Goal: Information Seeking & Learning: Learn about a topic

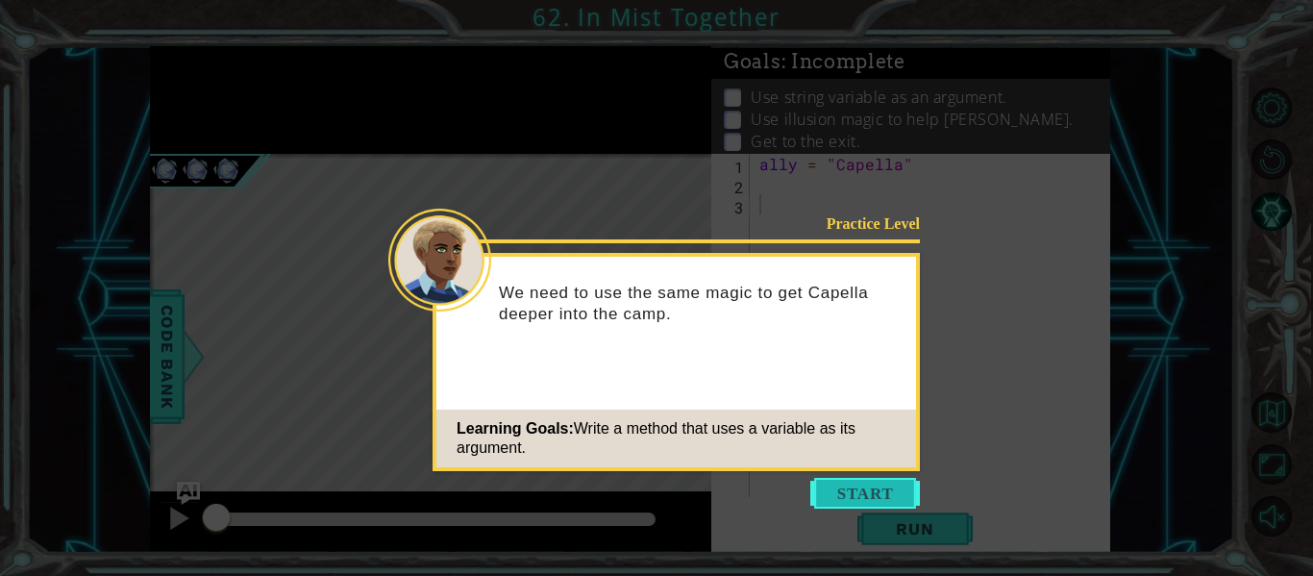
click at [874, 493] on button "Start" at bounding box center [866, 493] width 110 height 31
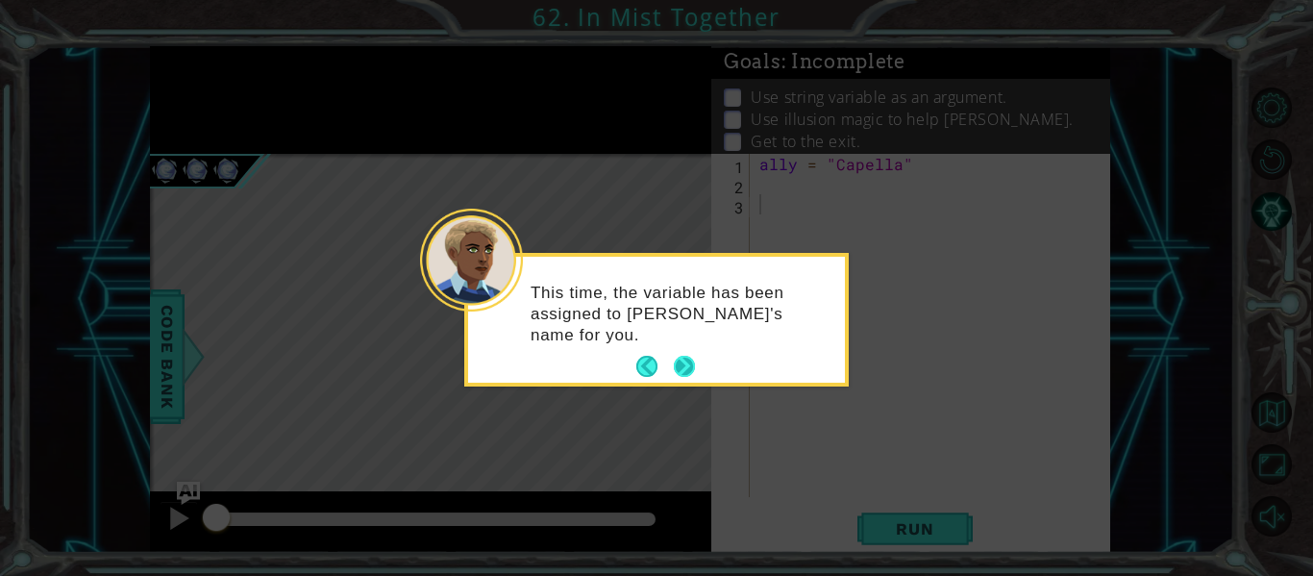
click at [684, 374] on button "Next" at bounding box center [684, 366] width 21 height 21
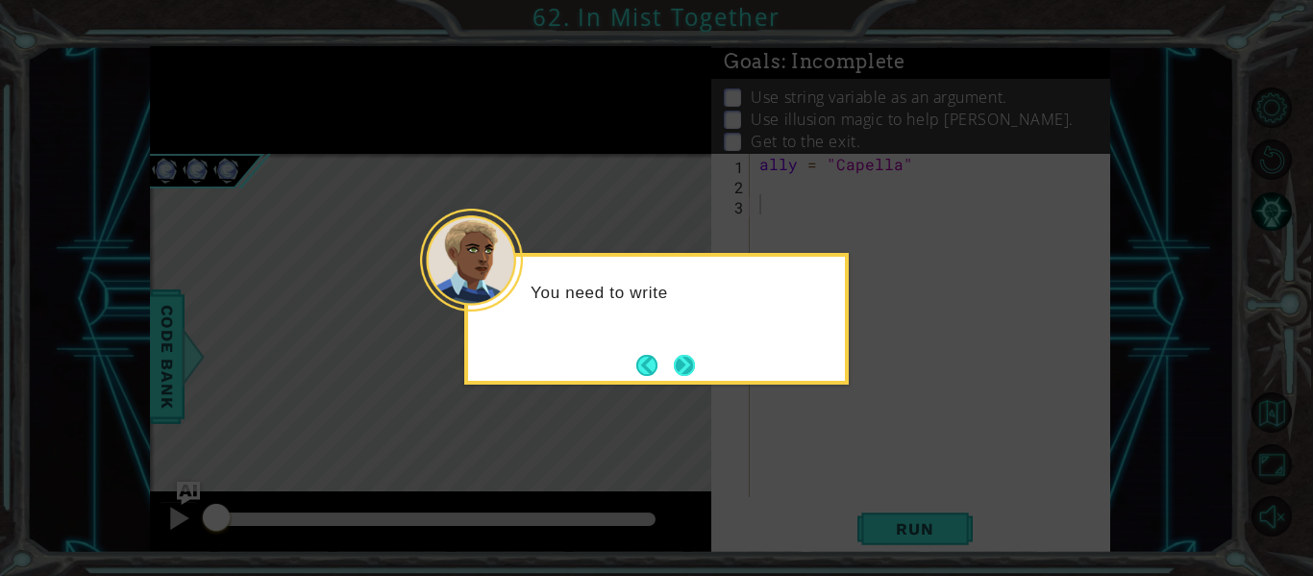
click at [682, 374] on button "Next" at bounding box center [684, 365] width 21 height 21
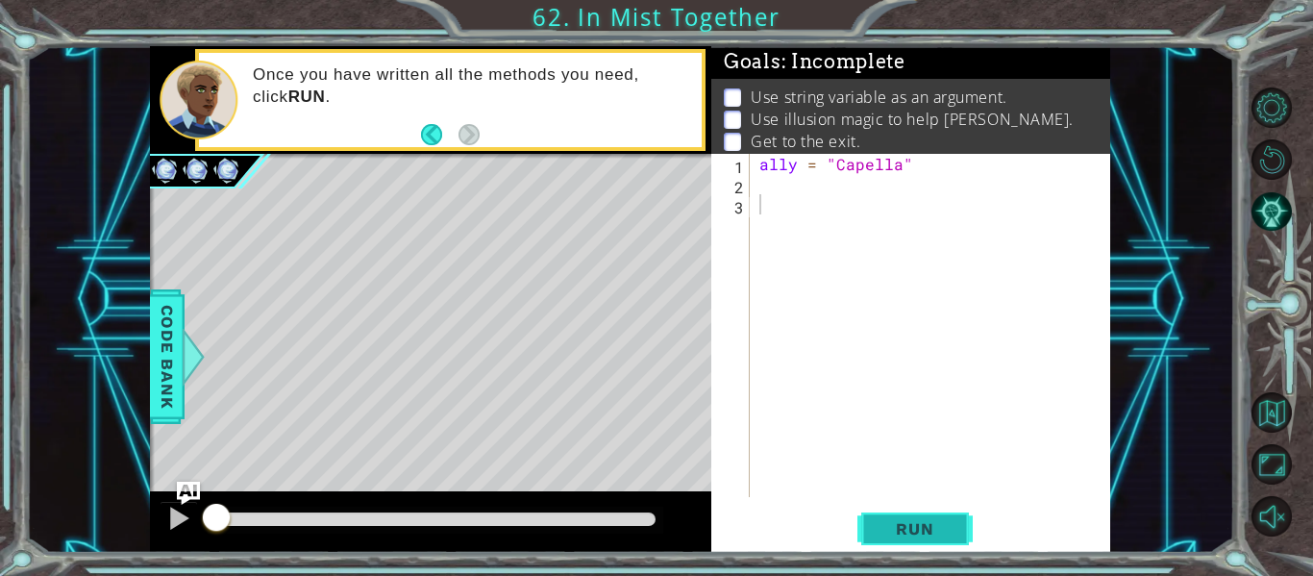
click at [916, 519] on span "Run" at bounding box center [915, 528] width 76 height 19
click at [789, 212] on div "ally = "Capella"" at bounding box center [936, 346] width 361 height 384
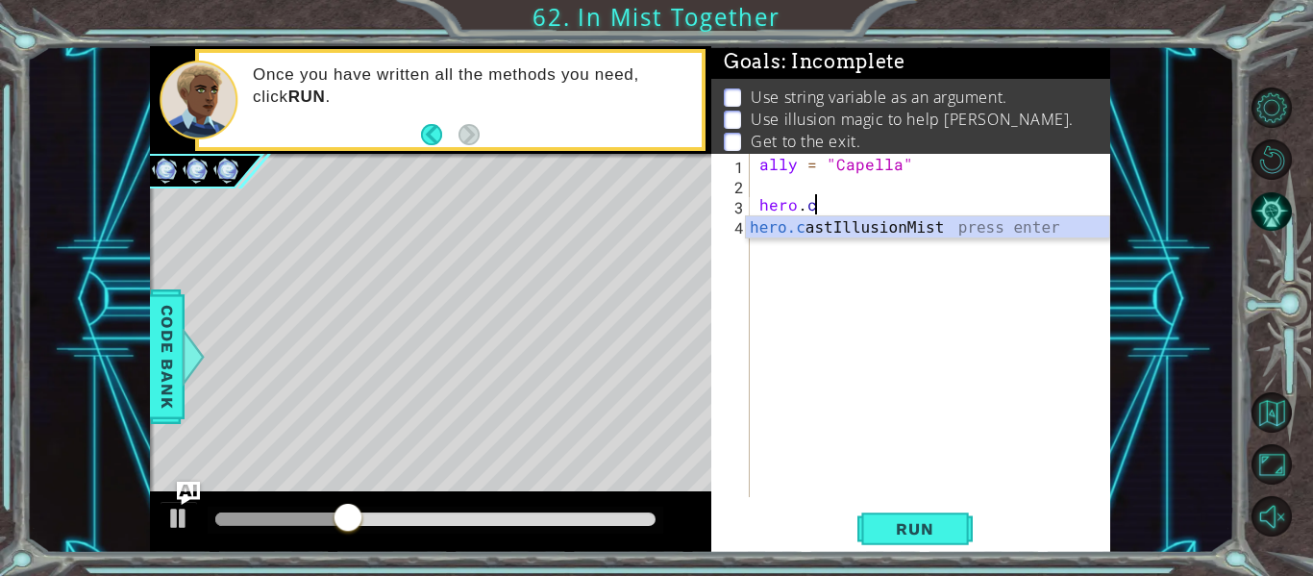
scroll to position [0, 3]
click at [816, 228] on div "hero.c astIllusionMist press enter" at bounding box center [927, 250] width 363 height 69
type textarea "hero.castIllusionMist(friend)"
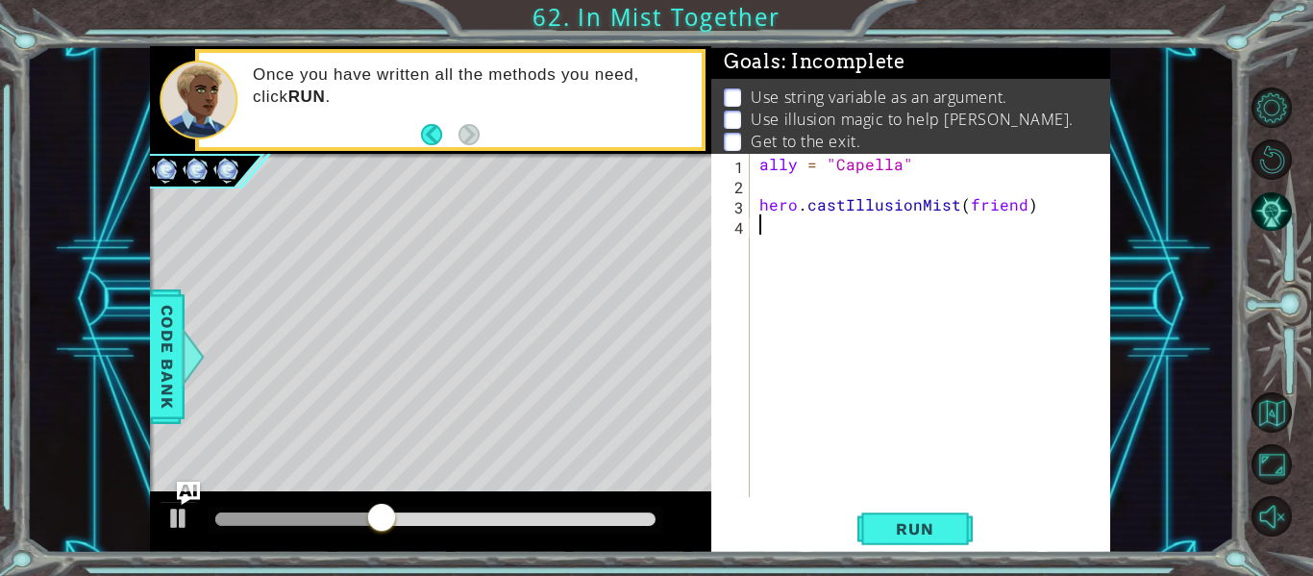
click at [847, 241] on div "ally = "Capella" hero . castIllusionMist ( friend )" at bounding box center [936, 346] width 361 height 384
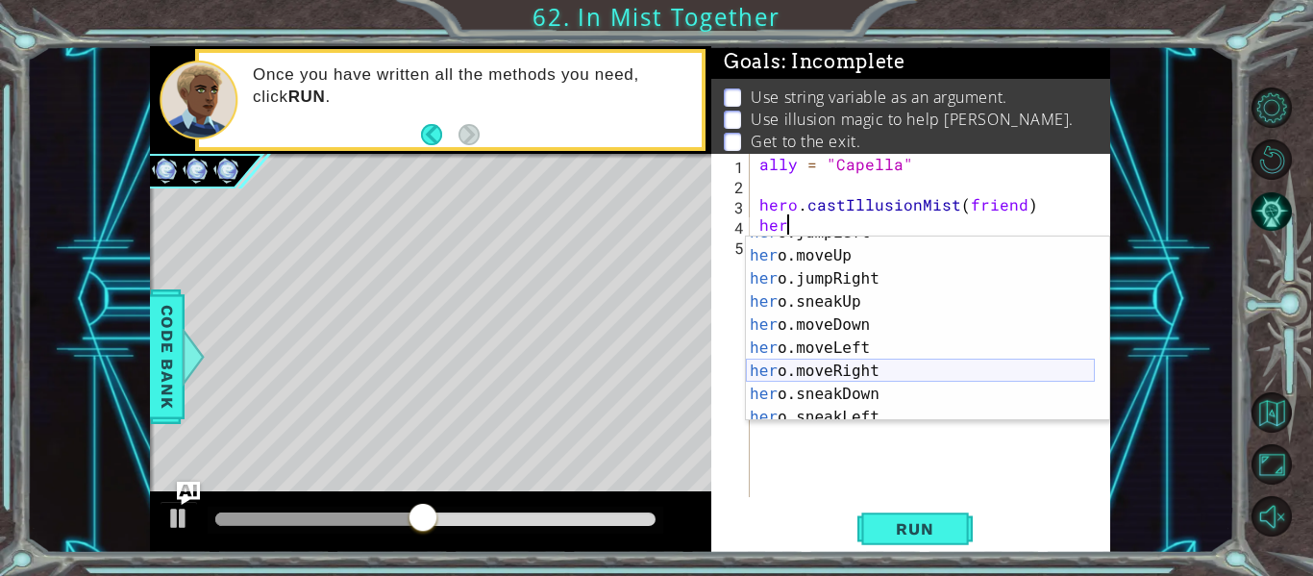
scroll to position [62, 0]
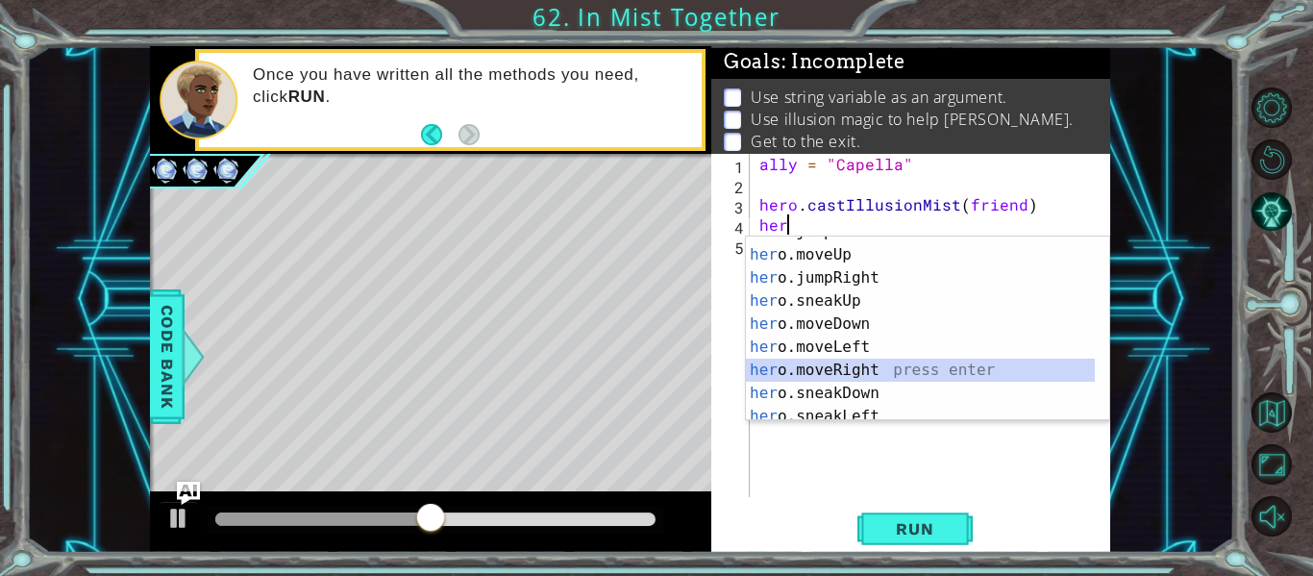
click at [872, 368] on div "her o.jumpLeft press enter her o.moveUp press enter her o.jumpRight press enter…" at bounding box center [920, 335] width 349 height 231
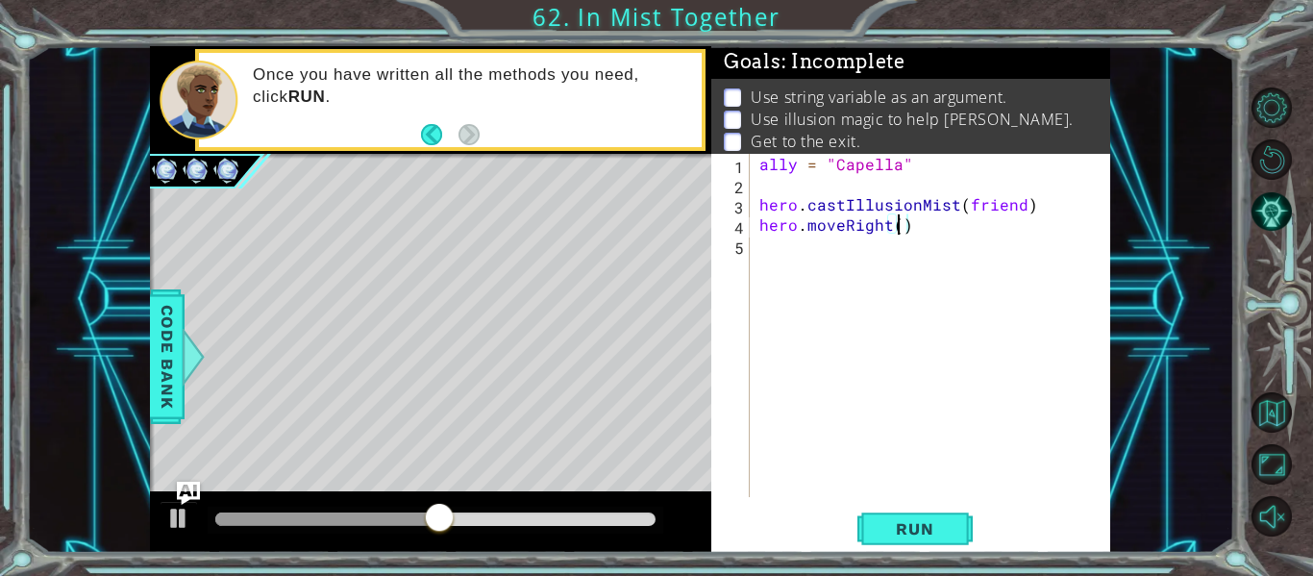
scroll to position [0, 9]
click at [909, 526] on span "Run" at bounding box center [915, 528] width 76 height 19
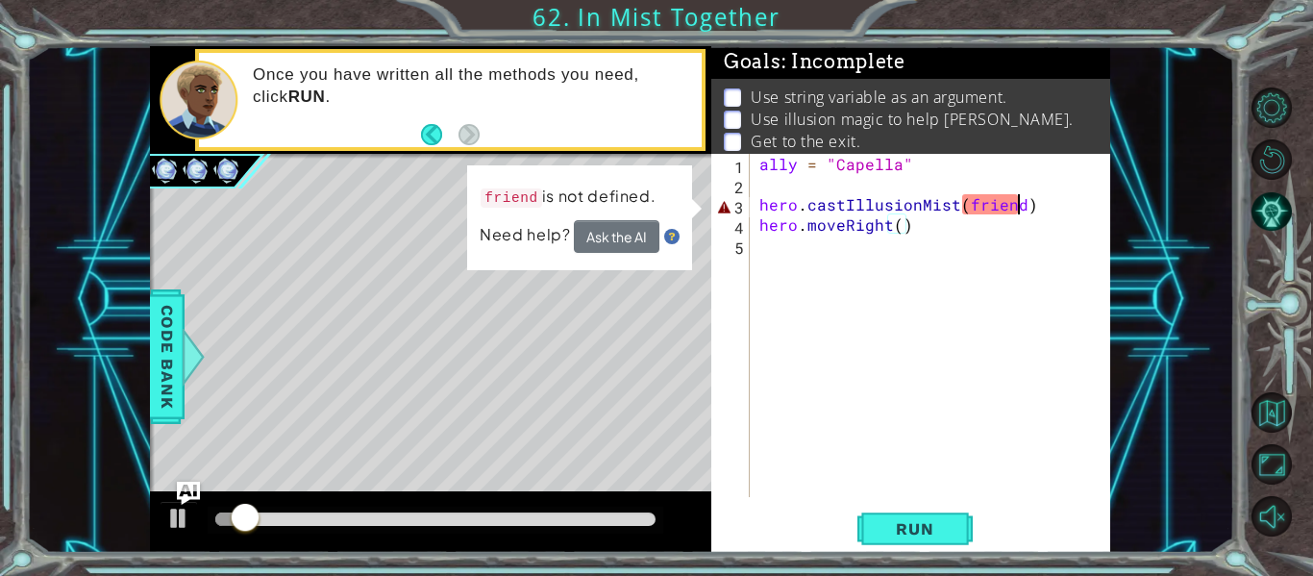
click at [1019, 207] on div "ally = "Capella" hero . castIllusionMist ( friend ) hero . moveRight ( )" at bounding box center [936, 346] width 361 height 384
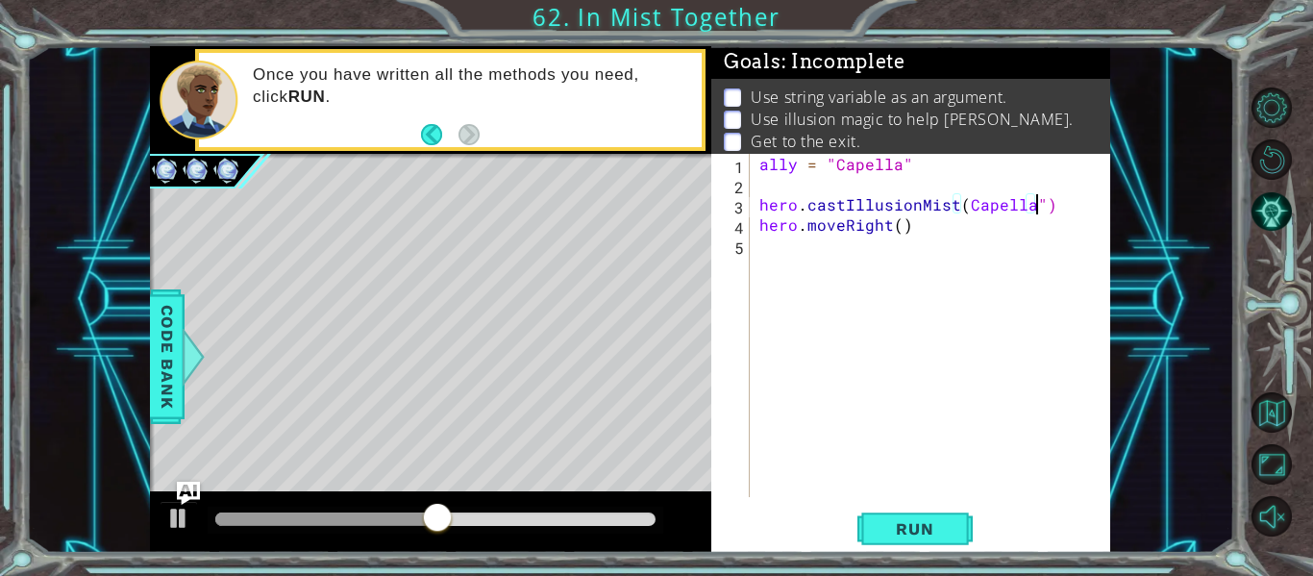
scroll to position [0, 17]
click at [962, 212] on div "ally = "Capella" hero . castIllusionMist ( Capella ") hero . moveRight ( )" at bounding box center [936, 346] width 361 height 384
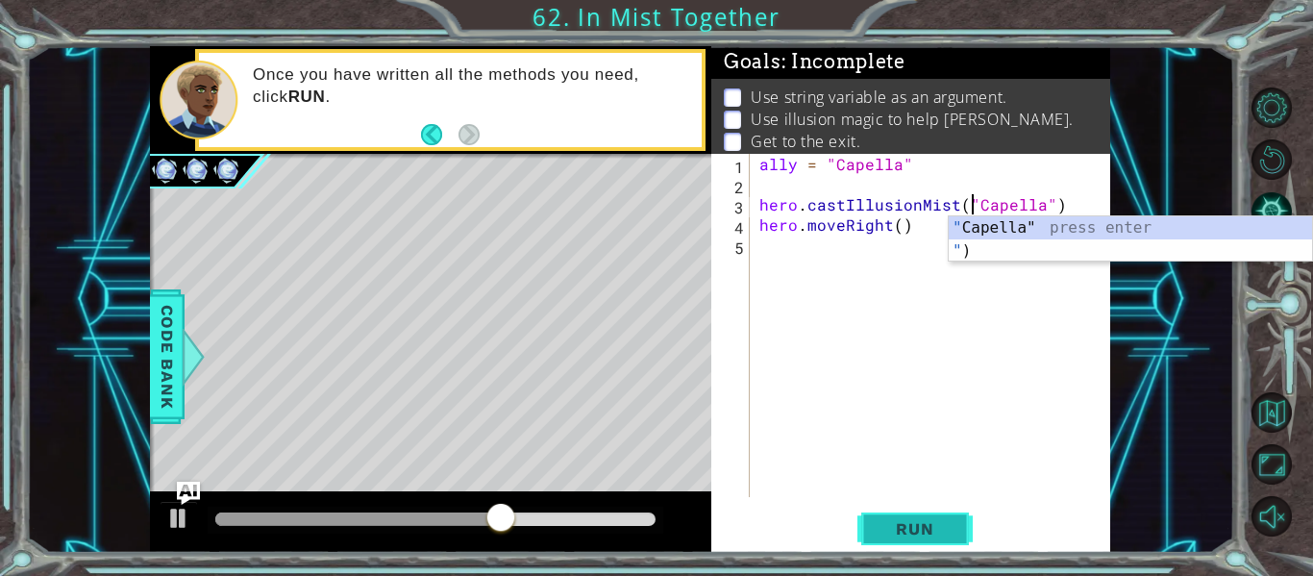
click at [897, 535] on span "Run" at bounding box center [915, 528] width 76 height 19
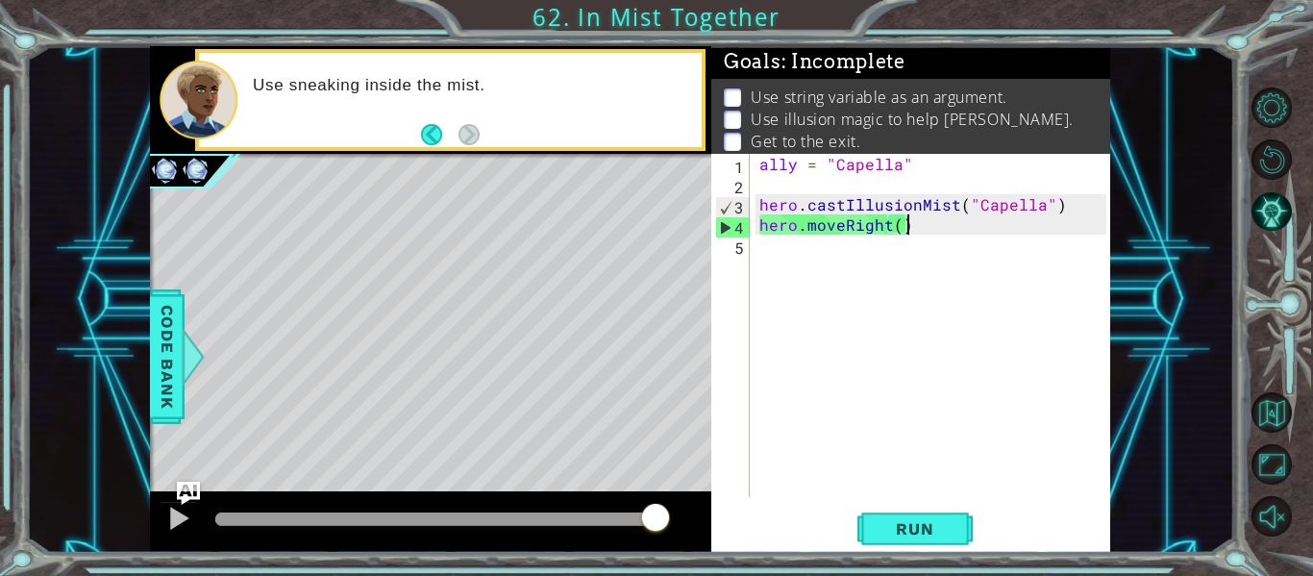
click at [945, 219] on div "ally = "Capella" hero . castIllusionMist ( "Capella" ) hero . moveRight ( )" at bounding box center [936, 346] width 361 height 384
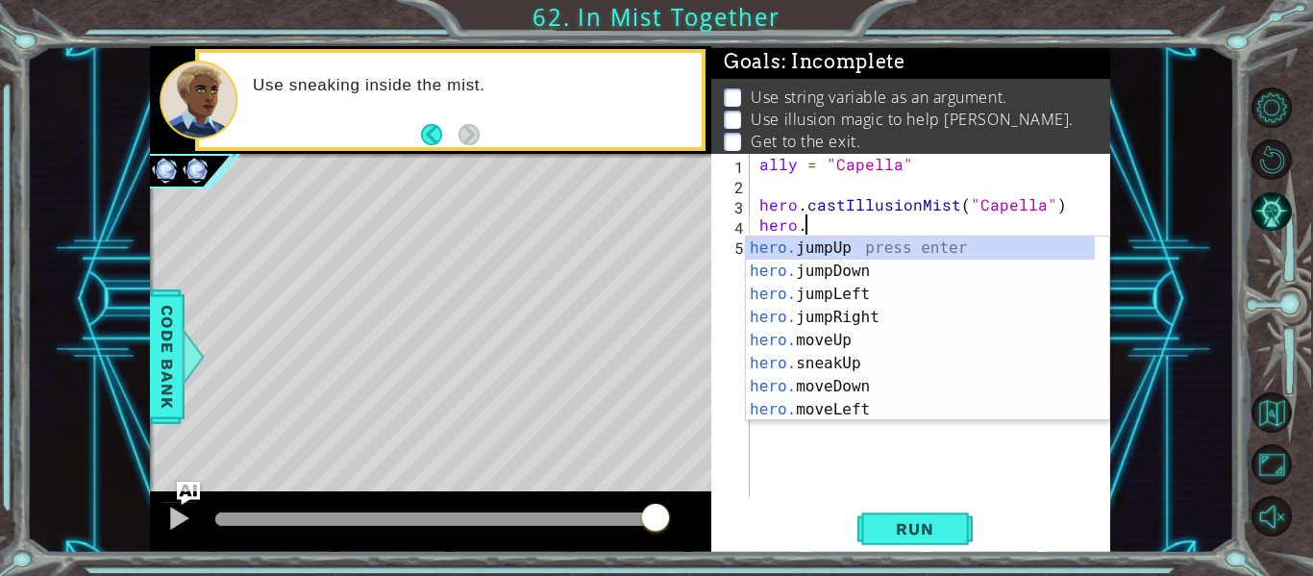
scroll to position [0, 3]
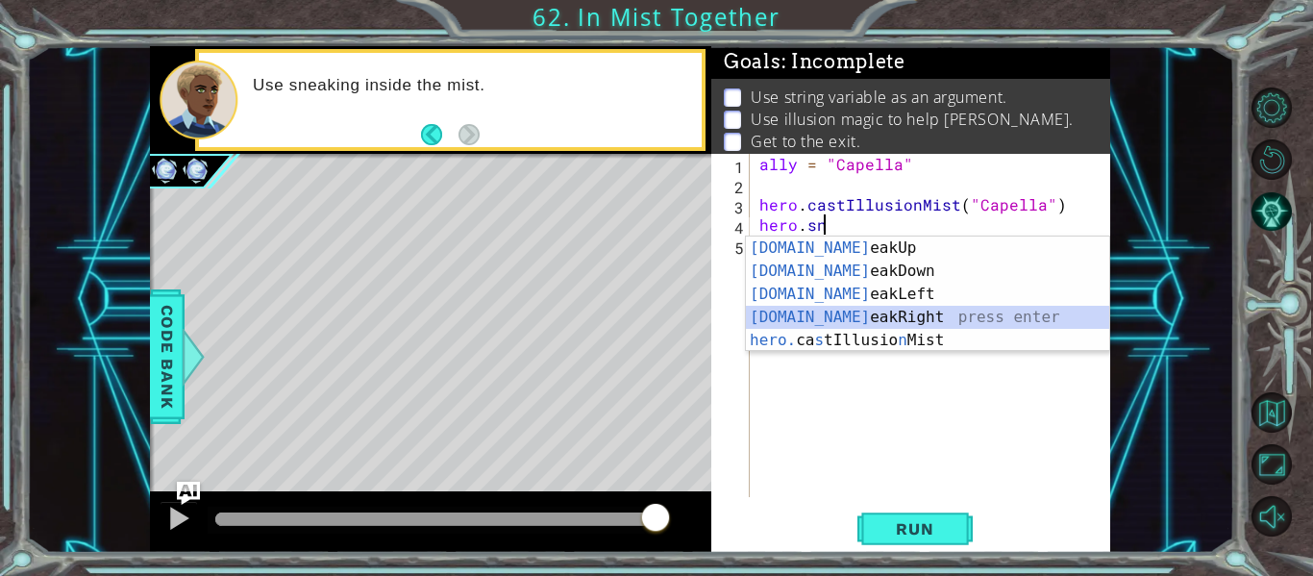
click at [889, 312] on div "[DOMAIN_NAME] eakUp press enter [DOMAIN_NAME] eakDown press enter [DOMAIN_NAME]…" at bounding box center [927, 318] width 363 height 162
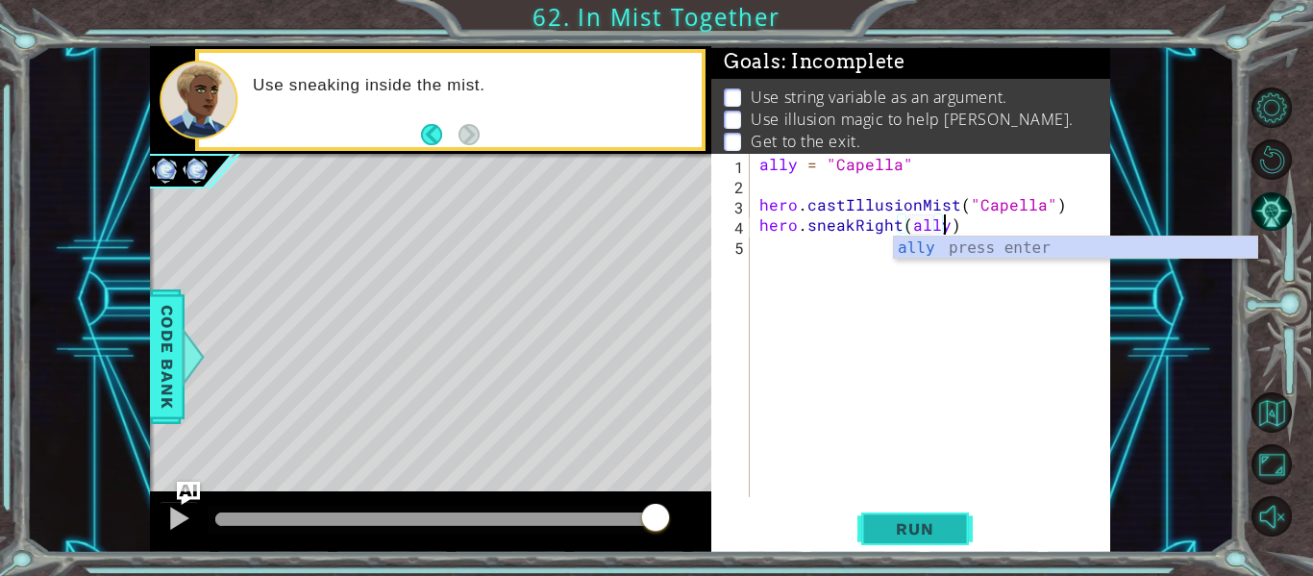
scroll to position [0, 12]
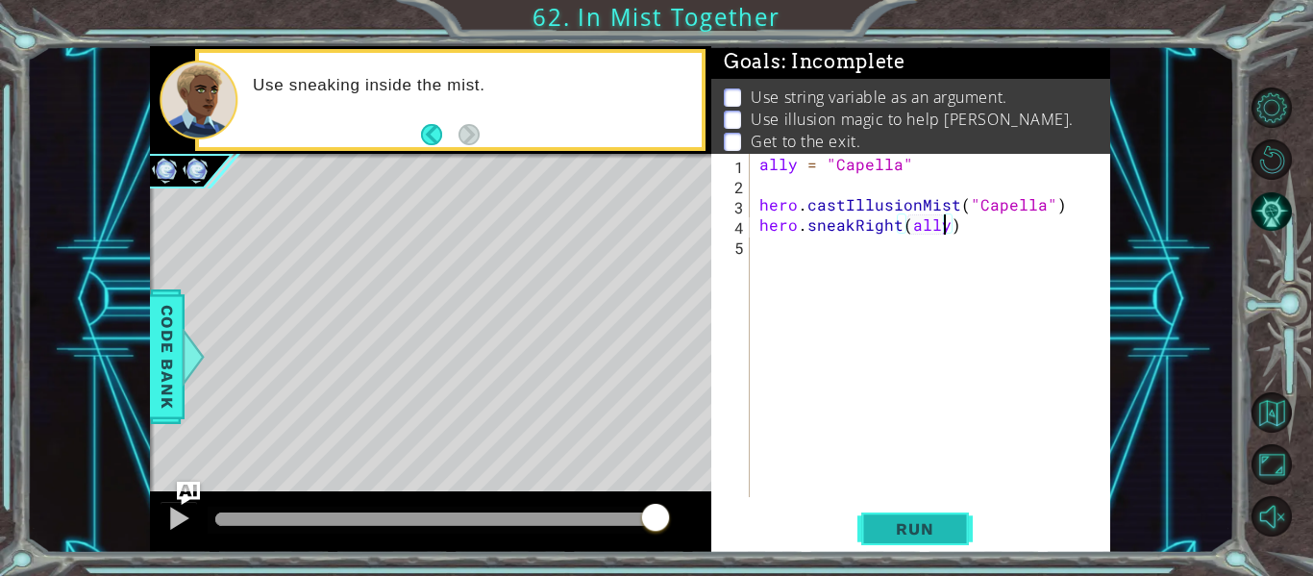
click at [948, 532] on span "Run" at bounding box center [915, 528] width 76 height 19
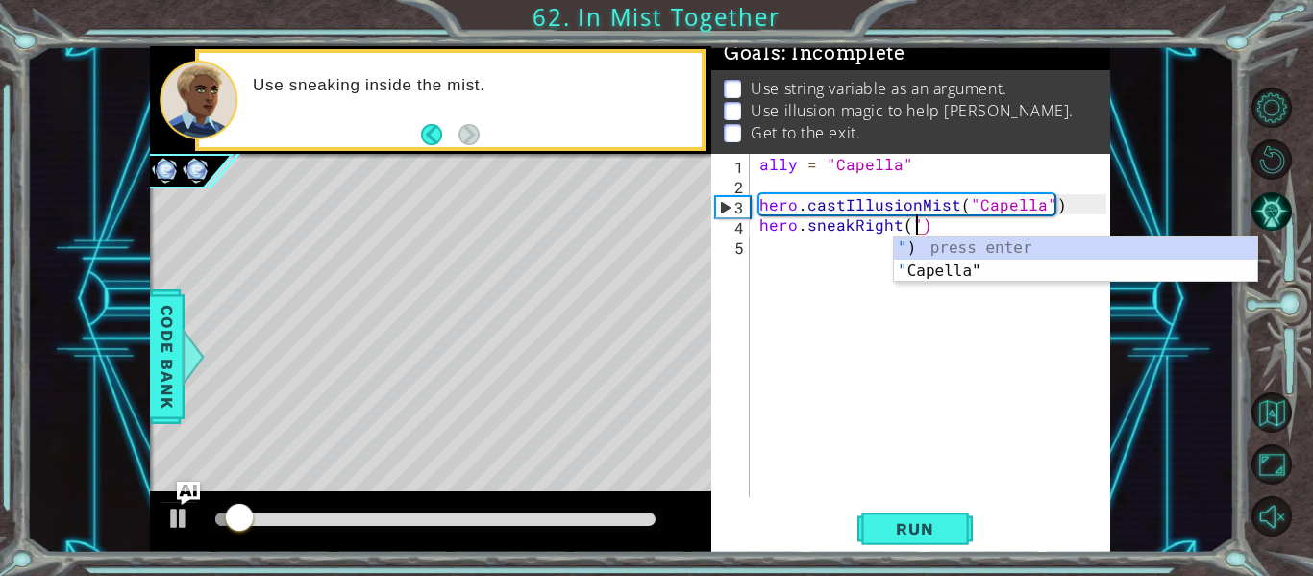
scroll to position [0, 9]
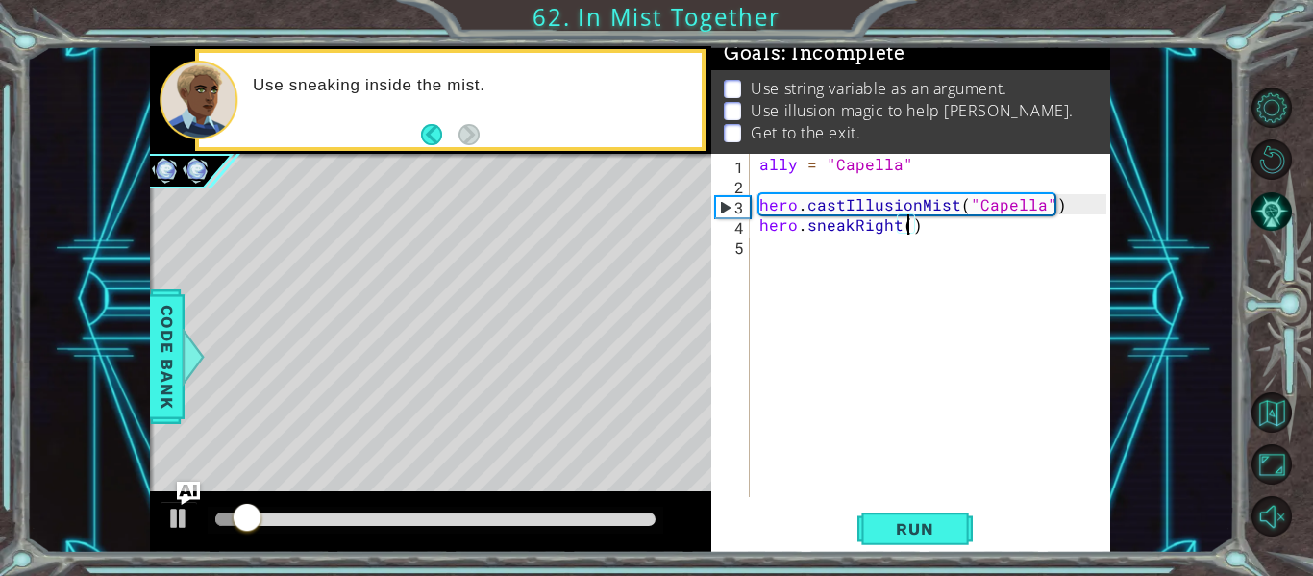
click at [920, 568] on div "1 ההההההההההההההההההההההההההההההההההההההההההההההההההההההההההההההההההההההההההההה…" at bounding box center [656, 288] width 1313 height 576
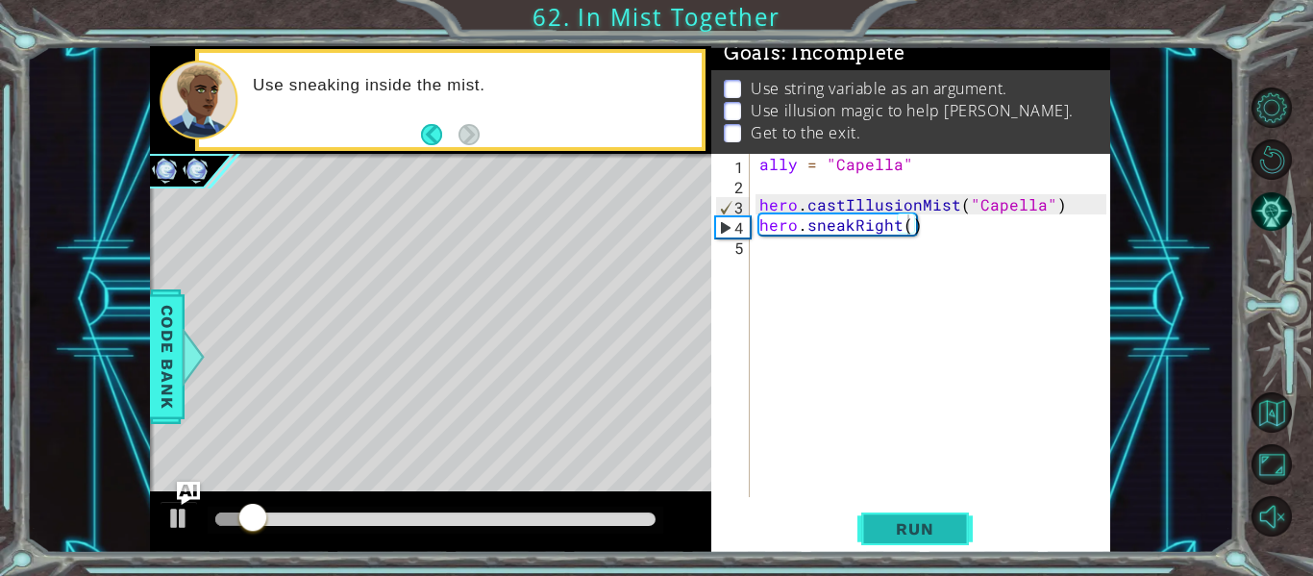
click at [905, 539] on button "Run" at bounding box center [915, 529] width 115 height 39
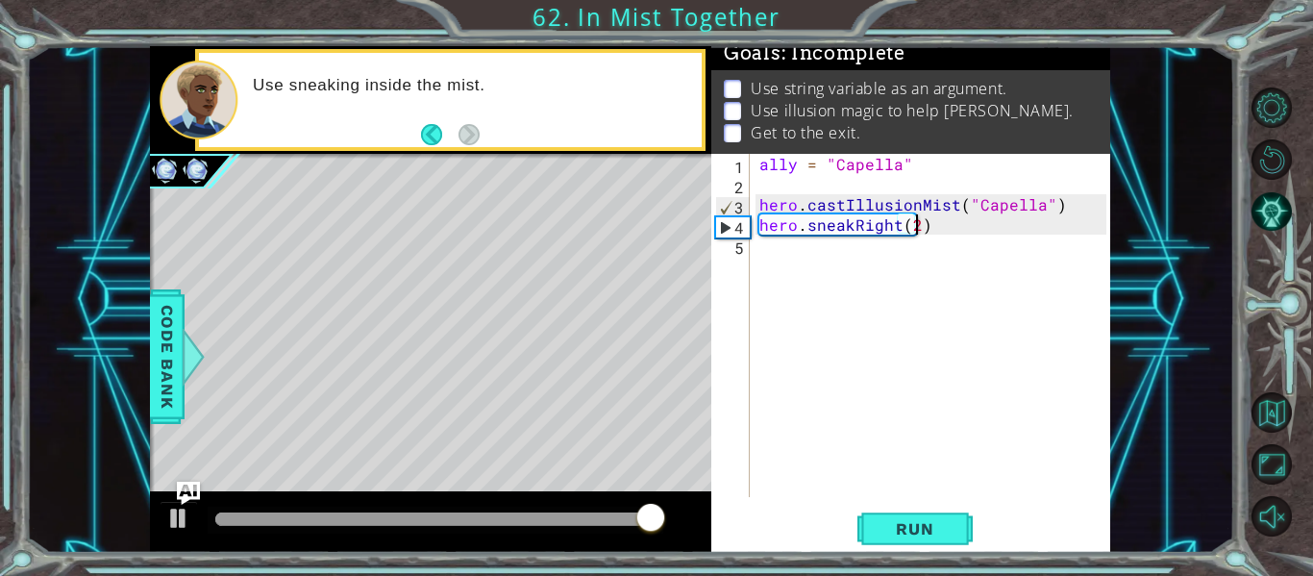
type textarea "hero.sneakRight(2)"
click at [792, 253] on div "ally = "Capella" hero . castIllusionMist ( "Capella" ) hero . sneakRight ( 2 )" at bounding box center [936, 346] width 361 height 384
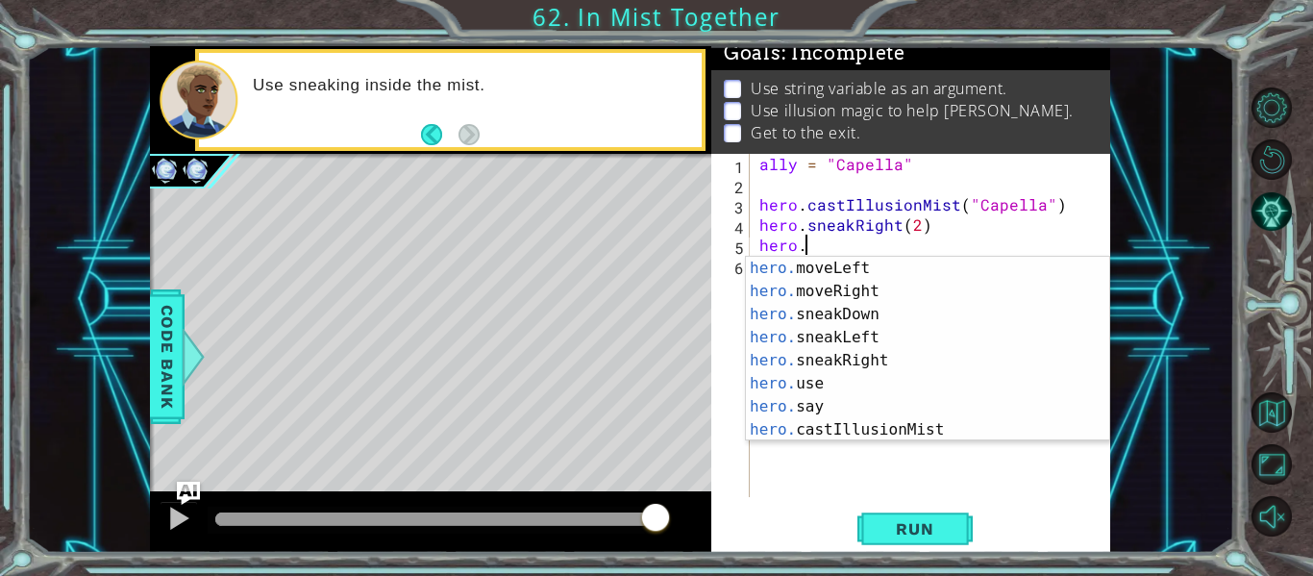
scroll to position [162, 0]
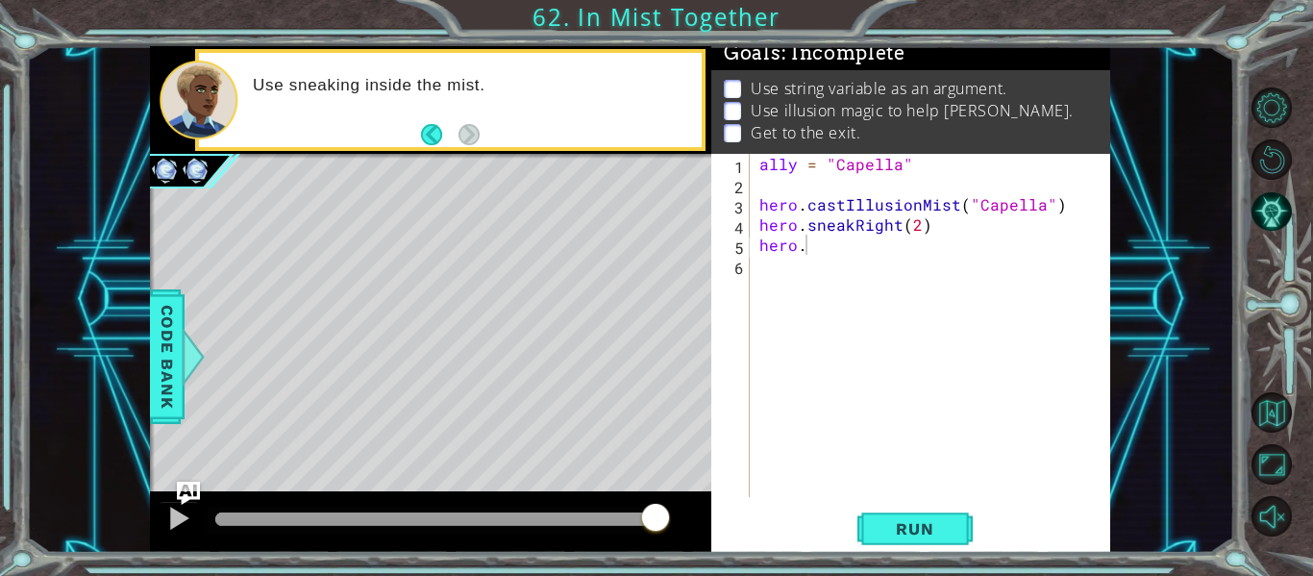
click at [714, 348] on div "hero. 1 2 3 4 5 6 ally = "Capella" hero . castIllusionMist ( "Capella" ) hero .…" at bounding box center [908, 325] width 395 height 343
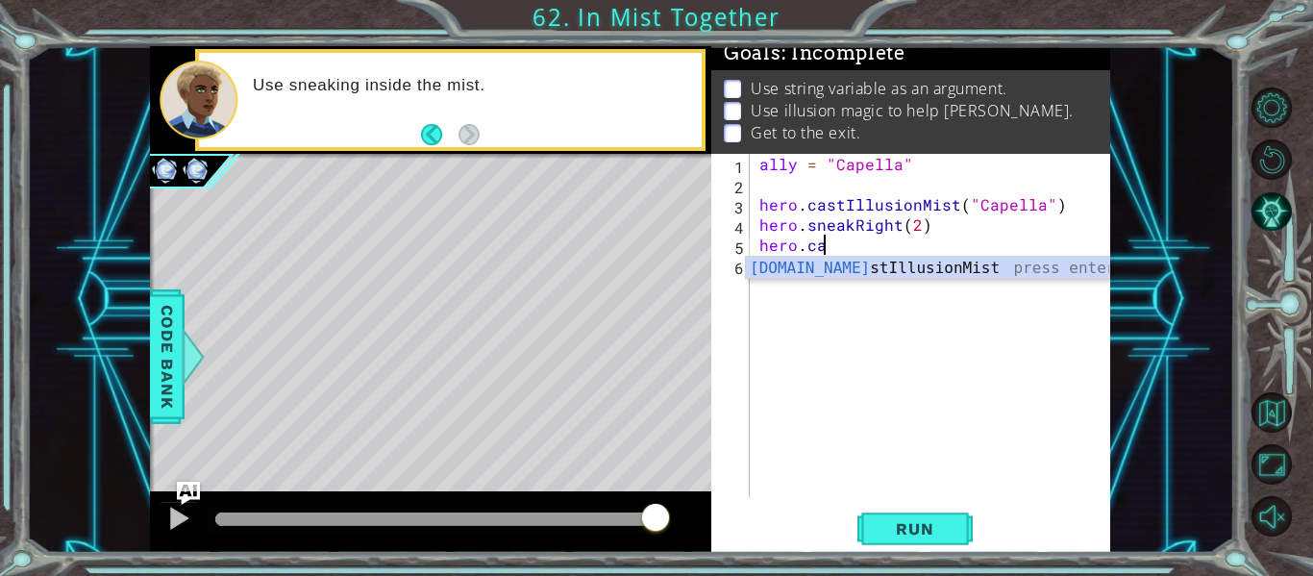
scroll to position [0, 4]
click at [861, 271] on div "hero.cast IllusionMist press enter" at bounding box center [927, 291] width 363 height 69
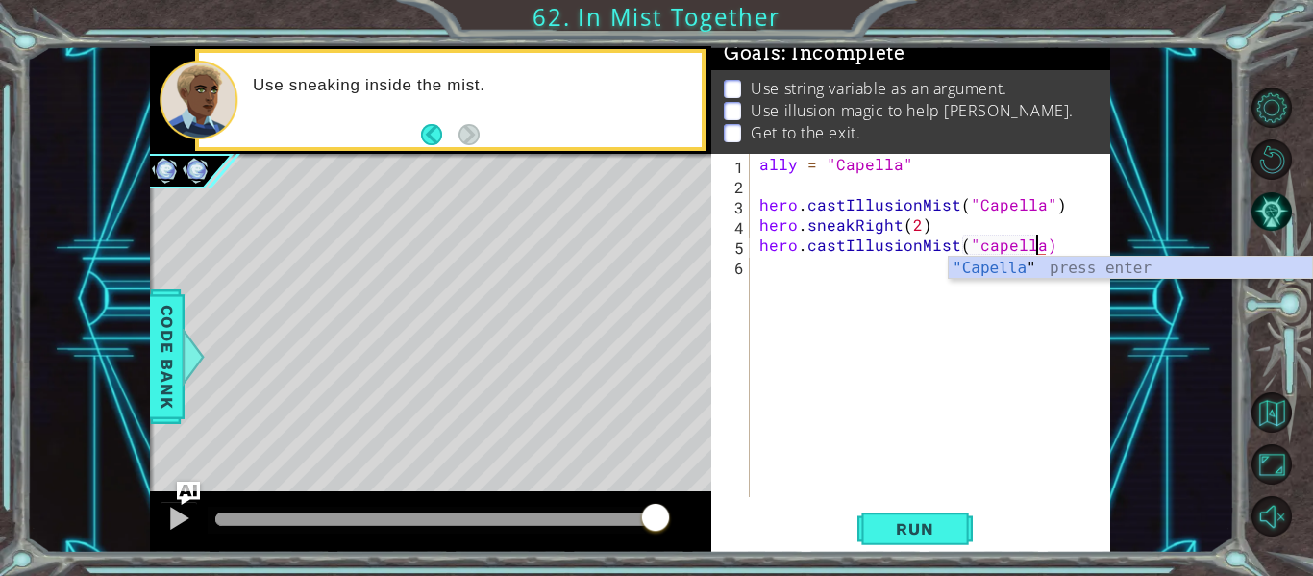
scroll to position [0, 17]
click at [968, 274] on div ""Capella " press enter" at bounding box center [1130, 291] width 363 height 69
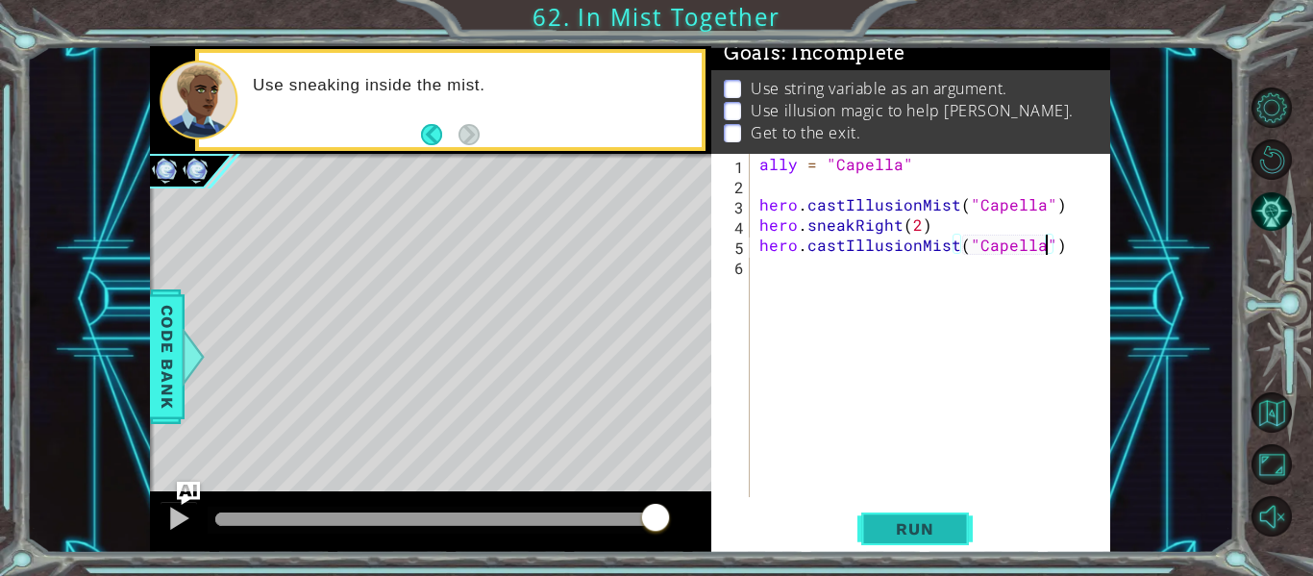
type textarea "hero.castIllusionMist("Capella")"
click at [934, 537] on span "Run" at bounding box center [915, 528] width 76 height 19
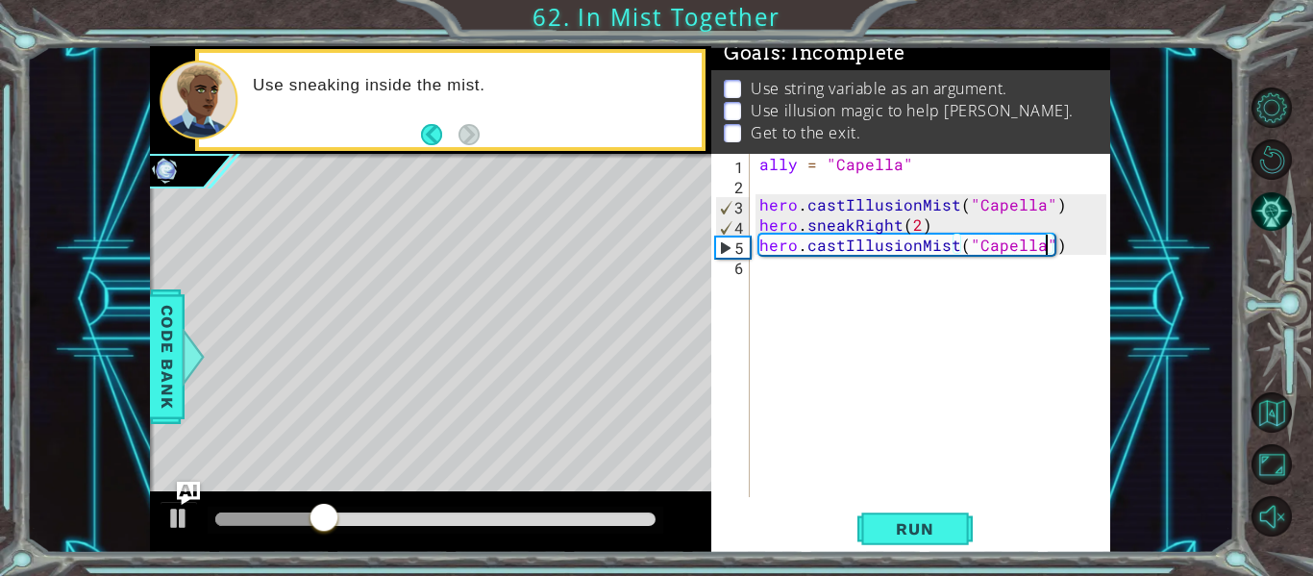
scroll to position [0, 0]
drag, startPoint x: 783, startPoint y: 284, endPoint x: 761, endPoint y: 271, distance: 25.4
click at [761, 271] on div "ally = "Capella" hero . castIllusionMist ( "Capella" ) hero . sneakRight ( 2 ) …" at bounding box center [936, 346] width 361 height 384
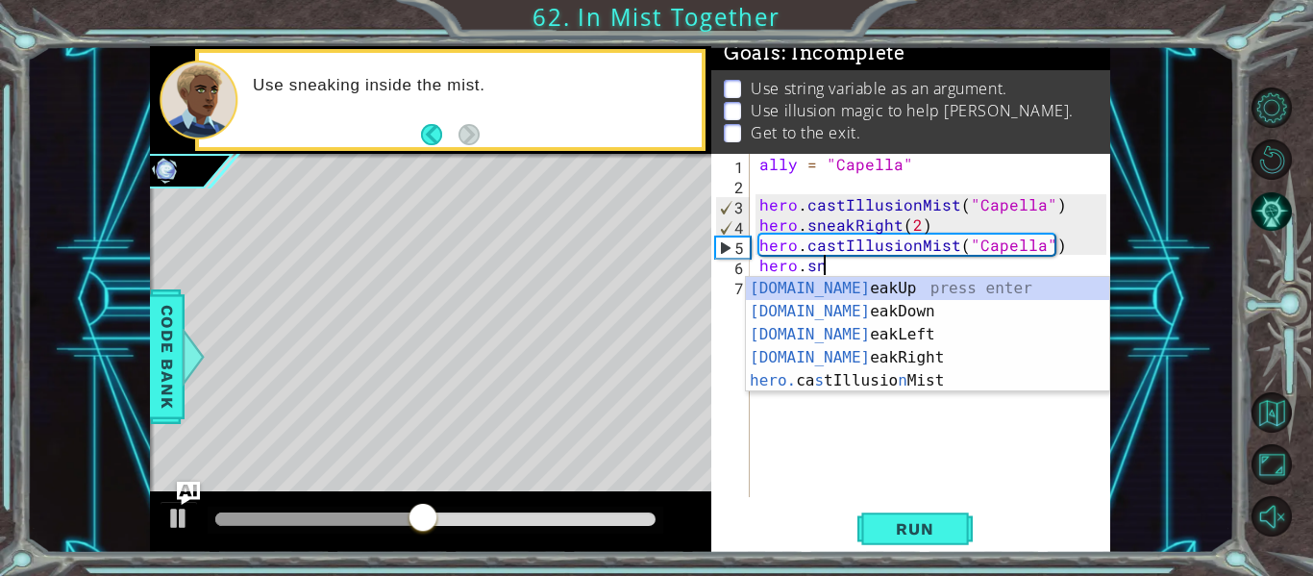
scroll to position [0, 4]
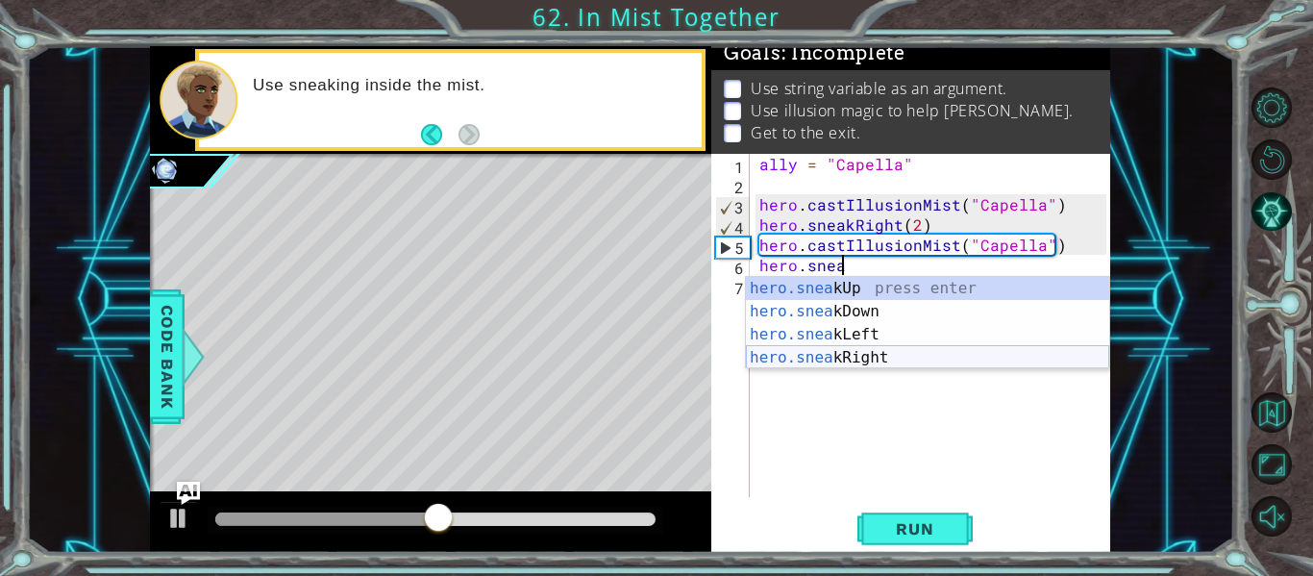
click at [900, 361] on div "hero.snea kUp press enter hero.snea kDown press enter hero.snea kLeft press ent…" at bounding box center [927, 346] width 363 height 138
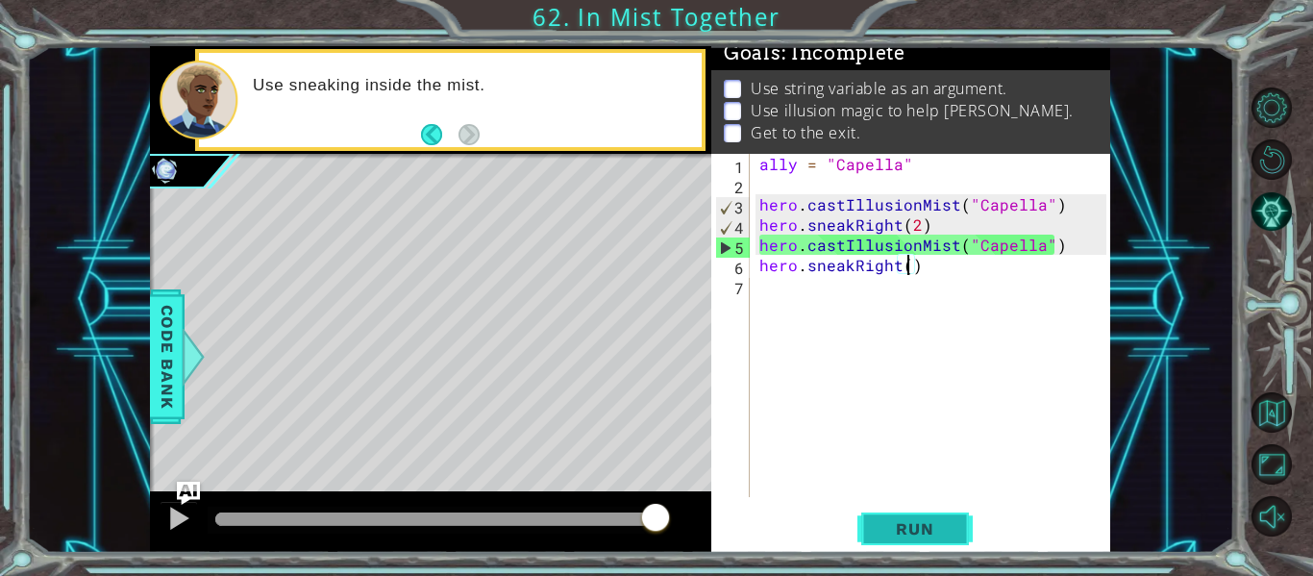
click at [916, 530] on span "Run" at bounding box center [915, 528] width 76 height 19
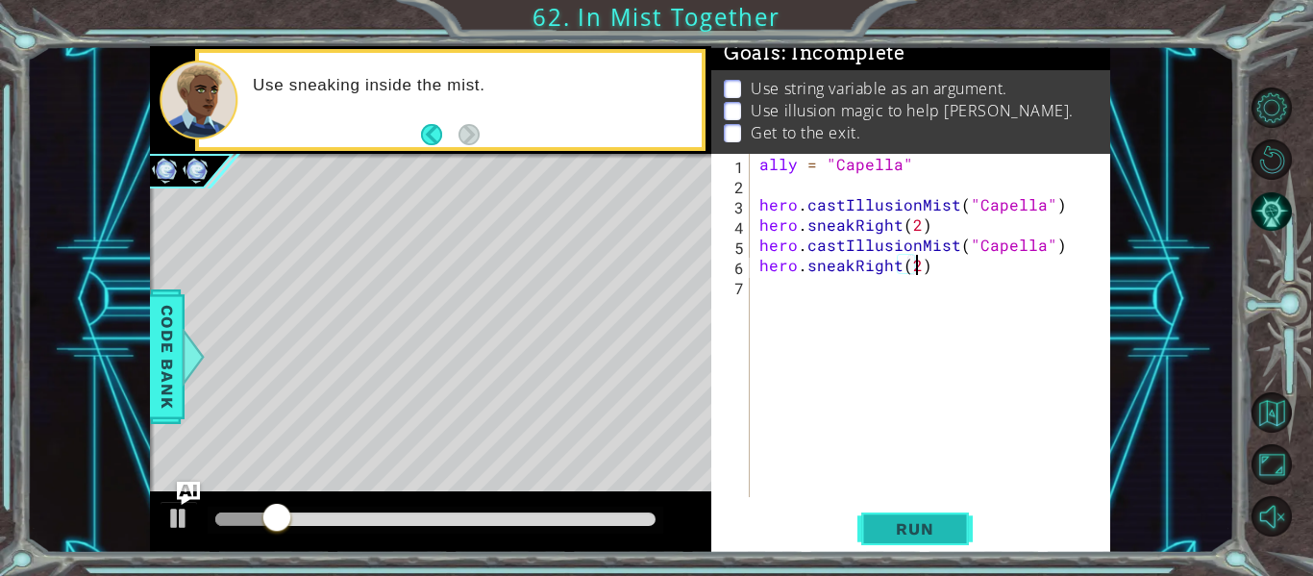
scroll to position [0, 10]
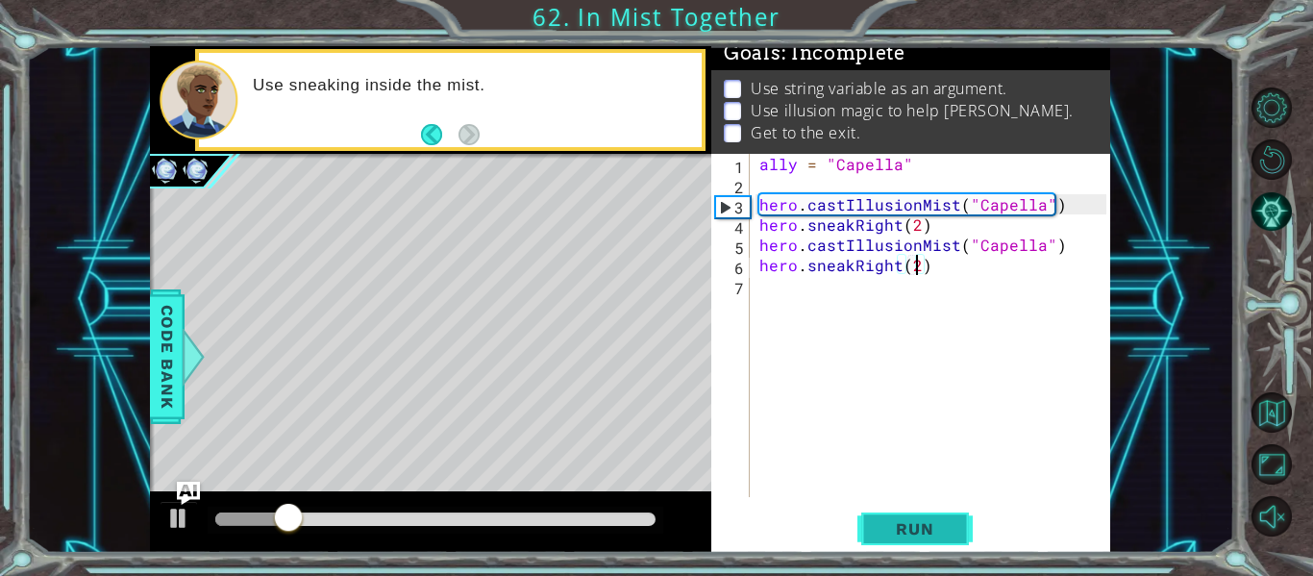
type textarea "hero.sneakRight(2)"
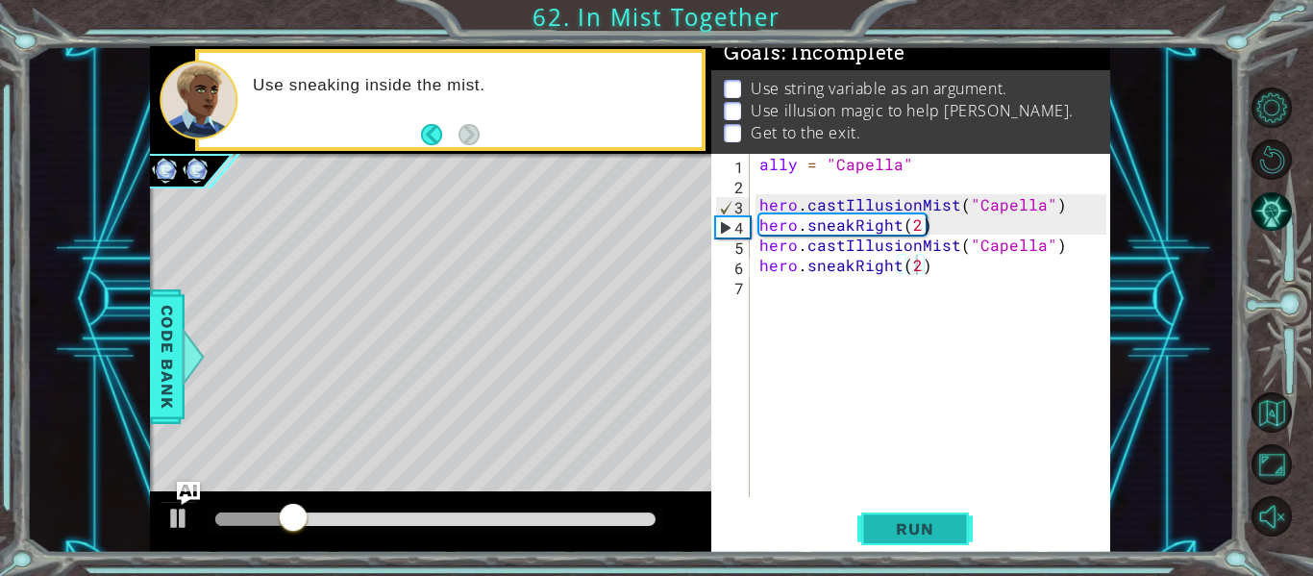
click at [893, 526] on span "Run" at bounding box center [915, 528] width 76 height 19
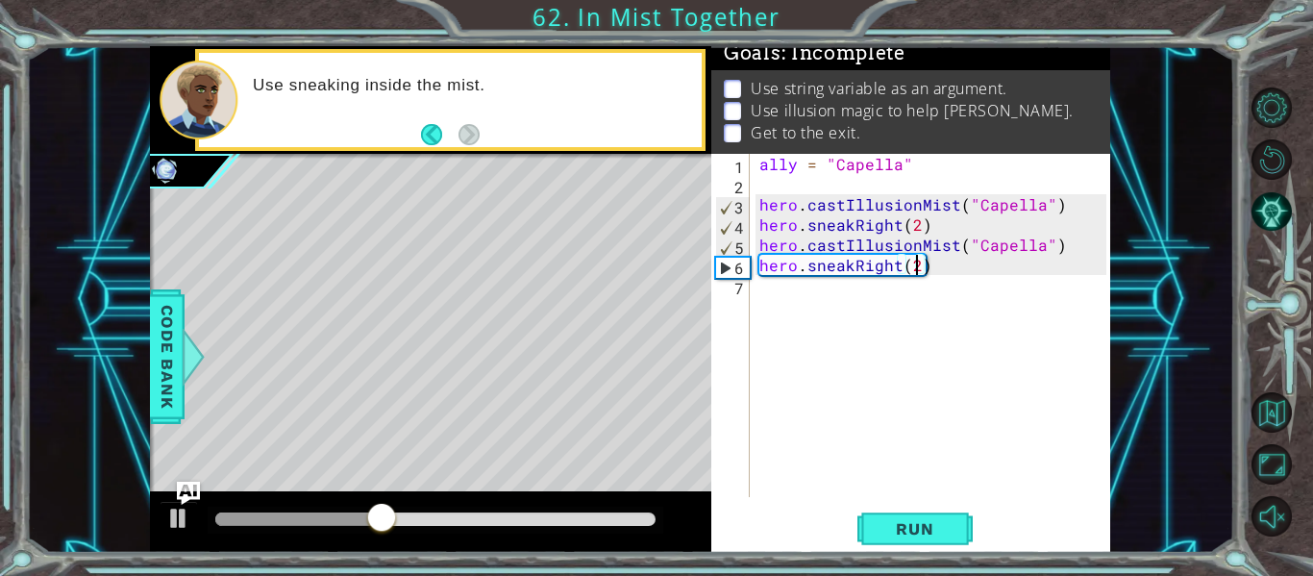
click at [829, 317] on div "ally = "Capella" hero . castIllusionMist ( "Capella" ) hero . sneakRight ( 2 ) …" at bounding box center [936, 346] width 361 height 384
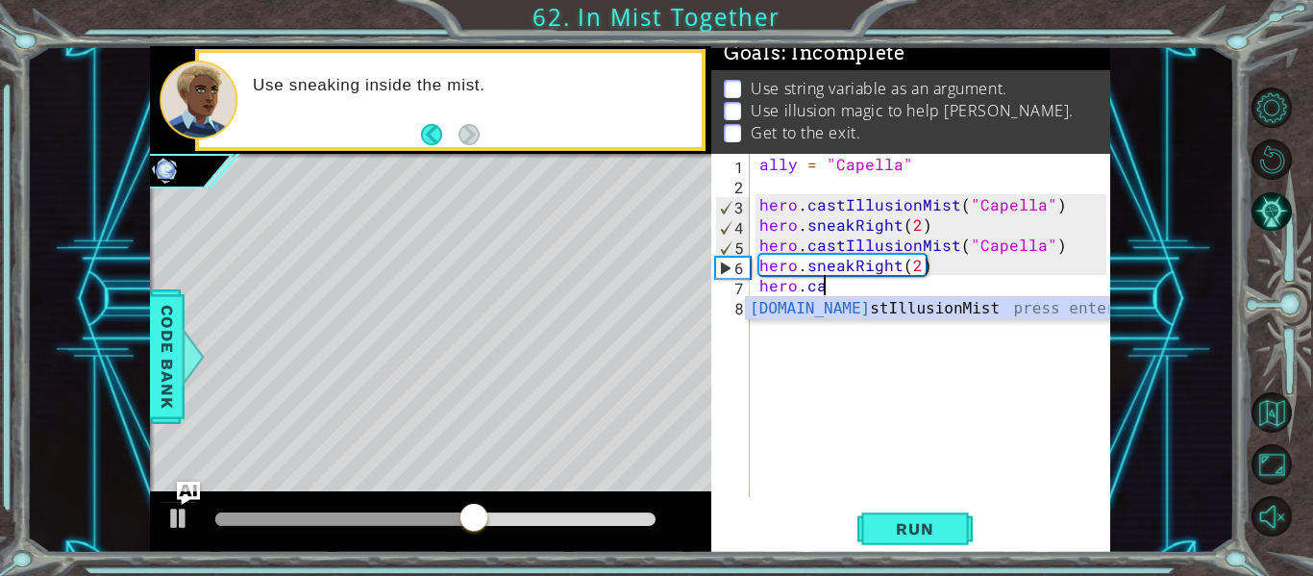
scroll to position [0, 4]
click at [898, 309] on div "hero.cas tIllusionMist press enter" at bounding box center [927, 331] width 363 height 69
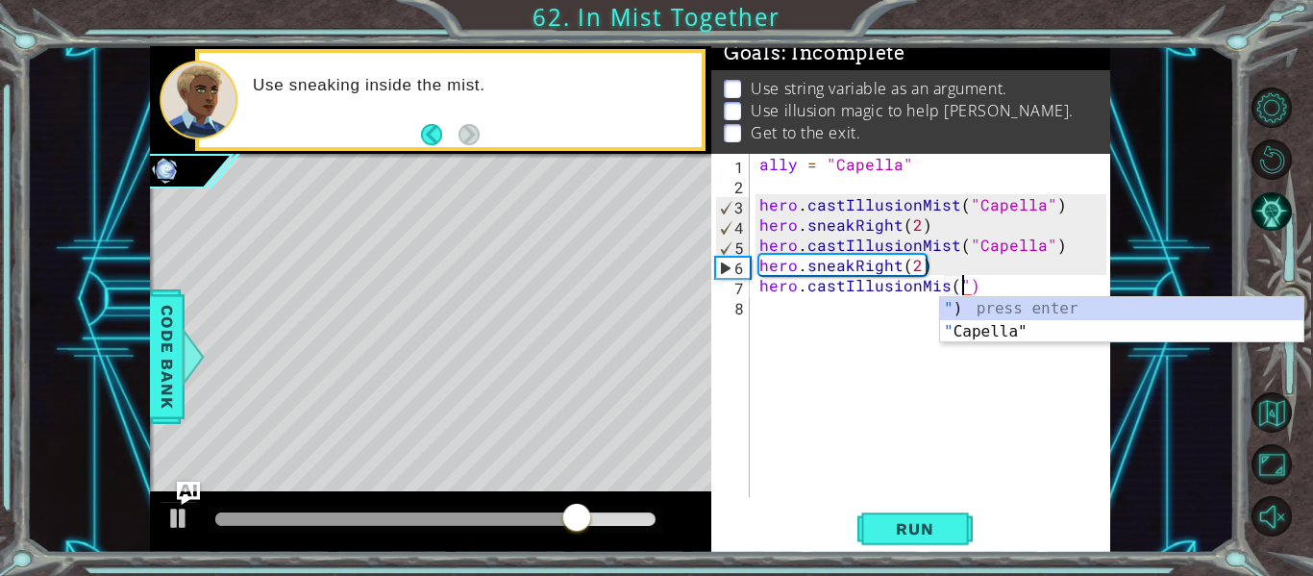
scroll to position [0, 12]
click at [1099, 325] on div "" ) press enter " Capella" press enter" at bounding box center [1121, 343] width 363 height 92
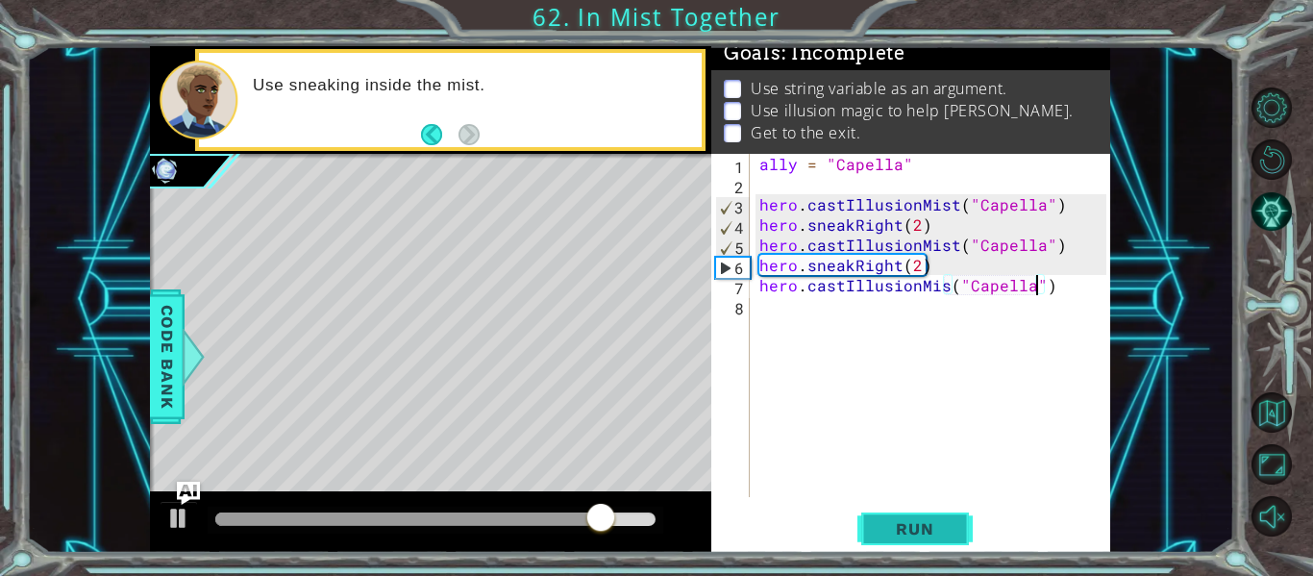
click at [939, 516] on button "Run" at bounding box center [915, 529] width 115 height 39
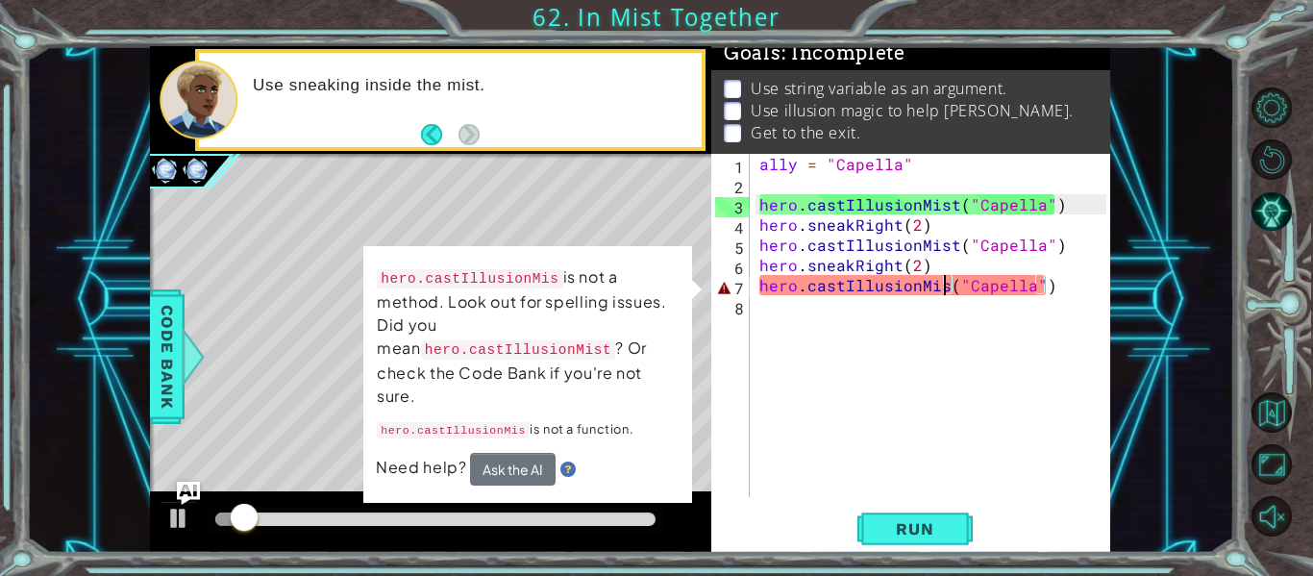
click at [940, 288] on div "ally = "Capella" hero . castIllusionMist ( "Capella" ) hero . sneakRight ( 2 ) …" at bounding box center [936, 346] width 361 height 384
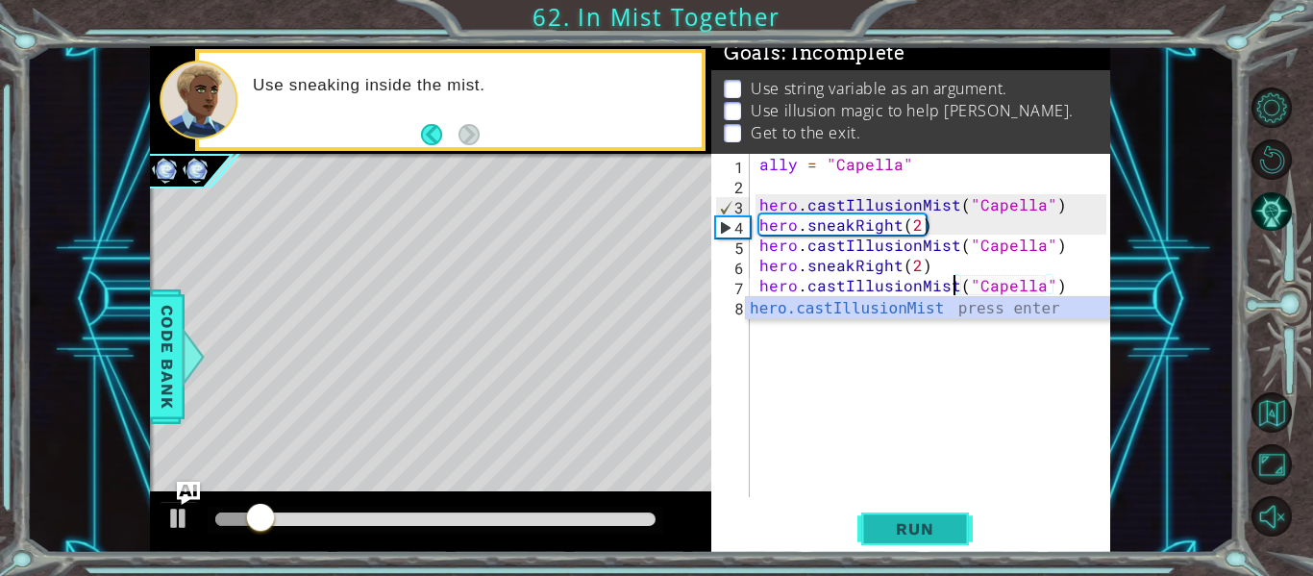
type textarea "hero.castIllusionMist("Capella")"
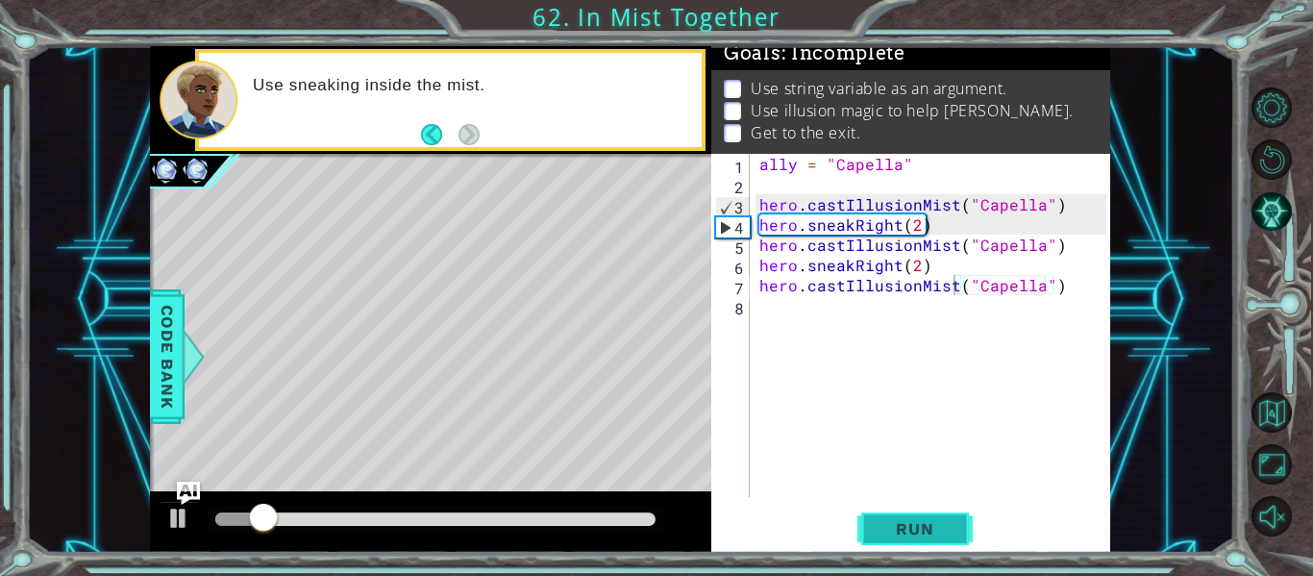
click at [954, 517] on button "Run" at bounding box center [915, 529] width 115 height 39
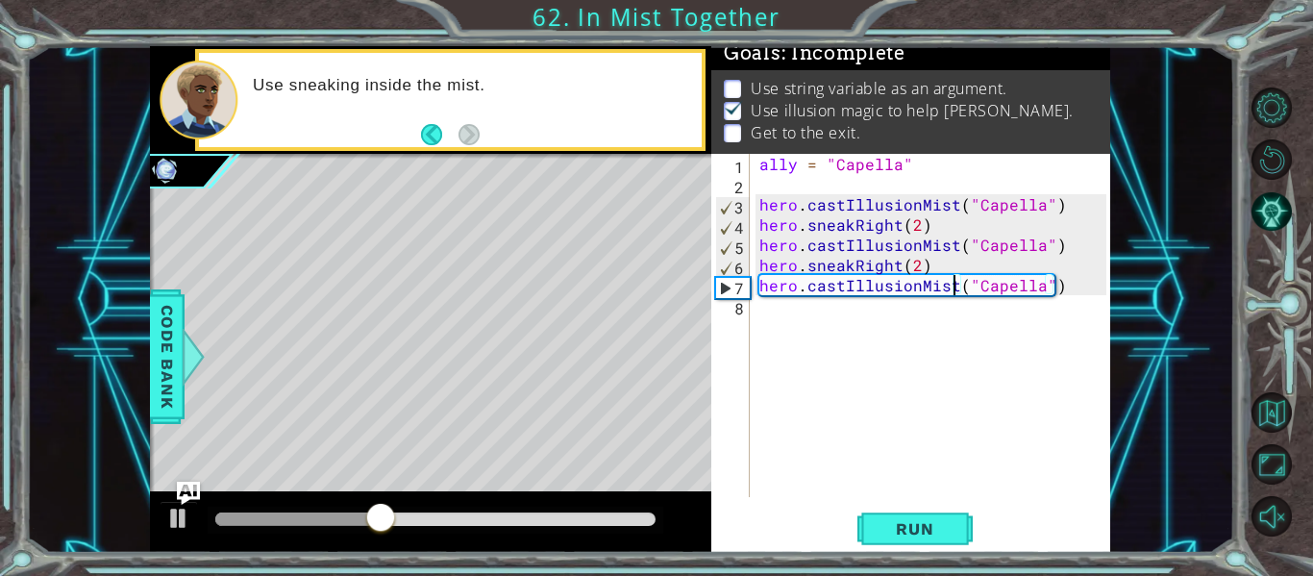
click at [791, 328] on div "ally = "Capella" hero . castIllusionMist ( "Capella" ) hero . sneakRight ( 2 ) …" at bounding box center [936, 346] width 361 height 384
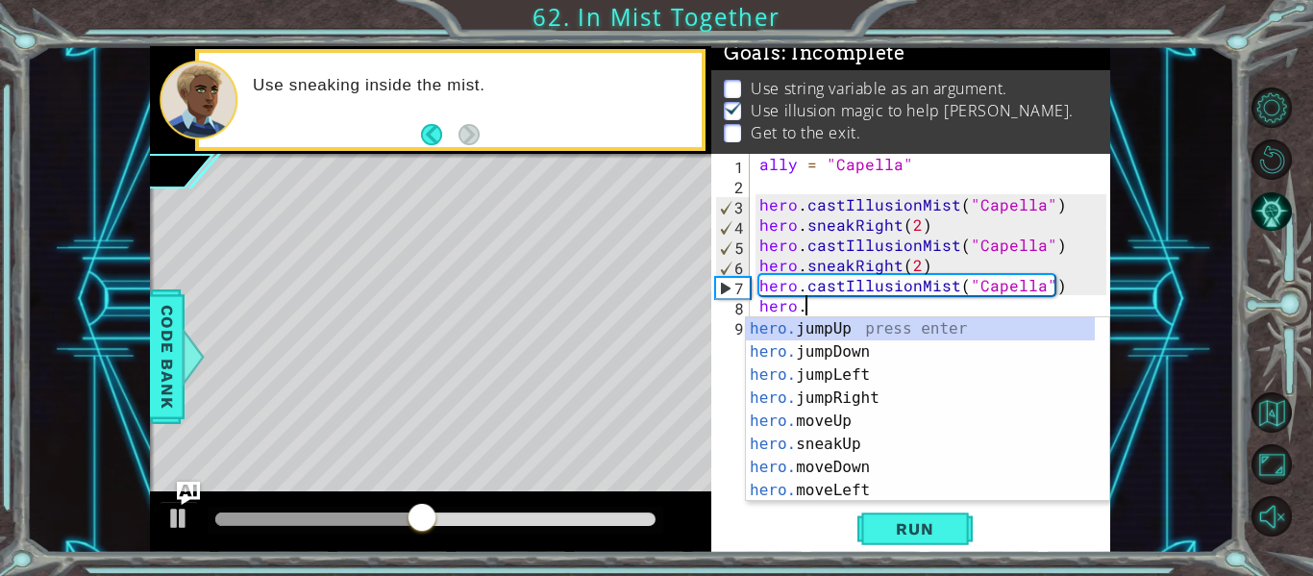
scroll to position [0, 3]
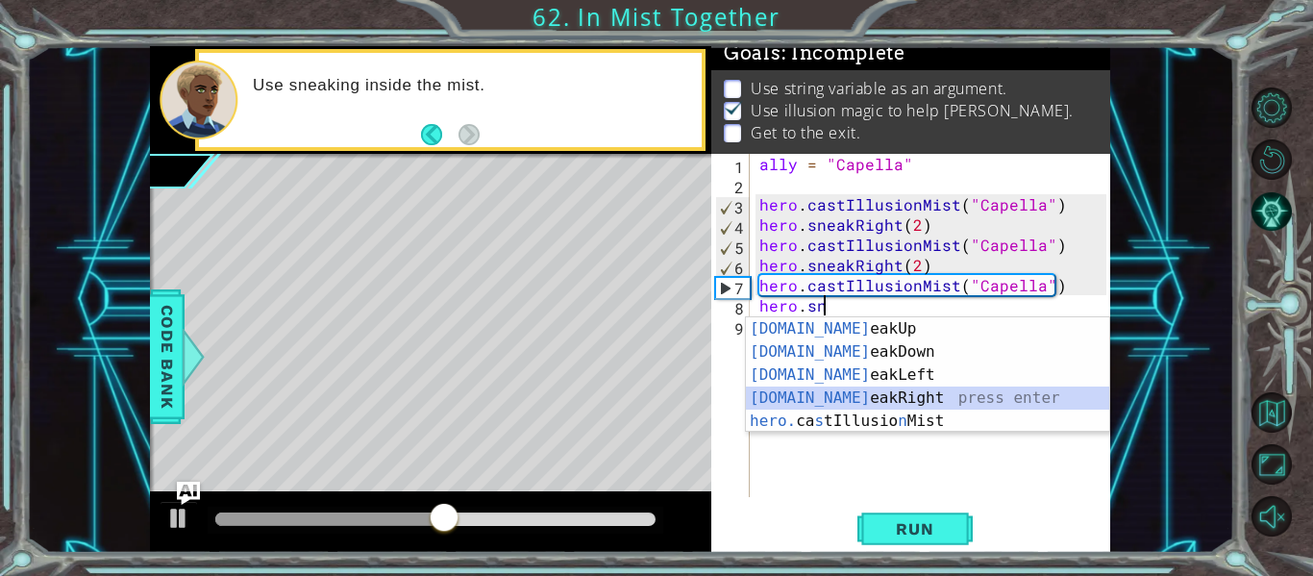
click at [918, 402] on div "[DOMAIN_NAME] eakUp press enter [DOMAIN_NAME] eakDown press enter [DOMAIN_NAME]…" at bounding box center [927, 398] width 363 height 162
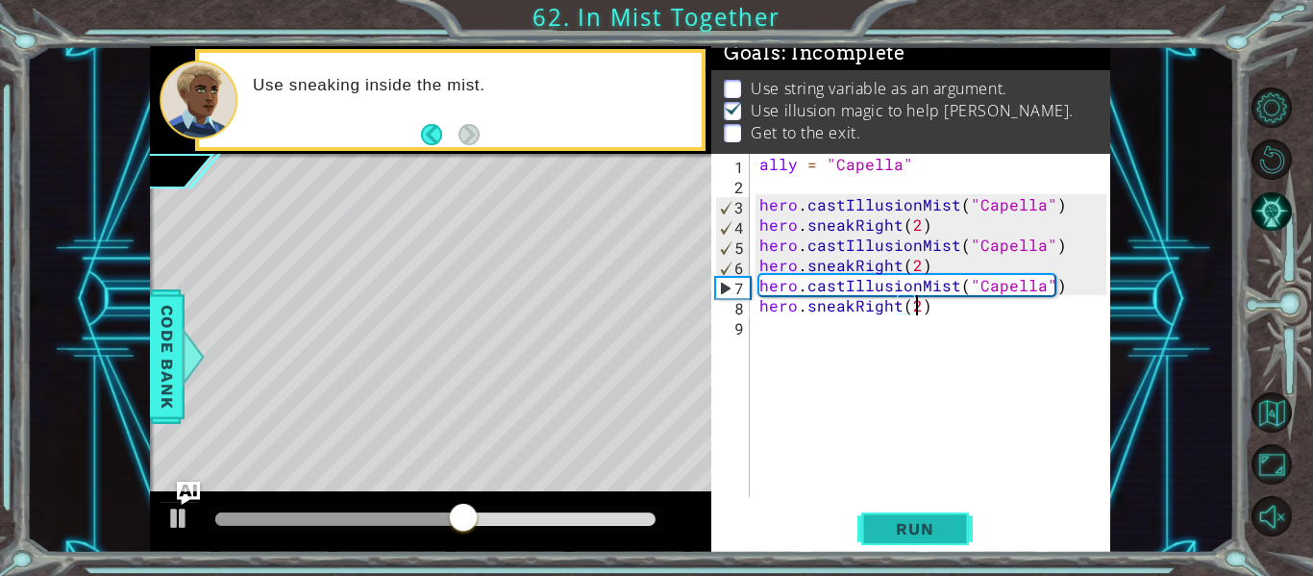
scroll to position [0, 10]
type textarea "hero.sneakRight(2)"
click at [932, 516] on button "Run" at bounding box center [915, 529] width 115 height 39
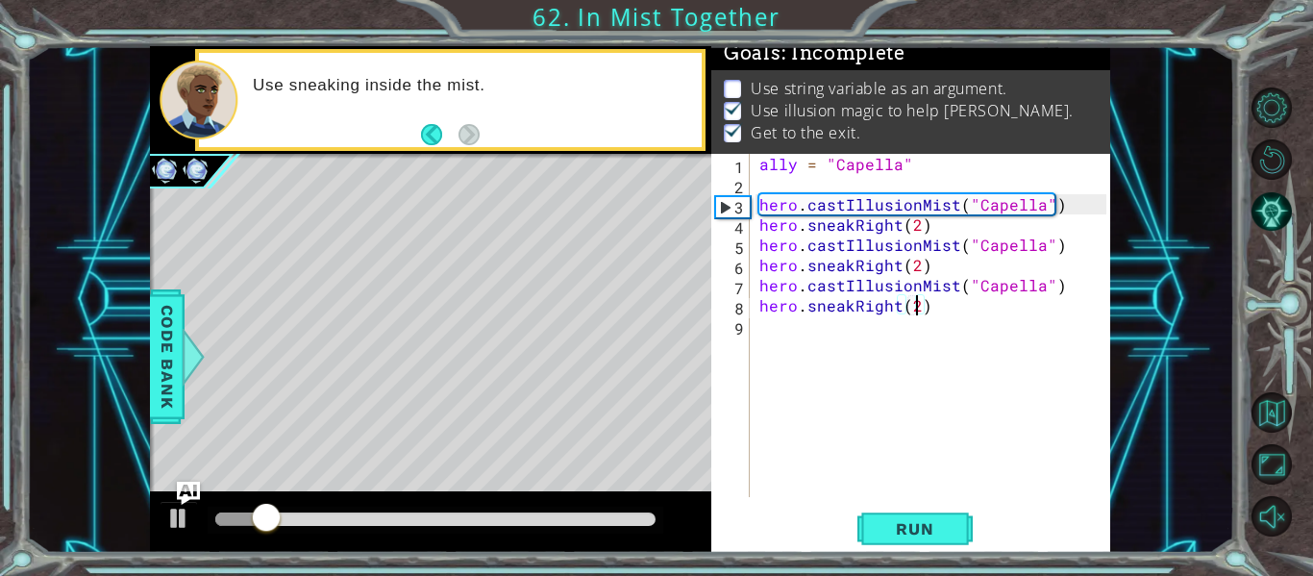
click at [584, 512] on div at bounding box center [436, 520] width 456 height 27
click at [559, 522] on div at bounding box center [435, 518] width 440 height 13
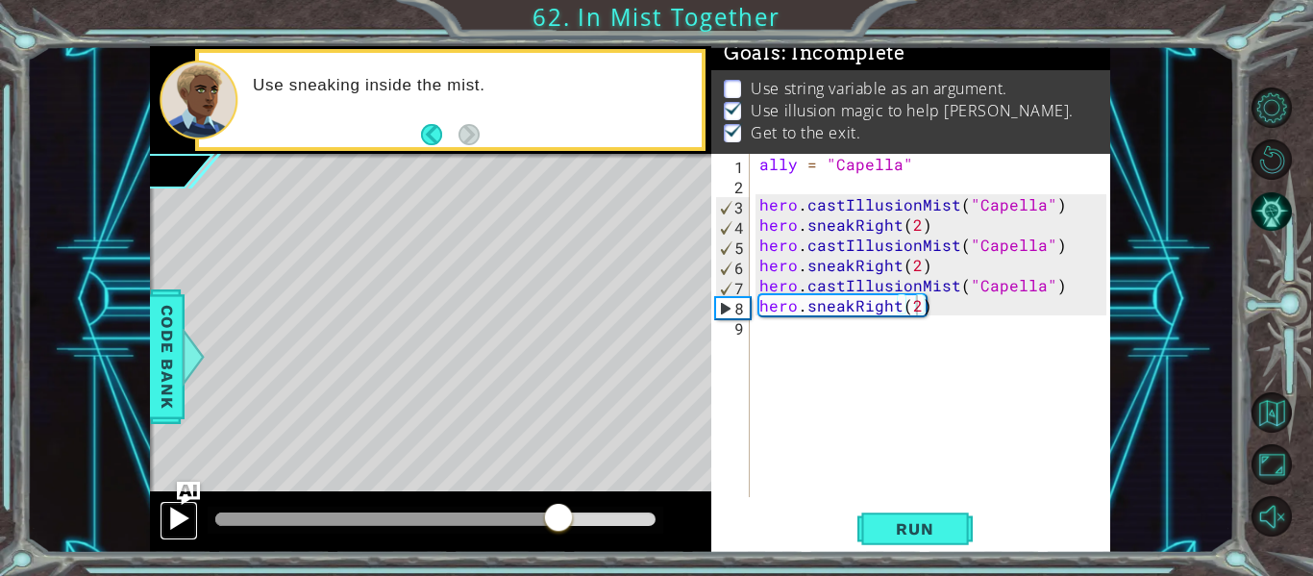
click at [183, 517] on div at bounding box center [178, 518] width 25 height 25
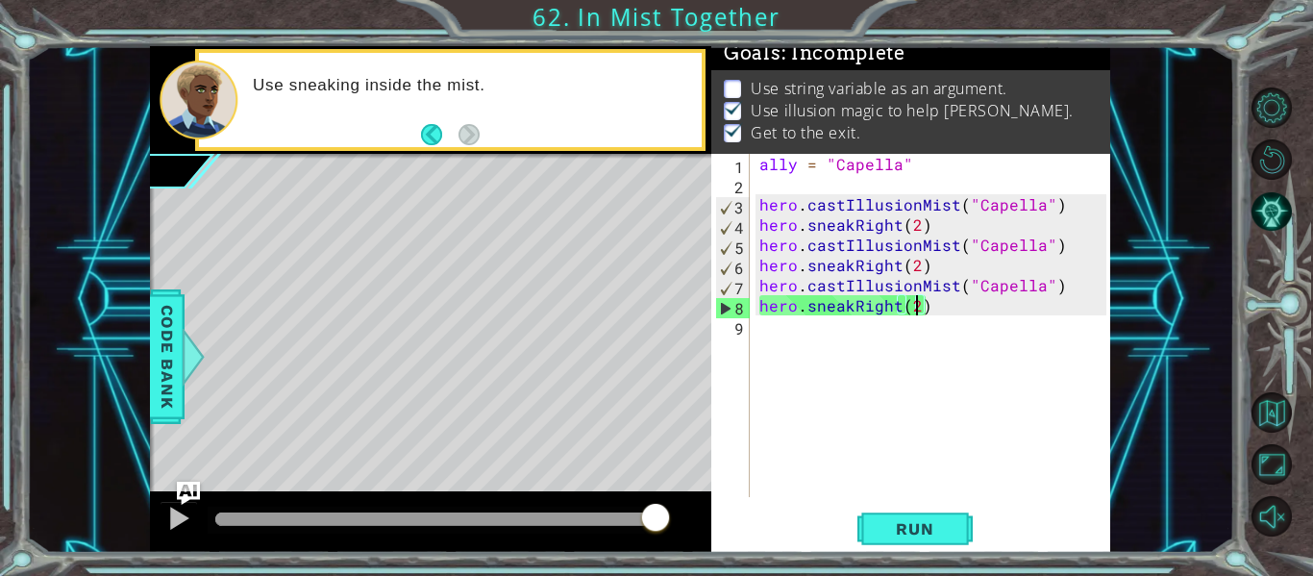
click at [1060, 192] on div "ally = "Capella" hero . castIllusionMist ( "Capella" ) hero . sneakRight ( 2 ) …" at bounding box center [936, 346] width 361 height 384
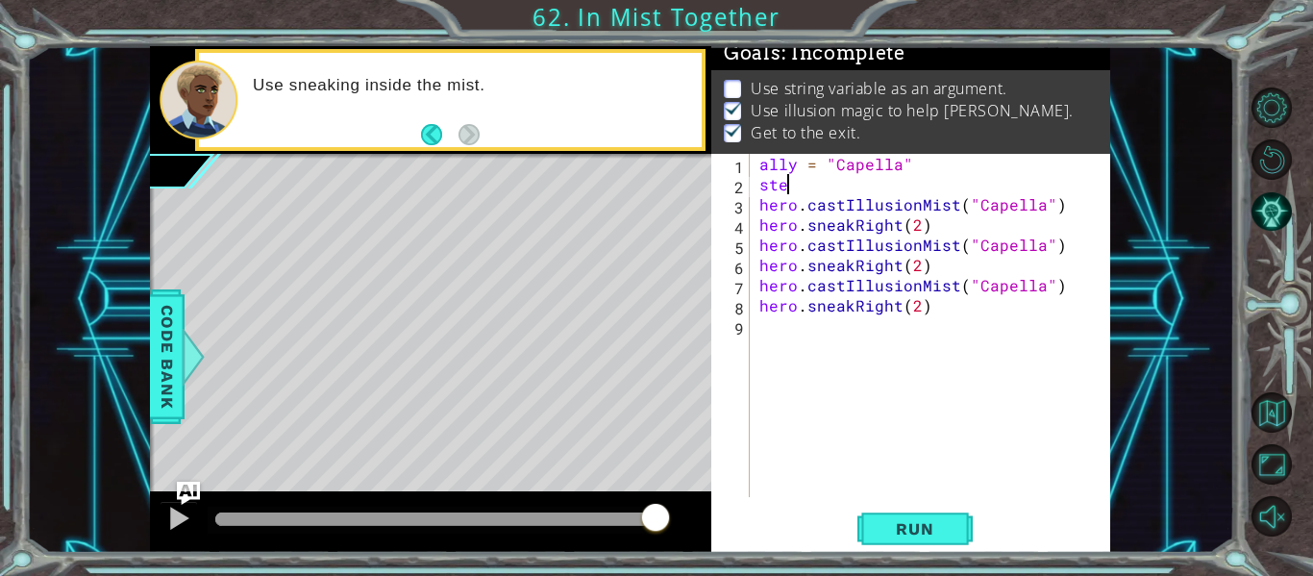
scroll to position [0, 0]
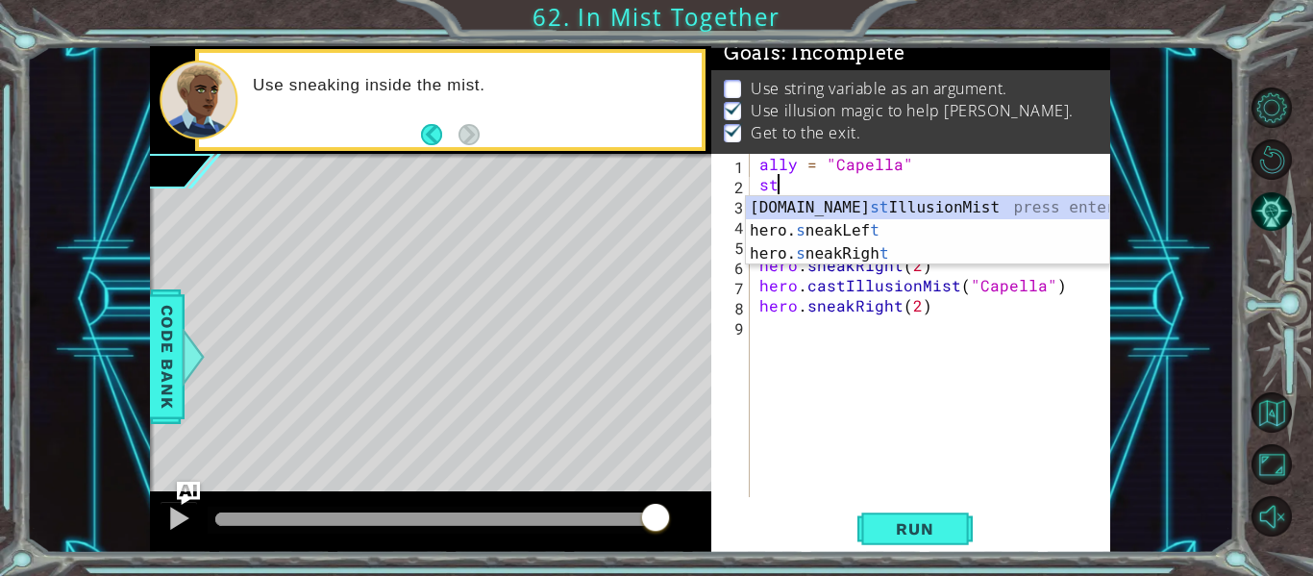
type textarea "s"
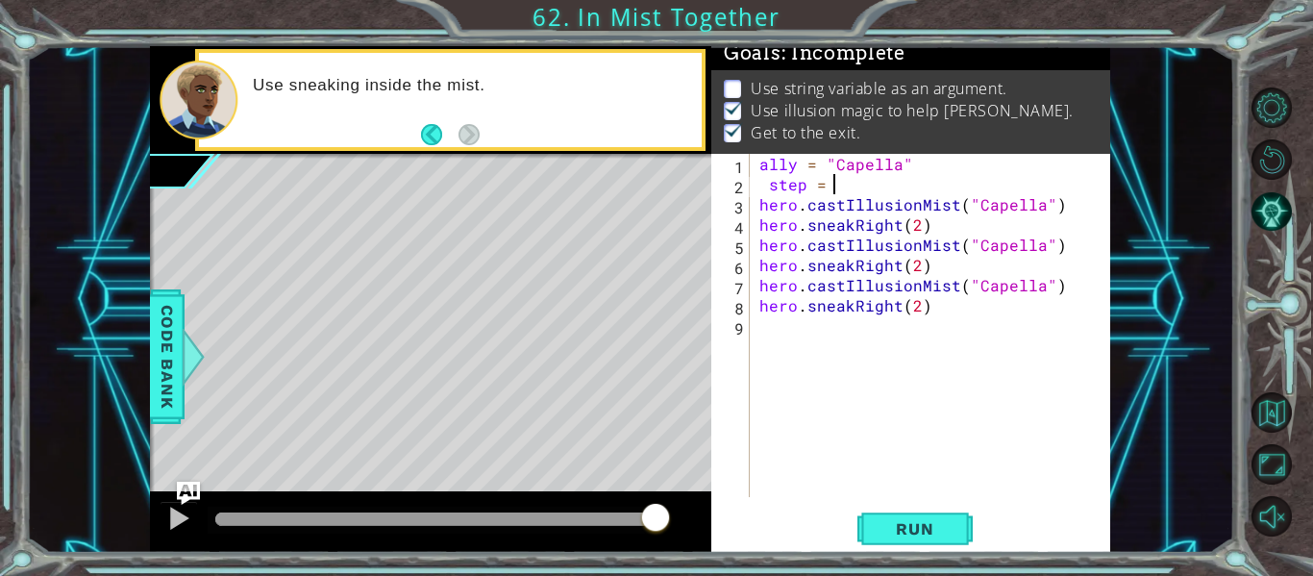
scroll to position [0, 4]
click at [887, 524] on span "Run" at bounding box center [915, 528] width 76 height 19
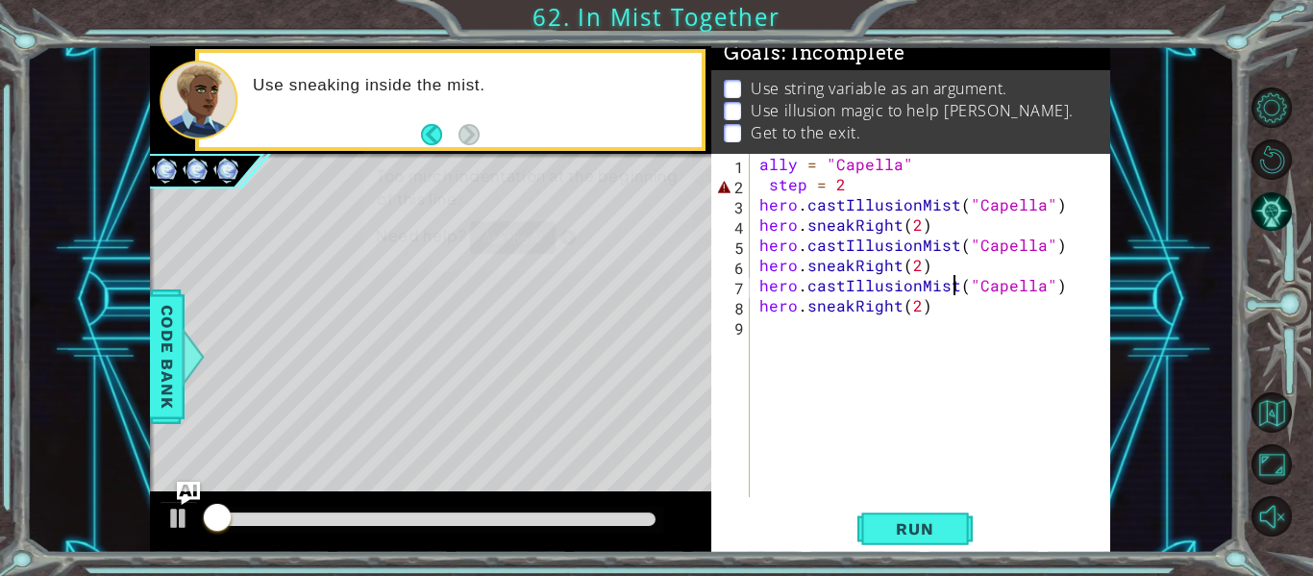
click at [953, 277] on div "ally = "Capella" step = 2 hero . castIllusionMist ( "Capella" ) hero . sneakRig…" at bounding box center [936, 346] width 361 height 384
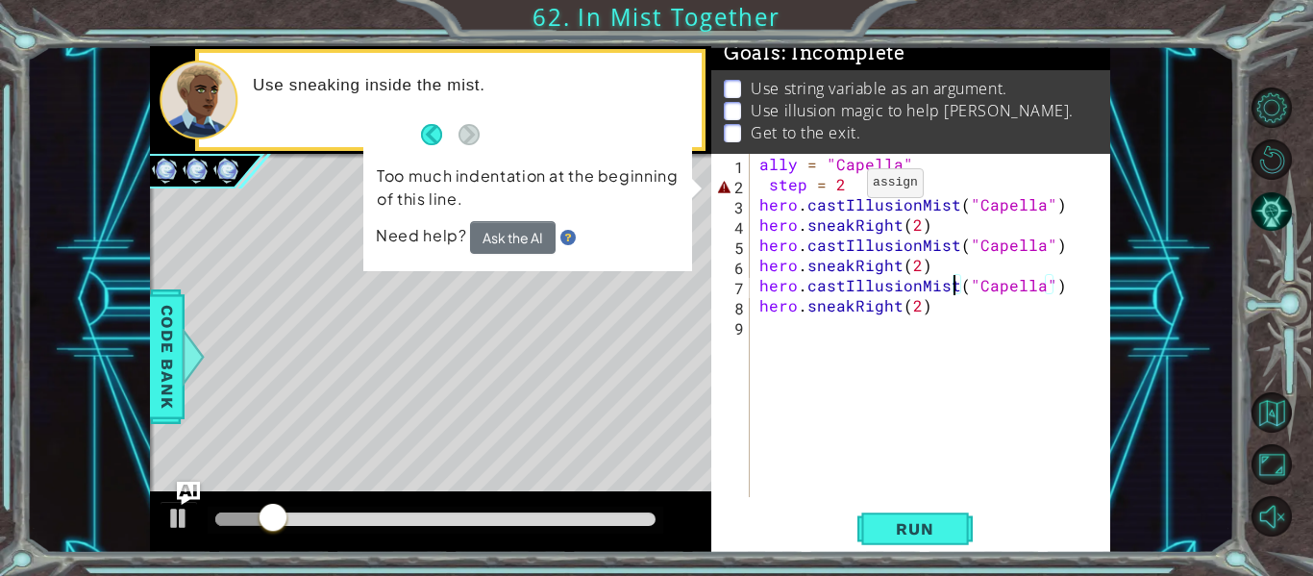
click at [835, 188] on div "ally = "Capella" step = 2 hero . castIllusionMist ( "Capella" ) hero . sneakRig…" at bounding box center [936, 346] width 361 height 384
click at [763, 179] on div "ally = "Capella" step = 2 hero . castIllusionMist ( "Capella" ) hero . sneakRig…" at bounding box center [936, 346] width 361 height 384
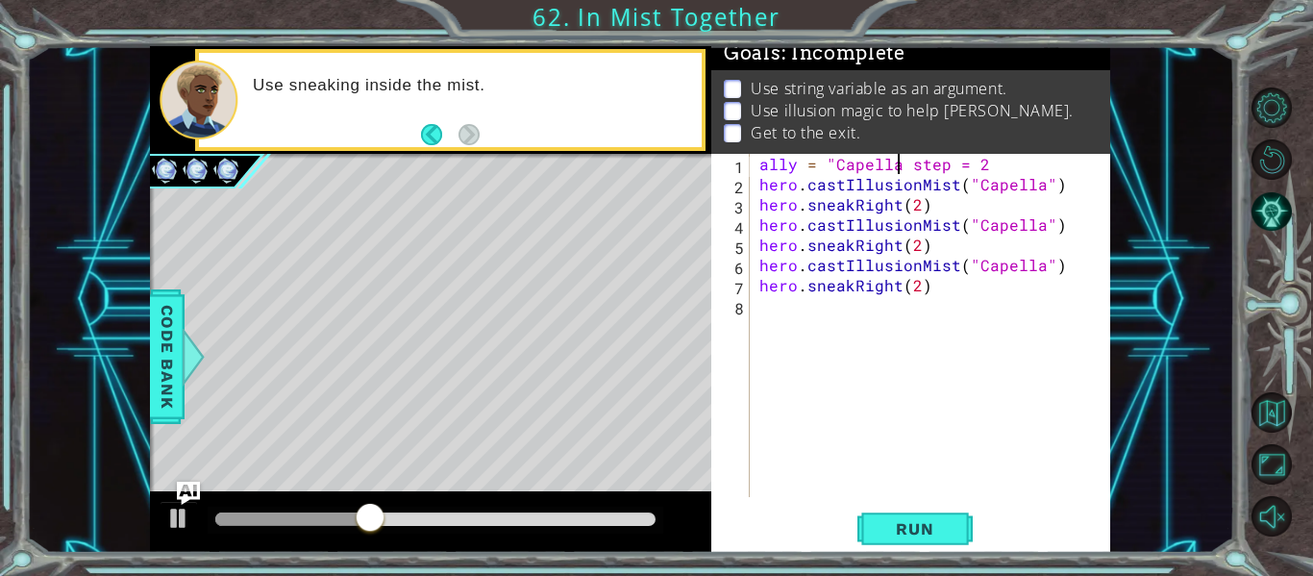
scroll to position [0, 10]
click at [917, 165] on div "ally = "Capella" step = 2 hero . castIllusionMist ( "Capella" ) hero . sneakRig…" at bounding box center [936, 346] width 361 height 384
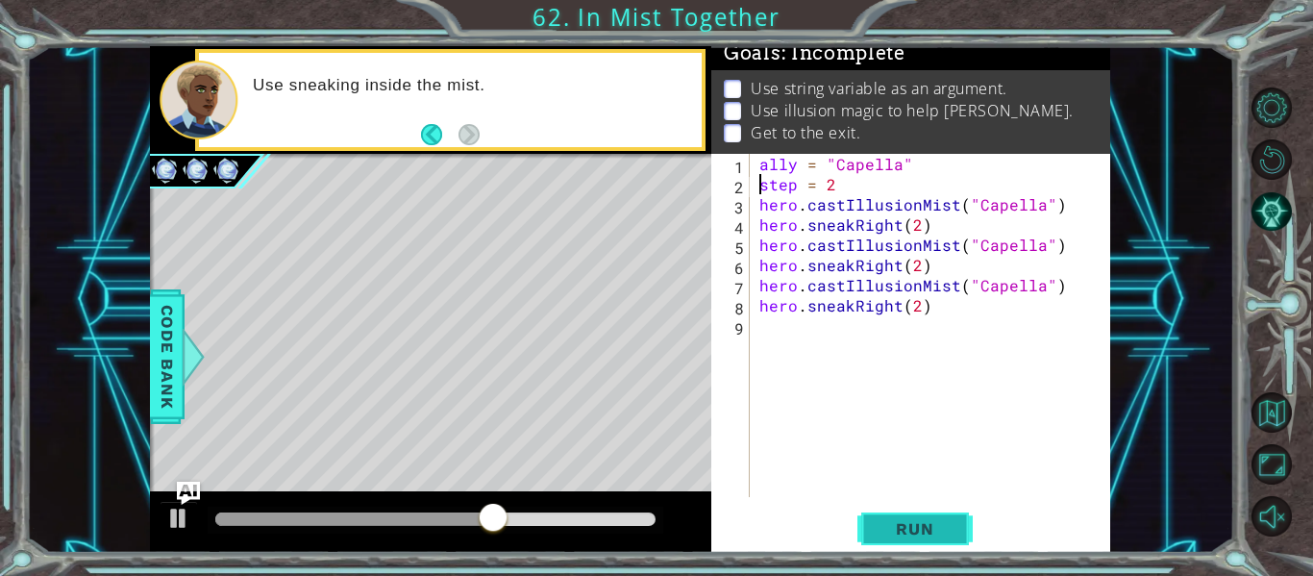
click at [924, 529] on span "Run" at bounding box center [915, 528] width 76 height 19
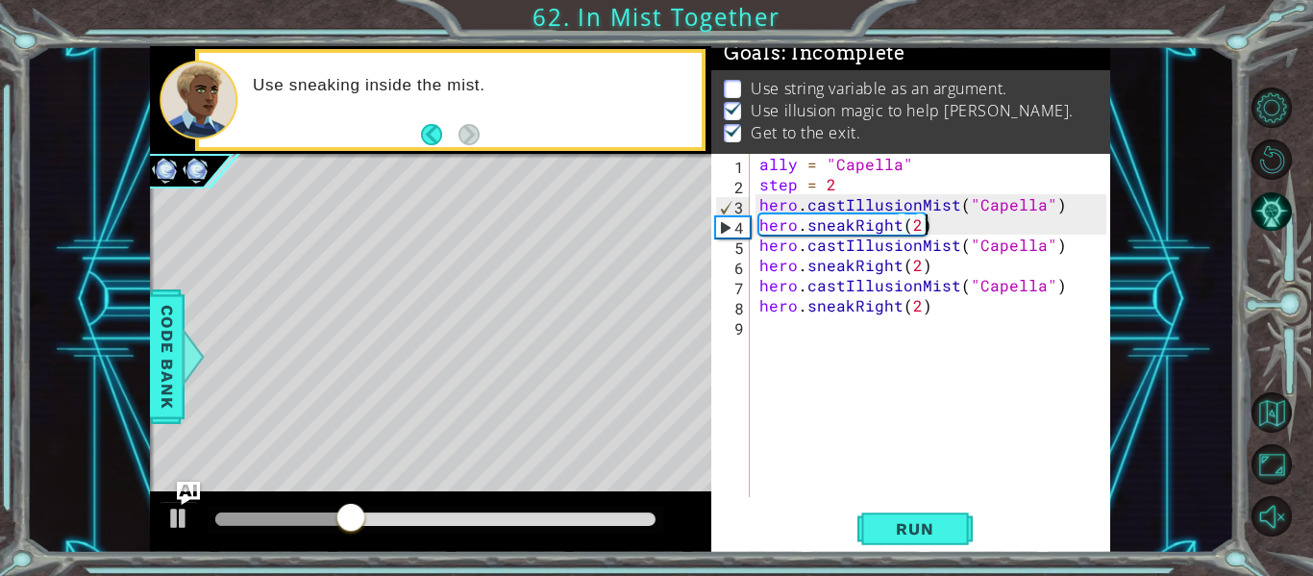
click at [940, 223] on div "ally = "Capella" step = 2 hero . castIllusionMist ( "Capella" ) hero . sneakRig…" at bounding box center [936, 346] width 361 height 384
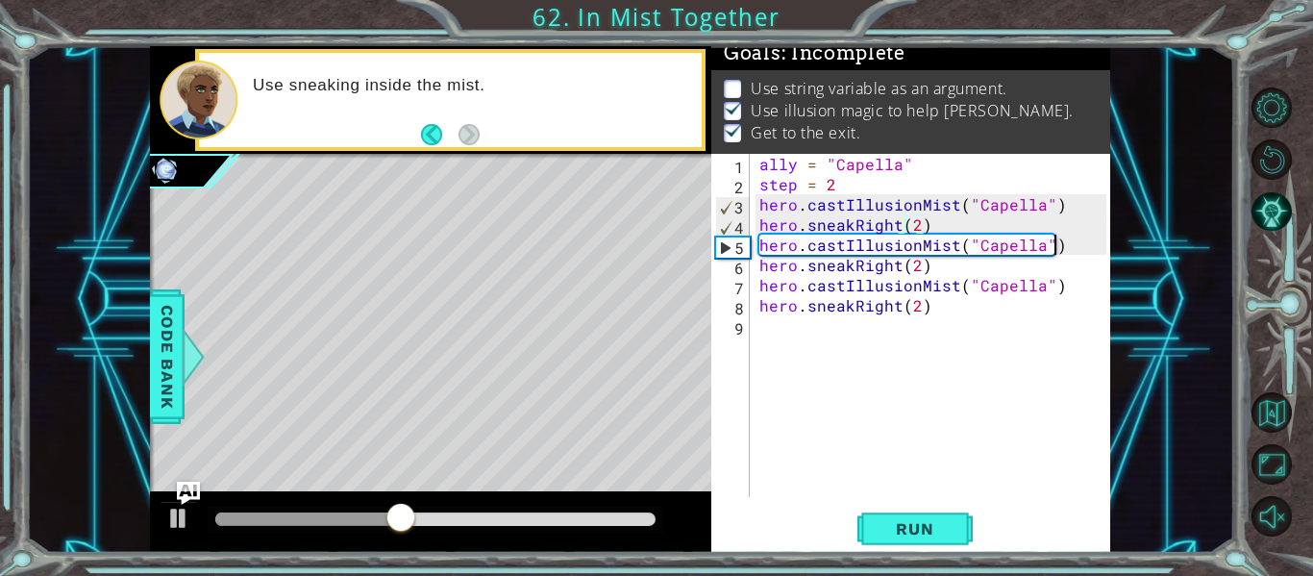
click at [1067, 243] on div "ally = "Capella" step = 2 hero . castIllusionMist ( "Capella" ) hero . sneakRig…" at bounding box center [936, 346] width 361 height 384
type textarea "hero.castIllusionMist("Capella")"
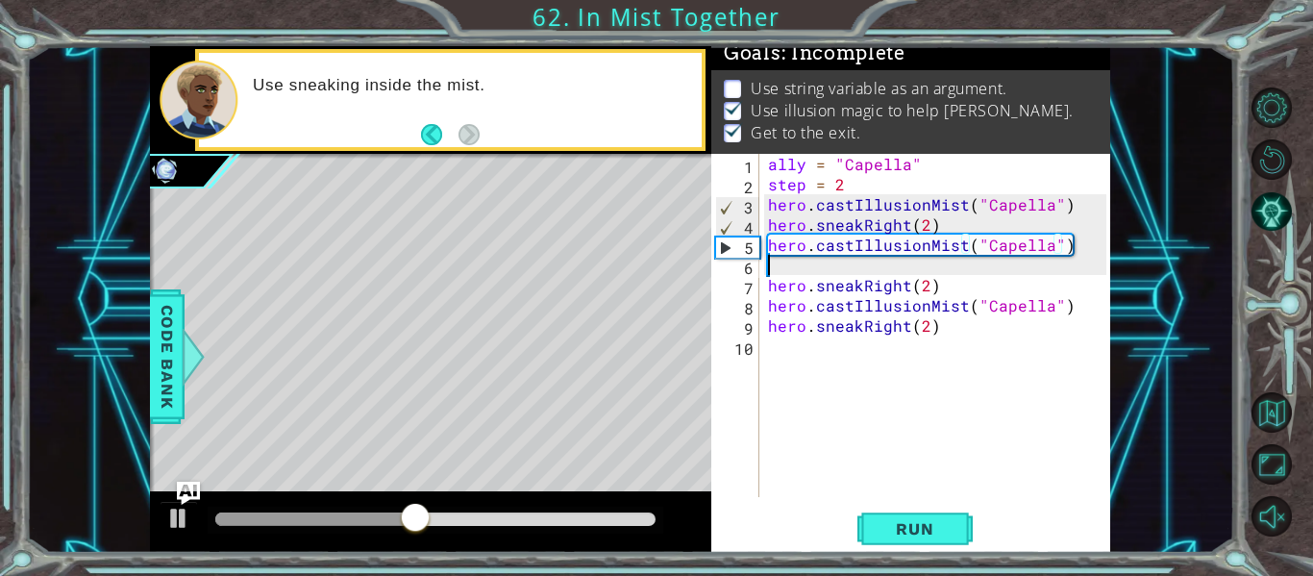
scroll to position [0, 0]
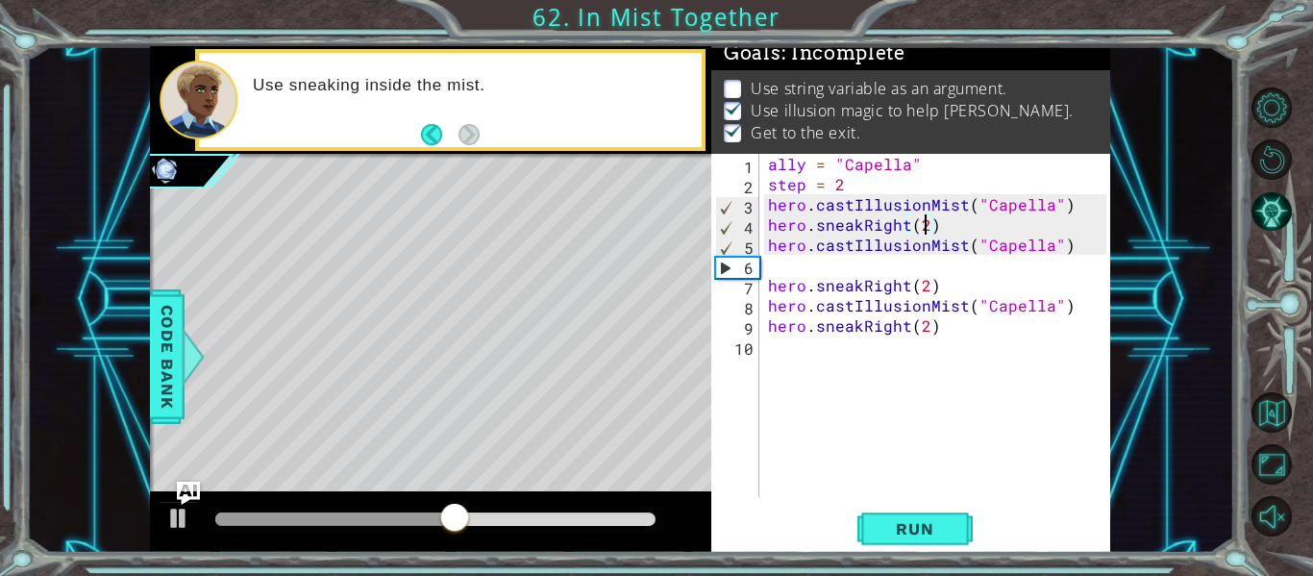
click at [928, 220] on div "ally = "Capella" step = 2 hero . castIllusionMist ( "Capella" ) hero . sneakRig…" at bounding box center [940, 346] width 352 height 384
type textarea "hero.sneakRight(2)"
click at [939, 224] on div "ally = "Capella" step = 2 hero . castIllusionMist ( "Capella" ) hero . sneakRig…" at bounding box center [940, 346] width 352 height 384
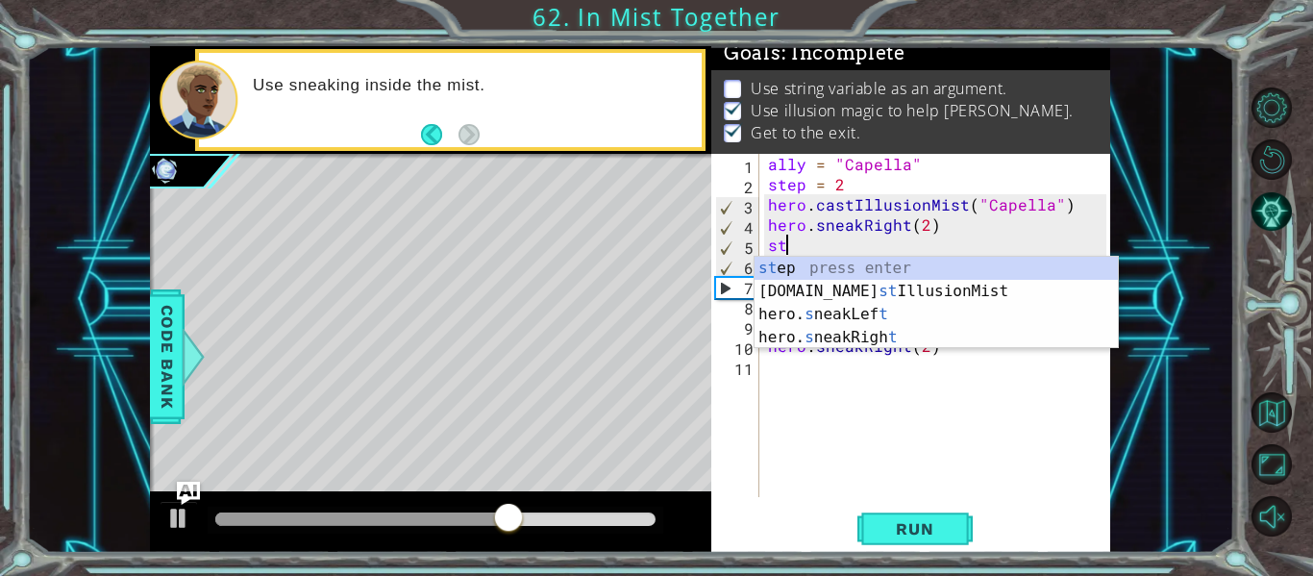
scroll to position [0, 1]
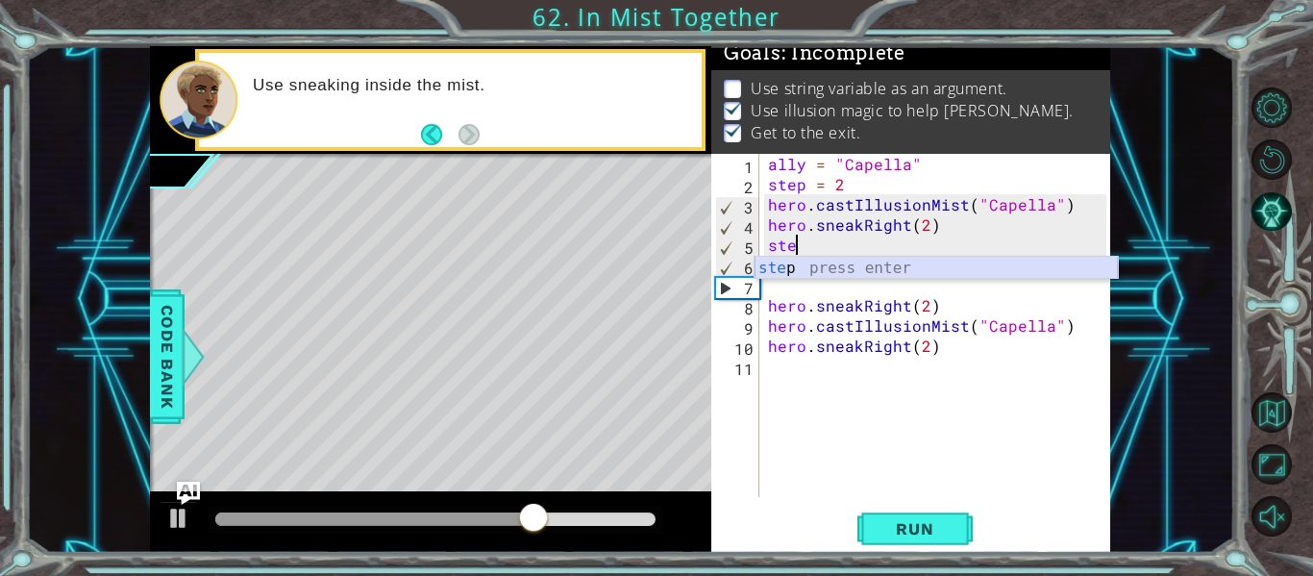
click at [912, 267] on div "ste p press enter" at bounding box center [936, 291] width 363 height 69
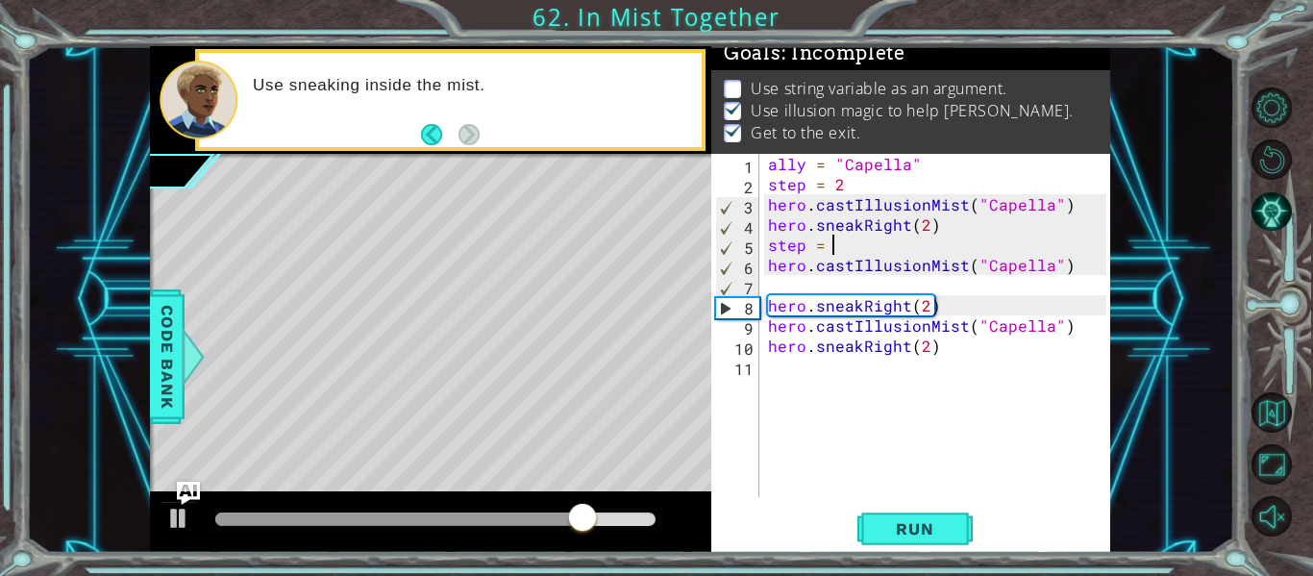
scroll to position [0, 4]
click at [925, 227] on div "ally = "Capella" step = 2 hero . castIllusionMist ( "Capella" ) hero . sneakRig…" at bounding box center [940, 346] width 352 height 384
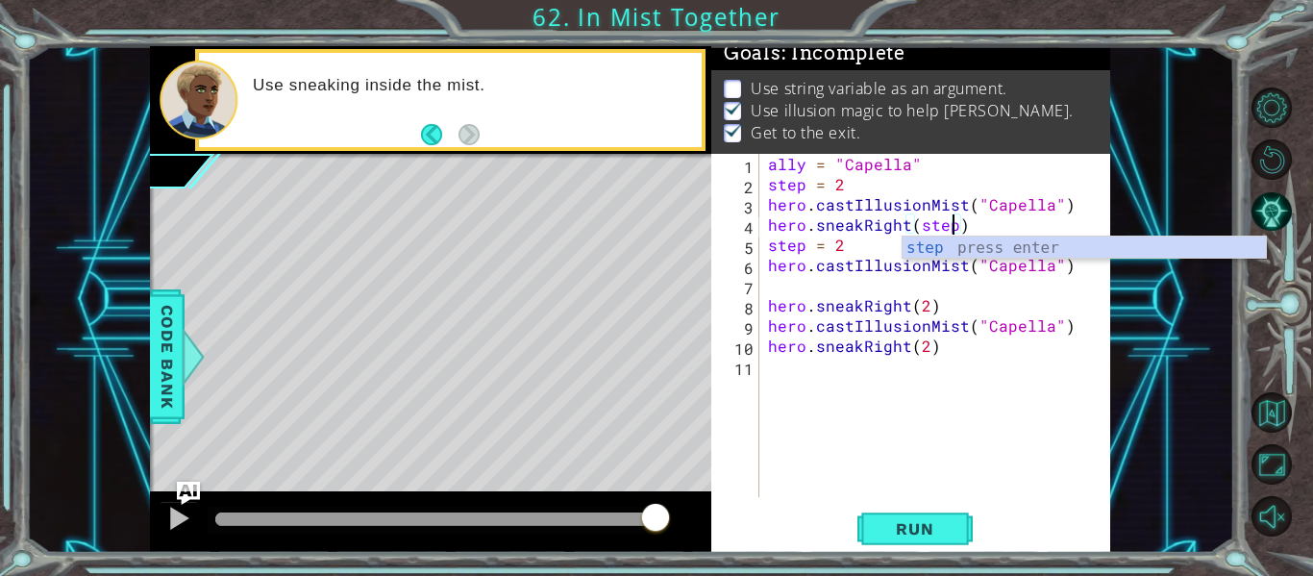
scroll to position [0, 12]
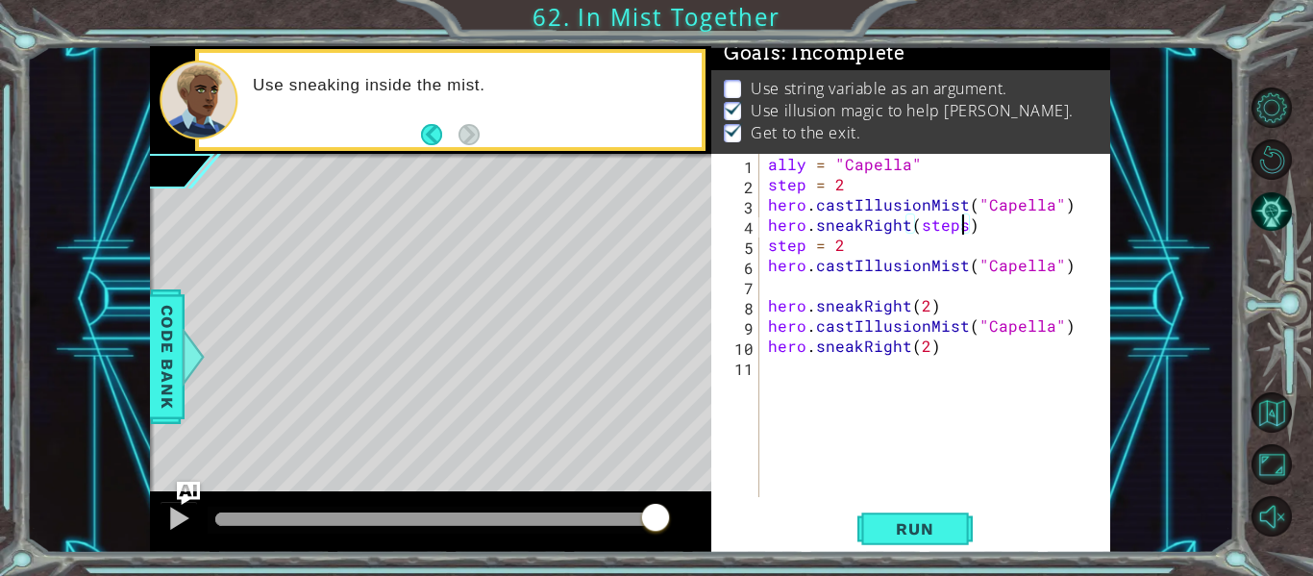
click at [957, 310] on div "ally = "Capella" step = 2 hero . castIllusionMist ( "Capella" ) hero . sneakRig…" at bounding box center [940, 346] width 352 height 384
type textarea "hero.sneakRight(2)"
click at [790, 287] on div "ally = "Capella" step = 2 hero . castIllusionMist ( "Capella" ) hero . sneakRig…" at bounding box center [940, 346] width 352 height 384
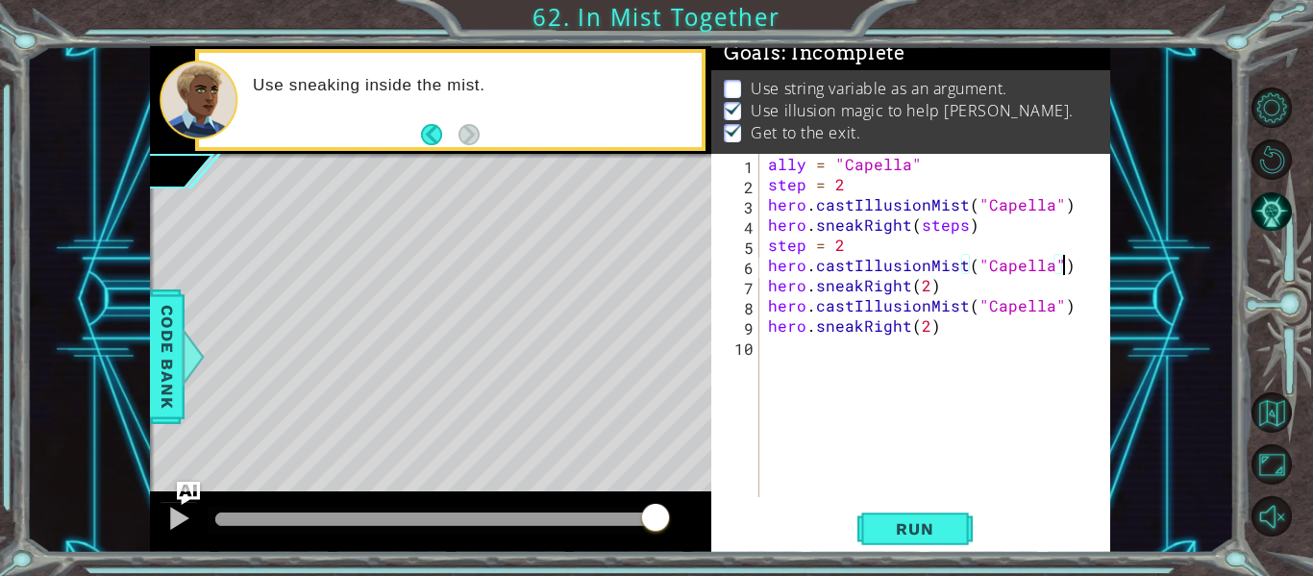
click at [931, 296] on div "ally = "Capella" step = 2 hero . castIllusionMist ( "Capella" ) hero . sneakRig…" at bounding box center [940, 346] width 352 height 384
click at [925, 290] on div "ally = "Capella" step = 2 hero . castIllusionMist ( "Capella" ) hero . sneakRig…" at bounding box center [940, 346] width 352 height 384
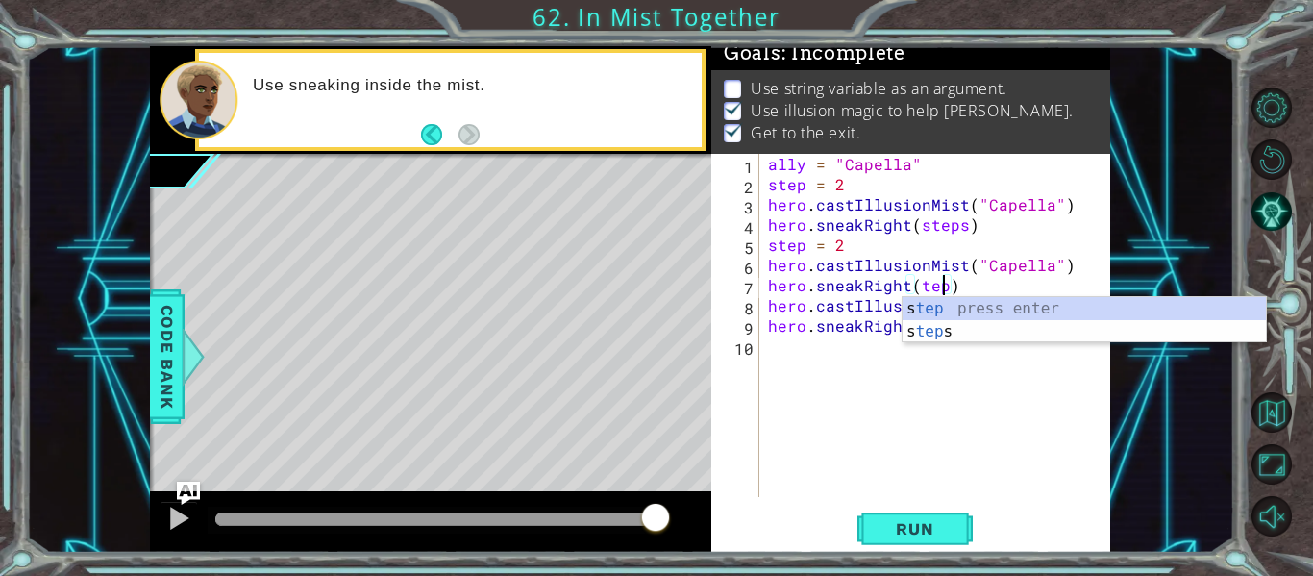
scroll to position [0, 12]
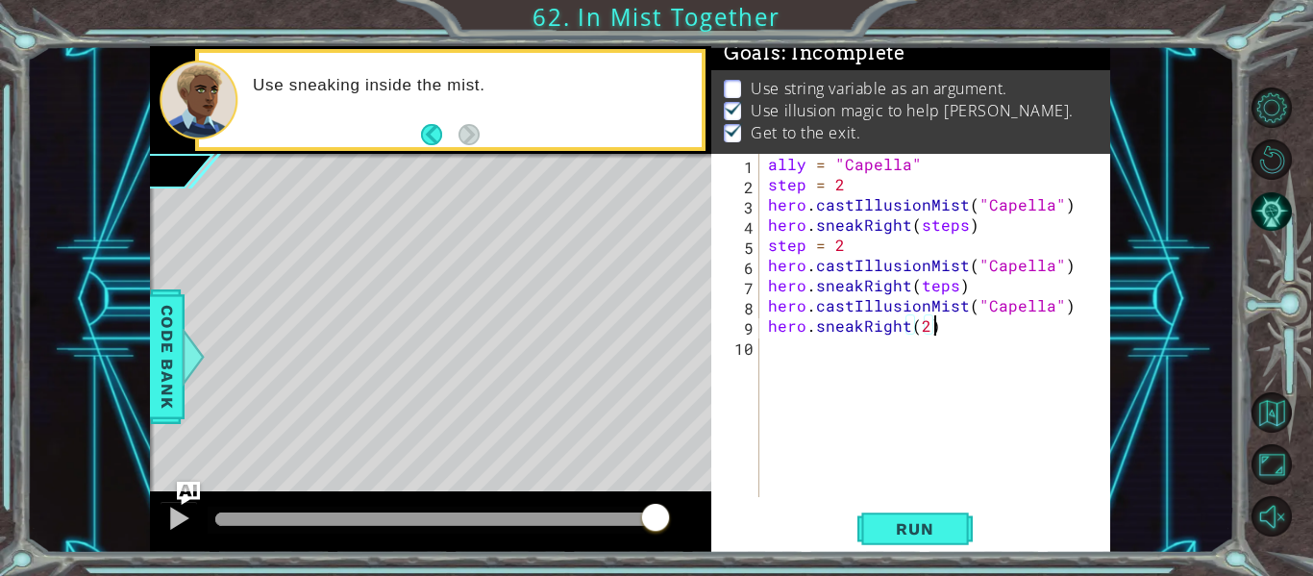
click at [966, 335] on div "ally = "Capella" step = 2 hero . castIllusionMist ( "Capella" ) hero . sneakRig…" at bounding box center [940, 346] width 352 height 384
click at [920, 287] on div "ally = "Capella" step = 2 hero . castIllusionMist ( "Capella" ) hero . sneakRig…" at bounding box center [940, 346] width 352 height 384
type textarea "hero.sneakRight(steps)"
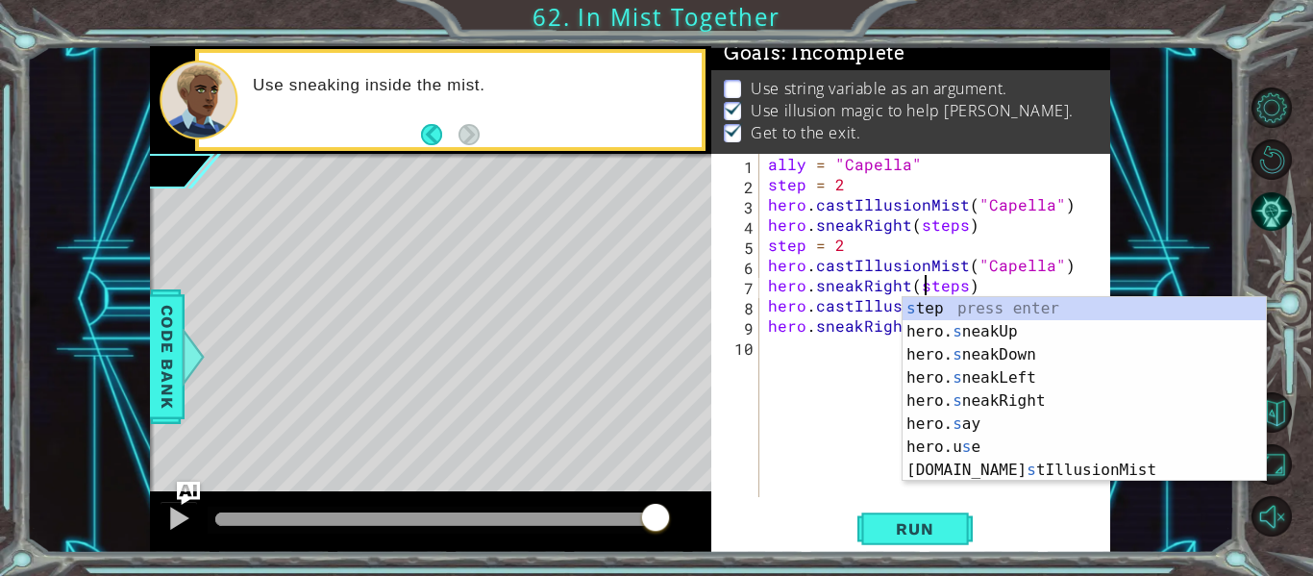
click at [853, 355] on div "ally = "Capella" step = 2 hero . castIllusionMist ( "Capella" ) hero . sneakRig…" at bounding box center [940, 346] width 352 height 384
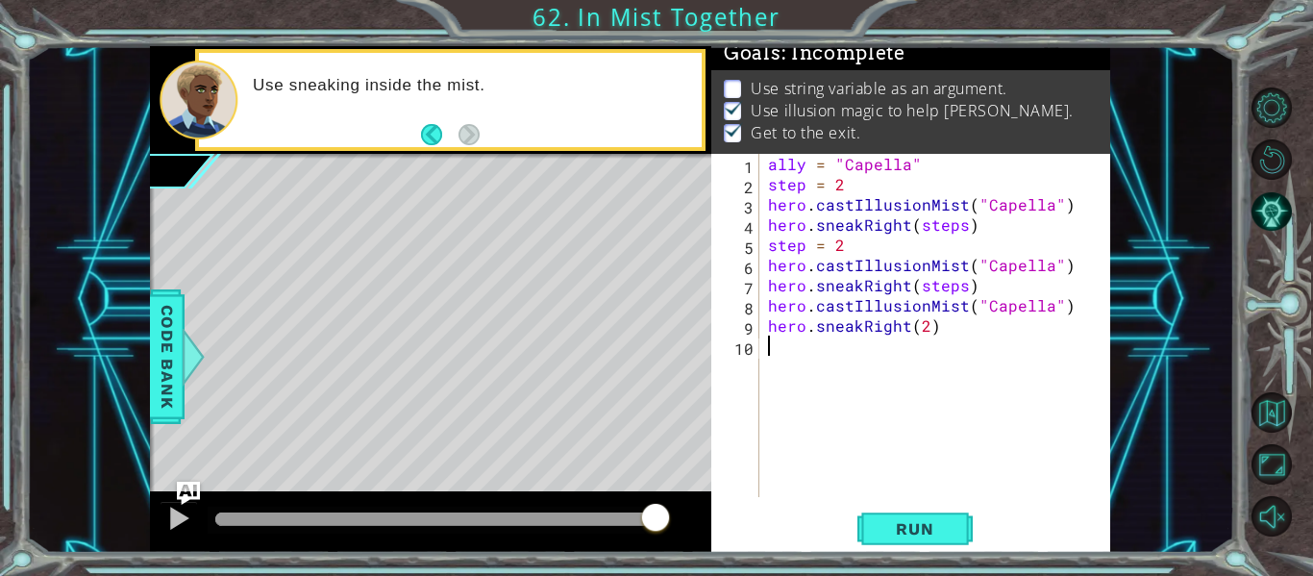
click at [930, 328] on div "ally = "Capella" step = 2 hero . castIllusionMist ( "Capella" ) hero . sneakRig…" at bounding box center [940, 346] width 352 height 384
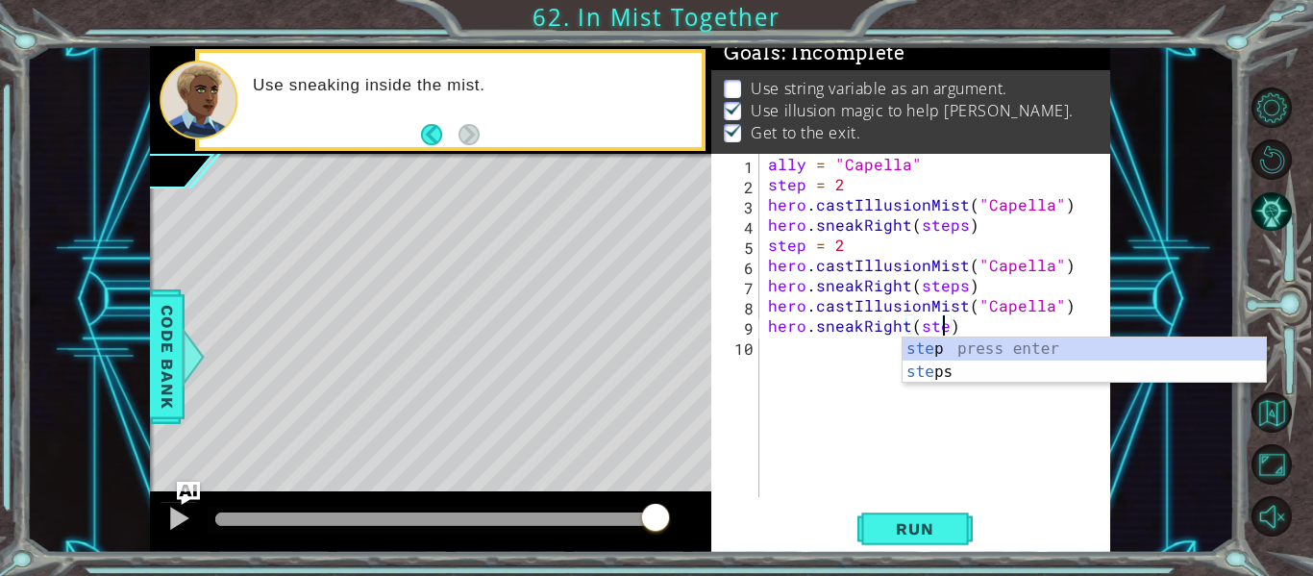
scroll to position [0, 12]
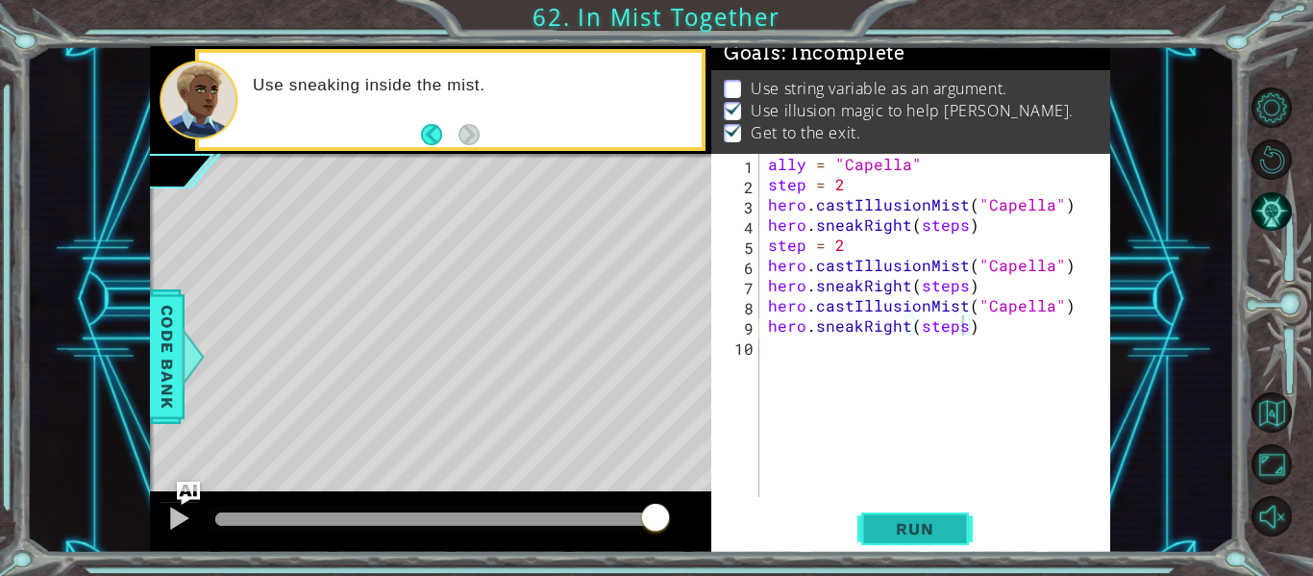
click at [945, 537] on span "Run" at bounding box center [915, 528] width 76 height 19
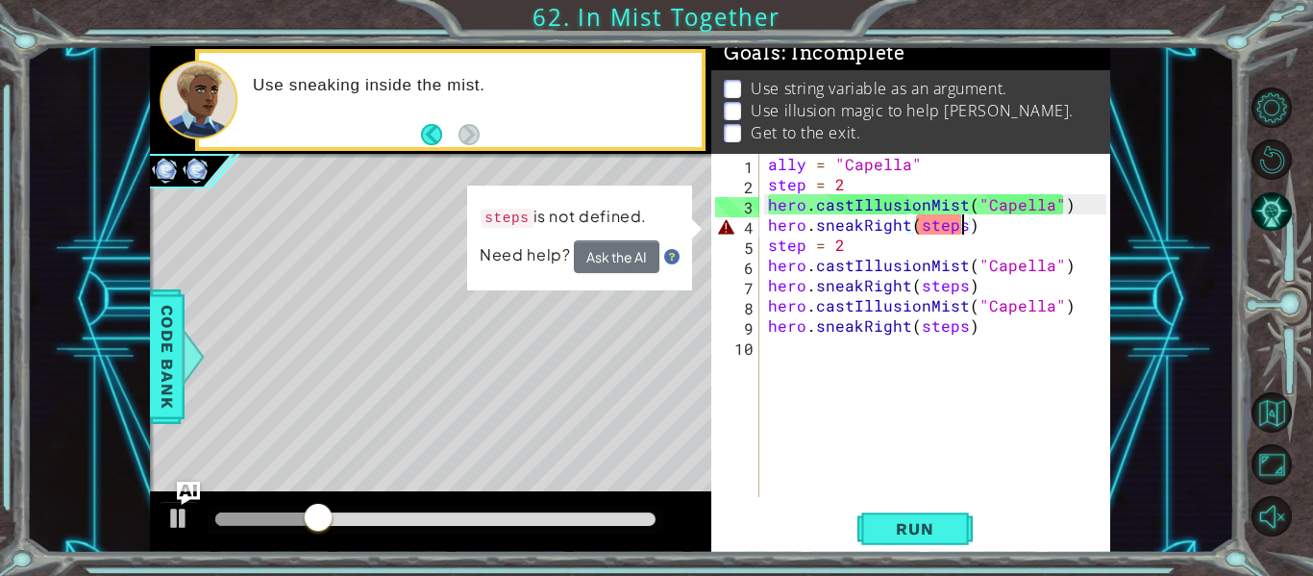
click at [962, 227] on div "ally = "Capella" step = 2 hero . castIllusionMist ( "Capella" ) hero . sneakRig…" at bounding box center [940, 346] width 352 height 384
click at [1019, 222] on div "ally = "Capella" step = 2 hero . castIllusionMist ( "Capella" ) hero . sneakRig…" at bounding box center [940, 346] width 352 height 384
drag, startPoint x: 965, startPoint y: 228, endPoint x: 915, endPoint y: 227, distance: 50.0
click at [915, 227] on div "ally = "Capella" step = 2 hero . castIllusionMist ( "Capella" ) hero . sneakRig…" at bounding box center [940, 346] width 352 height 384
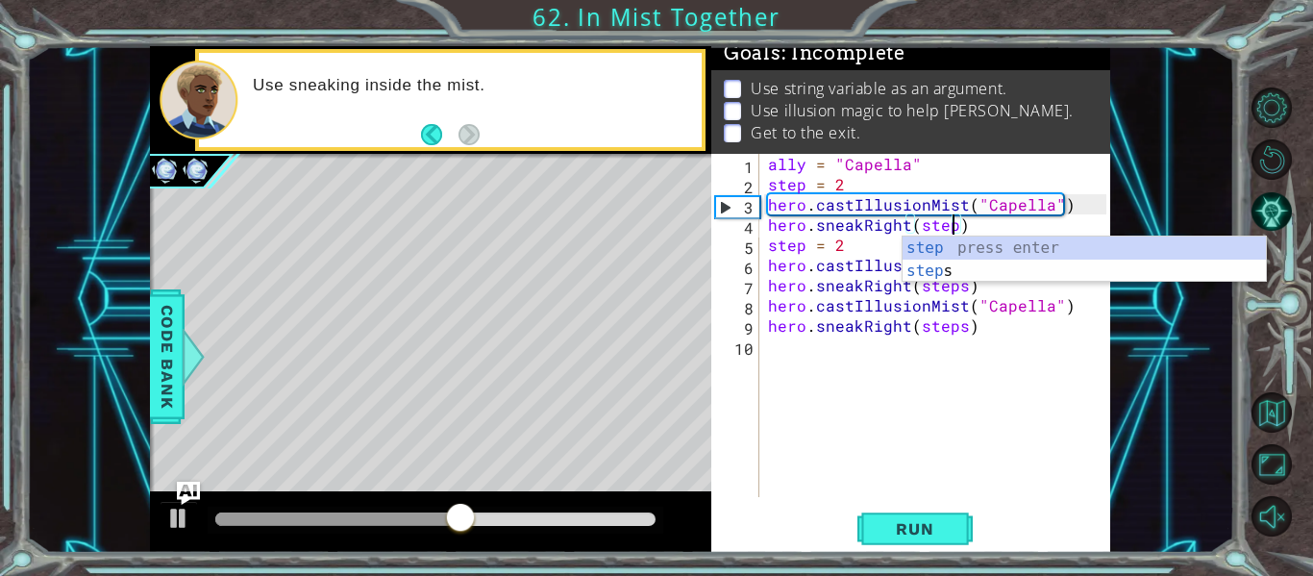
type textarea "hero.sneakRight(steps)"
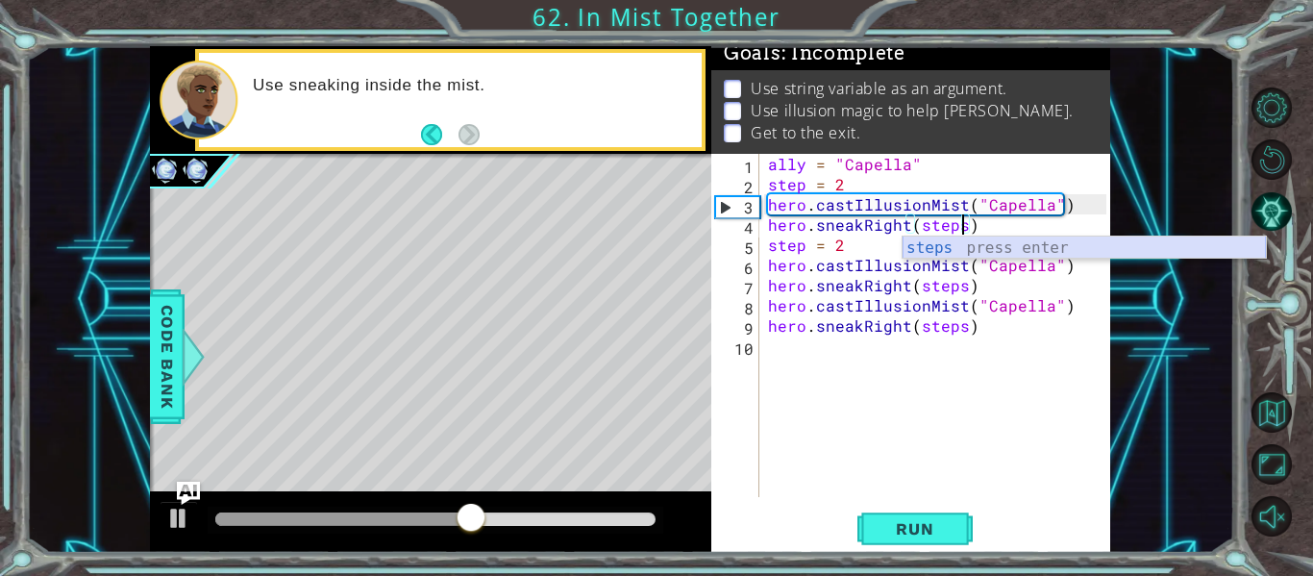
click at [916, 242] on div "steps press enter" at bounding box center [1084, 271] width 363 height 69
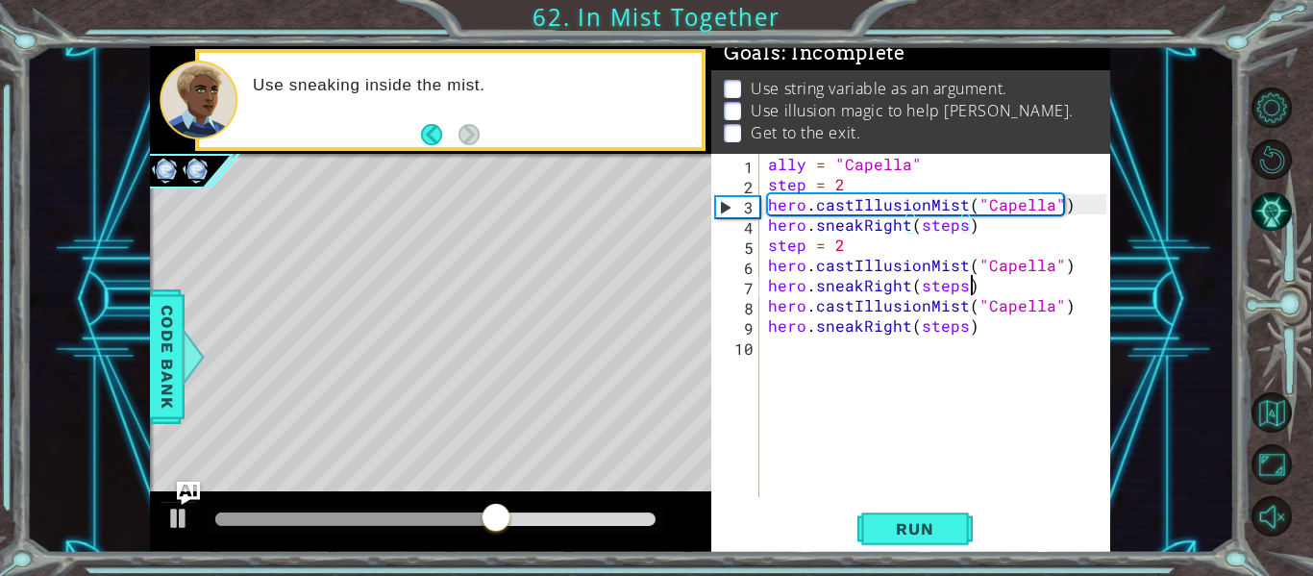
click at [994, 287] on div "ally = "Capella" step = 2 hero . castIllusionMist ( "Capella" ) hero . sneakRig…" at bounding box center [940, 346] width 352 height 384
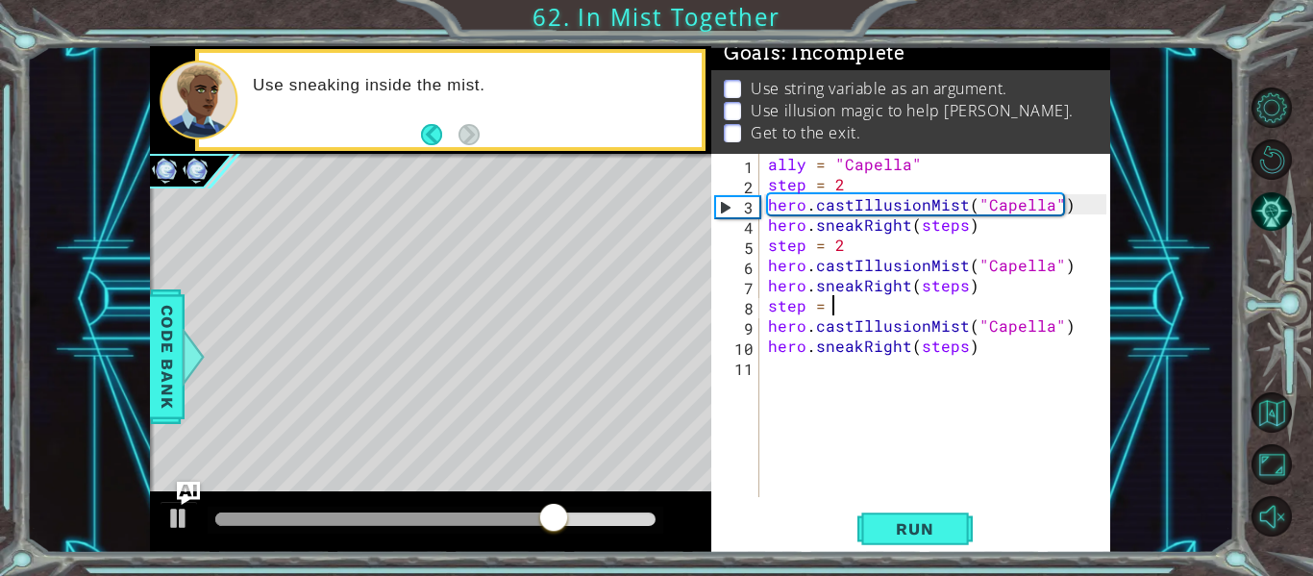
scroll to position [0, 4]
click at [920, 519] on span "Run" at bounding box center [915, 528] width 76 height 19
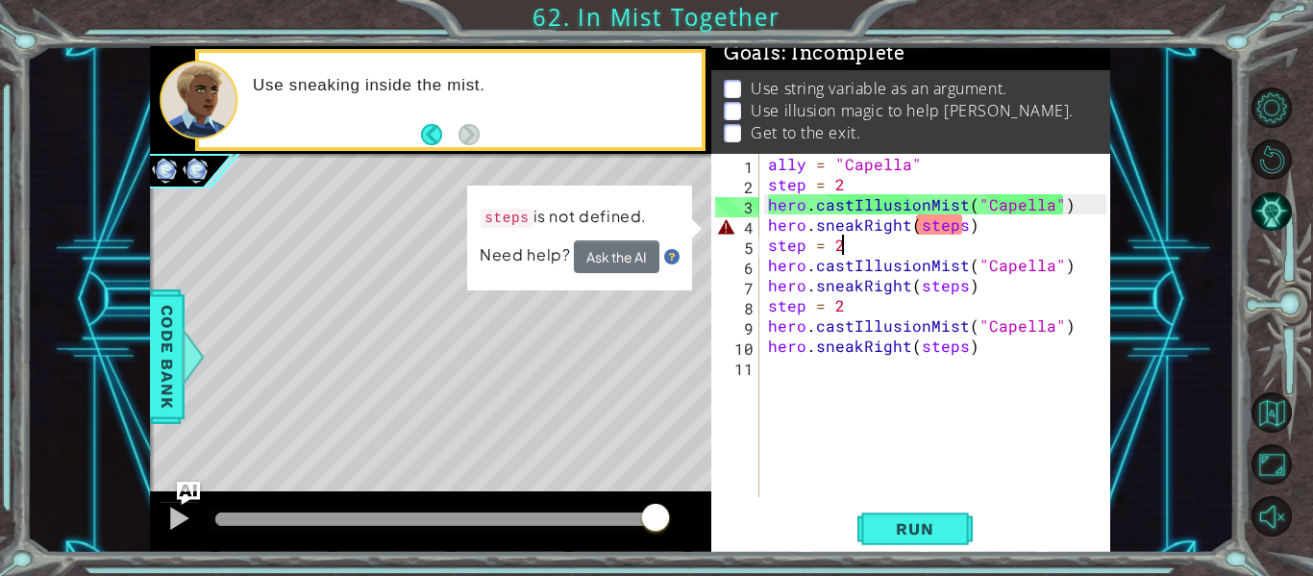
click at [963, 238] on div "ally = "Capella" step = 2 hero . castIllusionMist ( "Capella" ) hero . sneakRig…" at bounding box center [940, 346] width 352 height 384
click at [961, 225] on div "ally = "Capella" step = 2 hero . castIllusionMist ( "Capella" ) hero . sneakRig…" at bounding box center [940, 346] width 352 height 384
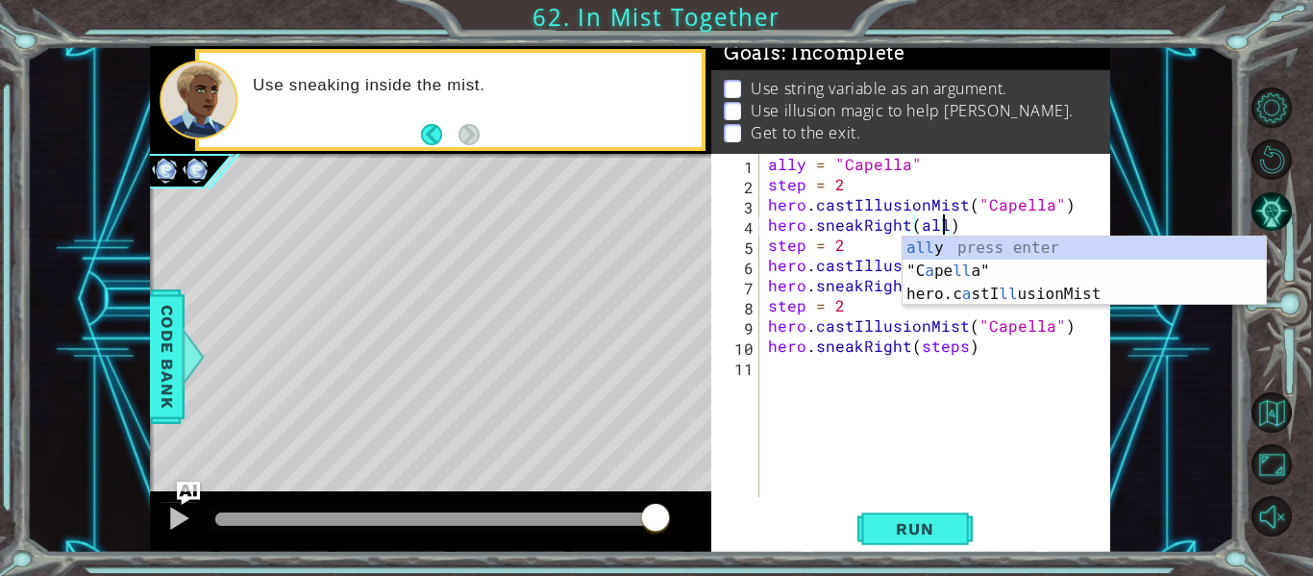
scroll to position [0, 12]
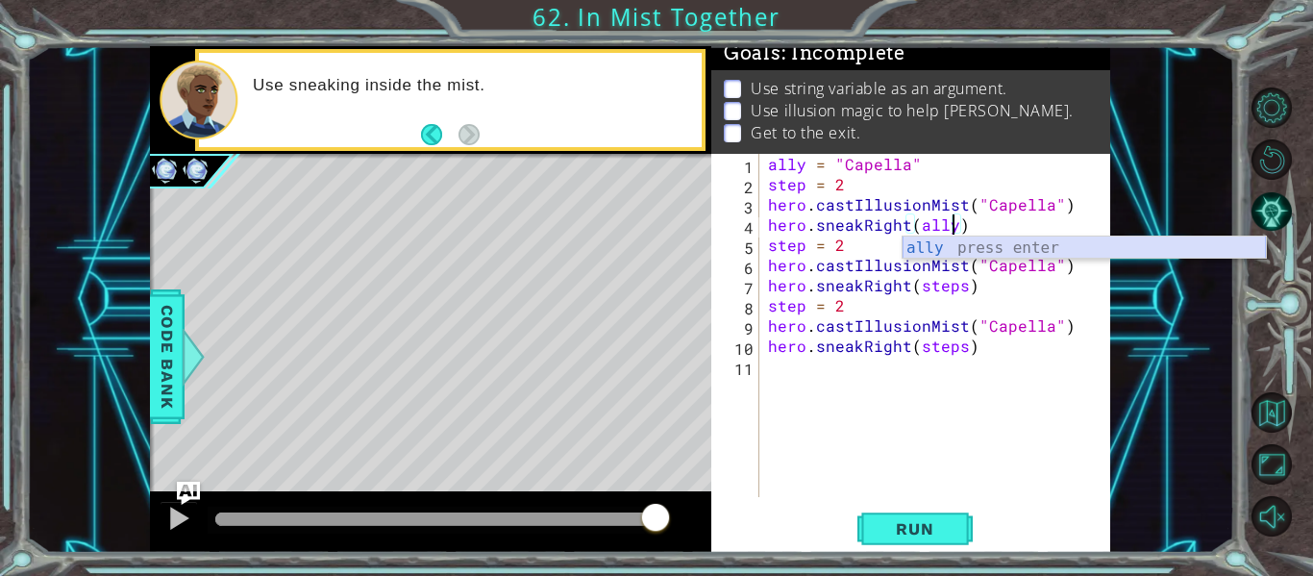
click at [1035, 203] on div "ally = "Capella" step = 2 hero . castIllusionMist ( "Capella" ) hero . sneakRig…" at bounding box center [940, 346] width 352 height 384
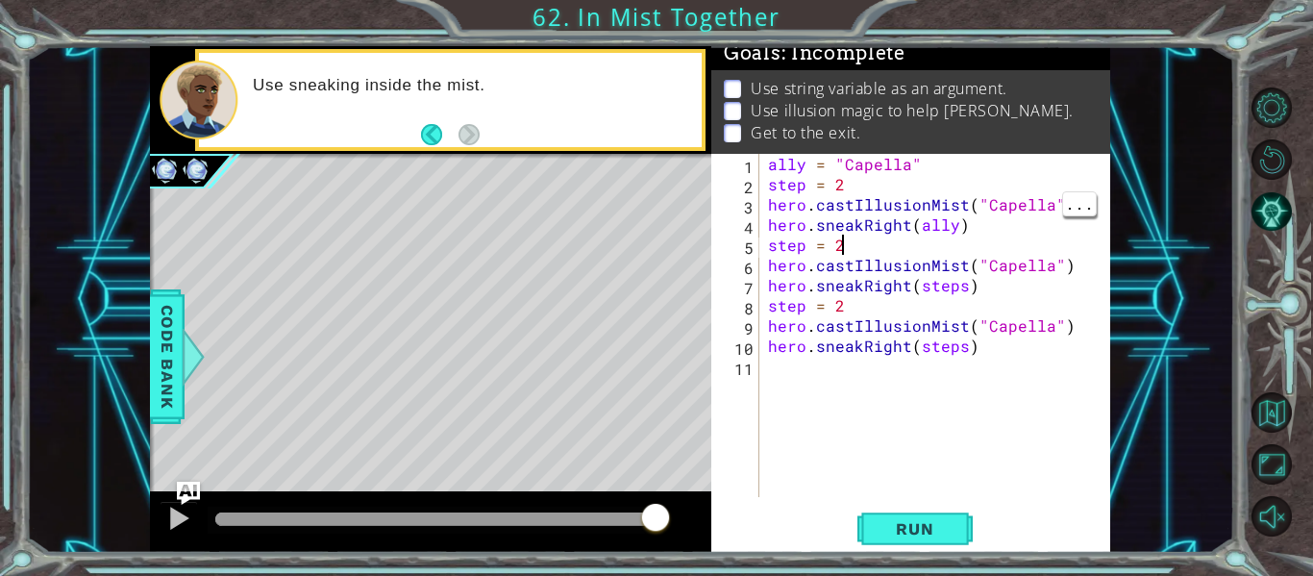
click at [987, 240] on div "ally = "Capella" step = 2 hero . castIllusionMist ( "Capella" ) hero . sneakRig…" at bounding box center [940, 346] width 352 height 384
type textarea "step = 2"
click at [953, 231] on div "ally = "Capella" step = 2 hero . castIllusionMist ( "Capella" ) hero . sneakRig…" at bounding box center [940, 346] width 352 height 384
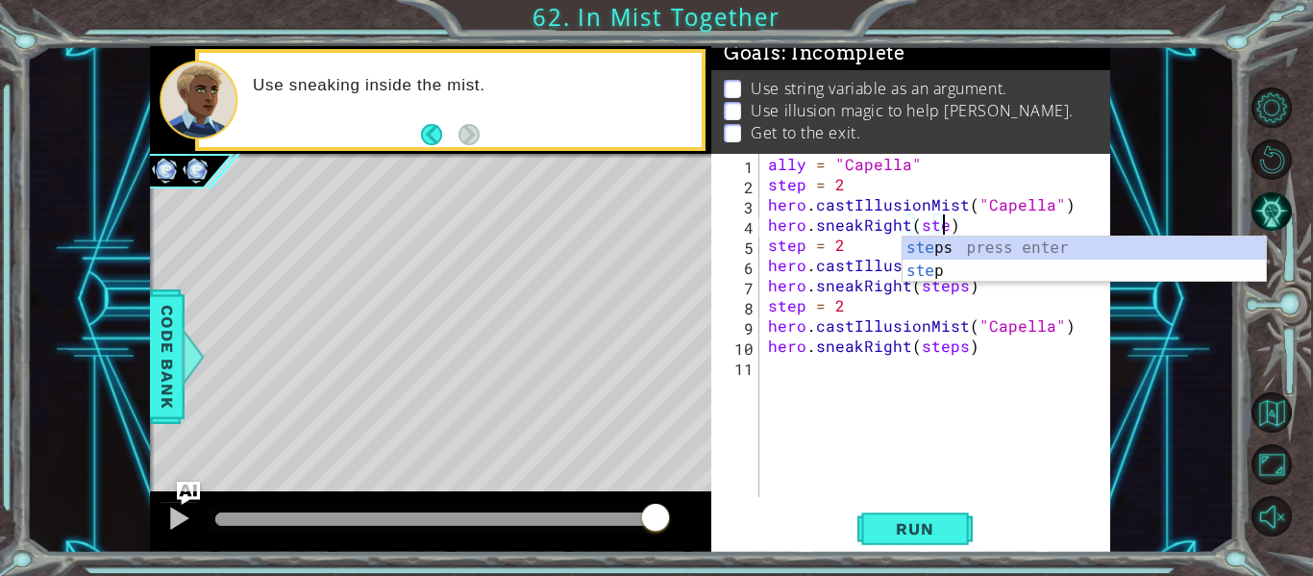
scroll to position [0, 12]
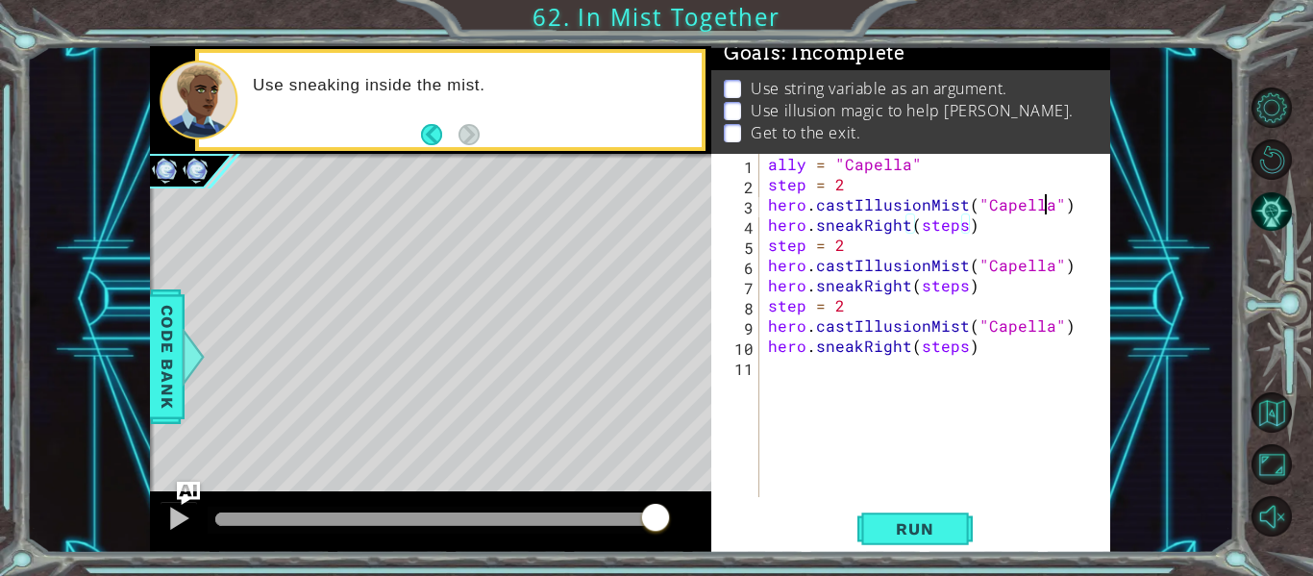
click at [1044, 209] on div "ally = "Capella" step = 2 hero . castIllusionMist ( "Capella" ) hero . sneakRig…" at bounding box center [940, 346] width 352 height 384
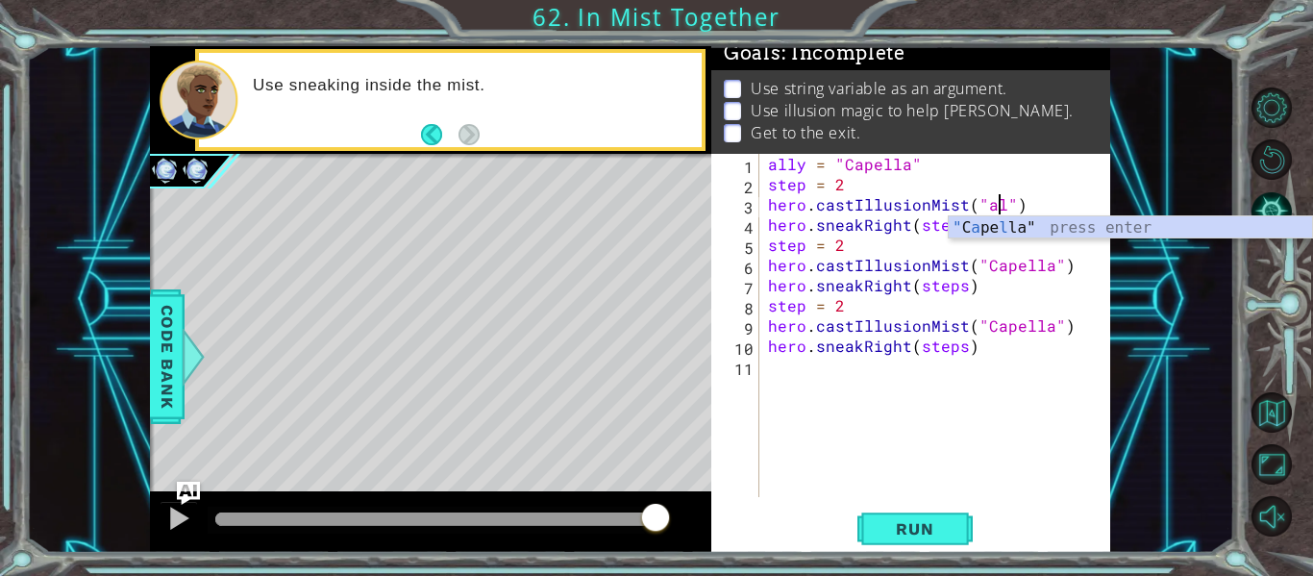
scroll to position [0, 15]
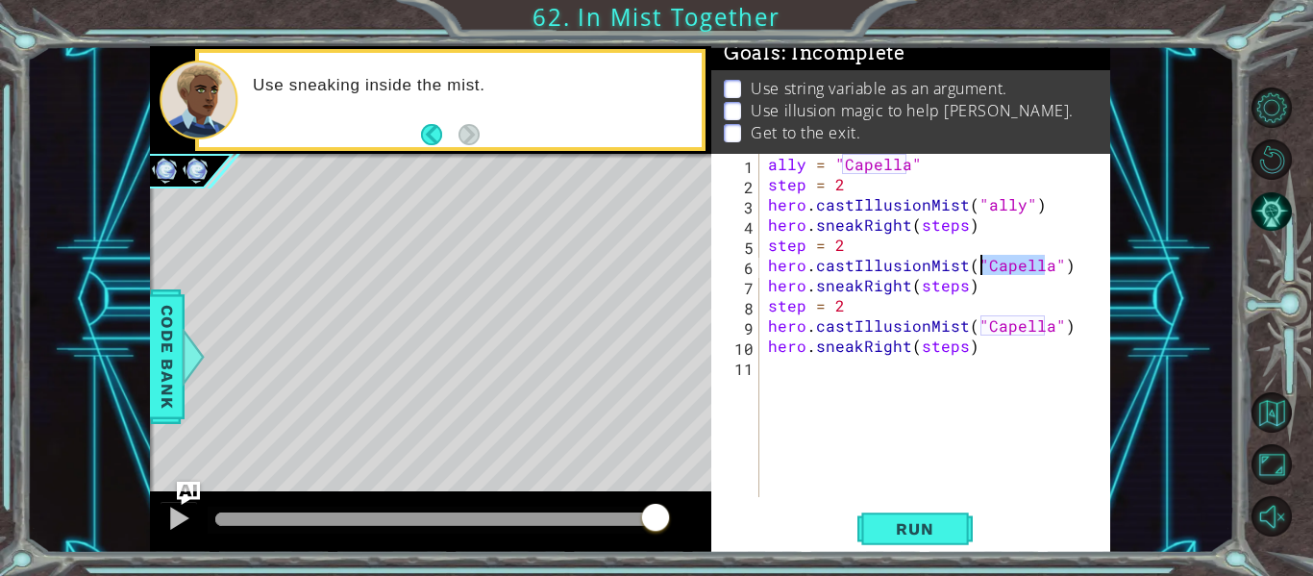
drag, startPoint x: 1045, startPoint y: 271, endPoint x: 982, endPoint y: 269, distance: 63.5
click at [982, 269] on div "ally = "Capella" step = 2 hero . castIllusionMist ( "ally" ) hero . sneakRight …" at bounding box center [940, 346] width 352 height 384
click at [1047, 330] on div "ally = "Capella" step = 2 hero . castIllusionMist ( "ally" ) hero . sneakRight …" at bounding box center [940, 346] width 352 height 384
click at [915, 547] on button "Run" at bounding box center [915, 529] width 115 height 39
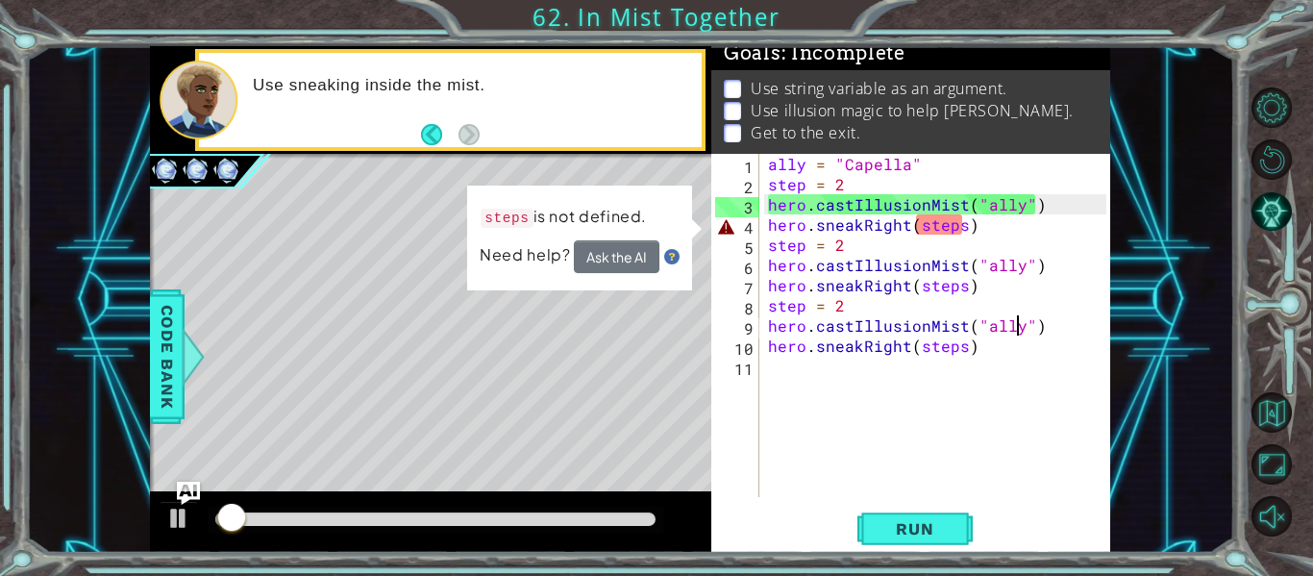
click at [985, 221] on div "ally = "Capella" step = 2 hero . castIllusionMist ( "ally" ) hero . sneakRight …" at bounding box center [940, 346] width 352 height 384
click at [963, 225] on div "ally = "Capella" step = 2 hero . castIllusionMist ( "ally" ) hero . sneakRight …" at bounding box center [940, 346] width 352 height 384
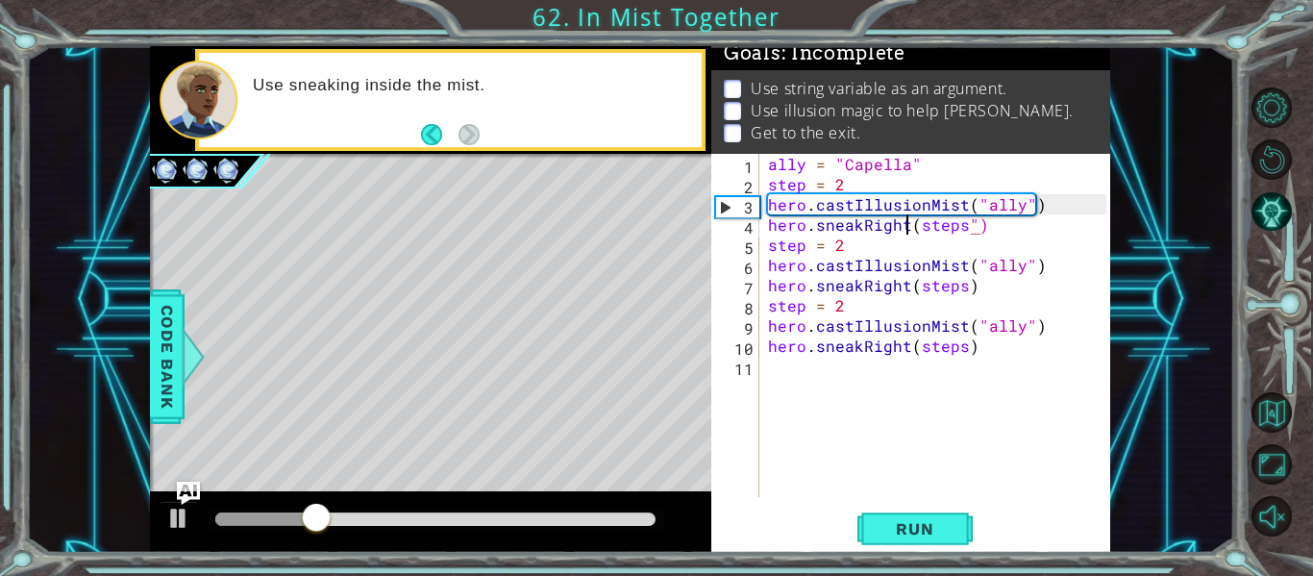
click at [911, 230] on div "ally = "Capella" step = 2 hero . castIllusionMist ( "ally" ) hero . sneakRight …" at bounding box center [940, 346] width 352 height 384
click at [913, 225] on div "ally = "Capella" step = 2 hero . castIllusionMist ( "ally" ) hero . sneakRight …" at bounding box center [940, 346] width 352 height 384
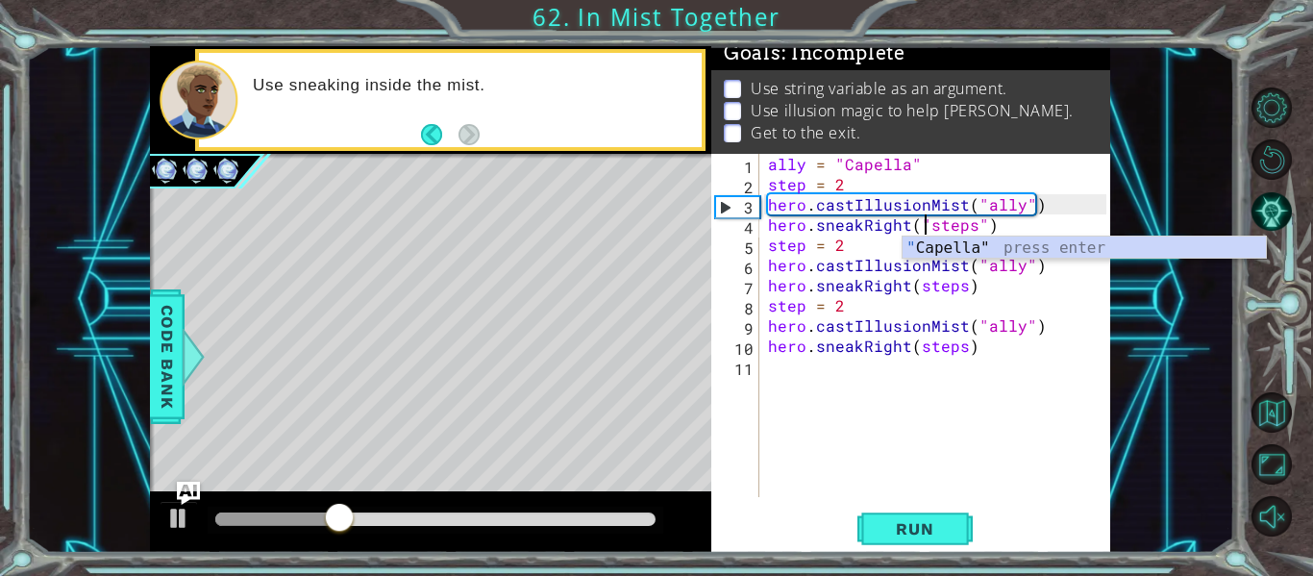
scroll to position [0, 3]
click at [900, 537] on span "Run" at bounding box center [915, 528] width 76 height 19
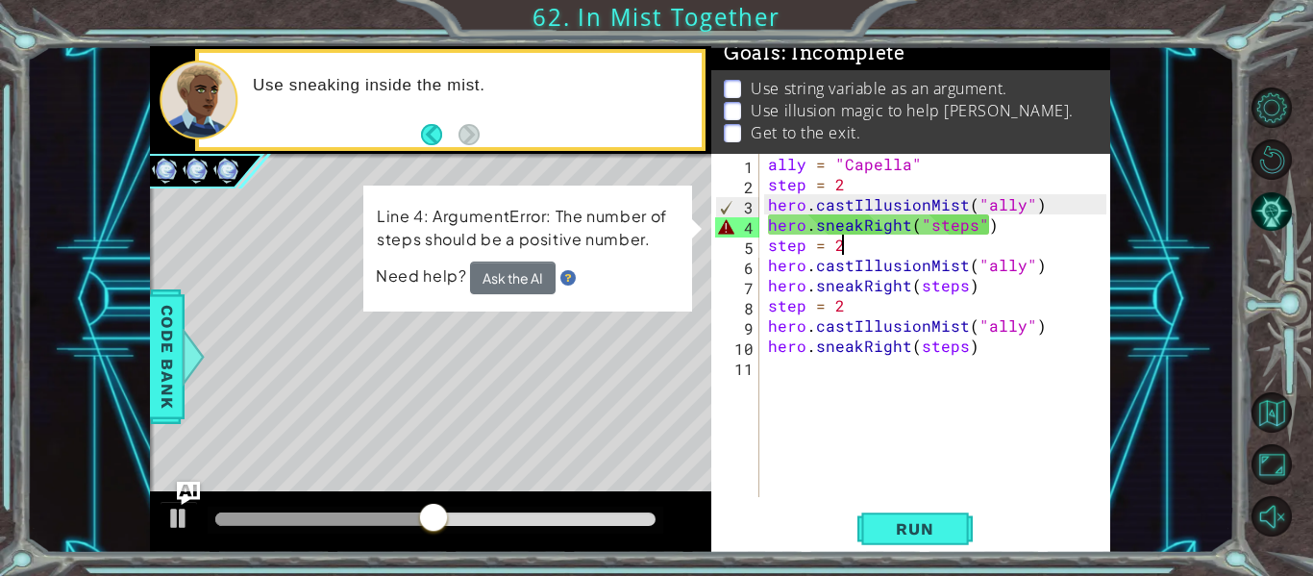
click at [1036, 246] on div "ally = "Capella" step = 2 hero . castIllusionMist ( "ally" ) hero . sneakRight …" at bounding box center [940, 346] width 352 height 384
click at [981, 231] on div "ally = "Capella" step = 2 hero . castIllusionMist ( "ally" ) hero . sneakRight …" at bounding box center [940, 346] width 352 height 384
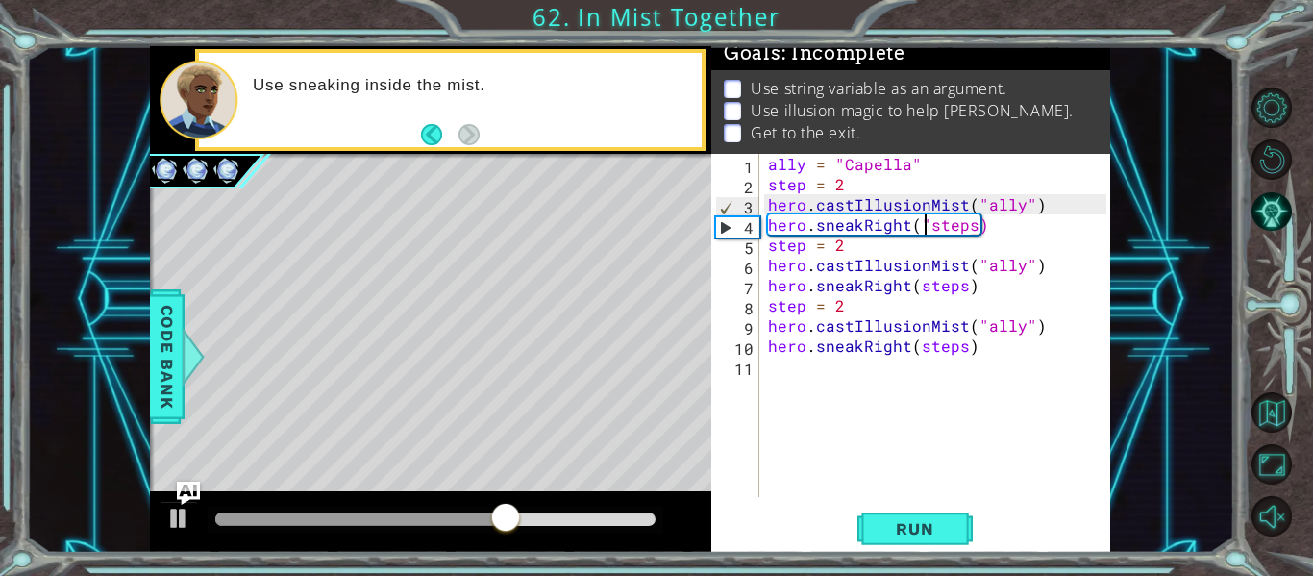
click at [922, 225] on div "ally = "Capella" step = 2 hero . castIllusionMist ( "ally" ) hero . sneakRight …" at bounding box center [940, 346] width 352 height 384
click at [948, 522] on span "Run" at bounding box center [915, 528] width 76 height 19
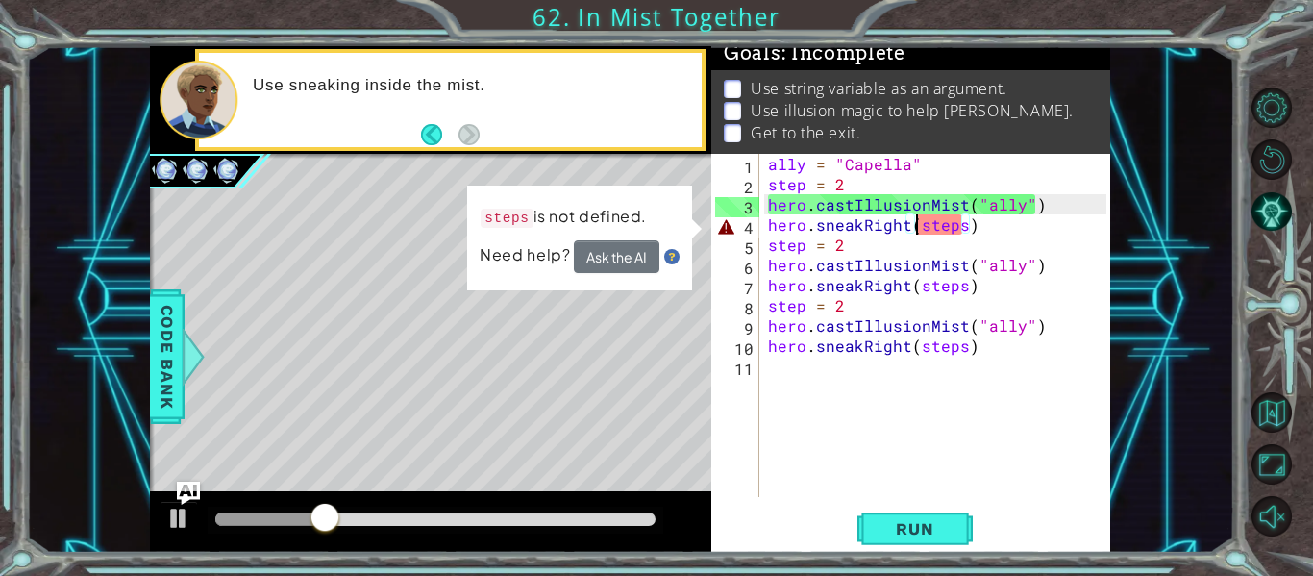
click at [948, 235] on div "ally = "Capella" step = 2 hero . castIllusionMist ( "ally" ) hero . sneakRight …" at bounding box center [940, 346] width 352 height 384
click at [960, 234] on div "ally = "Capella" step = 2 hero . castIllusionMist ( "ally" ) hero . sneakRight …" at bounding box center [940, 346] width 352 height 384
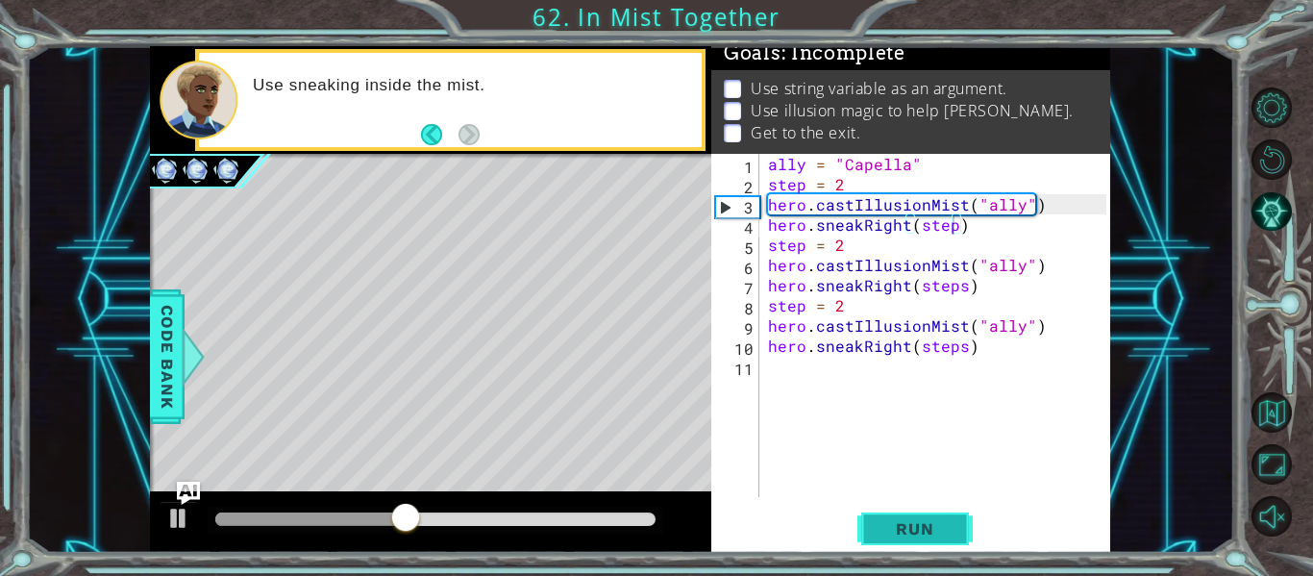
click at [953, 523] on span "Run" at bounding box center [915, 528] width 76 height 19
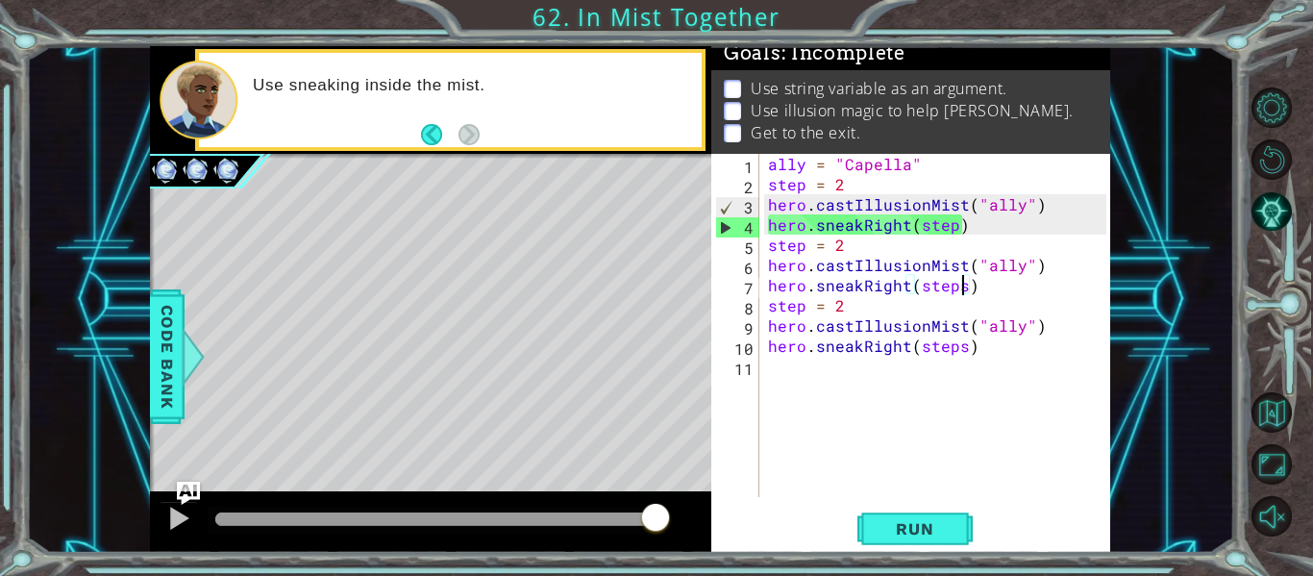
click at [961, 294] on div "ally = "Capella" step = 2 hero . castIllusionMist ( "ally" ) hero . sneakRight …" at bounding box center [940, 346] width 352 height 384
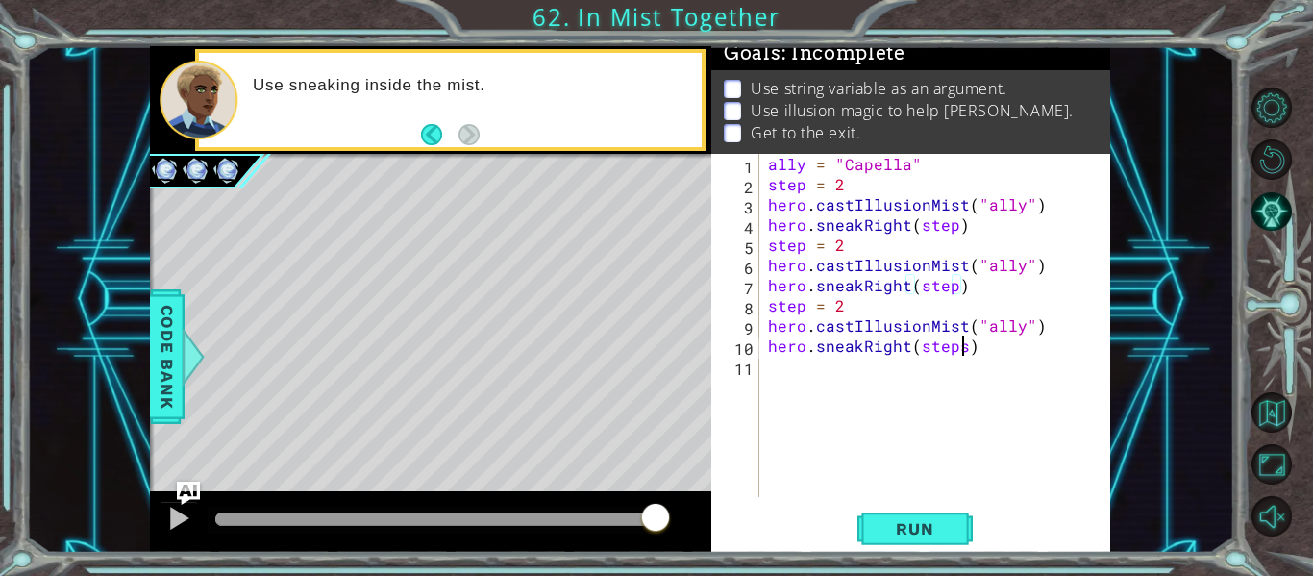
click at [963, 356] on div "ally = "Capella" step = 2 hero . castIllusionMist ( "ally" ) hero . sneakRight …" at bounding box center [940, 346] width 352 height 384
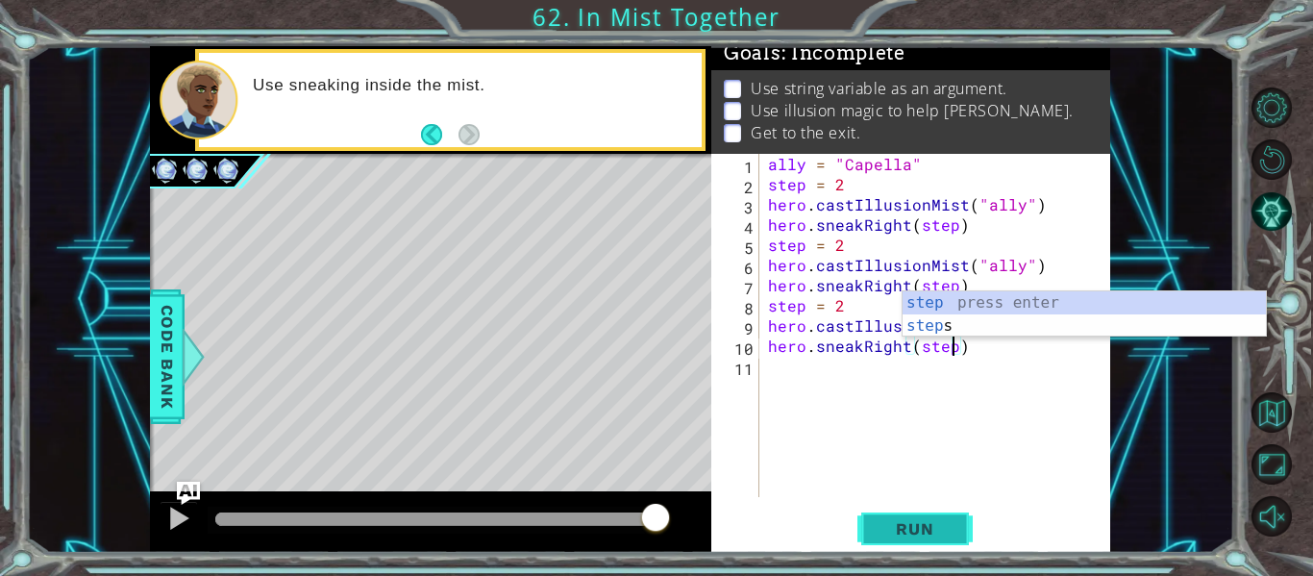
click at [921, 513] on button "Run" at bounding box center [915, 529] width 115 height 39
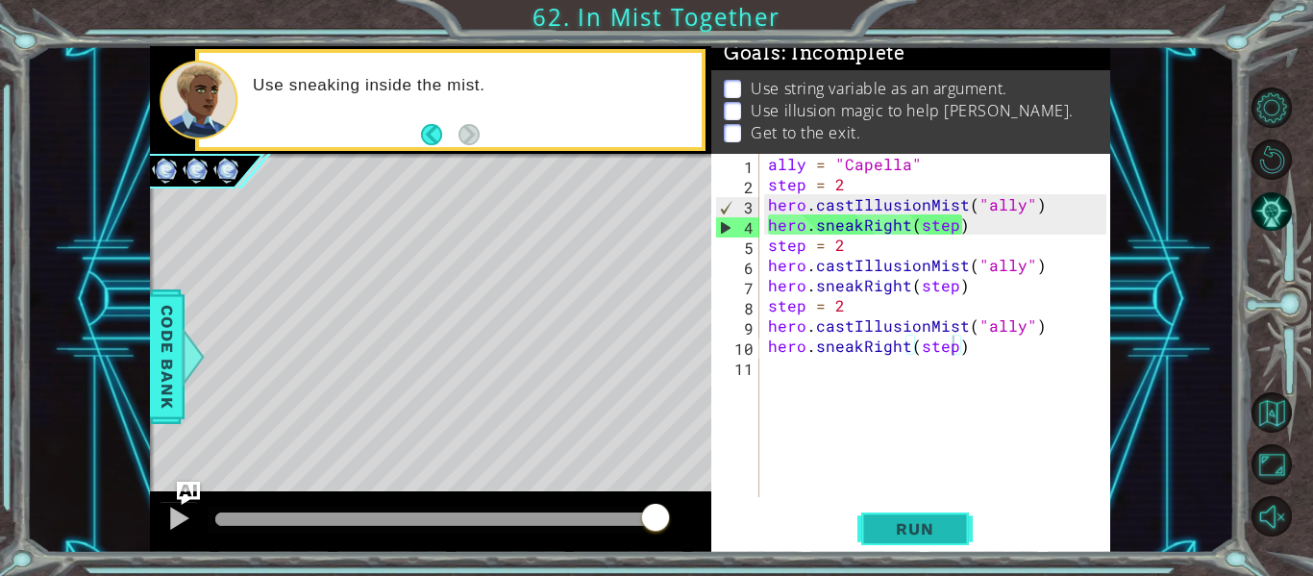
click at [929, 533] on span "Run" at bounding box center [915, 528] width 76 height 19
click at [1035, 204] on div "ally = "Capella" step = 2 hero . castIllusionMist ( "ally" ) hero . sneakRight …" at bounding box center [940, 346] width 352 height 384
click at [1026, 207] on div "ally = "Capella" step = 2 hero . castIllusionMist ( "ally" ) hero . sneakRight …" at bounding box center [940, 346] width 352 height 384
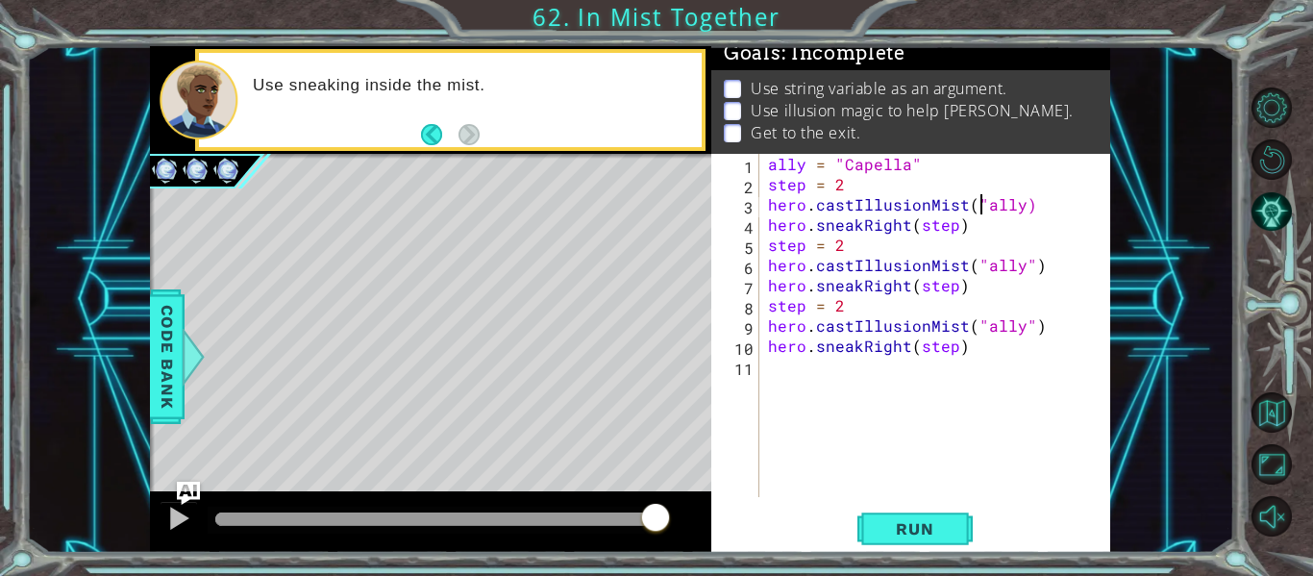
click at [979, 206] on div "ally = "Capella" step = 2 hero . castIllusionMist ( "ally) hero . sneakRight ( …" at bounding box center [940, 346] width 352 height 384
click at [1031, 268] on div "ally = "Capella" step = 2 hero . castIllusionMist ( ally ) hero . sneakRight ( …" at bounding box center [940, 346] width 352 height 384
click at [982, 269] on div "ally = "Capella" step = 2 hero . castIllusionMist ( ally ) hero . sneakRight ( …" at bounding box center [940, 346] width 352 height 384
click at [1027, 329] on div "ally = "Capella" step = 2 hero . castIllusionMist ( ally ) hero . sneakRight ( …" at bounding box center [940, 346] width 352 height 384
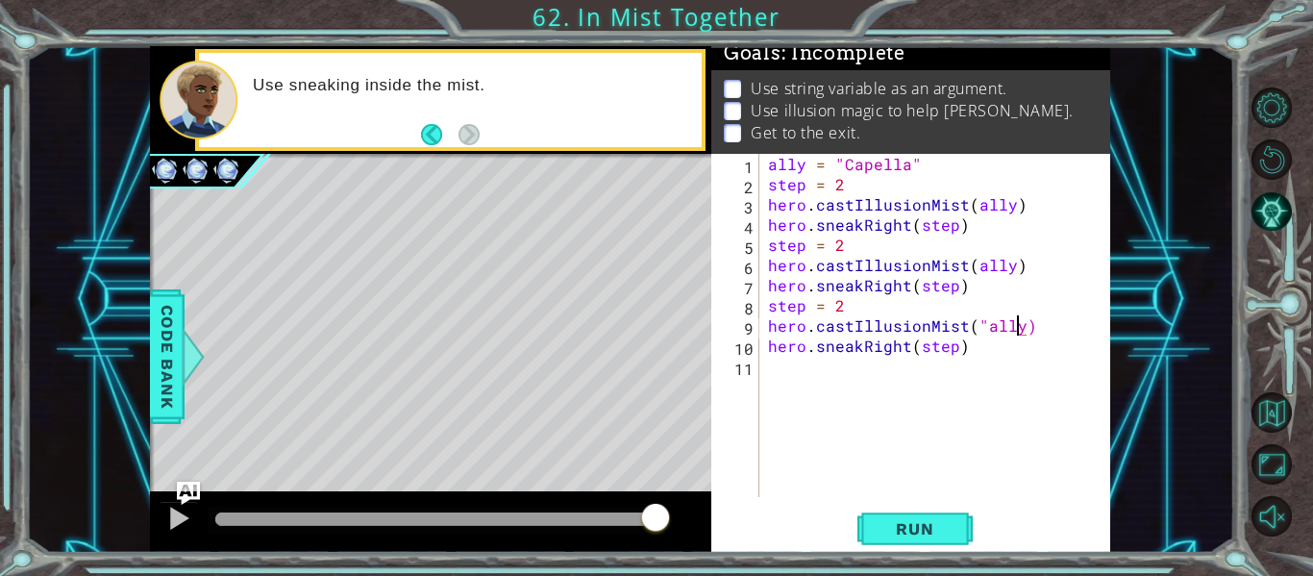
click at [981, 332] on div "ally = "Capella" step = 2 hero . castIllusionMist ( ally ) hero . sneakRight ( …" at bounding box center [940, 346] width 352 height 384
type textarea "hero.castIllusionMist(ally)"
click at [952, 510] on button "Run" at bounding box center [915, 529] width 115 height 39
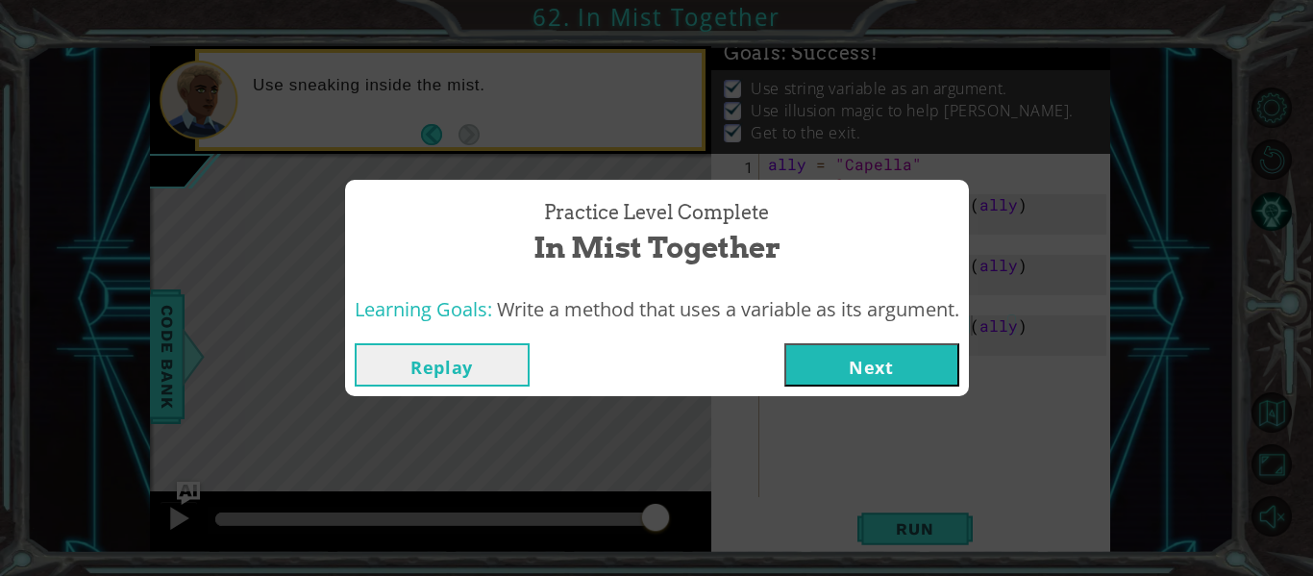
click at [835, 379] on button "Next" at bounding box center [872, 364] width 175 height 43
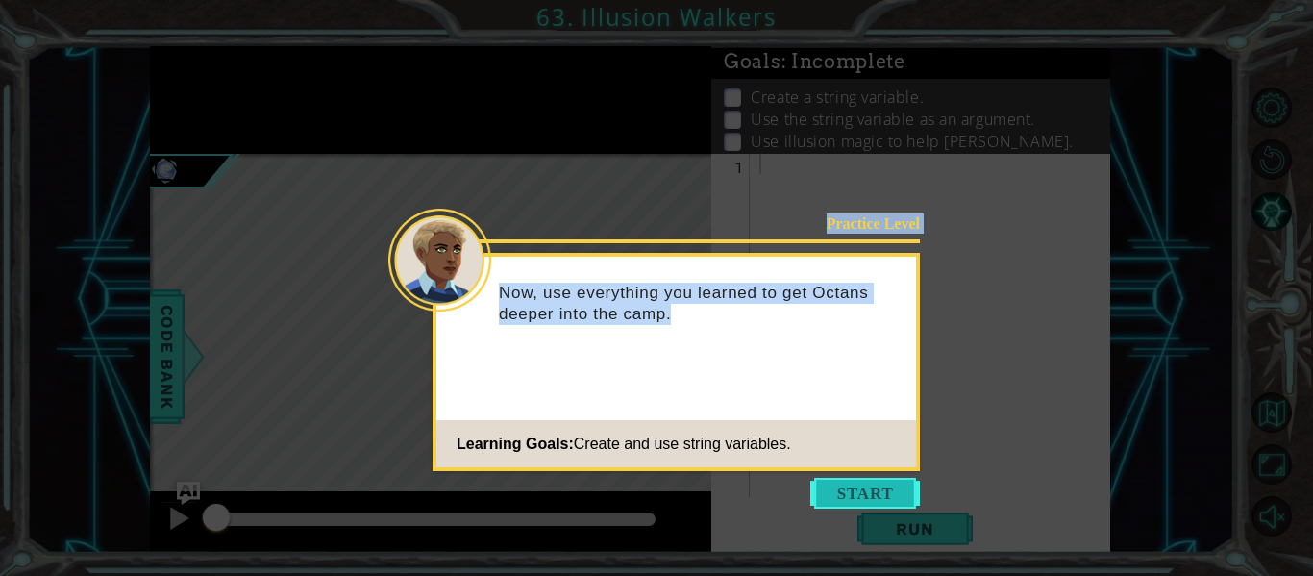
drag, startPoint x: 871, startPoint y: 513, endPoint x: 854, endPoint y: 496, distance: 24.5
click at [854, 496] on body "1 ההההההההההההההההההההההההההההההההההההההההההההההההההההההההההההההההההההההההההההה…" at bounding box center [656, 288] width 1313 height 576
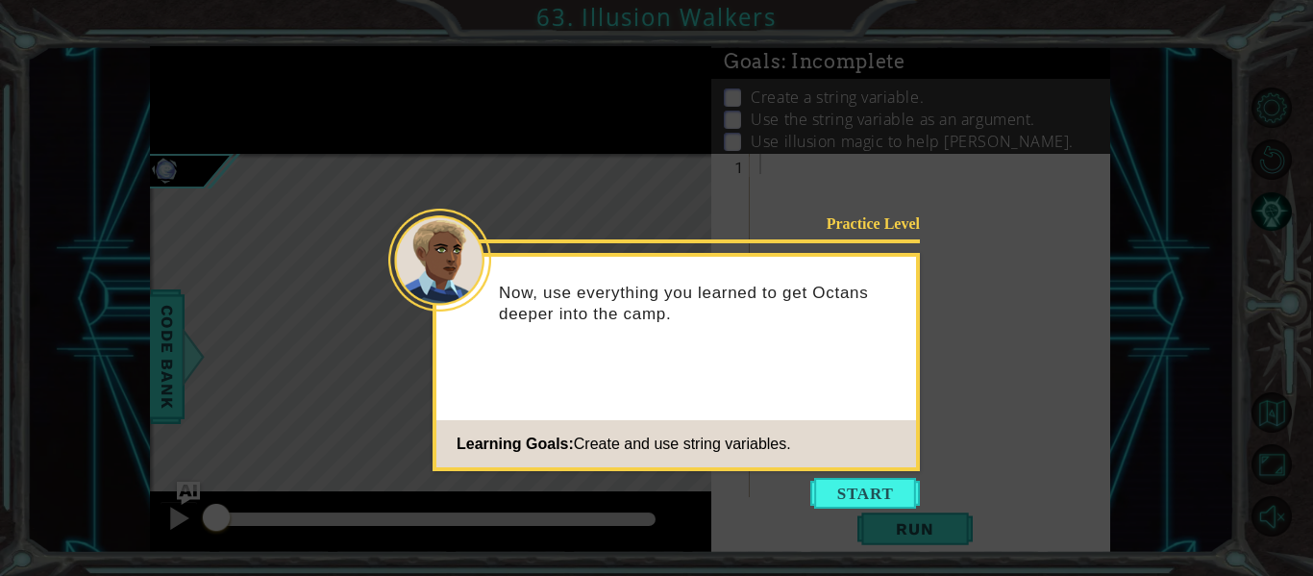
click at [836, 462] on footer "Learning Goals: Create and use string variables." at bounding box center [677, 443] width 480 height 47
click at [846, 479] on button "Start" at bounding box center [866, 493] width 110 height 31
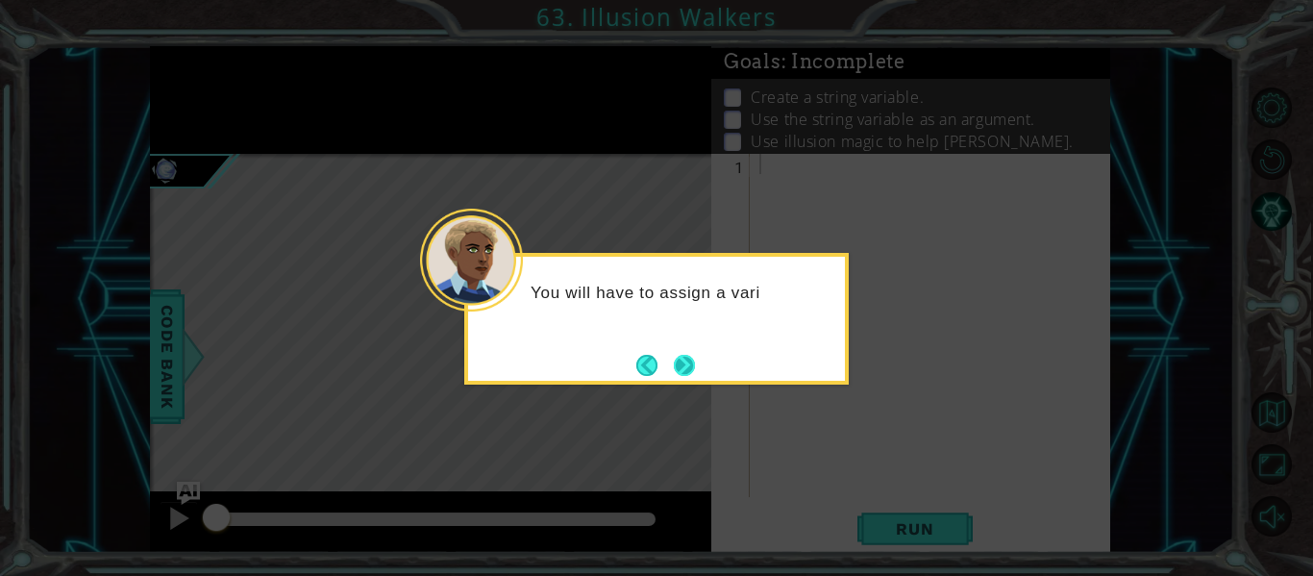
click at [688, 372] on button "Next" at bounding box center [684, 365] width 21 height 21
click at [695, 357] on button "Next" at bounding box center [684, 365] width 21 height 21
click at [681, 383] on div "Then, c" at bounding box center [656, 319] width 385 height 132
click at [689, 371] on button "Next" at bounding box center [684, 365] width 21 height 21
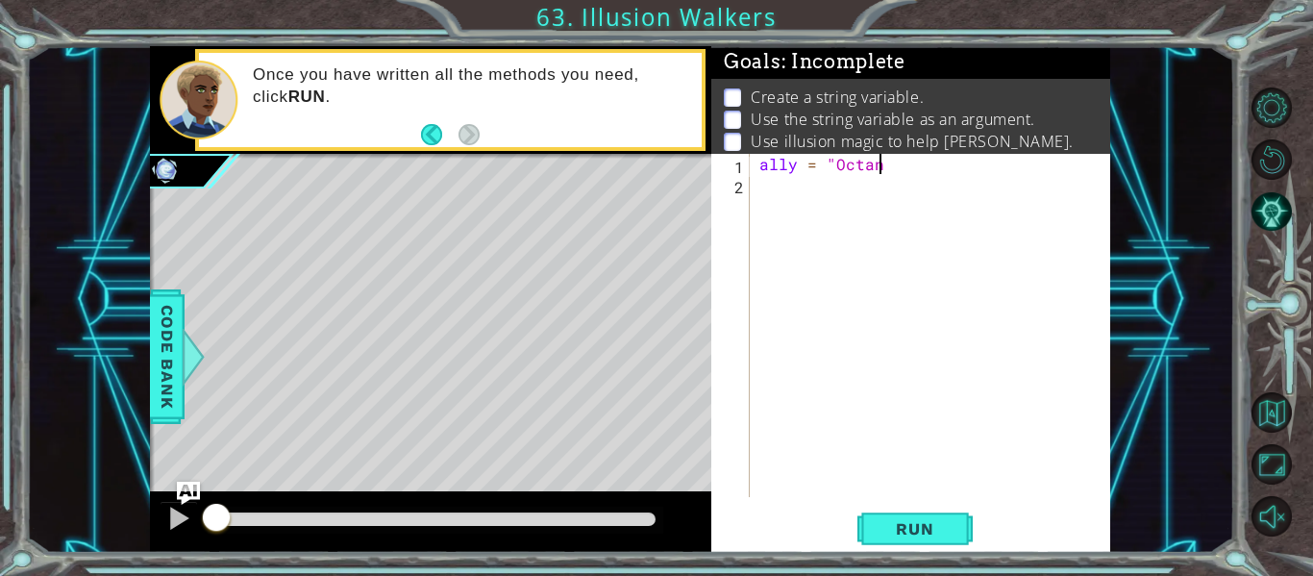
scroll to position [0, 7]
type textarea "ally = "Octans'"
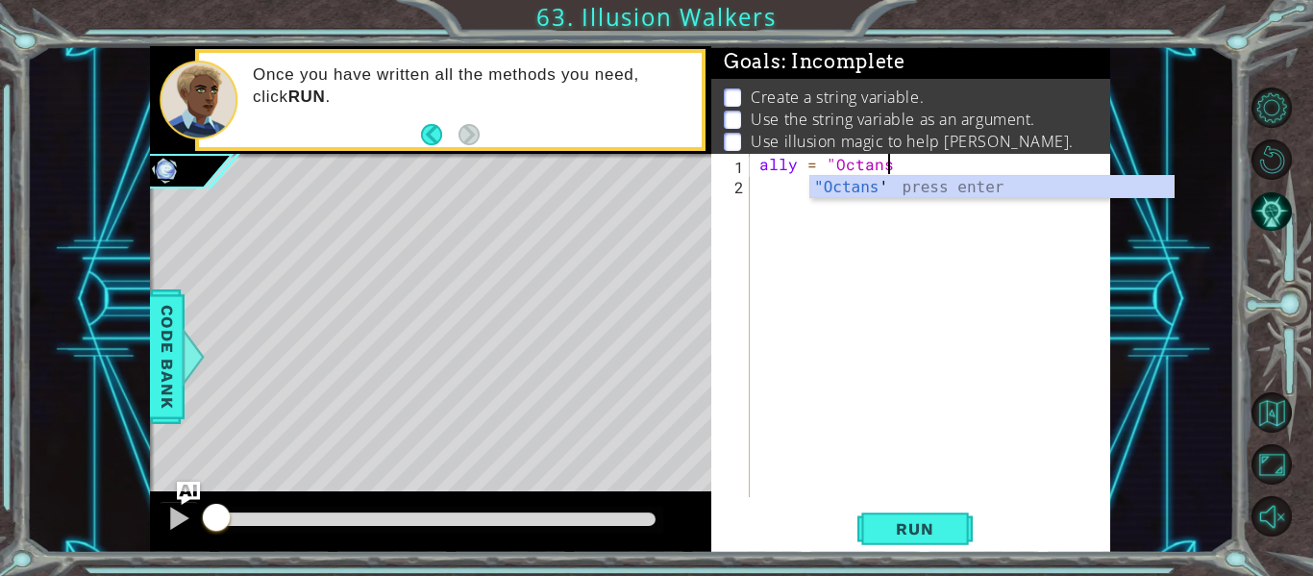
type textarea "ally = "Octans""
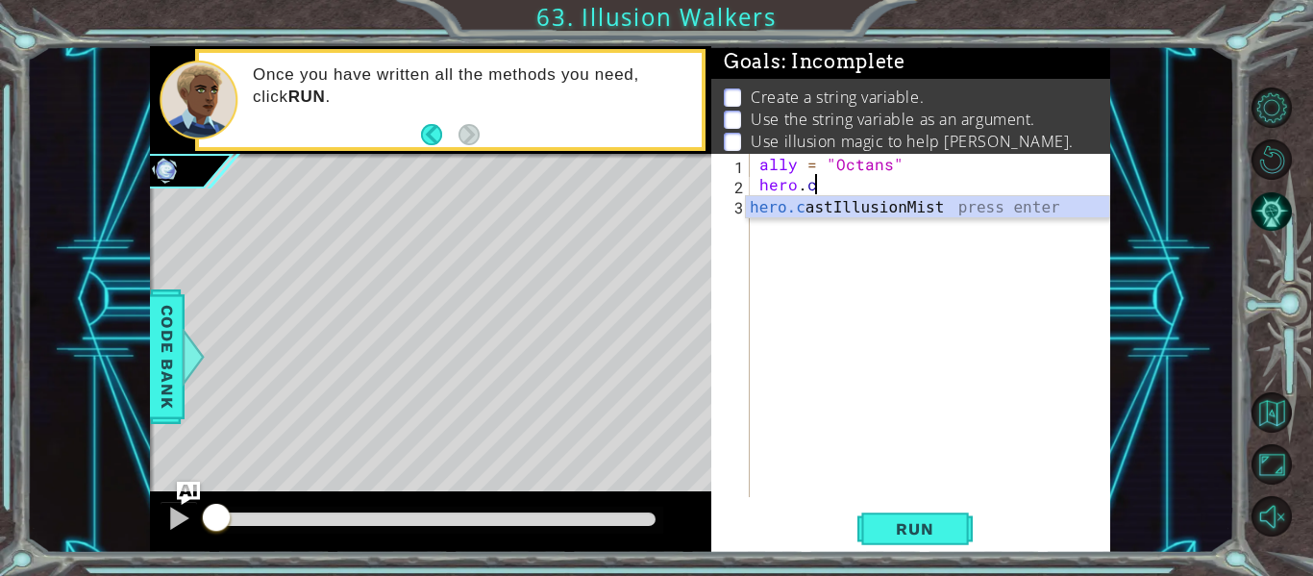
scroll to position [0, 3]
click at [876, 203] on div "[DOMAIN_NAME] stIllusionMist press enter" at bounding box center [927, 230] width 363 height 69
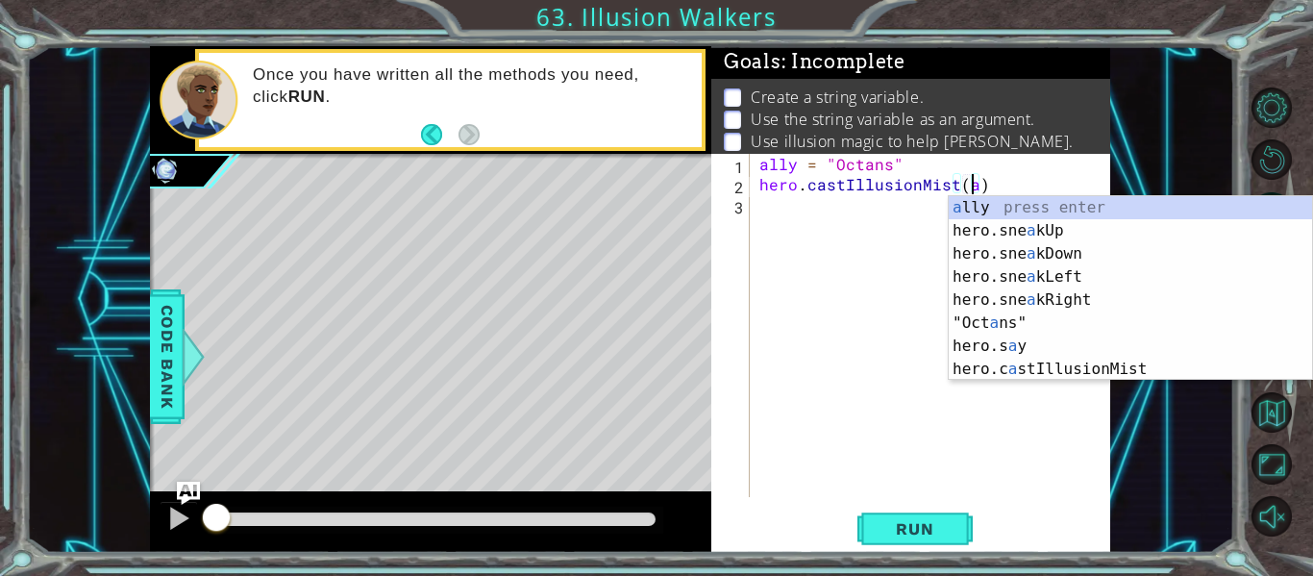
scroll to position [0, 14]
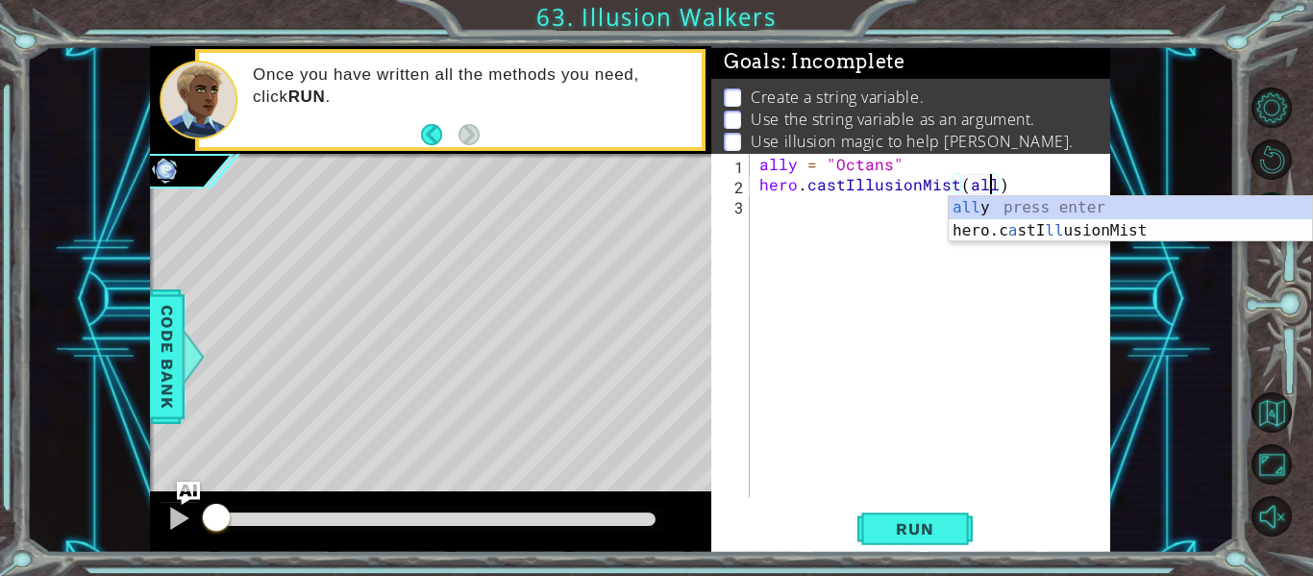
type textarea "hero.castIllusionMist(ally)"
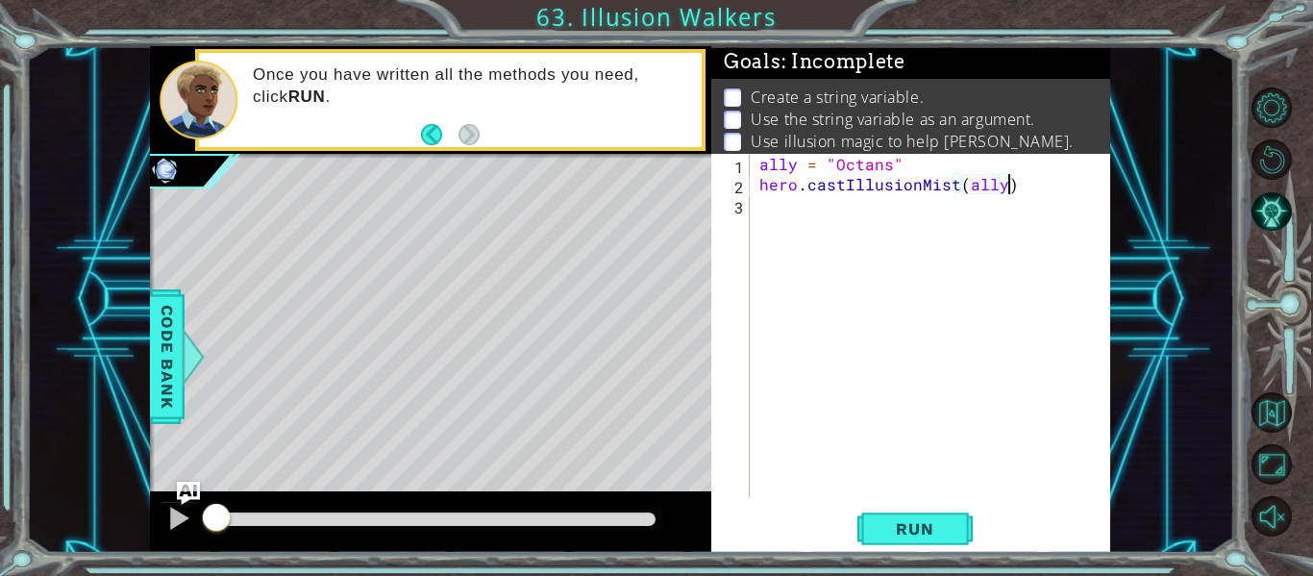
click at [1018, 187] on div "ally = "Octans" hero . castIllusionMist ( ally )" at bounding box center [936, 346] width 361 height 384
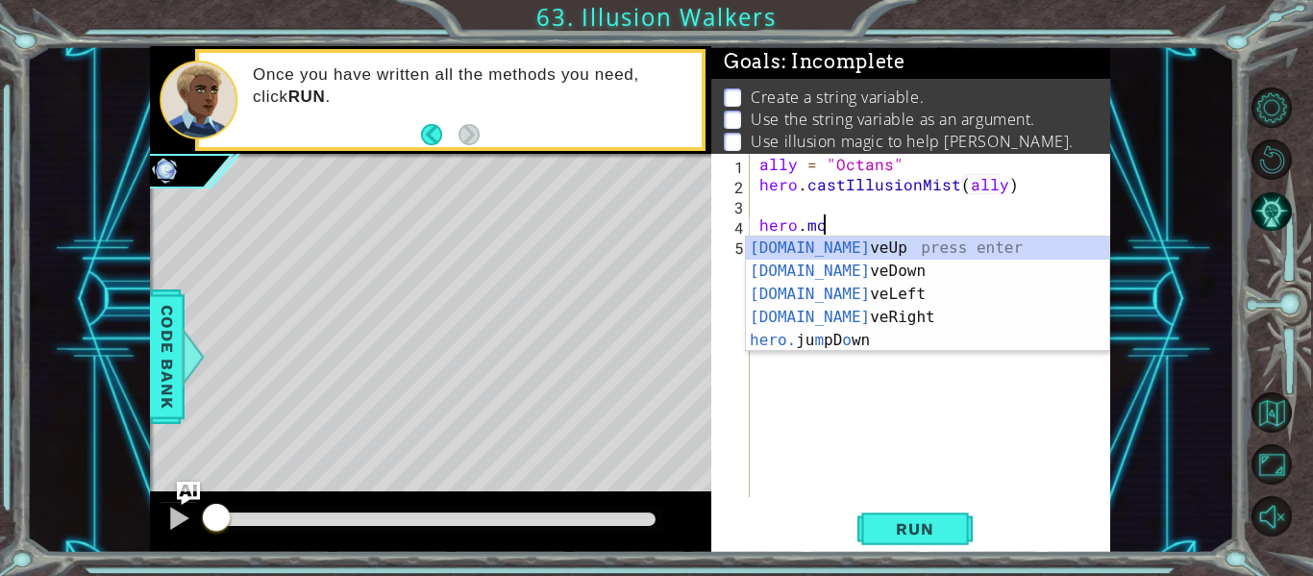
scroll to position [0, 4]
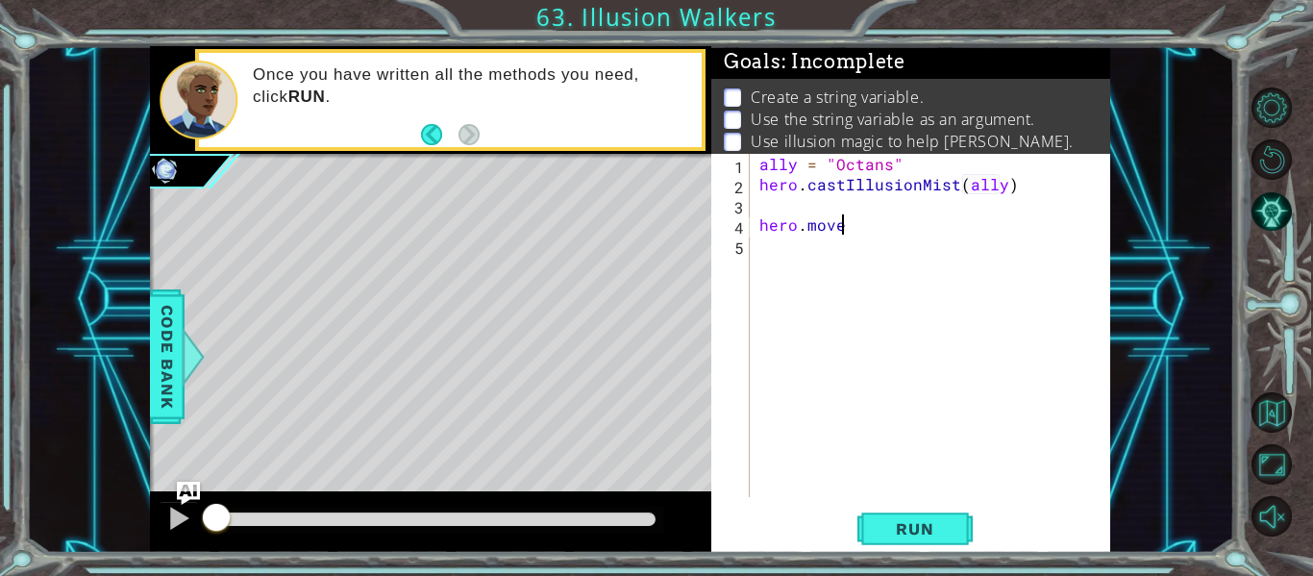
click at [976, 234] on div "ally = "Octans" hero . castIllusionMist ( ally ) hero . move" at bounding box center [936, 346] width 361 height 384
type textarea "hero.moveUp(2)"
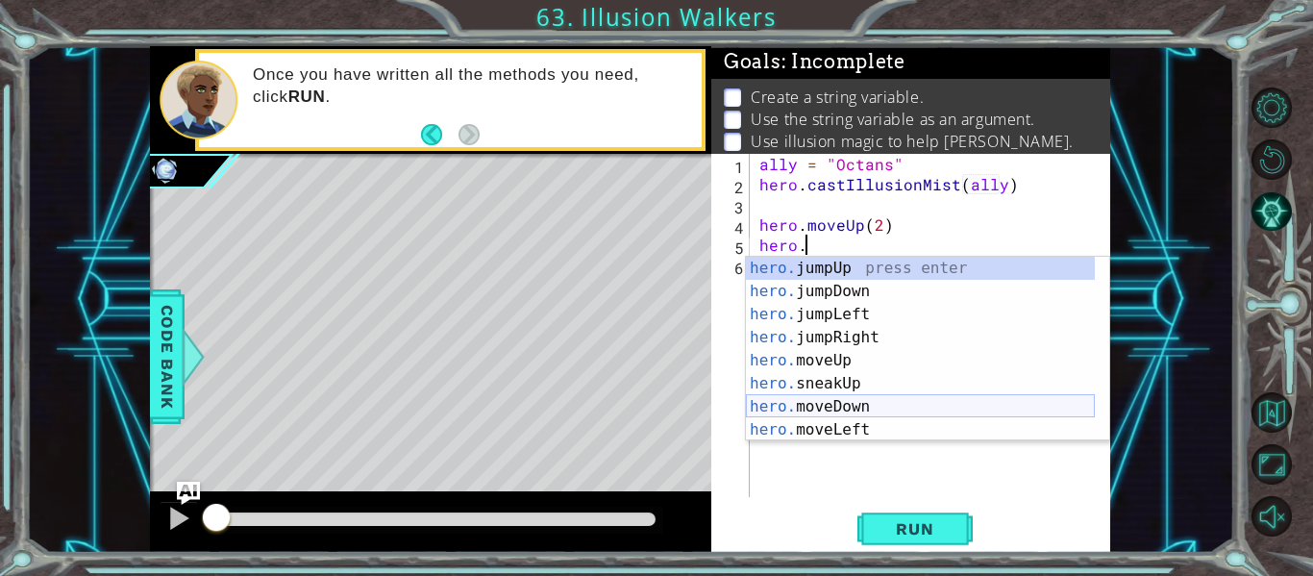
scroll to position [0, 3]
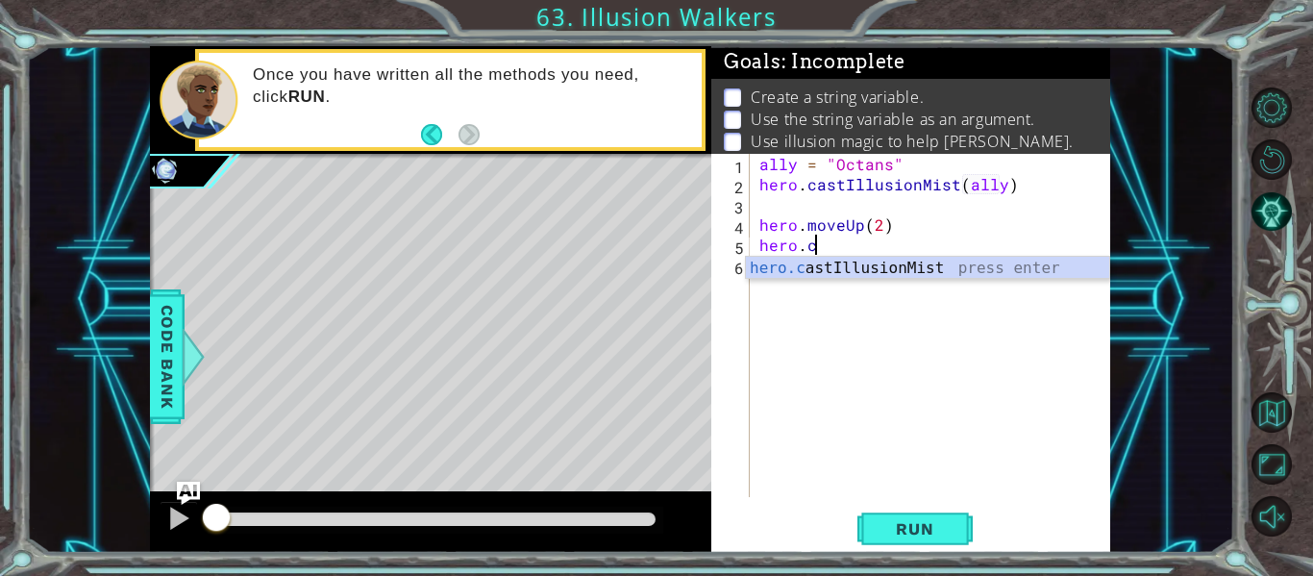
type textarea "[DOMAIN_NAME]"
click at [931, 280] on div "ally = "Octans" hero . castIllusionMist ( ally ) hero . moveUp ( 2 ) hero . ca" at bounding box center [936, 346] width 361 height 384
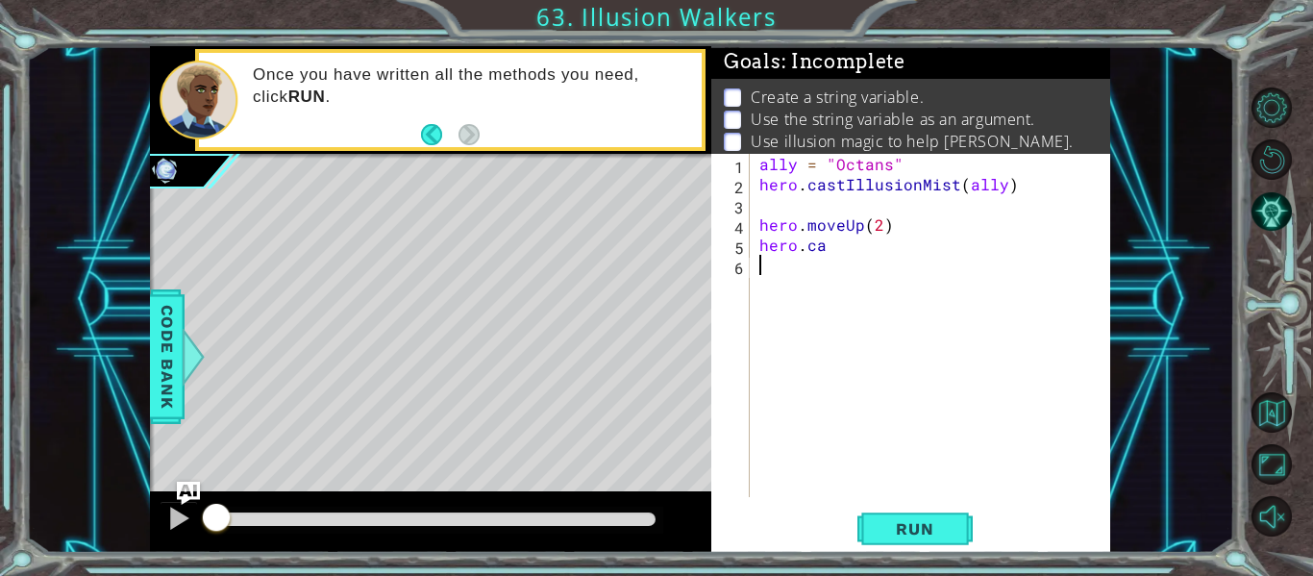
scroll to position [0, 0]
click at [866, 247] on div "ally = "Octans" hero . castIllusionMist ( ally ) hero . moveUp ( 2 ) hero . ca" at bounding box center [936, 346] width 361 height 384
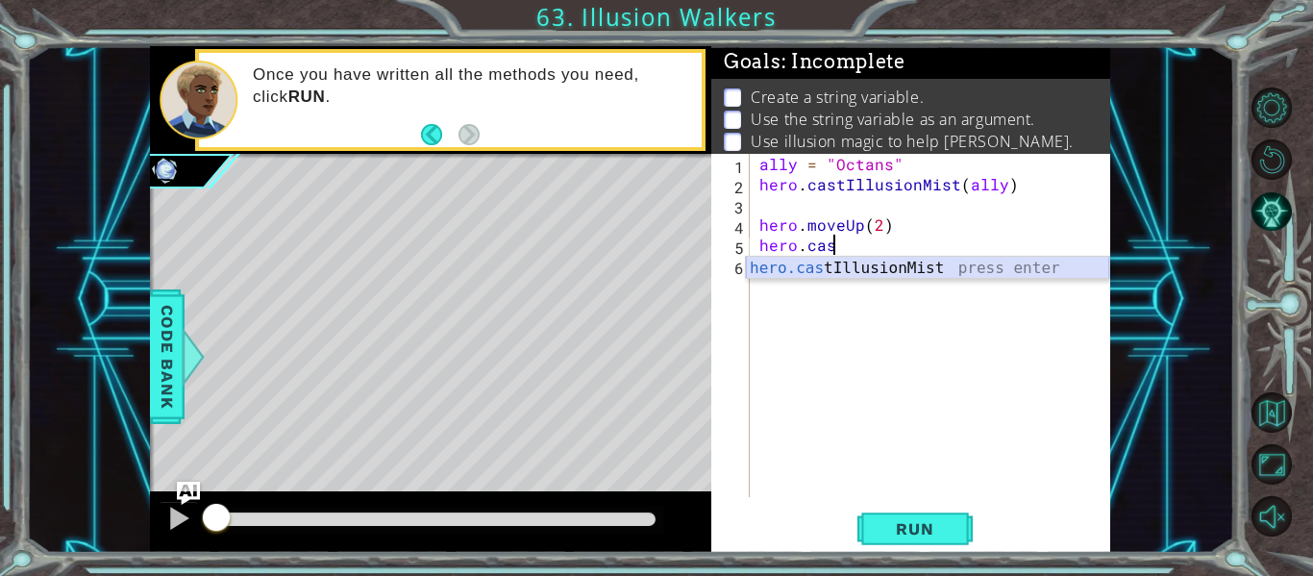
click at [907, 264] on div "hero.cas tIllusionMist press enter" at bounding box center [927, 291] width 363 height 69
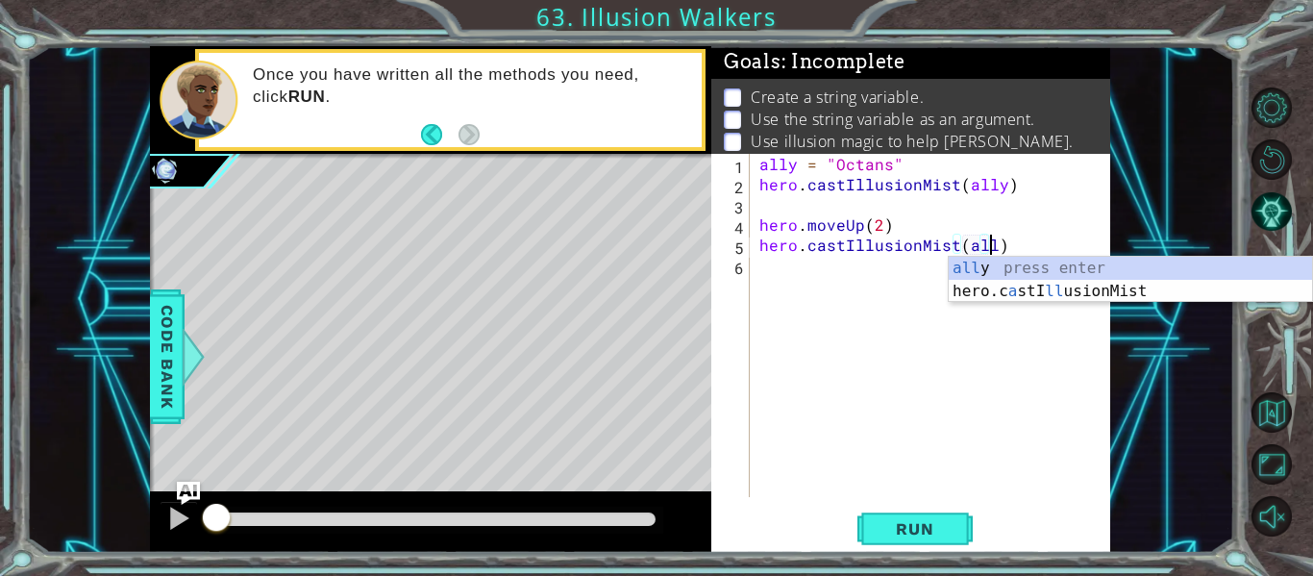
scroll to position [0, 14]
type textarea "hero.castIllusionMist(ally)"
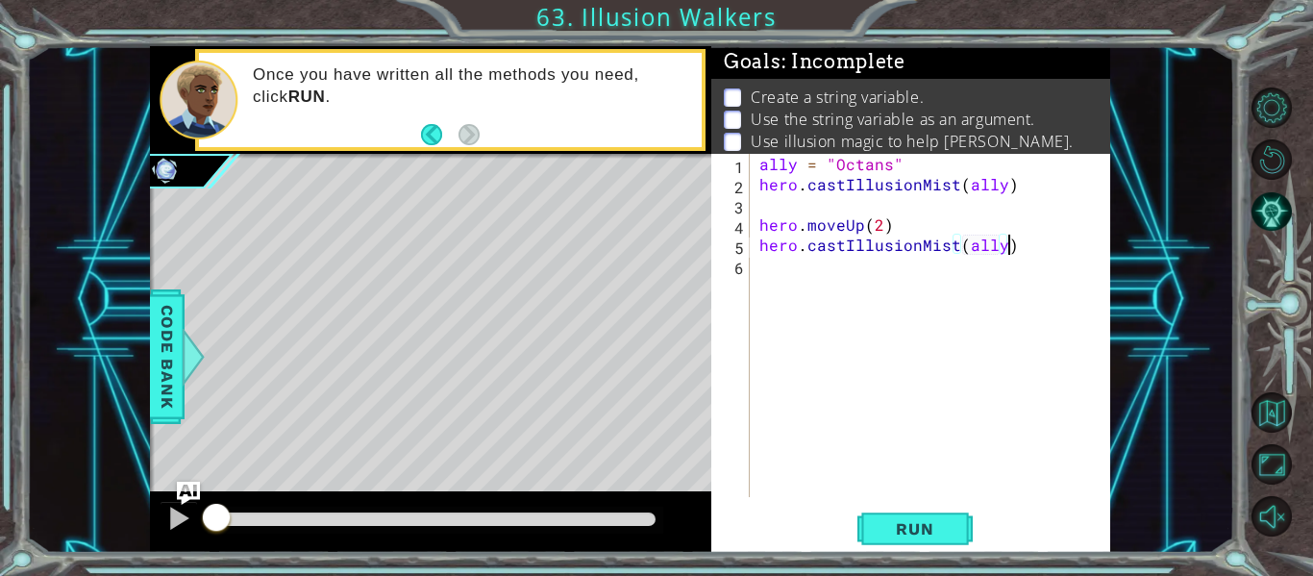
click at [1072, 236] on div "ally = "Octans" hero . castIllusionMist ( ally ) hero . moveUp ( 2 ) hero . cas…" at bounding box center [936, 346] width 361 height 384
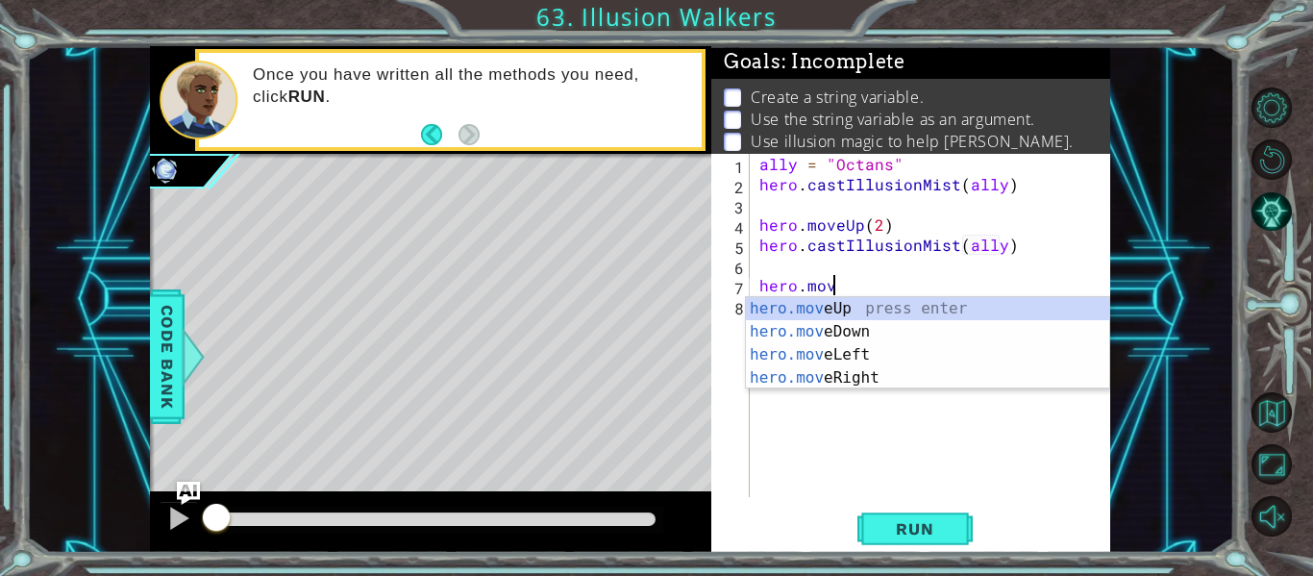
scroll to position [0, 4]
click at [861, 318] on div "hero.move Up press enter hero.move Down press enter hero.move Left press enter …" at bounding box center [927, 366] width 363 height 138
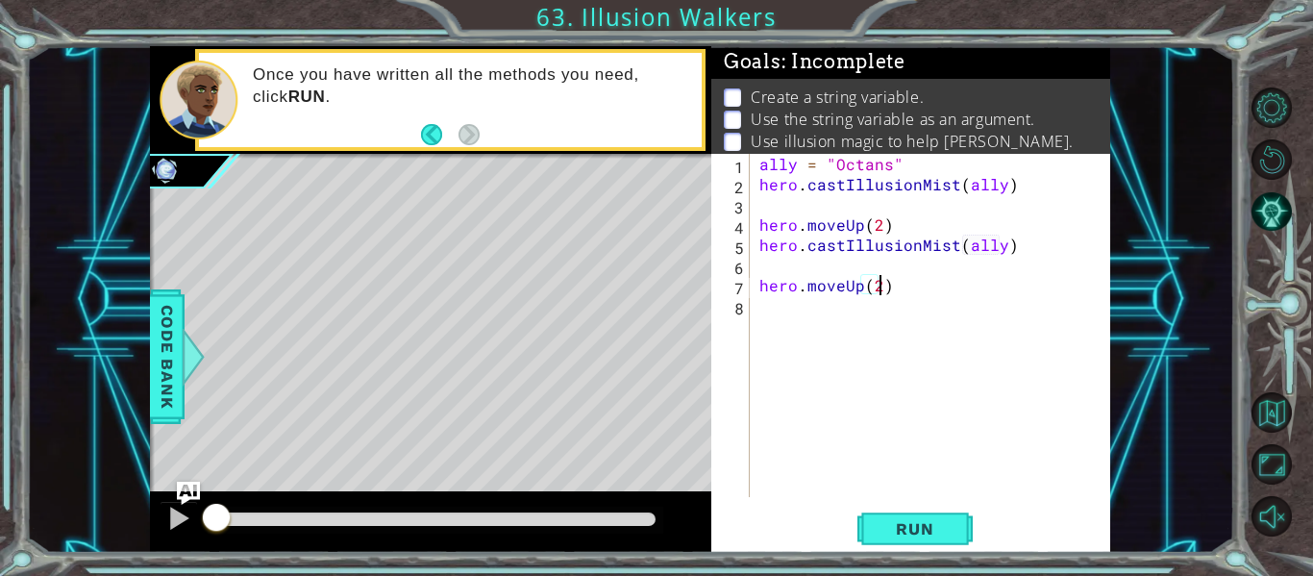
scroll to position [0, 7]
click at [944, 518] on button "Run" at bounding box center [915, 529] width 115 height 39
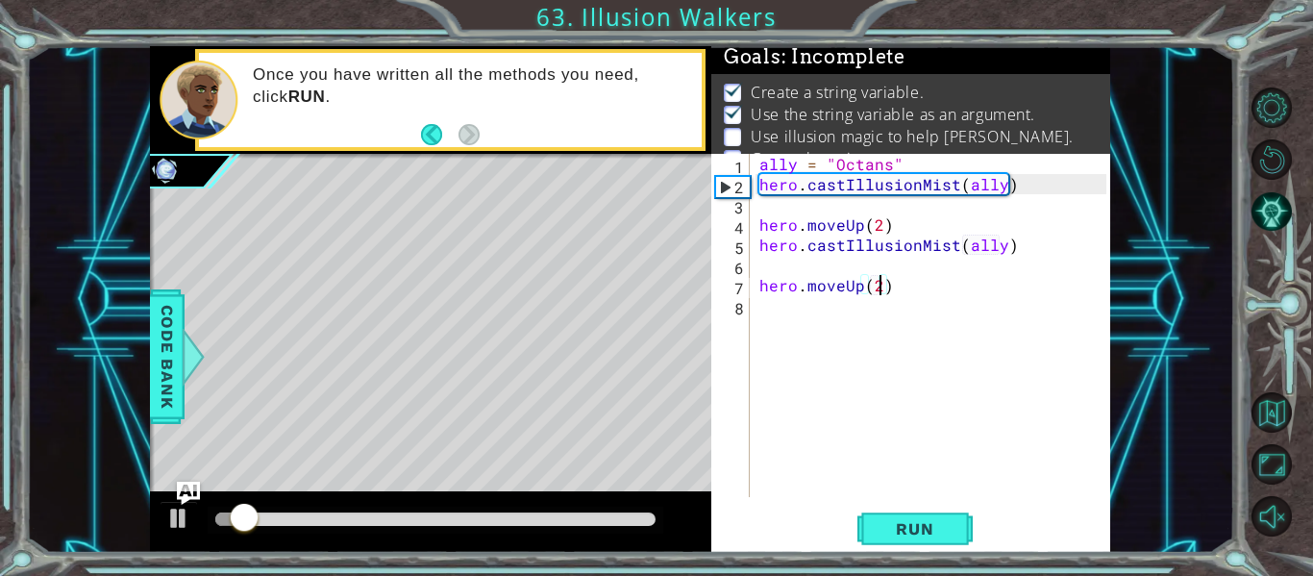
scroll to position [28, 0]
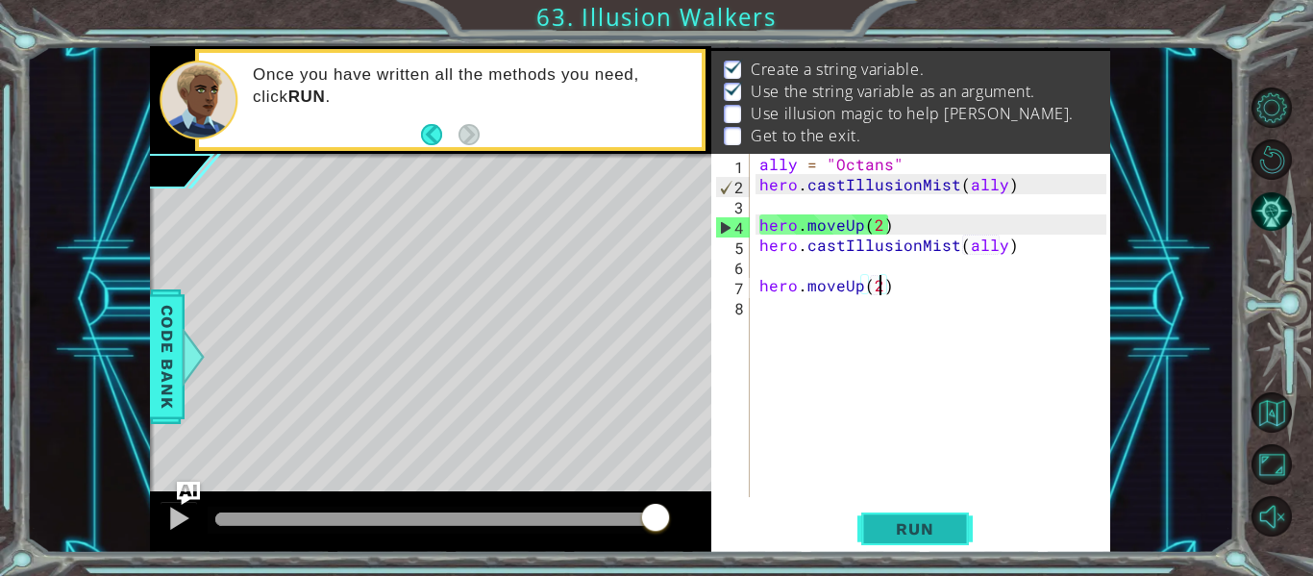
click at [944, 529] on span "Run" at bounding box center [915, 528] width 76 height 19
click at [943, 526] on span "Run" at bounding box center [915, 528] width 76 height 19
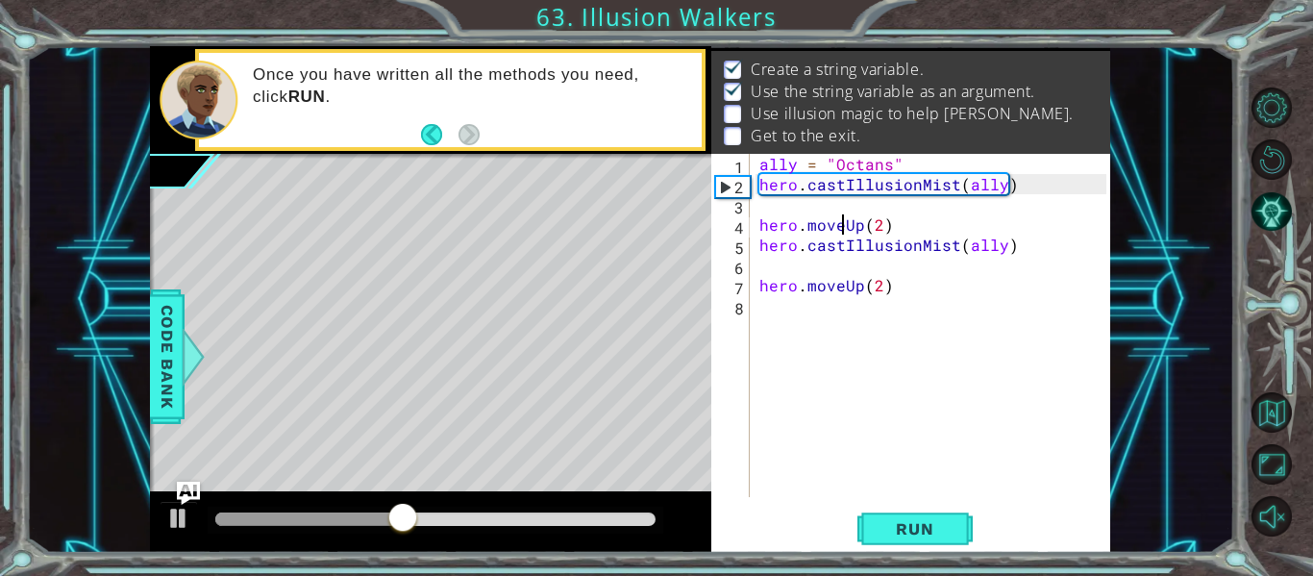
click at [841, 223] on div "ally = "Octans" hero . castIllusionMist ( ally ) hero . moveUp ( 2 ) hero . cas…" at bounding box center [936, 346] width 361 height 384
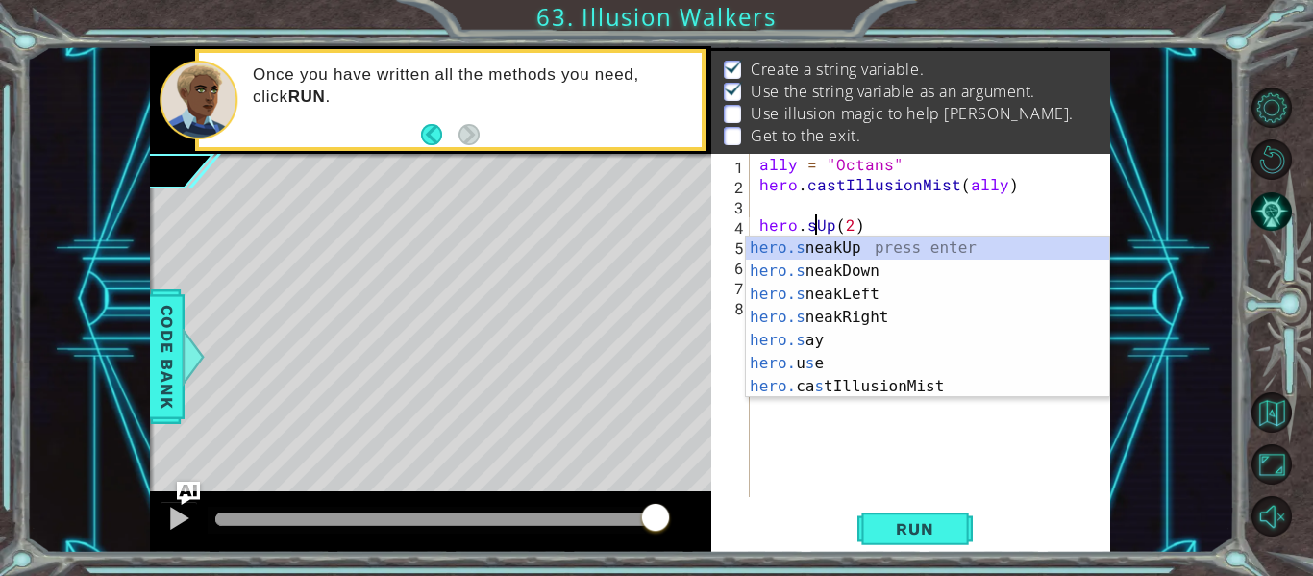
scroll to position [0, 4]
click at [780, 248] on div "hero.s neakUp press enter hero.s neakDown press enter hero.s neakLeft press ent…" at bounding box center [927, 341] width 363 height 208
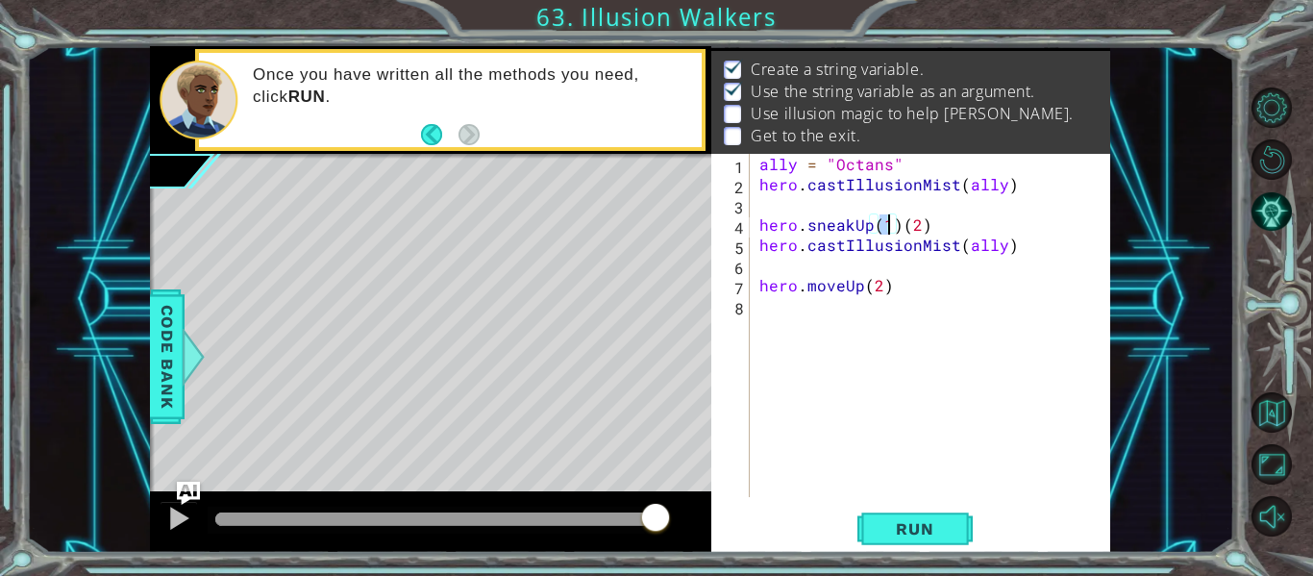
click at [896, 224] on div "ally = "Octans" hero . castIllusionMist ( ally ) hero . sneakUp ( 1 ) ( 2 ) her…" at bounding box center [936, 346] width 361 height 384
click at [939, 519] on span "Run" at bounding box center [915, 528] width 76 height 19
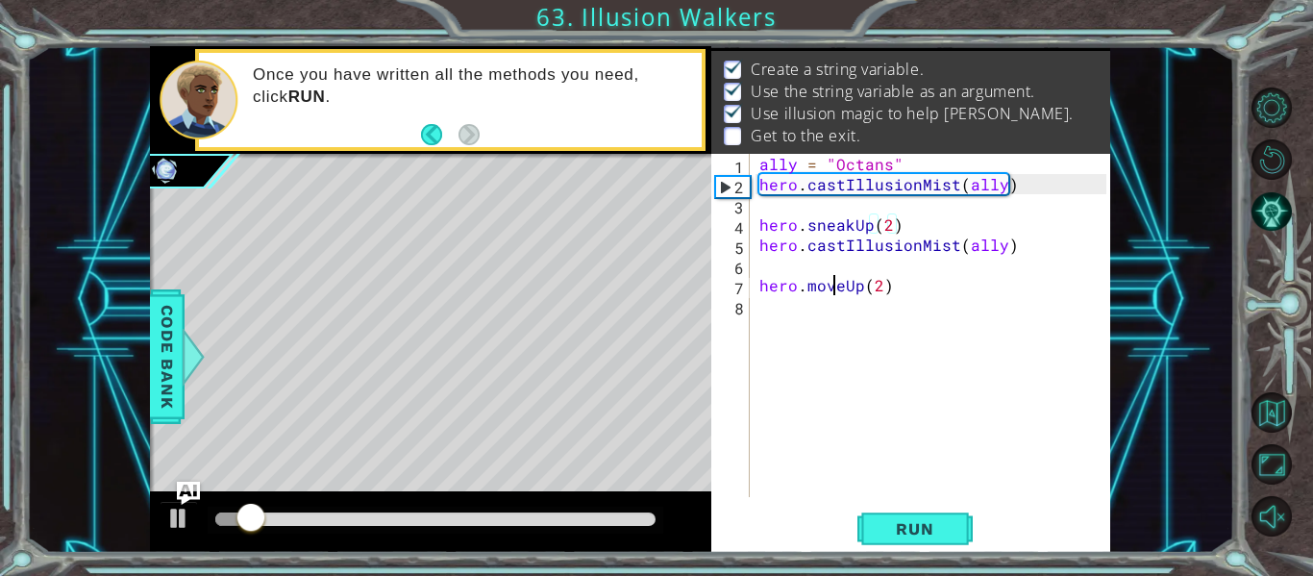
click at [837, 292] on div "ally = "Octans" hero . castIllusionMist ( ally ) hero . sneakUp ( 2 ) hero . ca…" at bounding box center [936, 346] width 361 height 384
click at [839, 287] on div "ally = "Octans" hero . castIllusionMist ( ally ) hero . sneakUp ( 2 ) hero . ca…" at bounding box center [936, 346] width 361 height 384
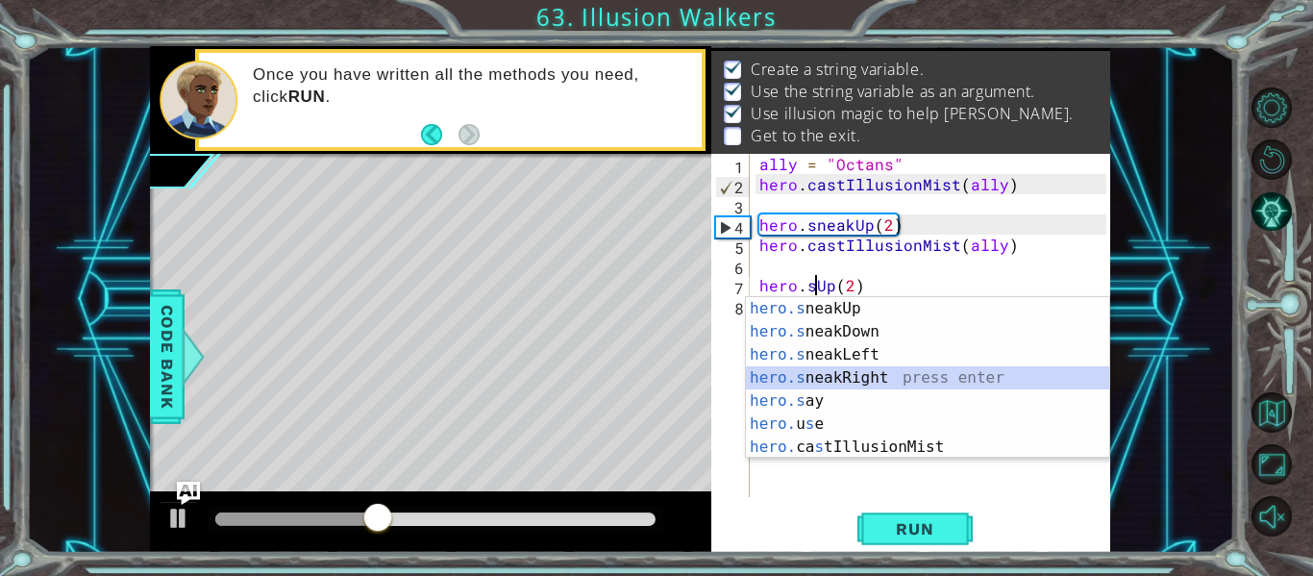
click at [838, 382] on div "hero.s neakUp press enter hero.s neakDown press enter hero.s neakLeft press ent…" at bounding box center [927, 401] width 363 height 208
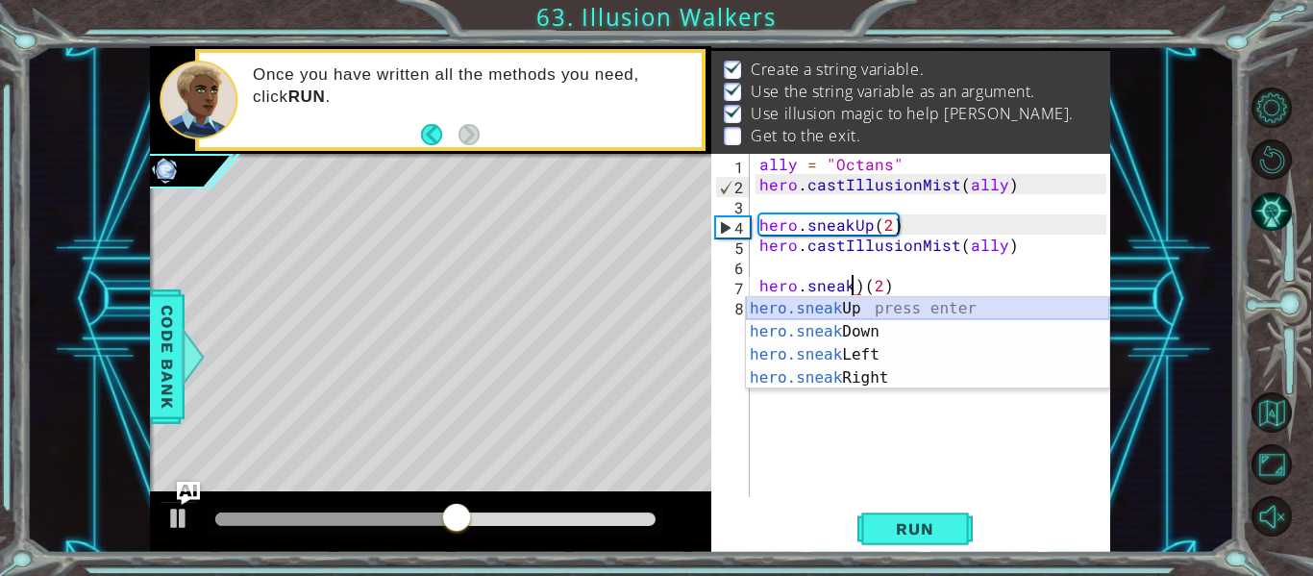
click at [836, 305] on div "hero.sneak Up press enter hero.sneak Down press enter hero.sneak Left press ent…" at bounding box center [927, 366] width 363 height 138
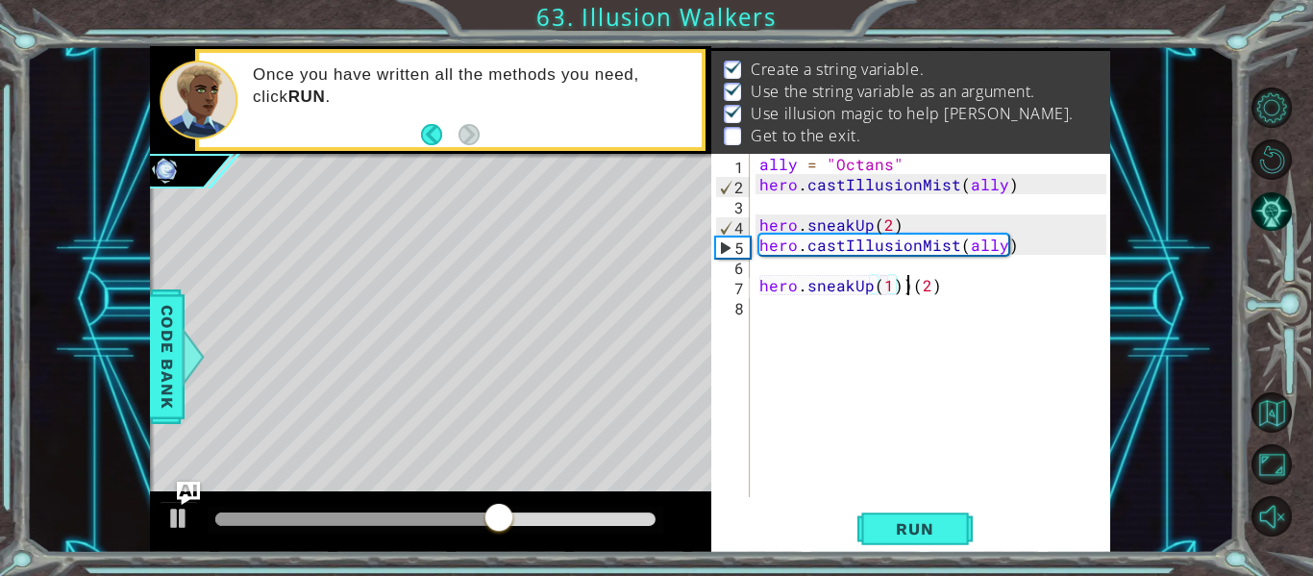
click at [905, 290] on div "ally = "Octans" hero . castIllusionMist ( ally ) hero . sneakUp ( 2 ) hero . ca…" at bounding box center [936, 346] width 361 height 384
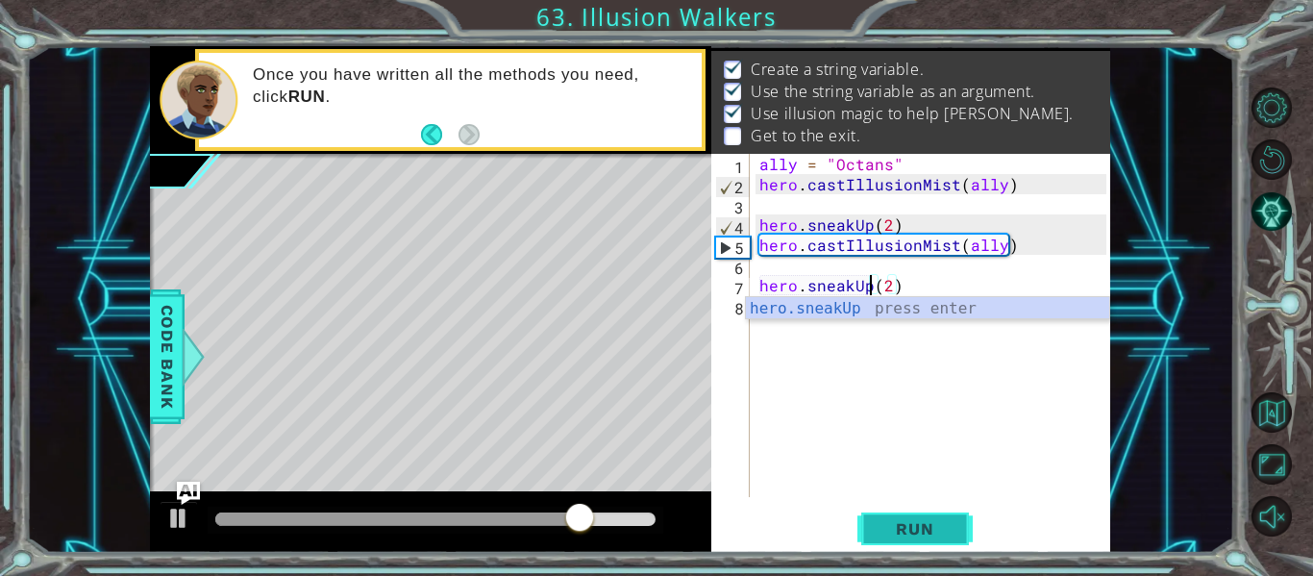
type textarea "hero.sneakUp(2)"
click at [915, 527] on span "Run" at bounding box center [915, 528] width 76 height 19
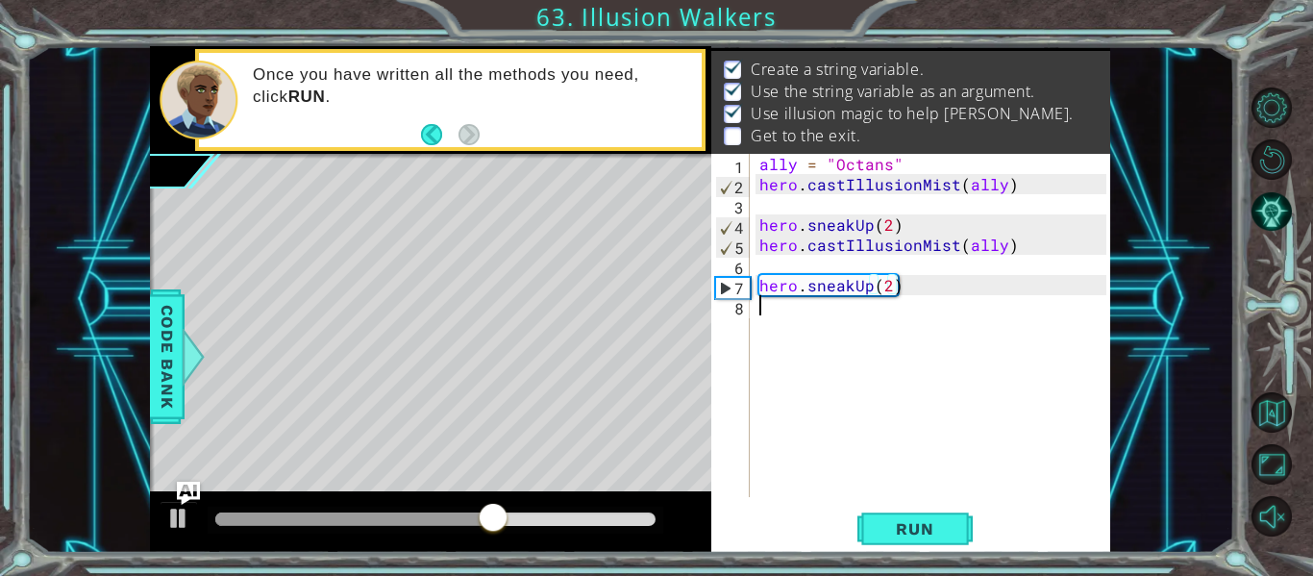
click at [807, 312] on div "ally = "Octans" hero . castIllusionMist ( ally ) hero . sneakUp ( 2 ) hero . ca…" at bounding box center [936, 346] width 361 height 384
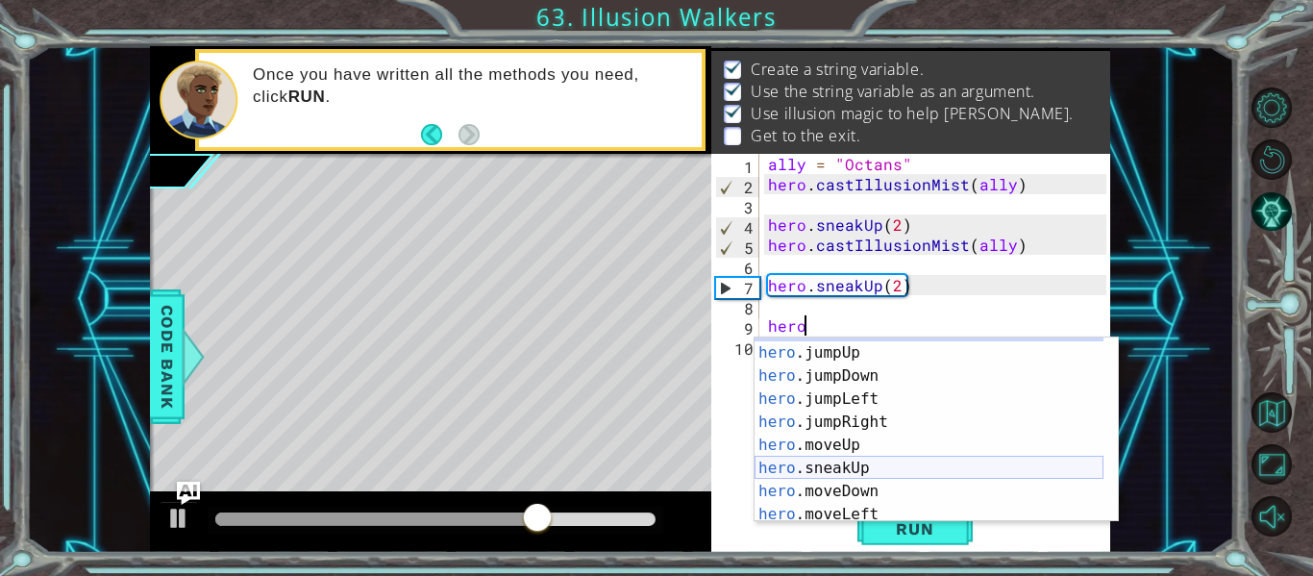
scroll to position [20, 0]
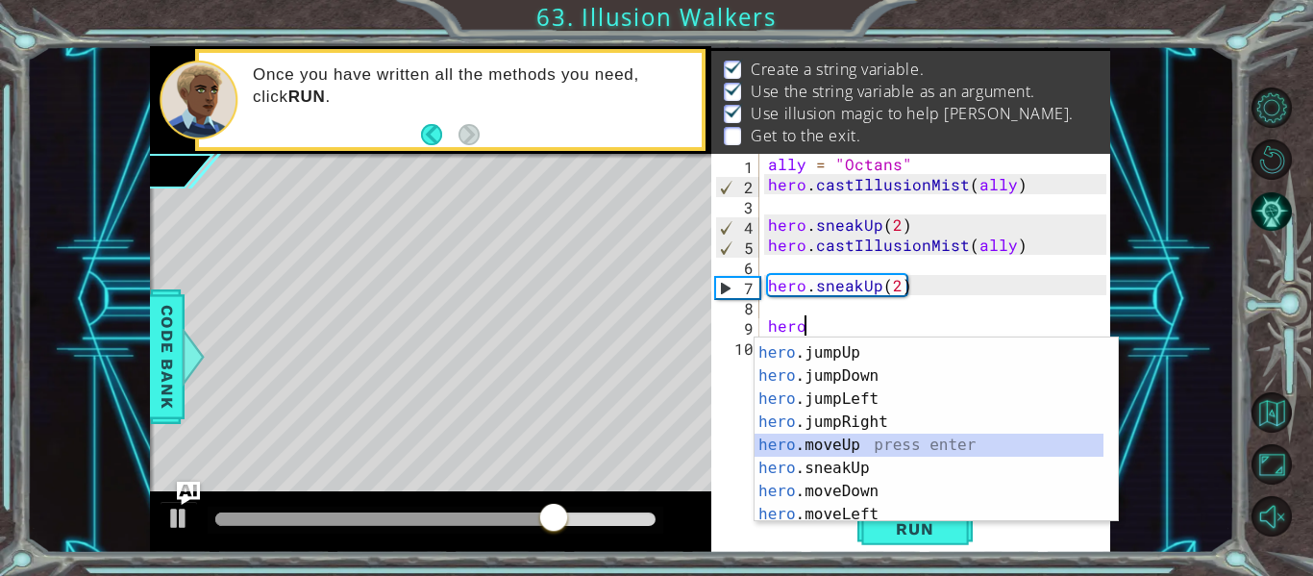
click at [852, 452] on div "hero press enter hero .jumpUp press enter hero .jumpDown press enter hero .jump…" at bounding box center [929, 433] width 349 height 231
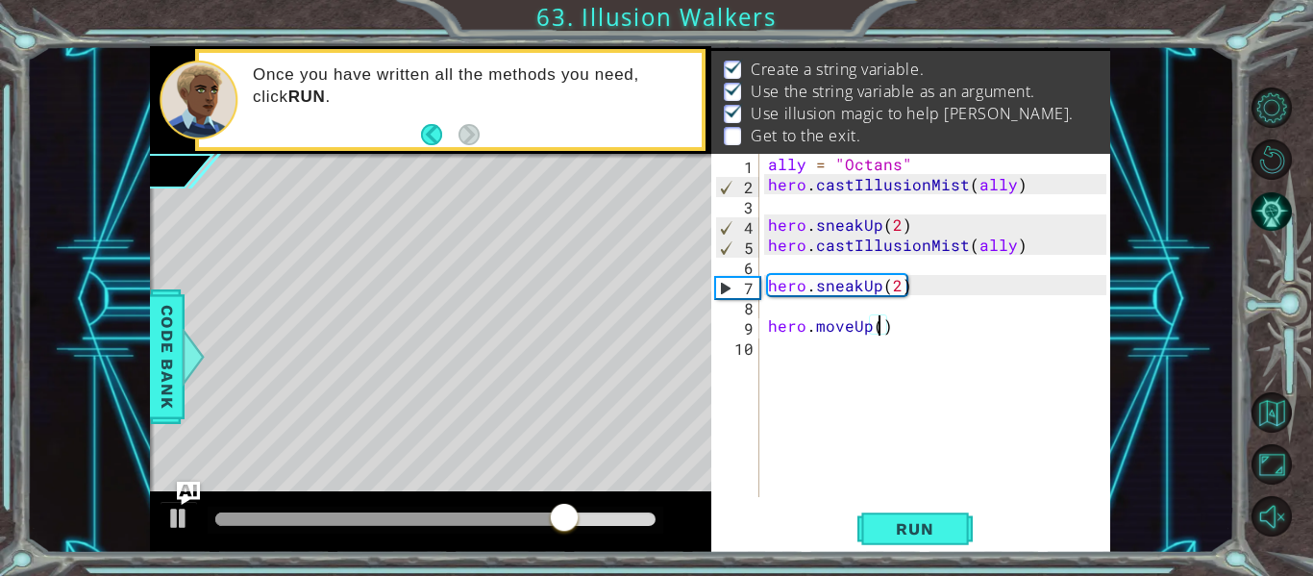
type textarea "hero.moveUp(2)"
click at [777, 365] on div "ally = "Octans" hero . castIllusionMist ( ally ) hero . sneakUp ( 2 ) hero . ca…" at bounding box center [940, 346] width 352 height 384
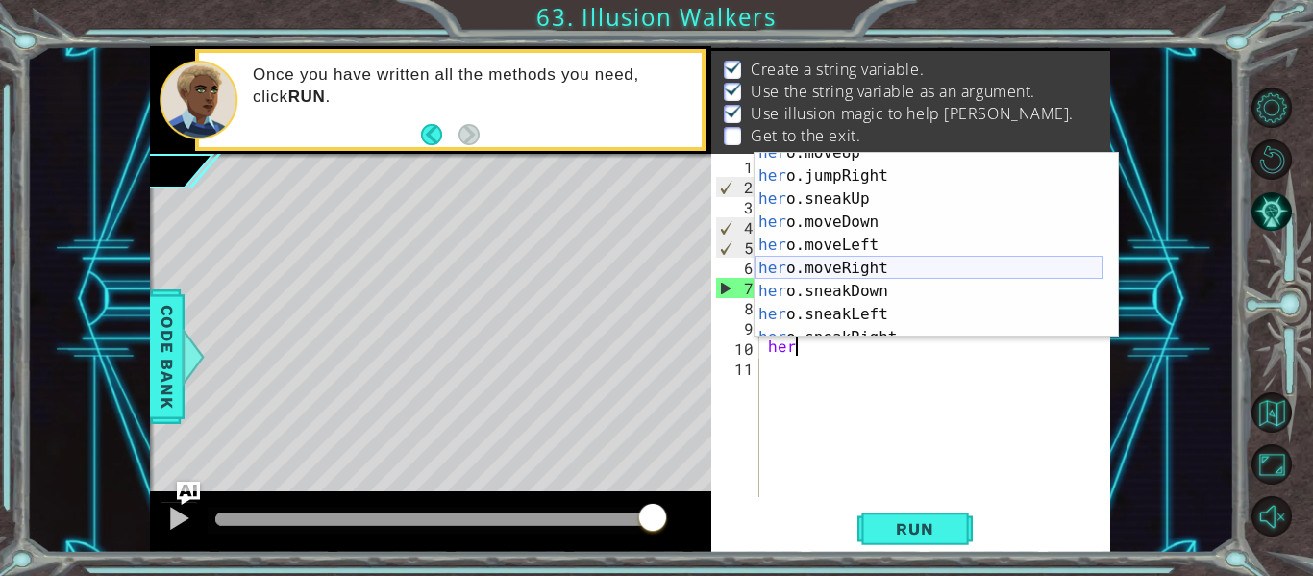
scroll to position [83, 0]
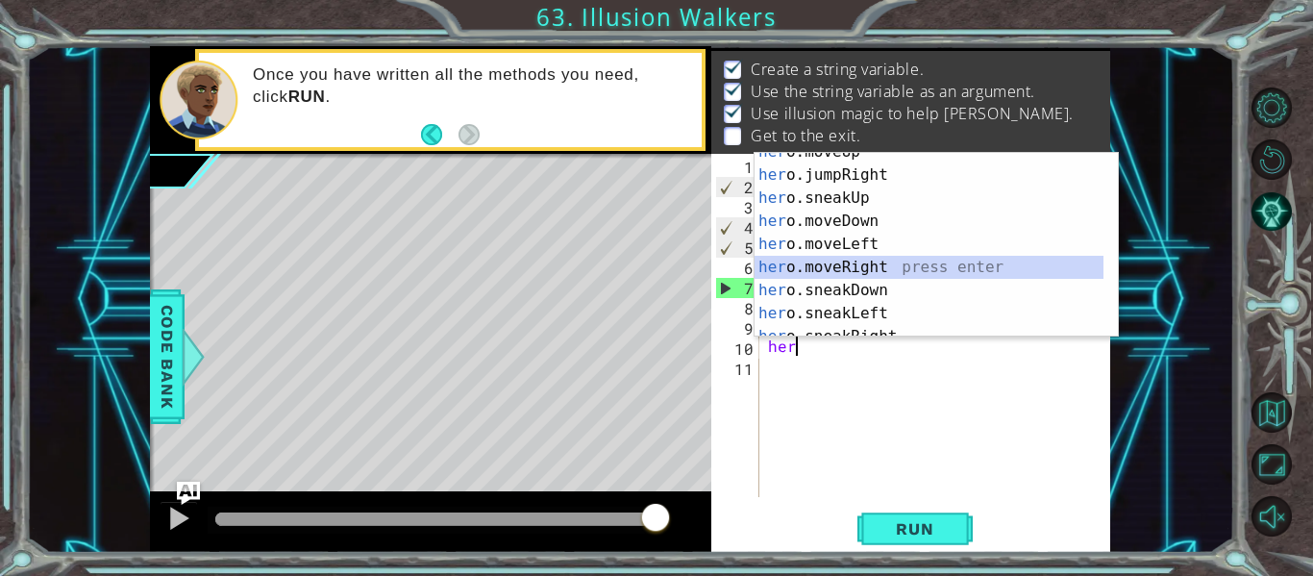
click at [949, 264] on div "her o.moveUp press enter her o.jumpRight press enter her o.sneakUp press enter …" at bounding box center [929, 255] width 349 height 231
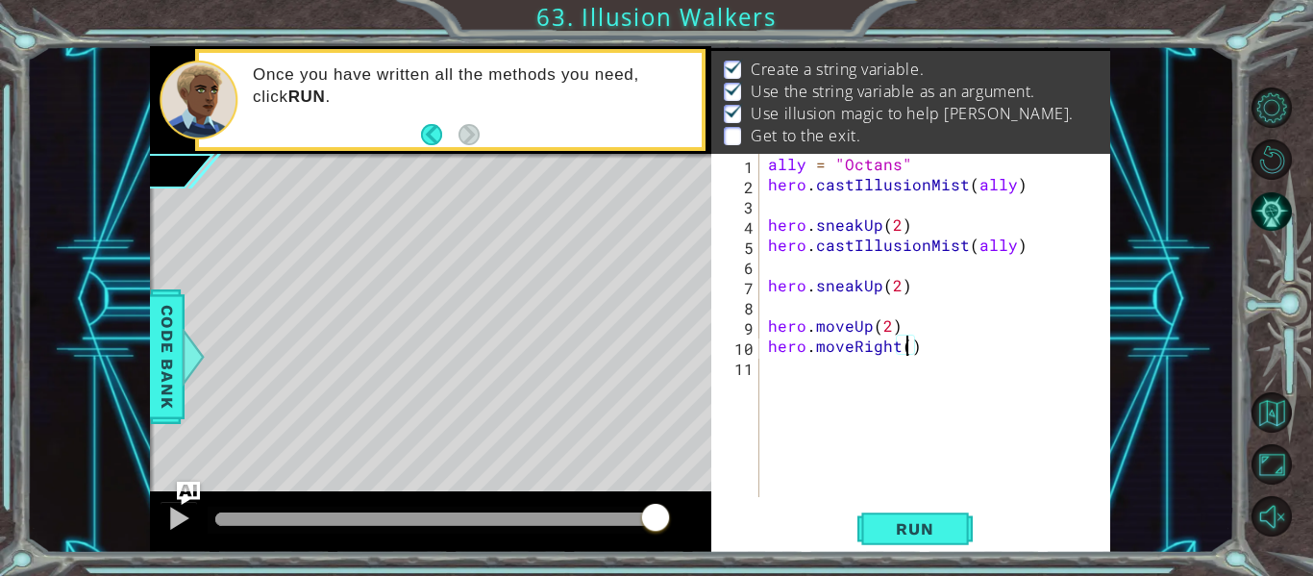
scroll to position [0, 9]
click at [925, 555] on div "1 ההההההההההההההההההההההההההההההההההההההההההההההההההההההההההההההההההההההההההההה…" at bounding box center [656, 288] width 1313 height 576
click at [911, 529] on span "Run" at bounding box center [915, 528] width 76 height 19
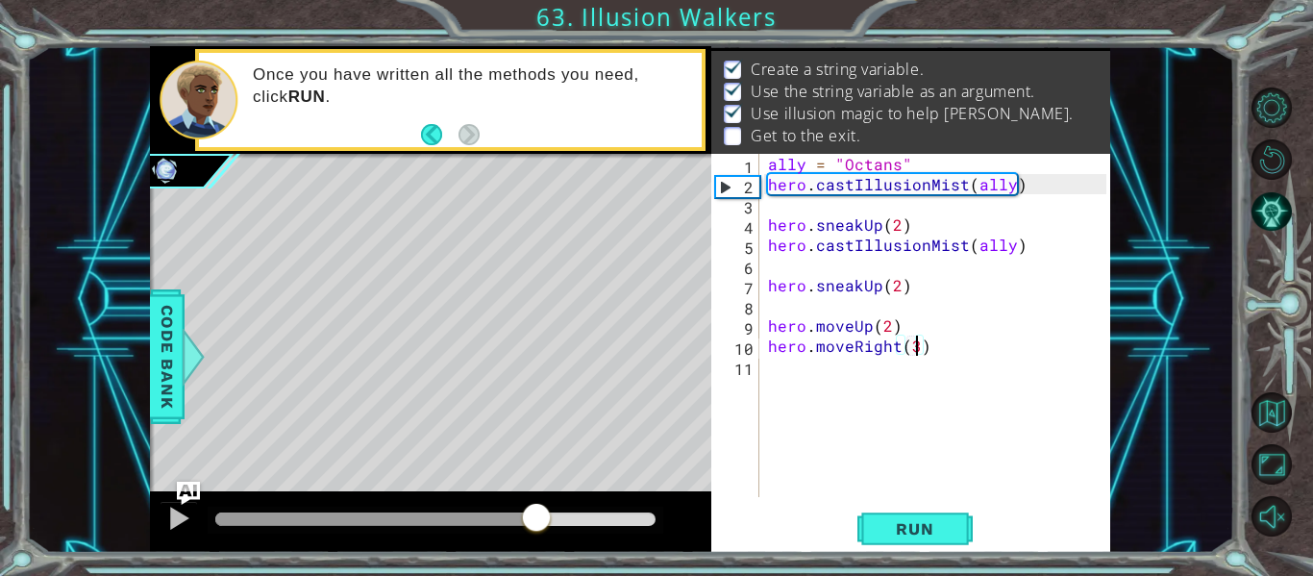
click at [537, 519] on div at bounding box center [435, 518] width 440 height 13
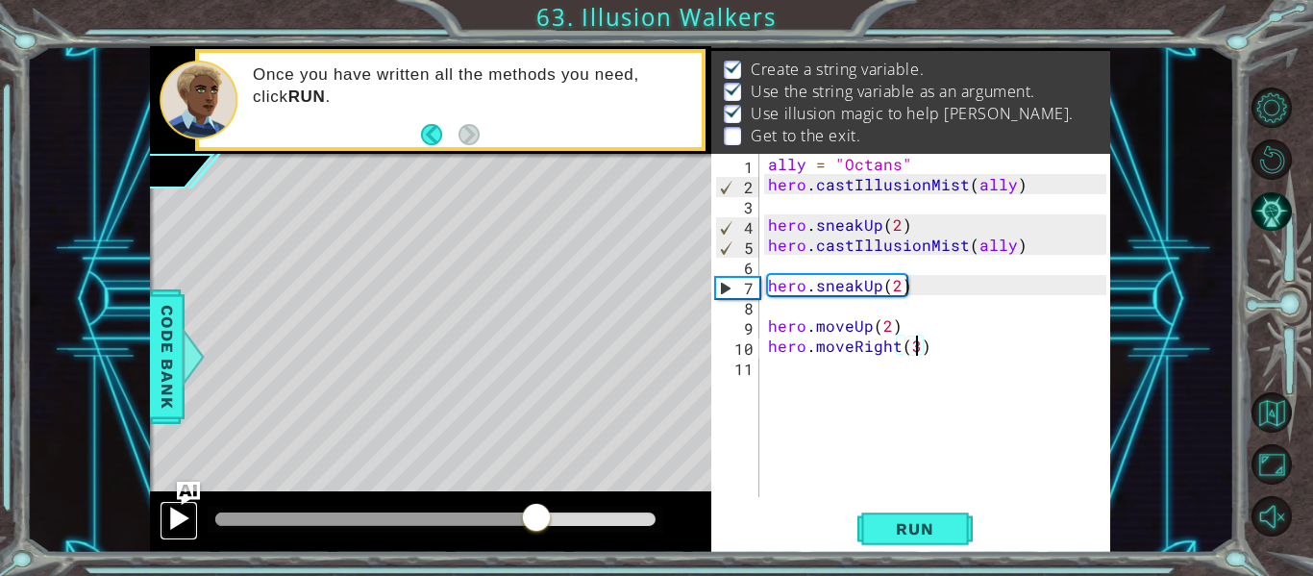
click at [177, 514] on div at bounding box center [178, 518] width 25 height 25
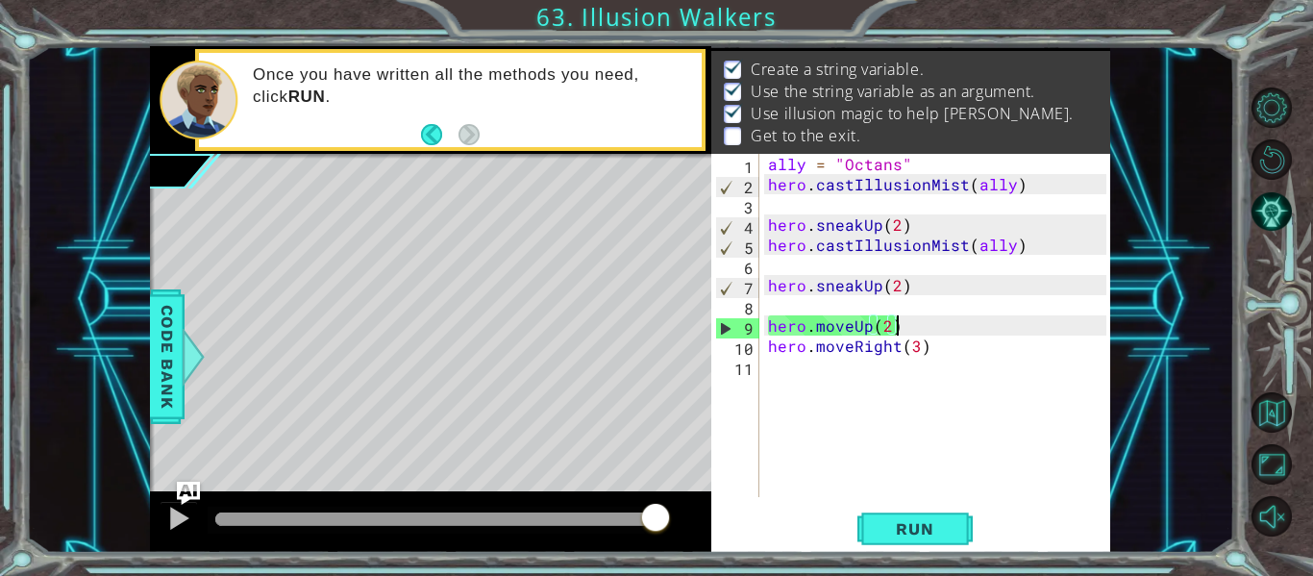
click at [893, 326] on div "ally = "Octans" hero . castIllusionMist ( ally ) hero . sneakUp ( 2 ) hero . ca…" at bounding box center [940, 346] width 352 height 384
click at [888, 327] on div "ally = "Octans" hero . castIllusionMist ( ally ) hero . sneakUp ( 2 ) hero . ca…" at bounding box center [940, 346] width 352 height 384
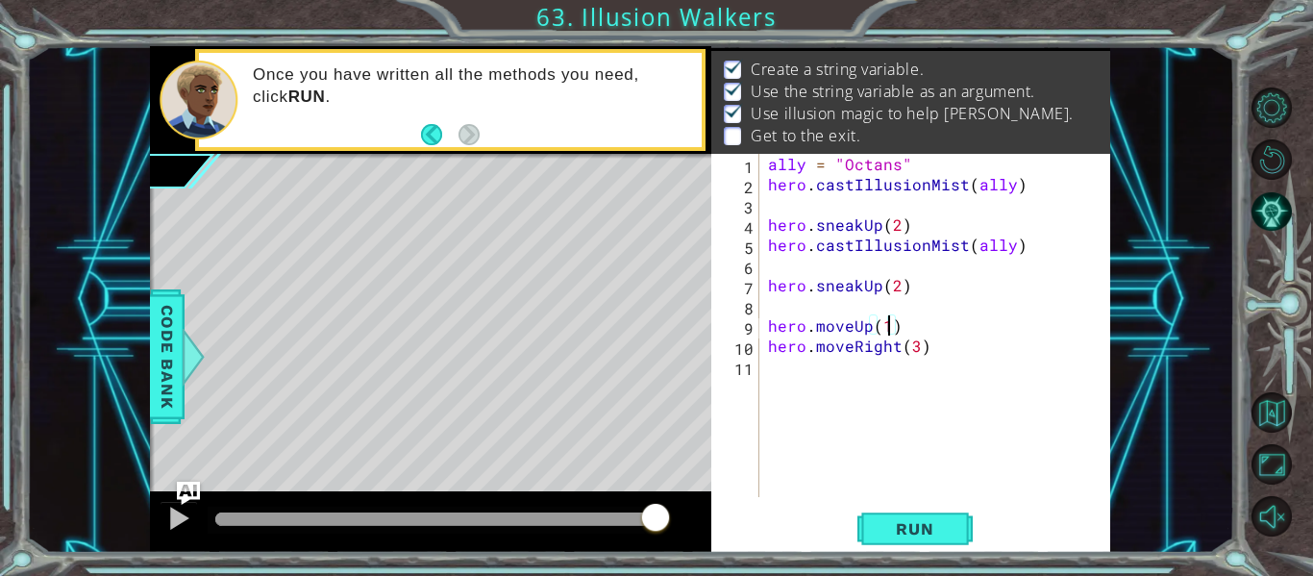
type textarea "hero.moveUp(1)"
click at [932, 506] on div "hero.moveUp(1) 1 2 3 4 5 6 7 8 9 10 11 ally = "Octans" hero . castIllusionMist …" at bounding box center [910, 353] width 399 height 399
click at [925, 534] on span "Run" at bounding box center [915, 528] width 76 height 19
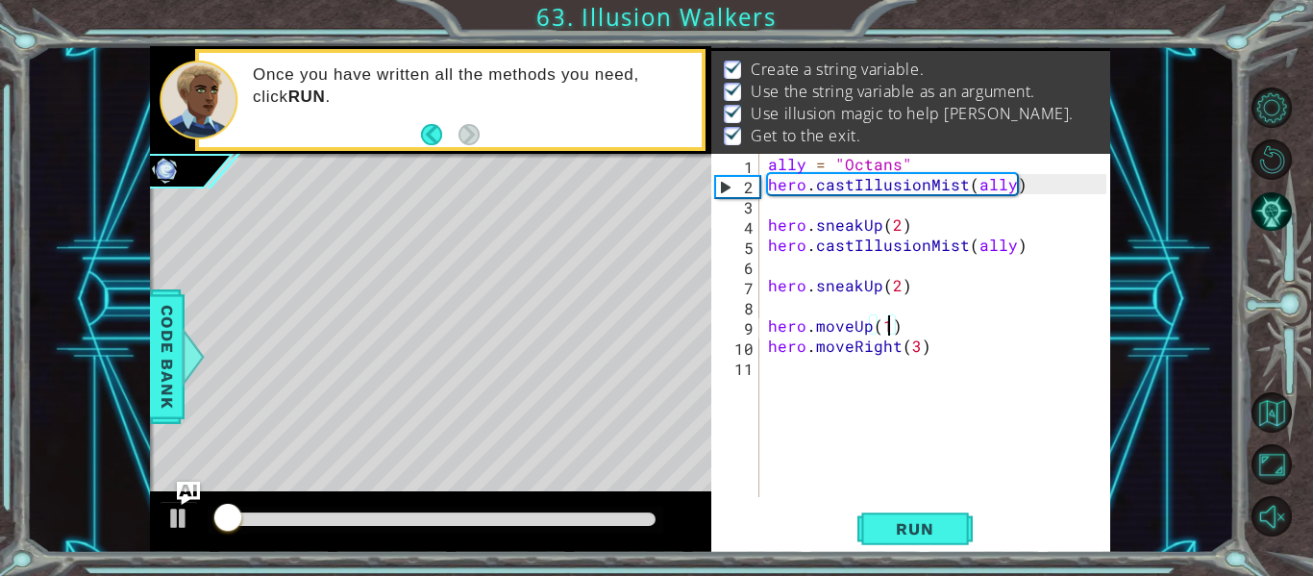
click at [604, 525] on div at bounding box center [435, 518] width 440 height 13
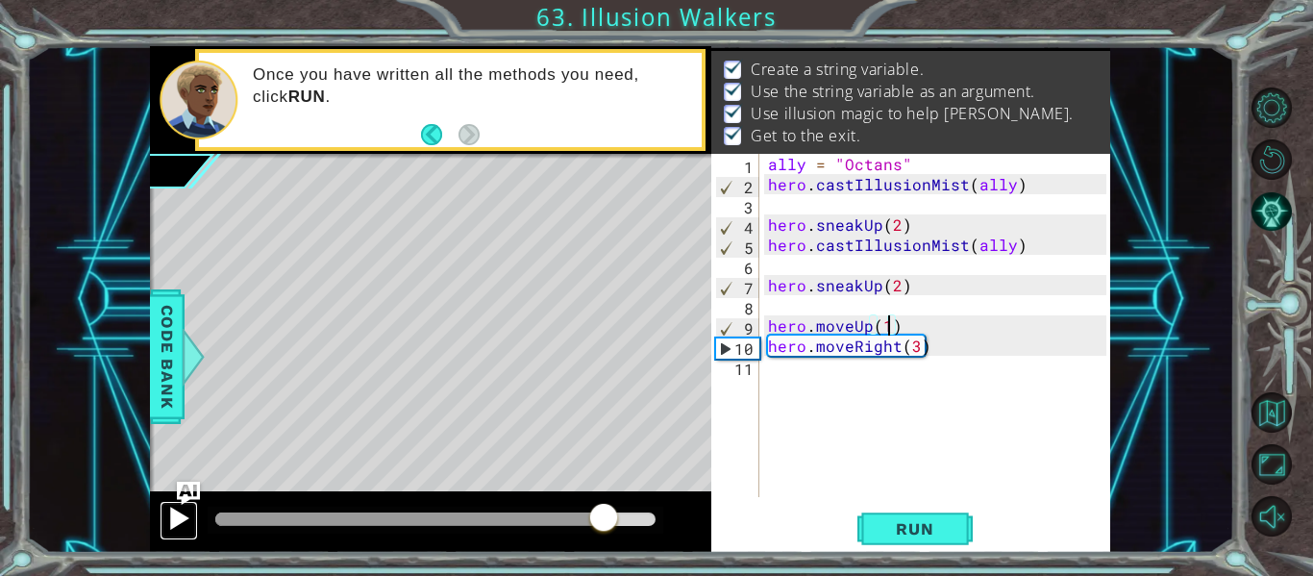
click at [161, 517] on button at bounding box center [179, 520] width 38 height 39
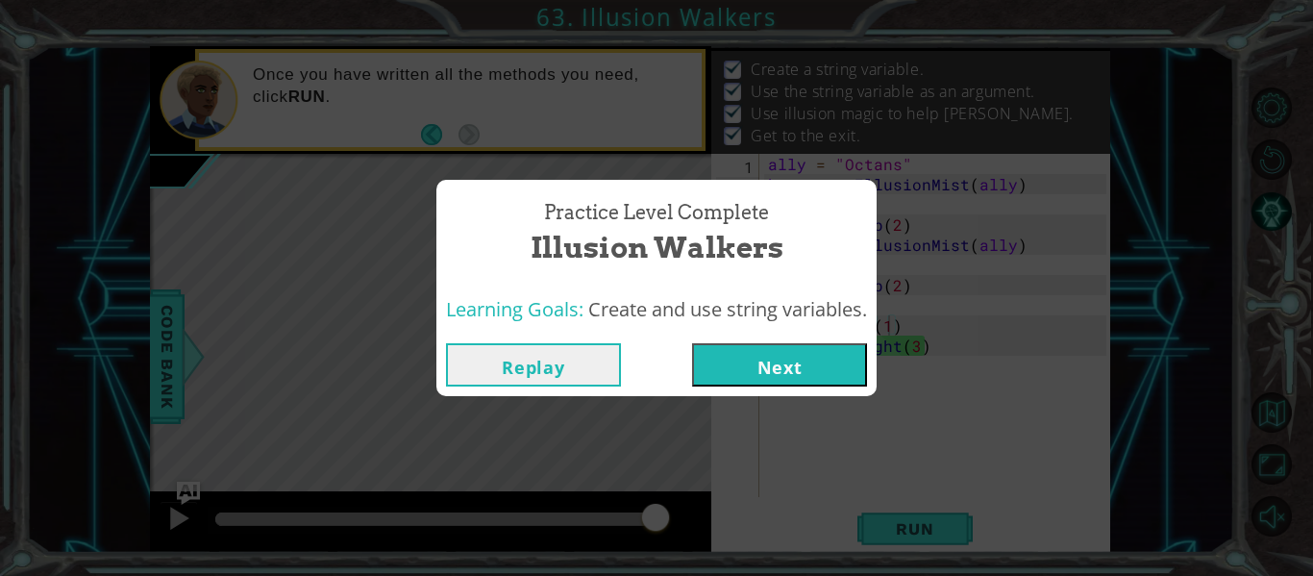
click at [748, 370] on button "Next" at bounding box center [779, 364] width 175 height 43
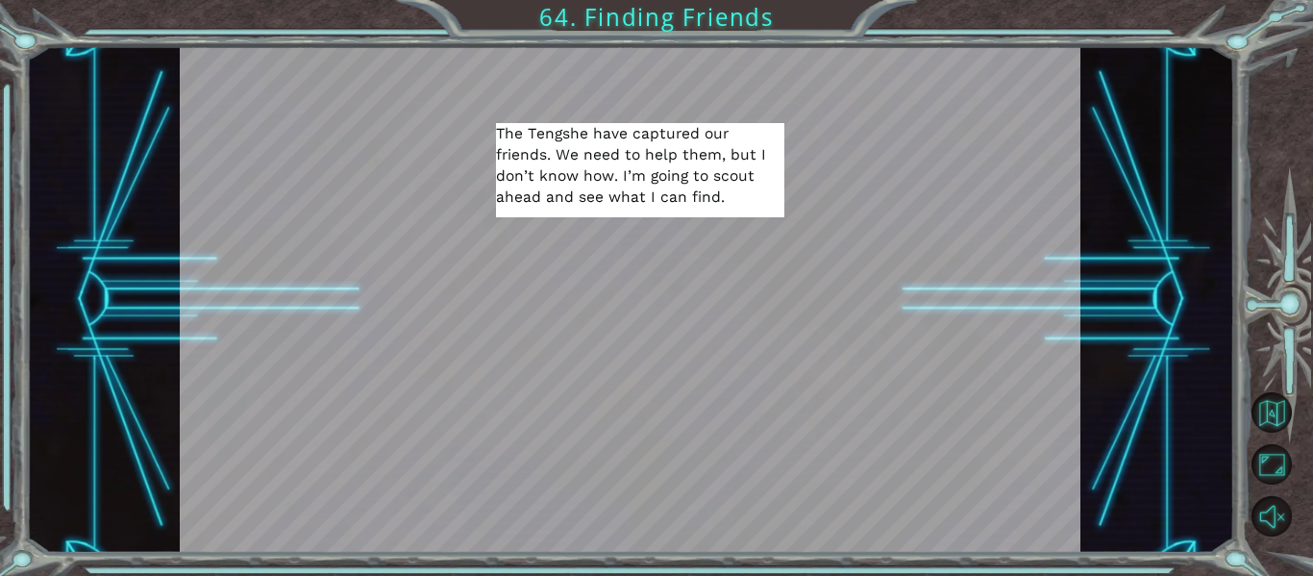
click at [680, 531] on div at bounding box center [674, 531] width 28 height 27
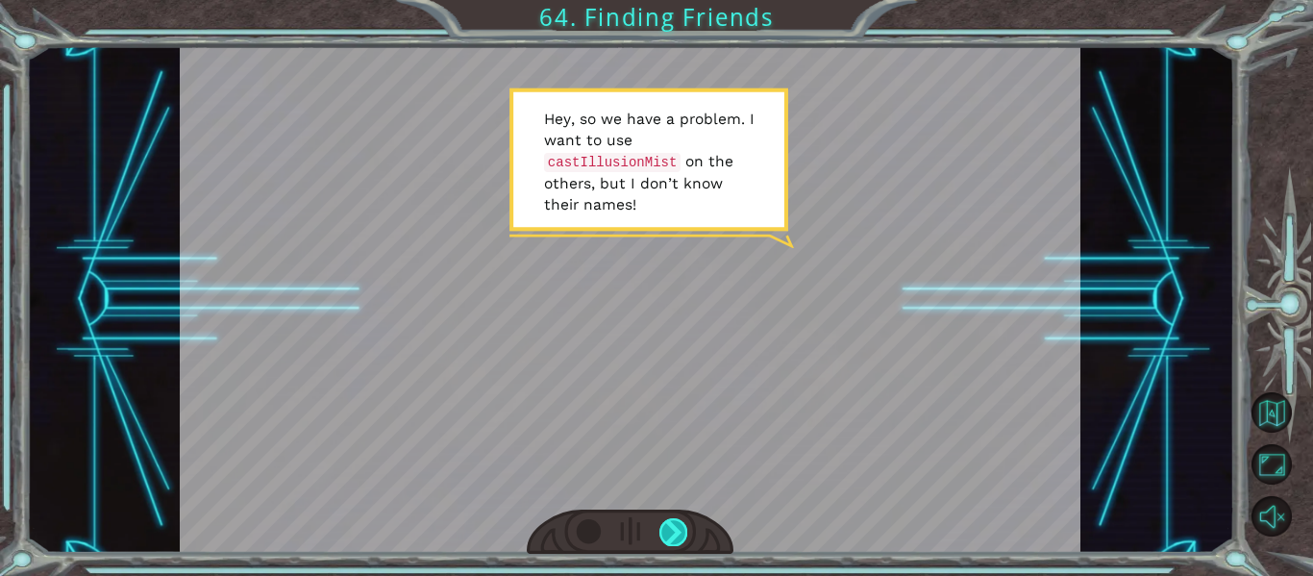
click at [671, 531] on div at bounding box center [674, 531] width 28 height 27
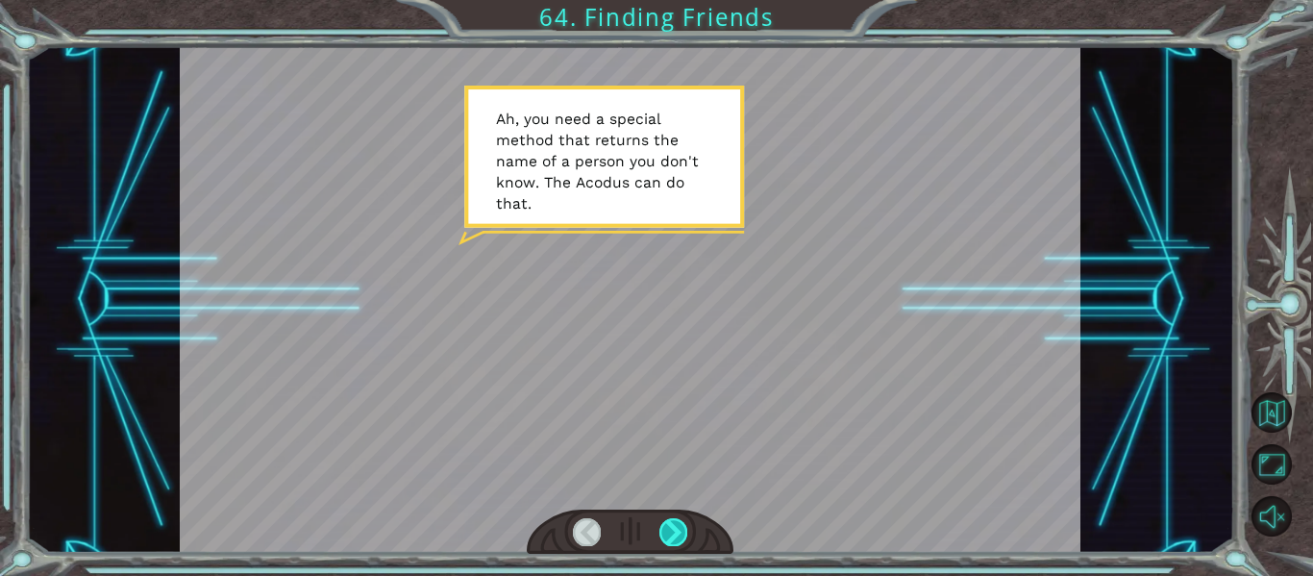
click at [678, 532] on div at bounding box center [674, 531] width 28 height 27
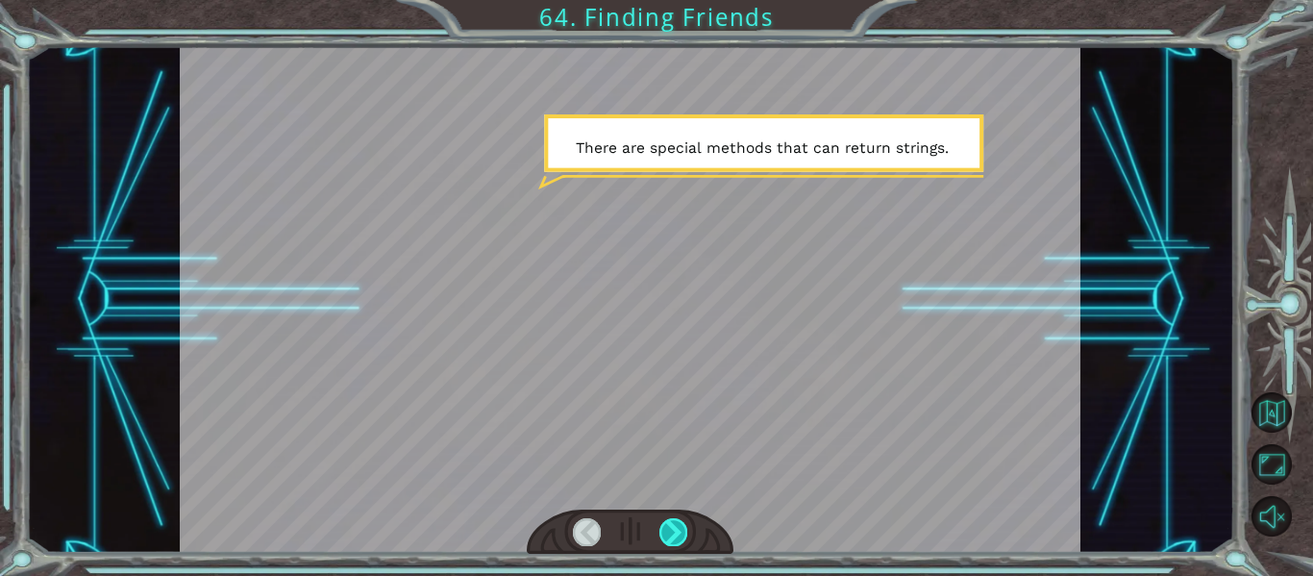
click at [678, 537] on div at bounding box center [674, 531] width 28 height 27
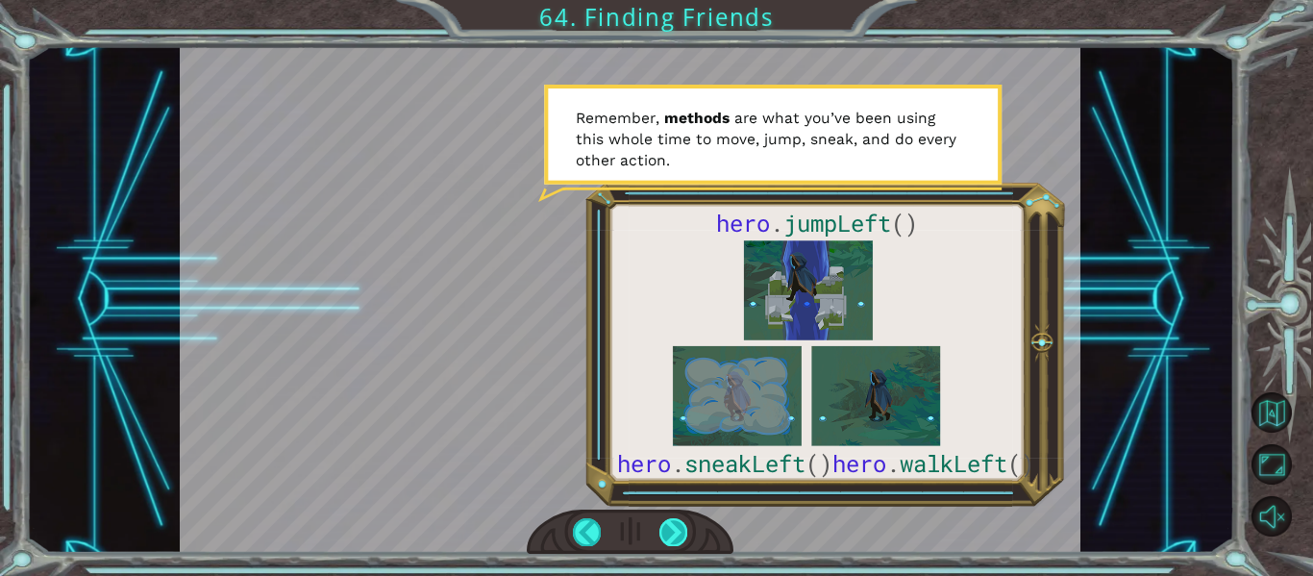
click at [670, 536] on div at bounding box center [674, 531] width 28 height 27
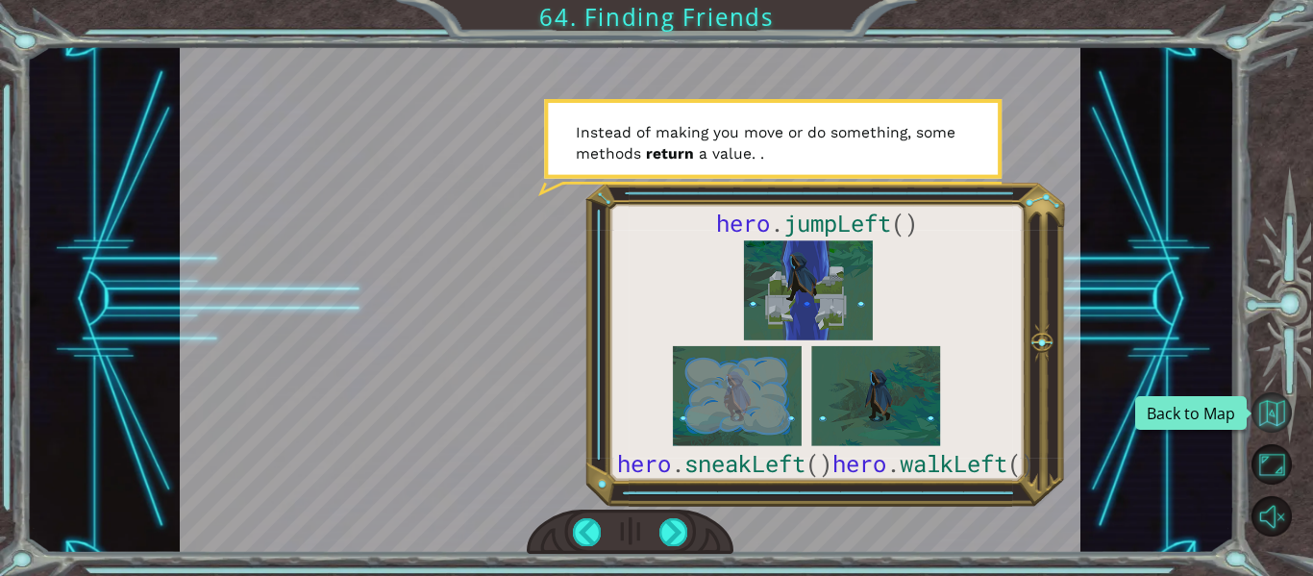
click at [1273, 413] on button "Back to Map" at bounding box center [1272, 412] width 40 height 40
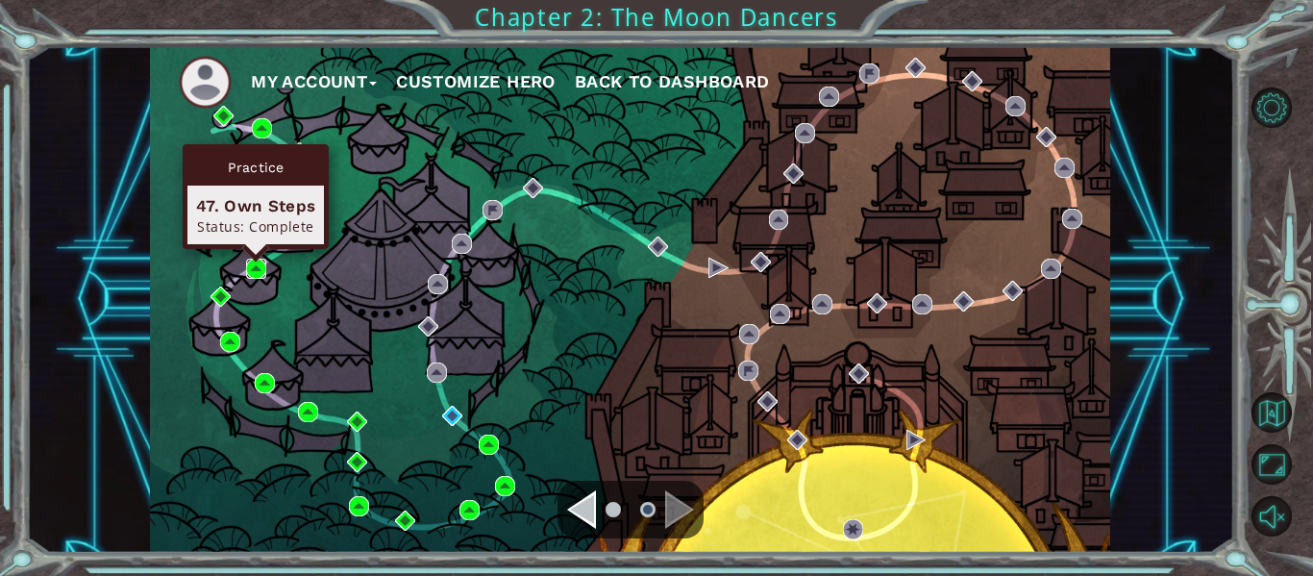
click at [250, 268] on img at bounding box center [256, 269] width 20 height 20
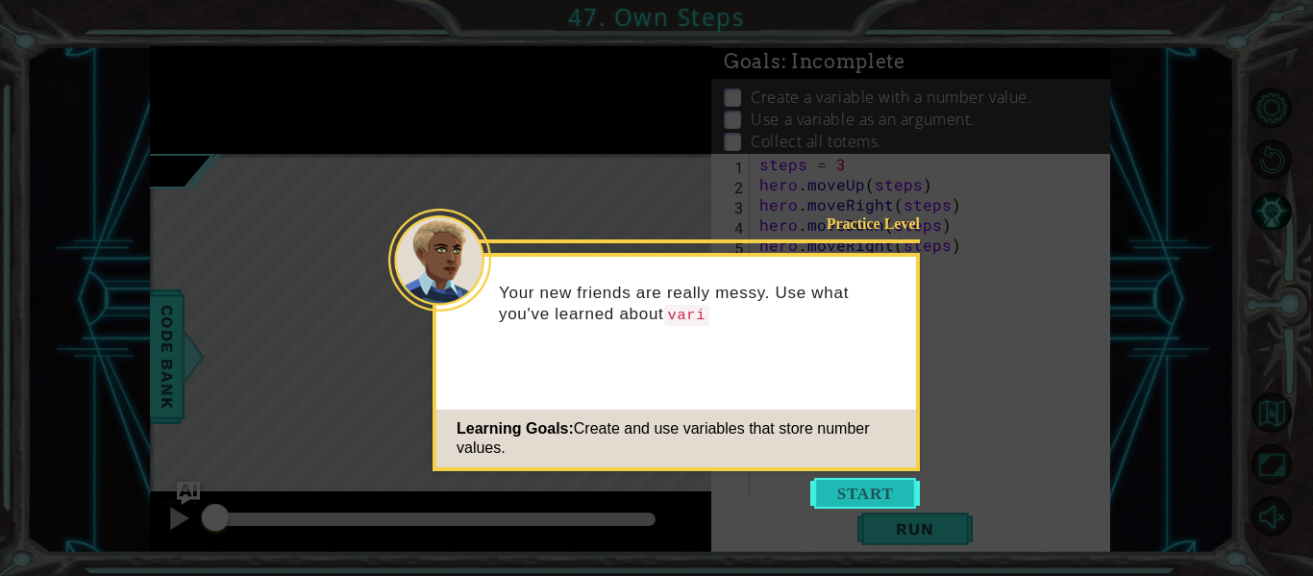
click at [861, 484] on button "Start" at bounding box center [866, 493] width 110 height 31
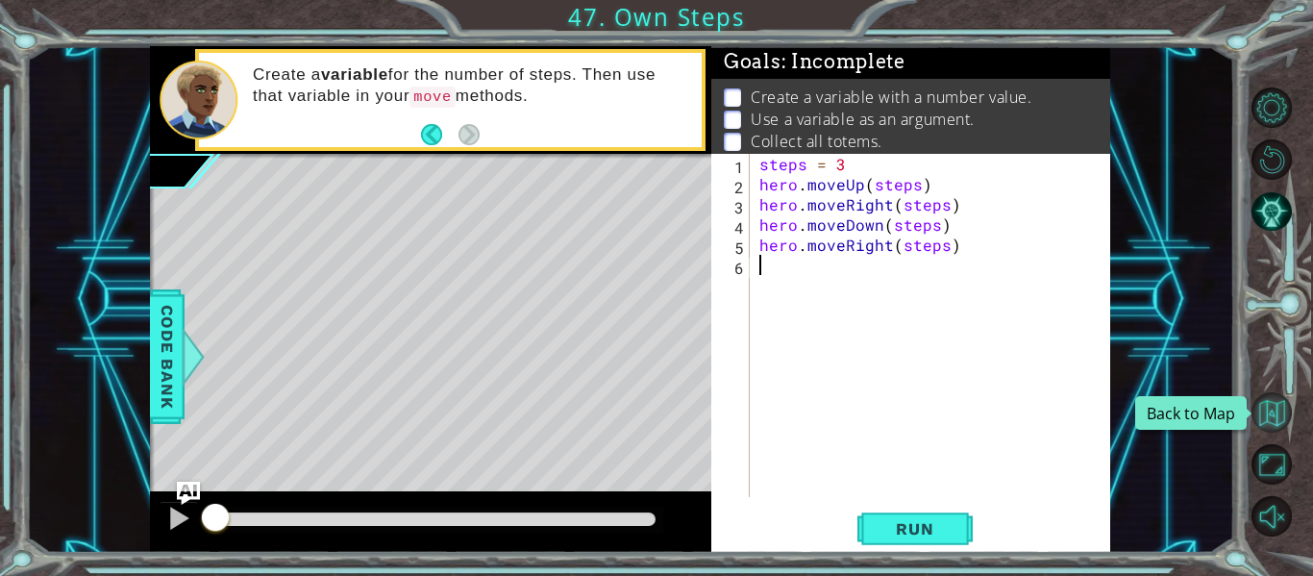
click at [1280, 407] on button "Back to Map" at bounding box center [1272, 412] width 40 height 40
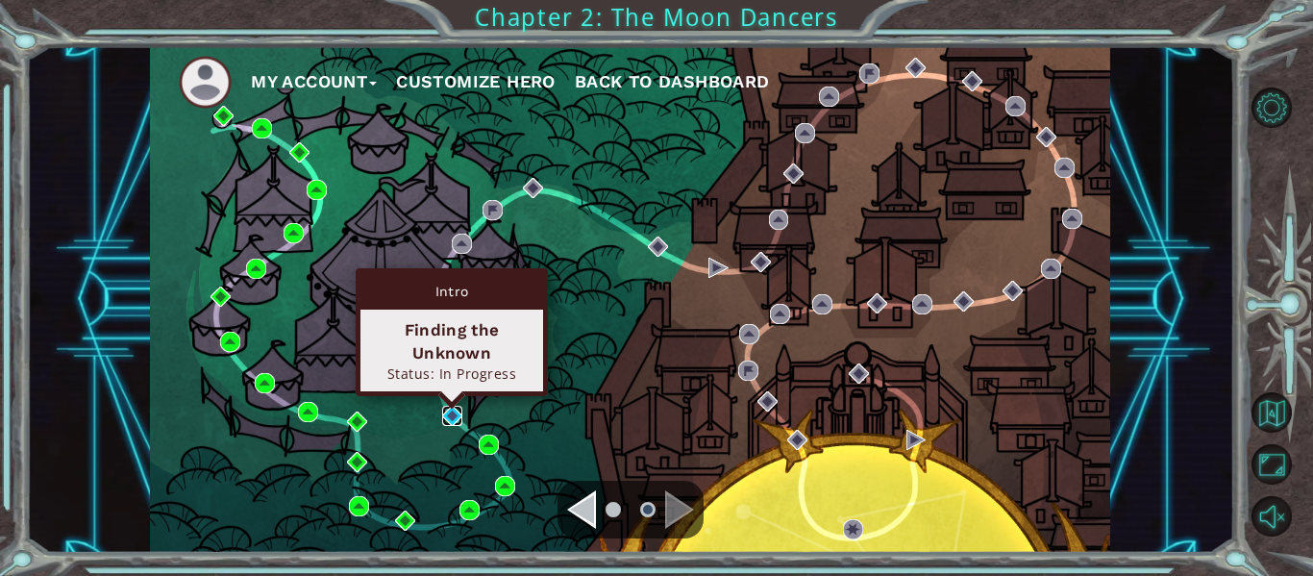
click at [457, 415] on img at bounding box center [452, 416] width 20 height 20
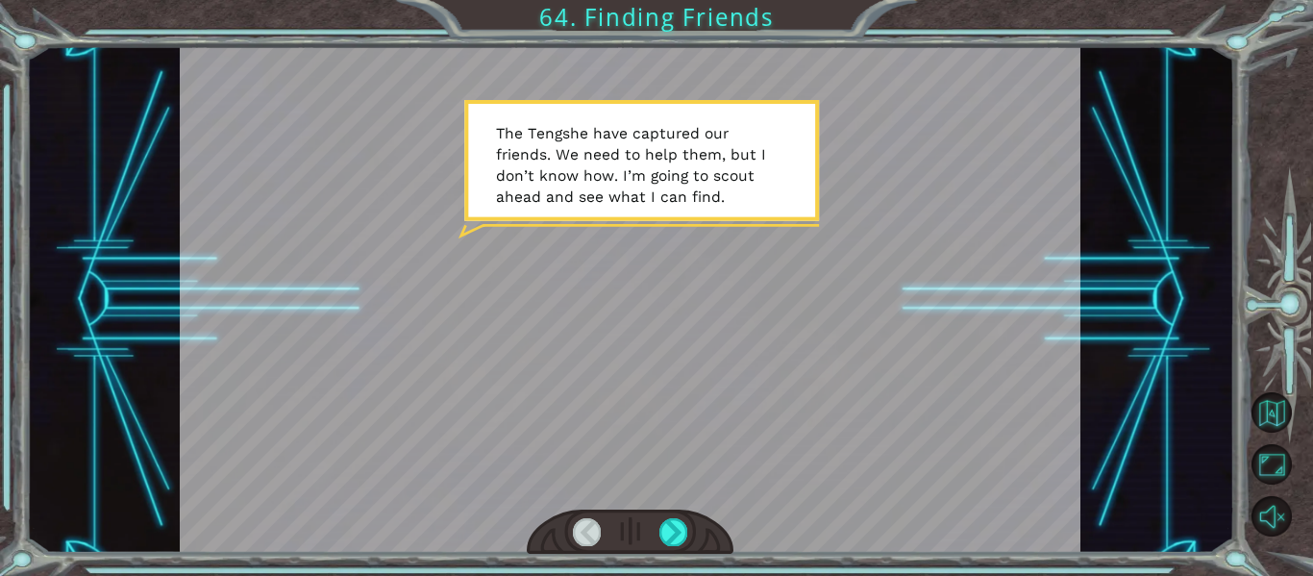
drag, startPoint x: 689, startPoint y: 531, endPoint x: 659, endPoint y: 530, distance: 30.8
click at [659, 530] on div at bounding box center [631, 532] width 208 height 45
click at [678, 536] on div at bounding box center [674, 531] width 28 height 27
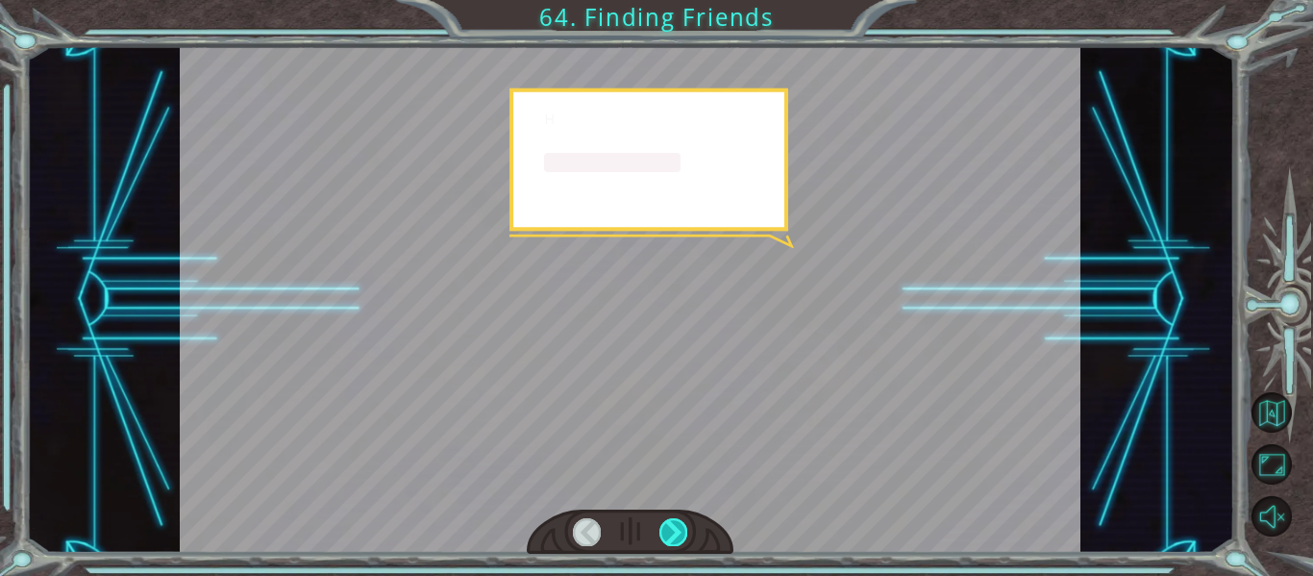
click at [674, 531] on div at bounding box center [674, 531] width 28 height 27
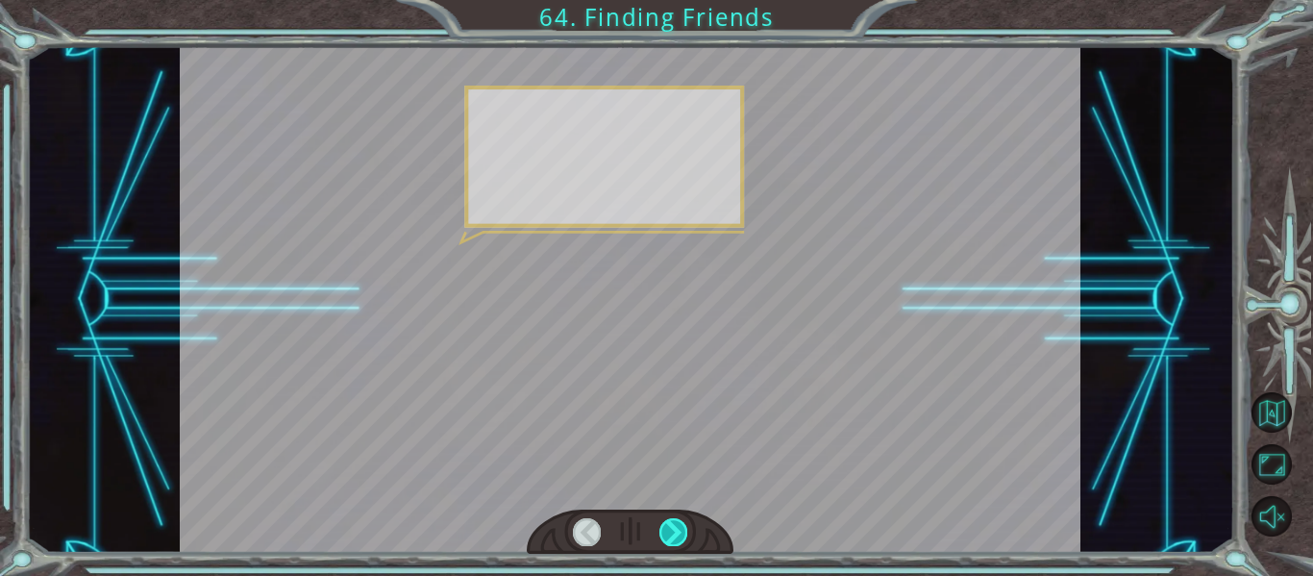
click at [674, 531] on div at bounding box center [674, 531] width 28 height 27
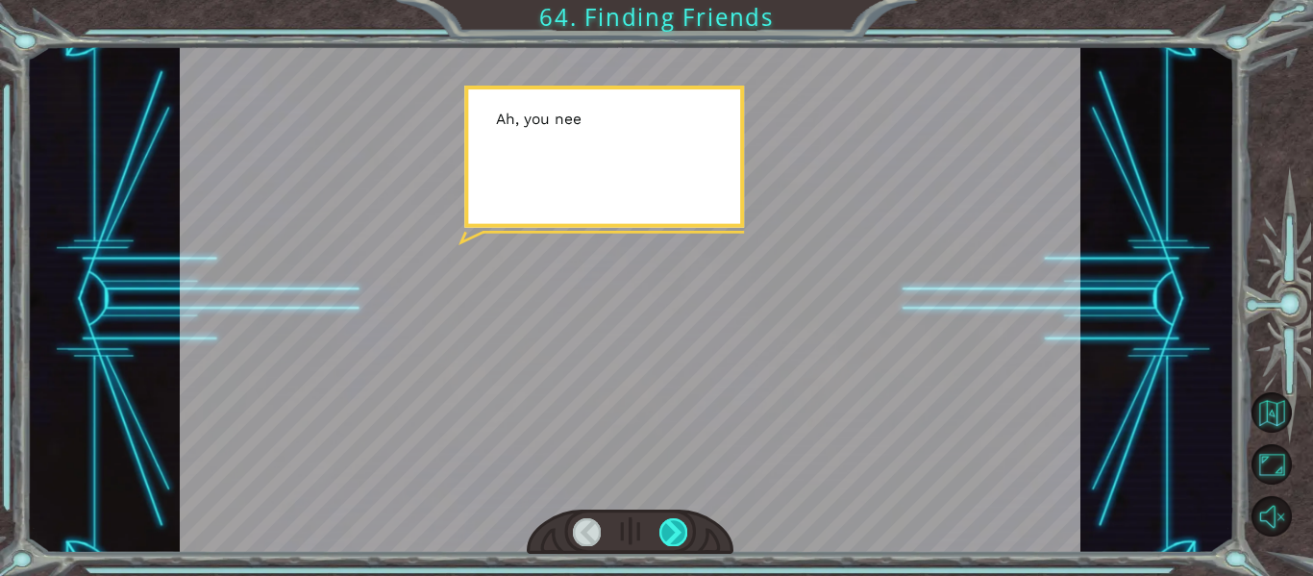
click at [674, 531] on div at bounding box center [674, 531] width 28 height 27
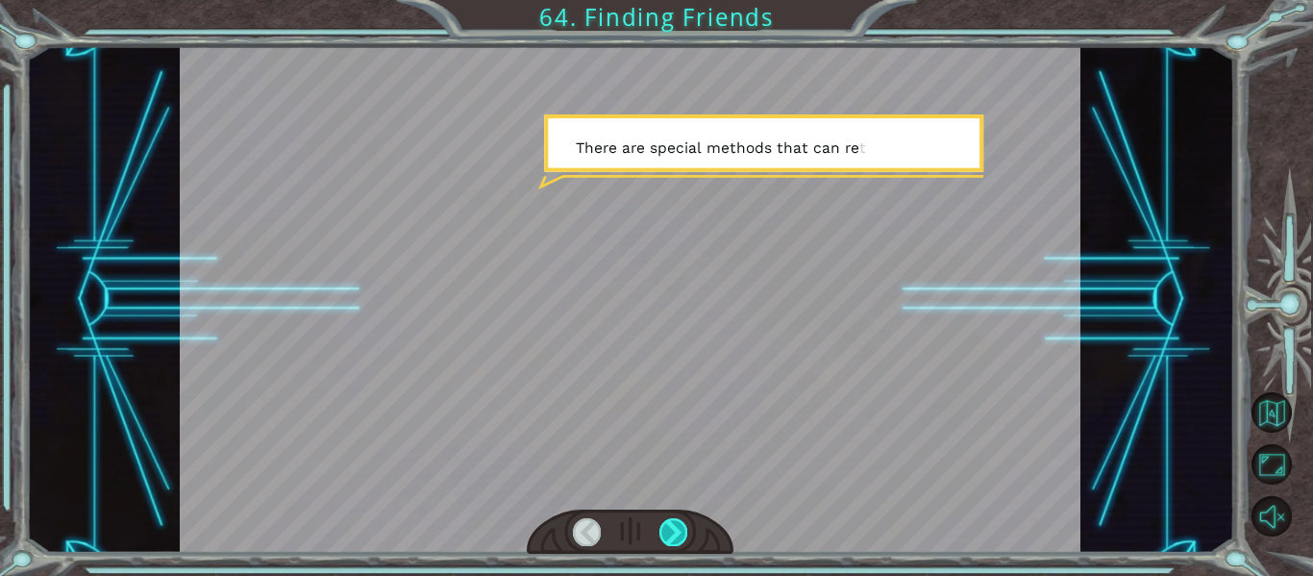
click at [681, 531] on div at bounding box center [674, 531] width 28 height 27
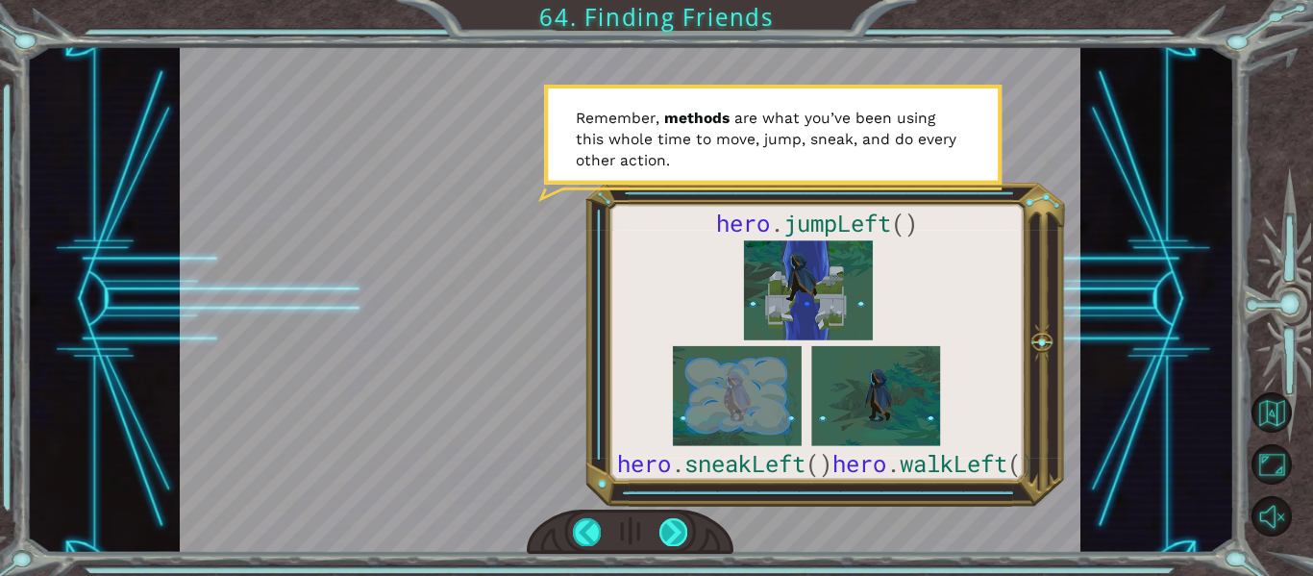
click at [681, 531] on div at bounding box center [674, 531] width 28 height 27
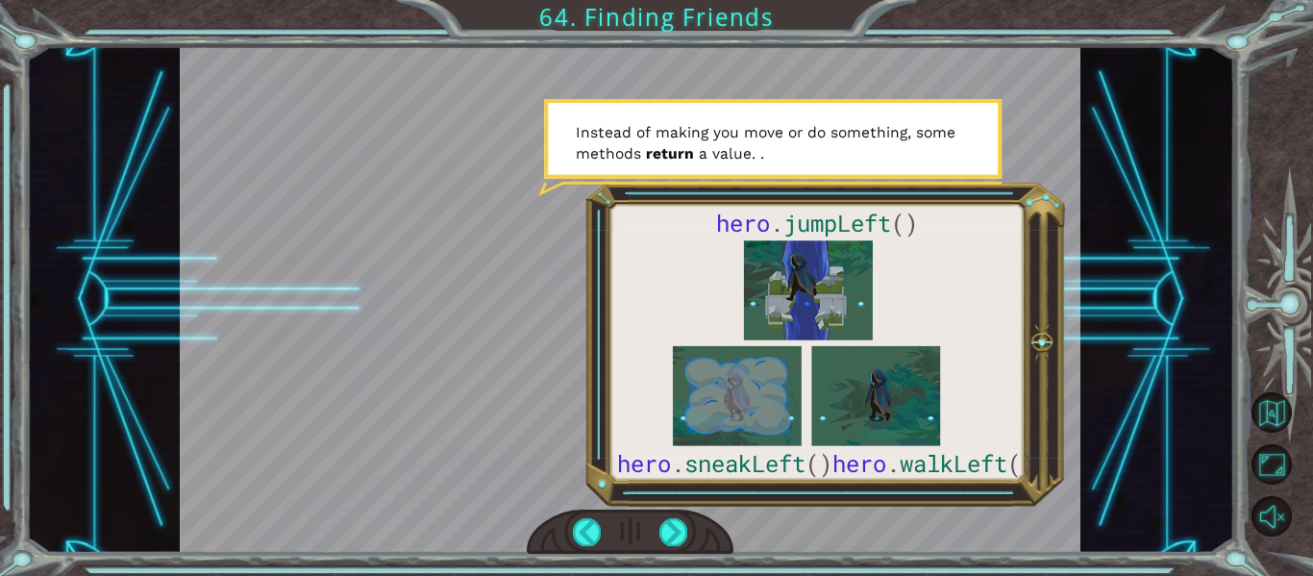
click at [656, 529] on div at bounding box center [631, 532] width 208 height 45
click at [673, 528] on div at bounding box center [674, 531] width 28 height 27
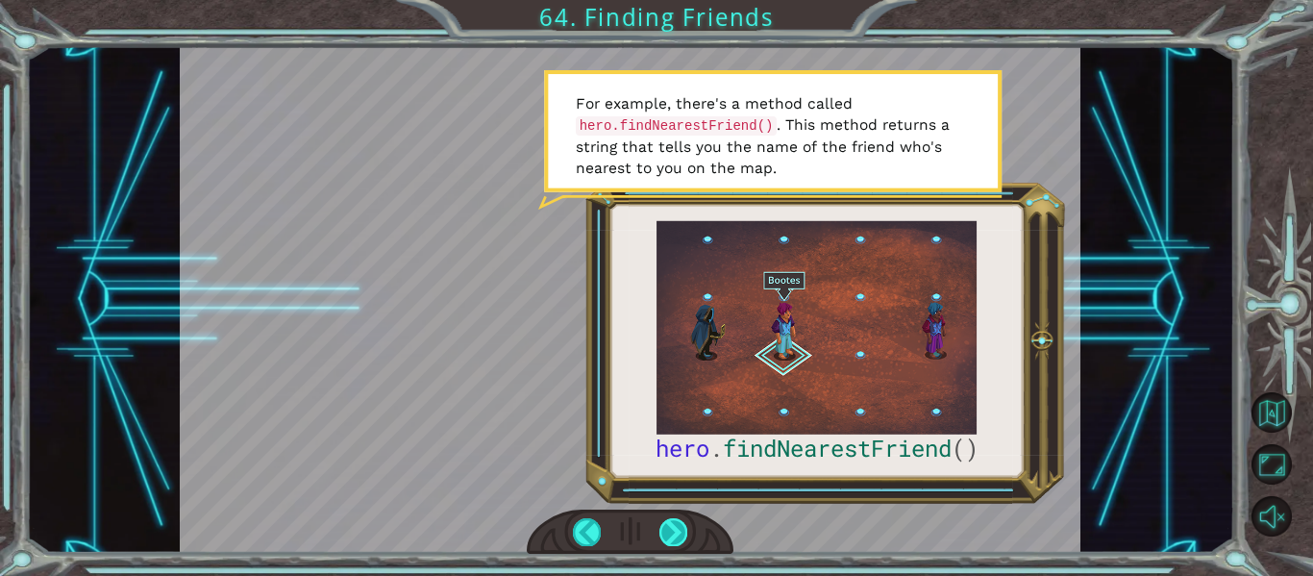
click at [673, 522] on div at bounding box center [674, 531] width 28 height 27
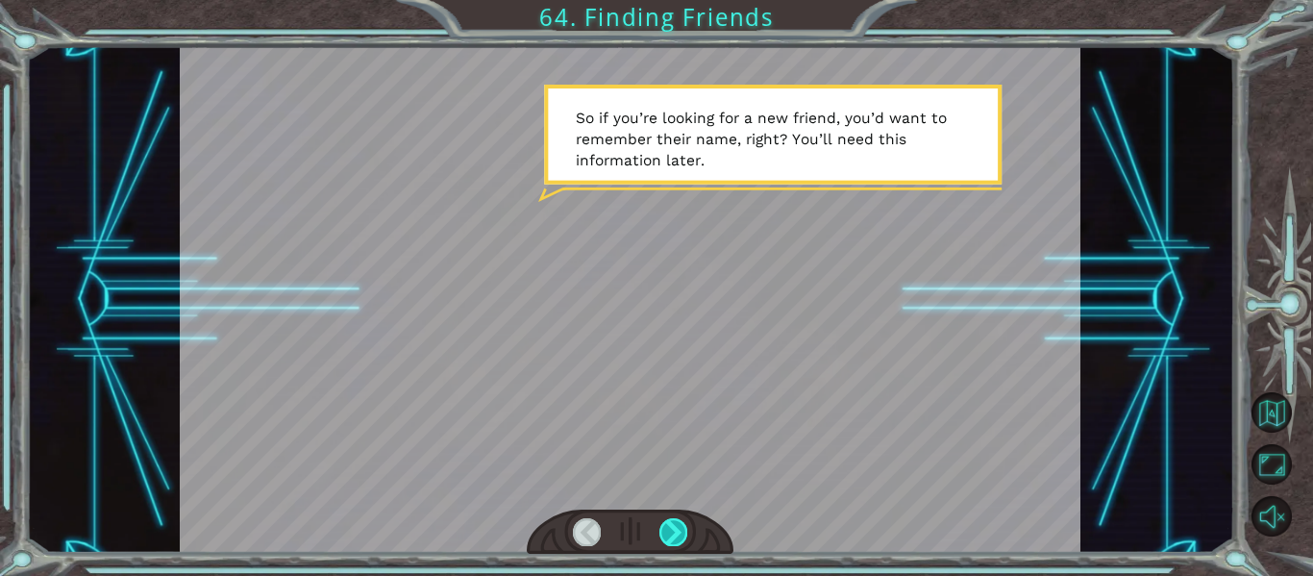
click at [680, 535] on div at bounding box center [674, 531] width 28 height 27
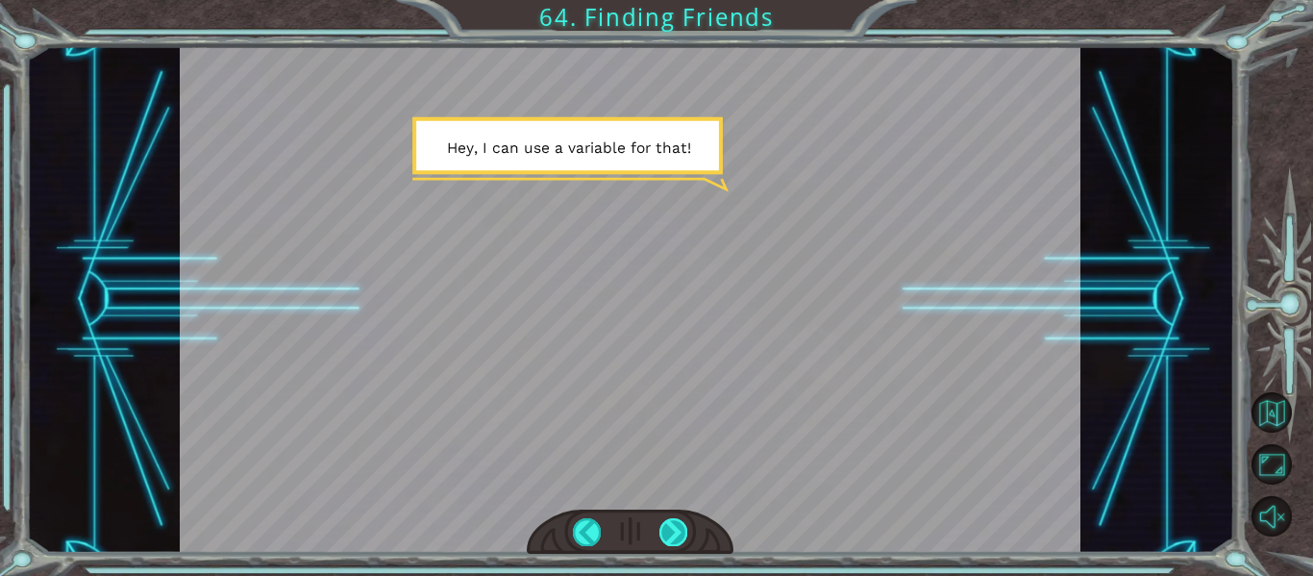
drag, startPoint x: 674, startPoint y: 515, endPoint x: 681, endPoint y: 527, distance: 13.4
click at [681, 527] on div at bounding box center [674, 531] width 28 height 27
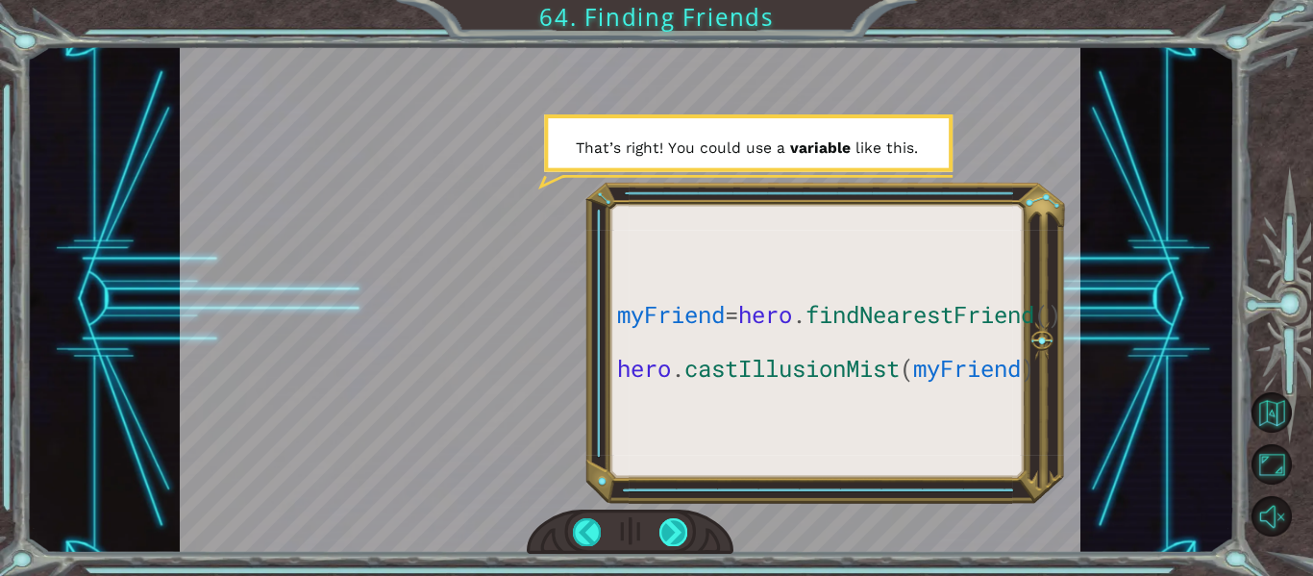
click at [664, 524] on div at bounding box center [674, 531] width 28 height 27
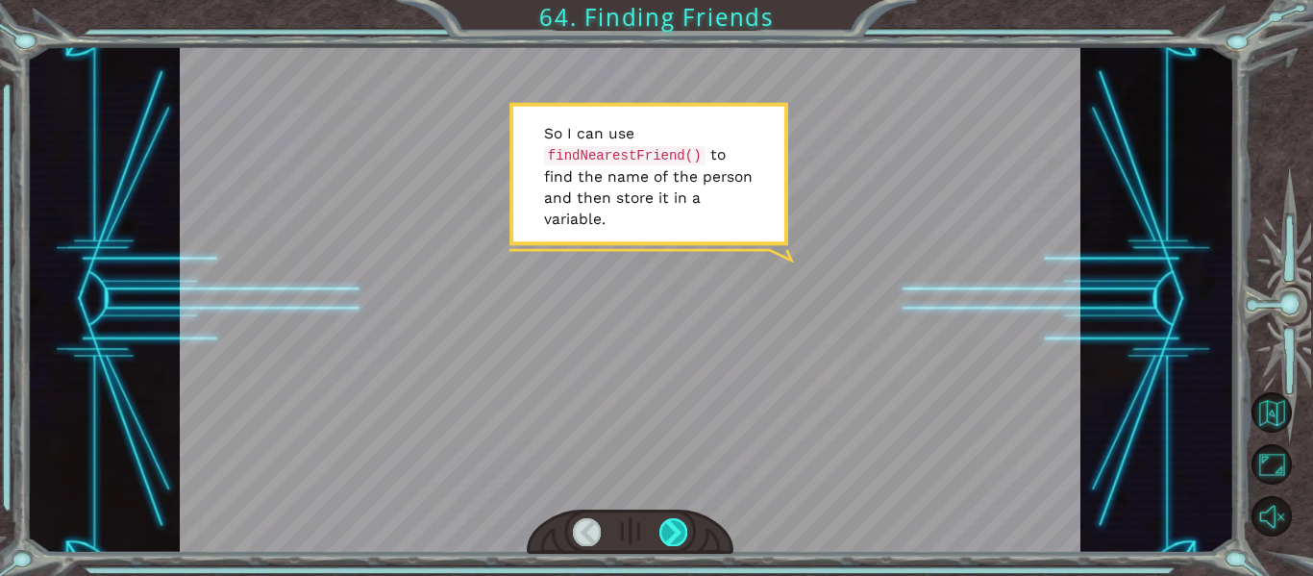
click at [663, 528] on div at bounding box center [674, 531] width 28 height 27
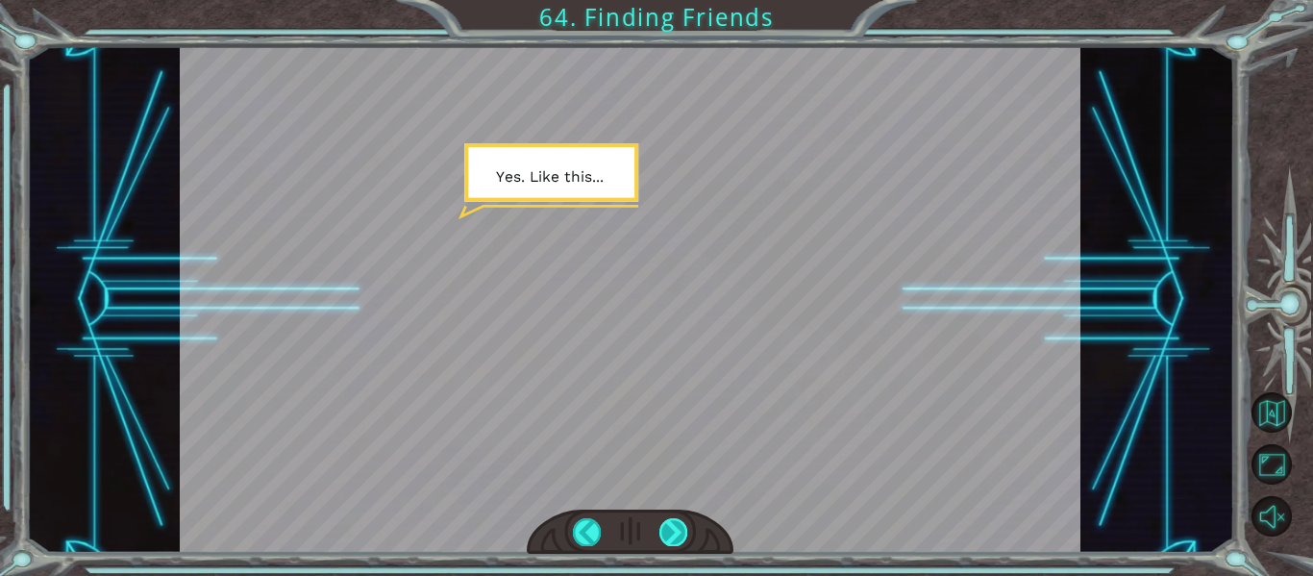
click at [663, 535] on div at bounding box center [674, 531] width 28 height 27
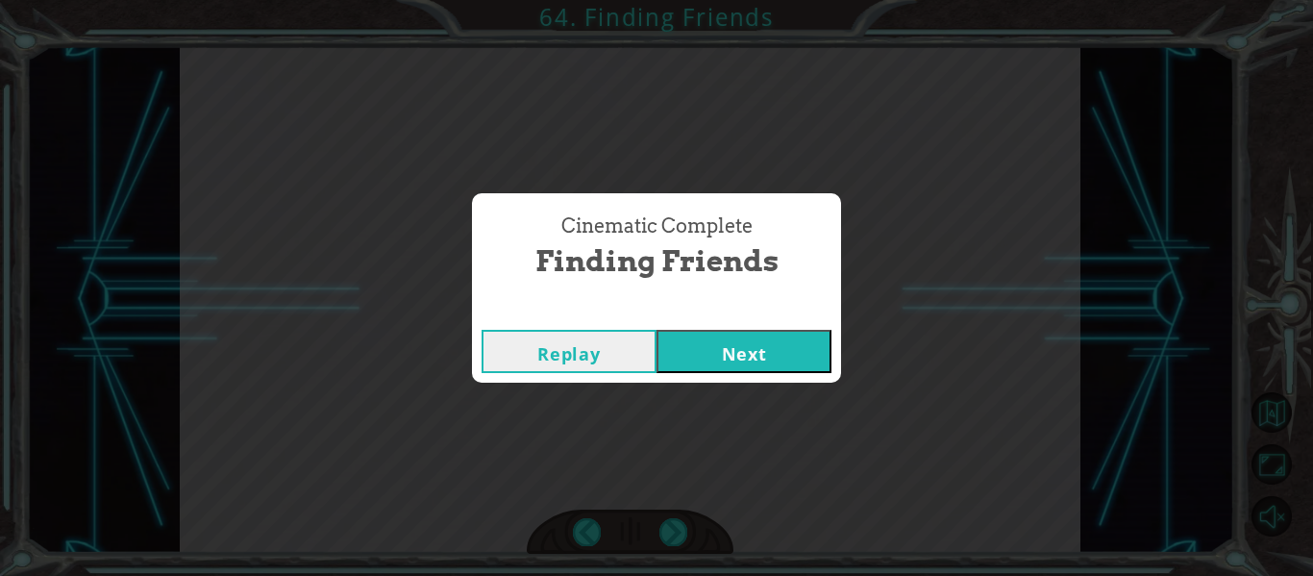
click at [701, 350] on button "Next" at bounding box center [744, 351] width 175 height 43
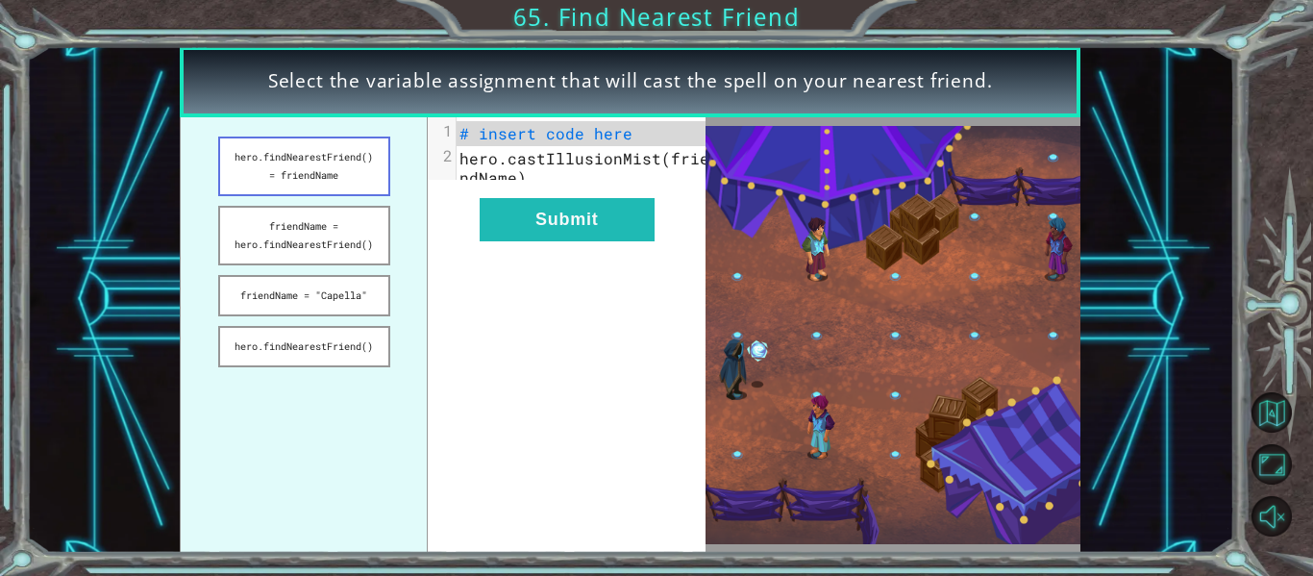
click at [343, 188] on button "hero.findNearestFriend() = friendName" at bounding box center [304, 167] width 172 height 60
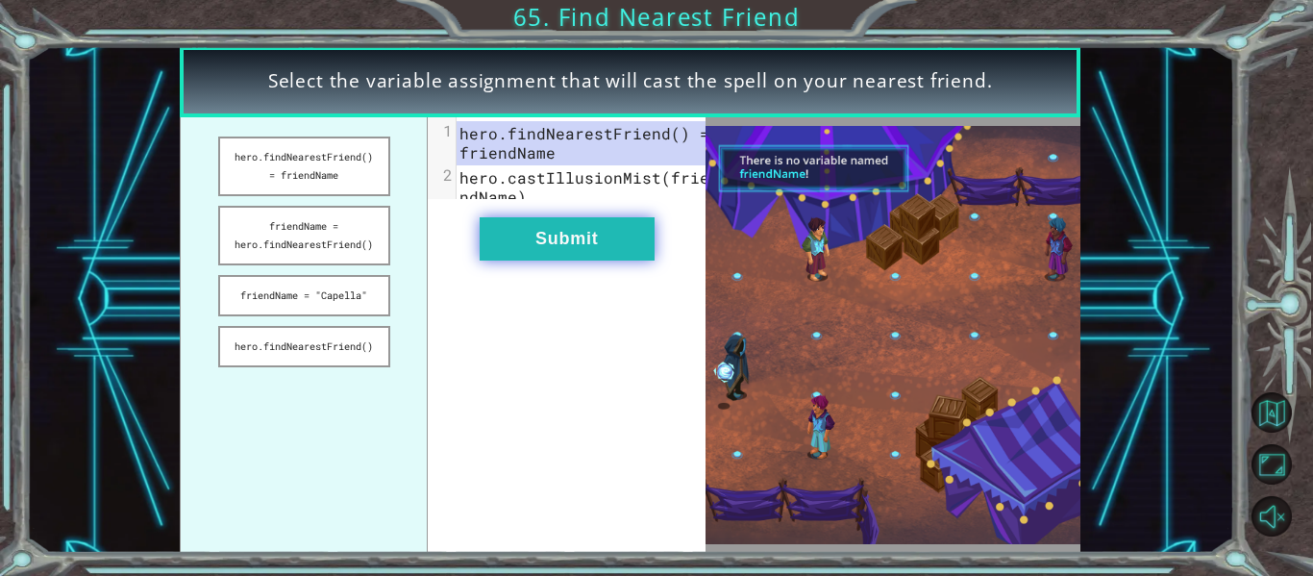
click at [579, 260] on button "Submit" at bounding box center [567, 238] width 175 height 43
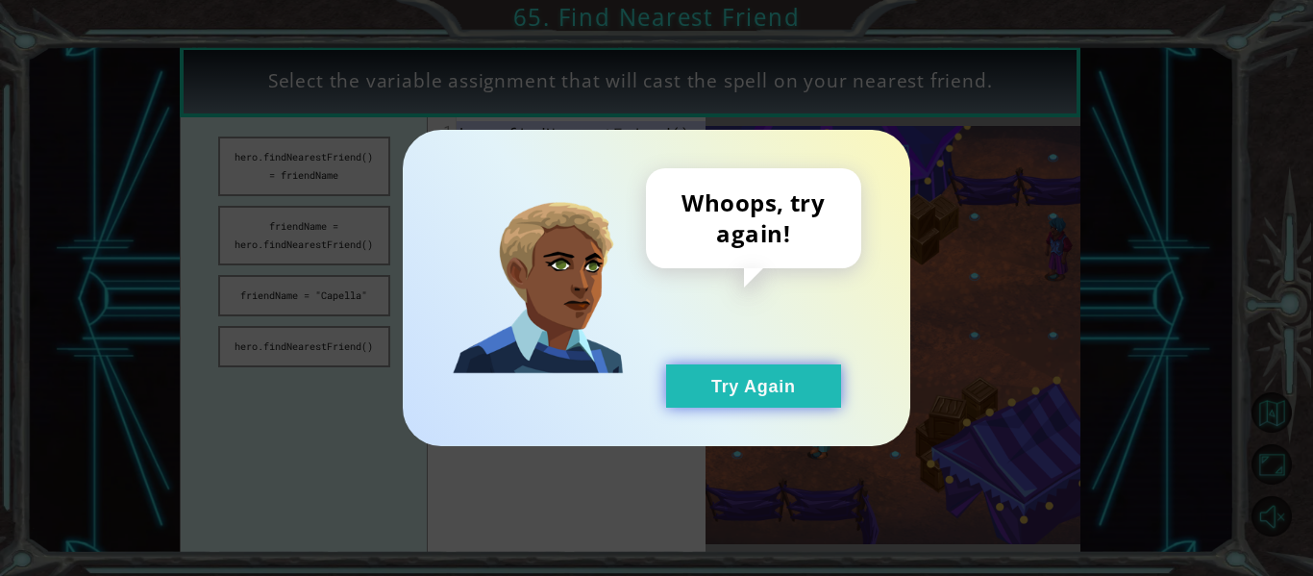
click at [766, 395] on button "Try Again" at bounding box center [753, 385] width 175 height 43
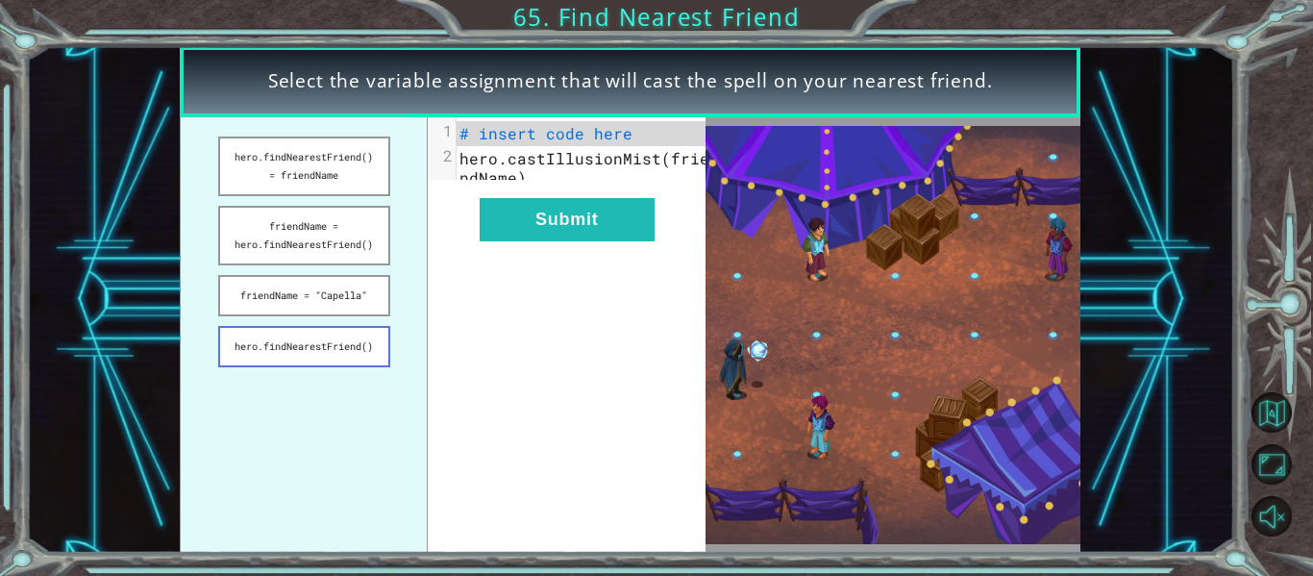
click at [362, 350] on button "hero.findNearestFriend()" at bounding box center [304, 346] width 172 height 41
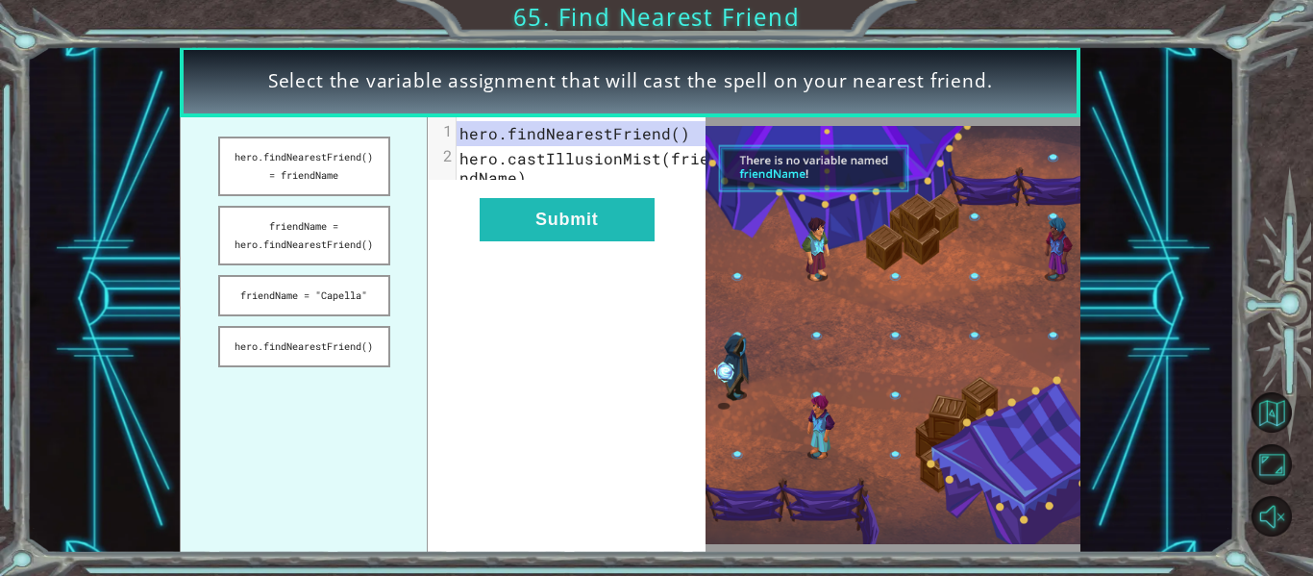
click at [619, 256] on div "xxxxxxxxxx 2 1 hero.findNearestFriend() 2 hero.castIllusionMist(friendName) Sub…" at bounding box center [567, 335] width 278 height 436
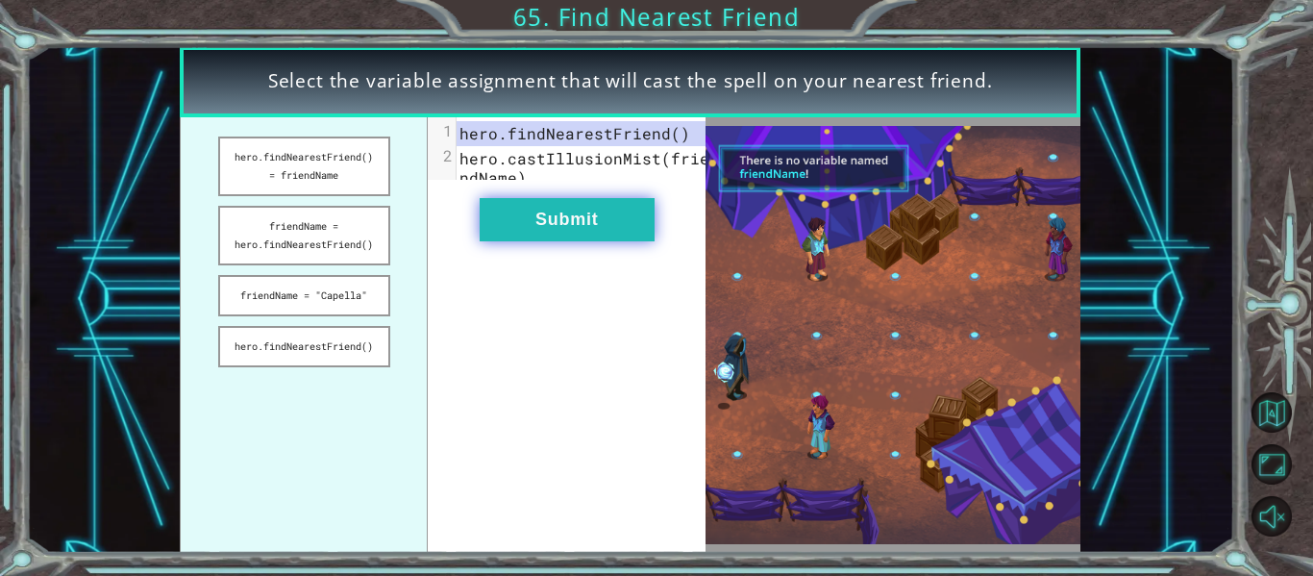
click at [579, 241] on button "Submit" at bounding box center [567, 219] width 175 height 43
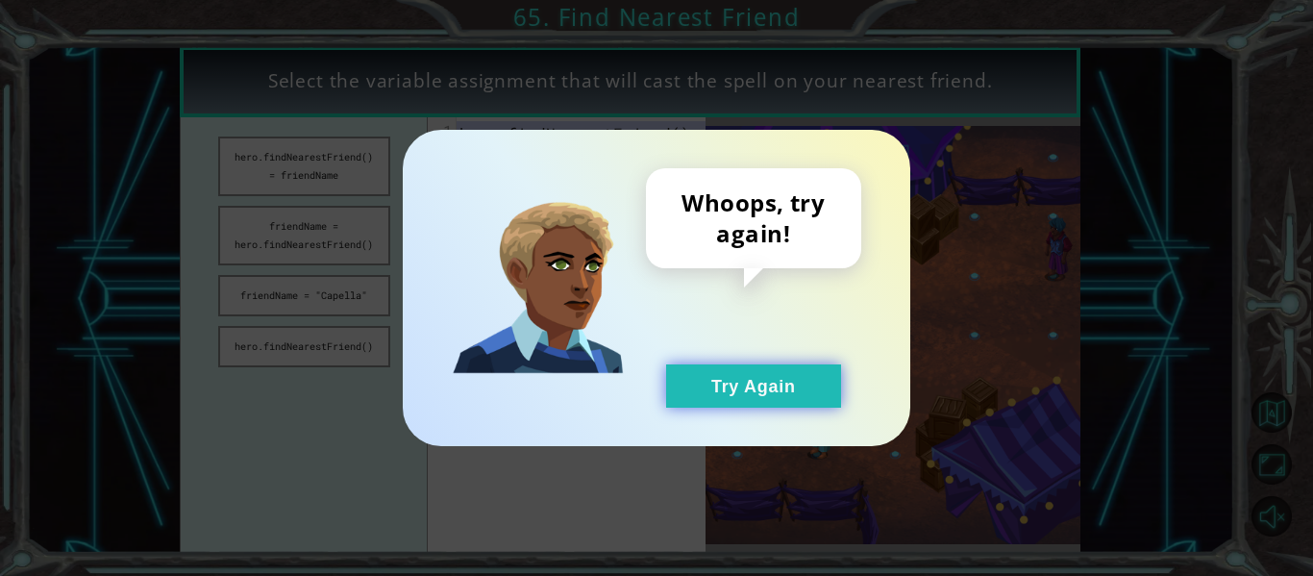
click at [749, 368] on button "Try Again" at bounding box center [753, 385] width 175 height 43
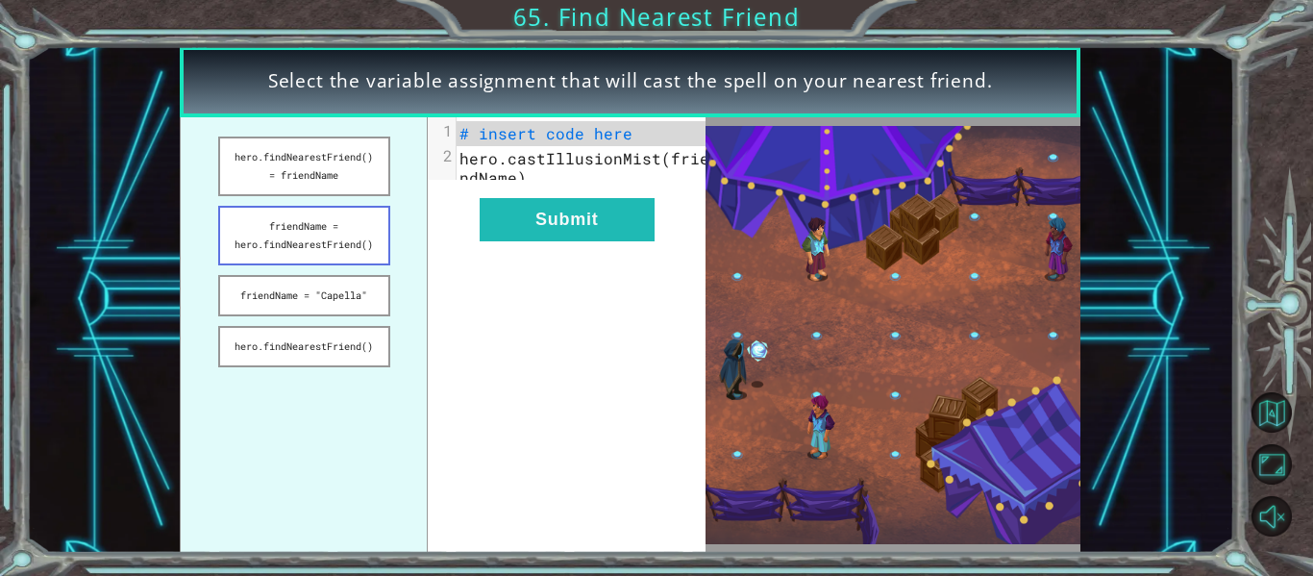
click at [293, 257] on button "friendName = hero.findNearestFriend()" at bounding box center [304, 236] width 172 height 60
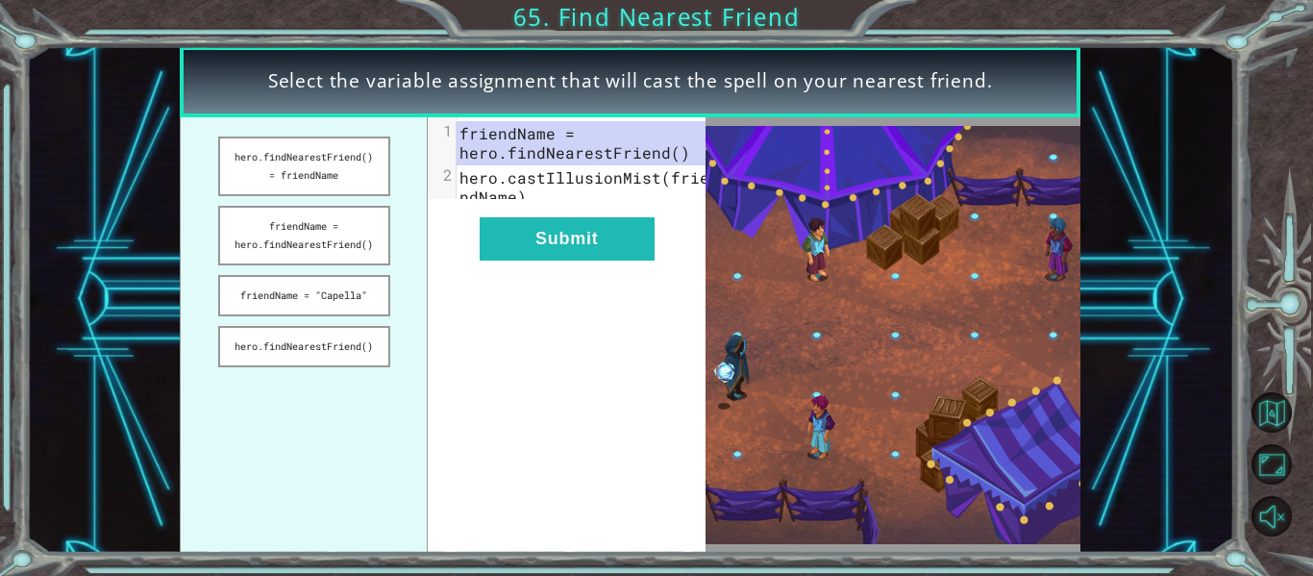
click at [515, 276] on div "xxxxxxxxxx 2 1 friendName = hero.findNearestFriend() 2 hero.castIllusionMist(fr…" at bounding box center [567, 335] width 278 height 436
click at [500, 246] on button "Submit" at bounding box center [567, 238] width 175 height 43
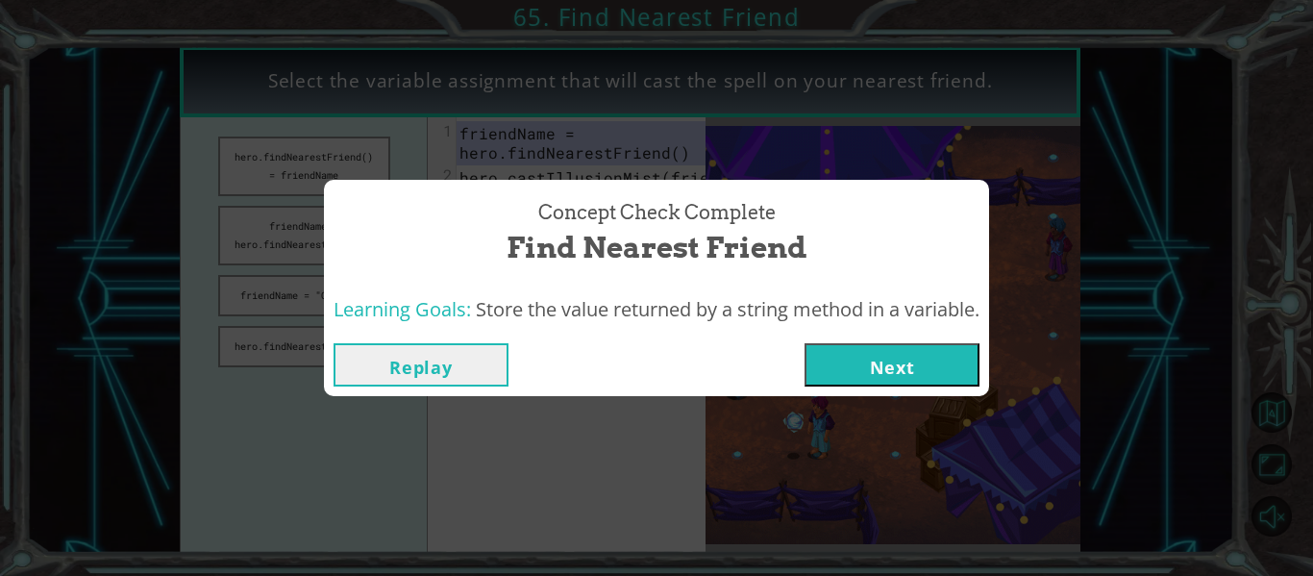
click at [837, 370] on button "Next" at bounding box center [892, 364] width 175 height 43
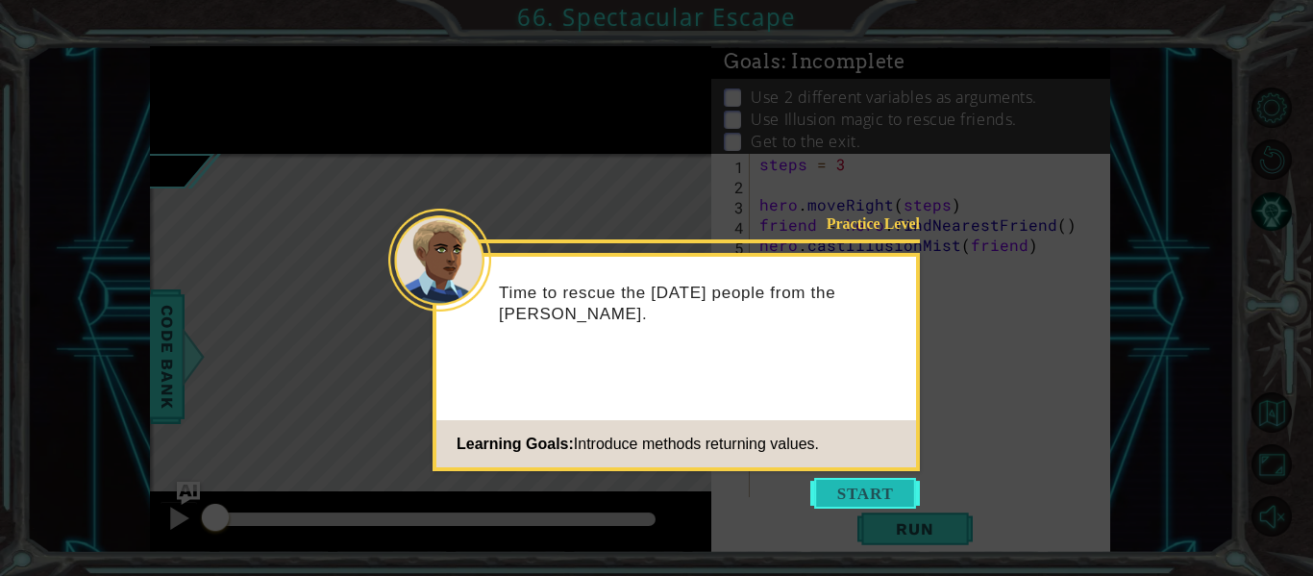
click at [878, 498] on button "Start" at bounding box center [866, 493] width 110 height 31
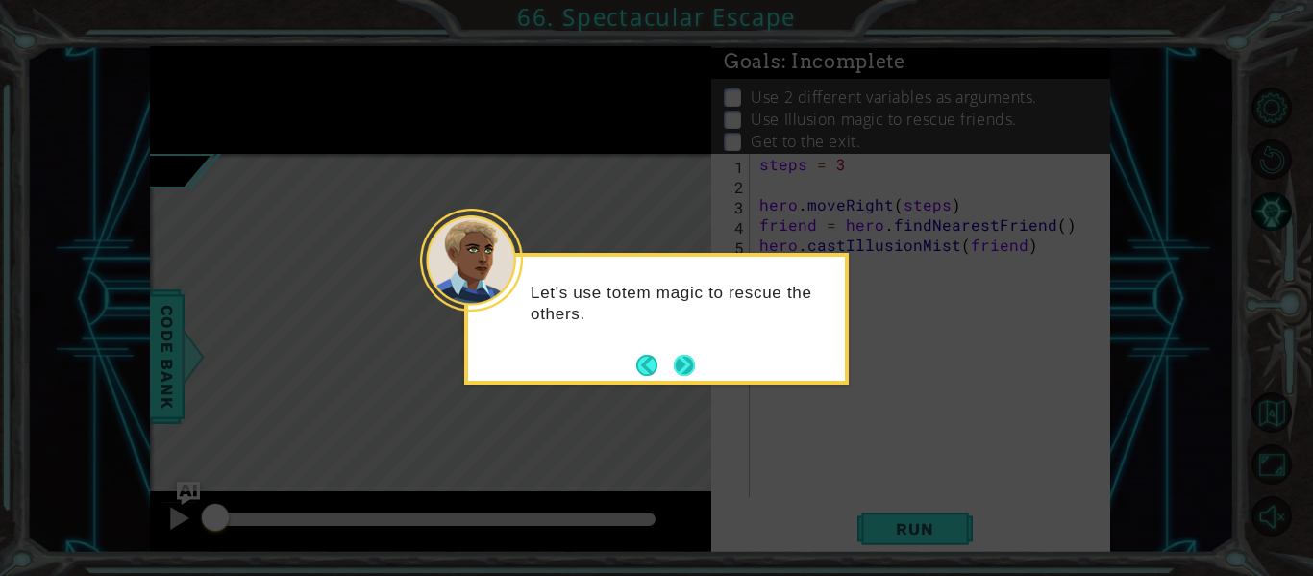
click at [684, 370] on button "Next" at bounding box center [684, 365] width 21 height 21
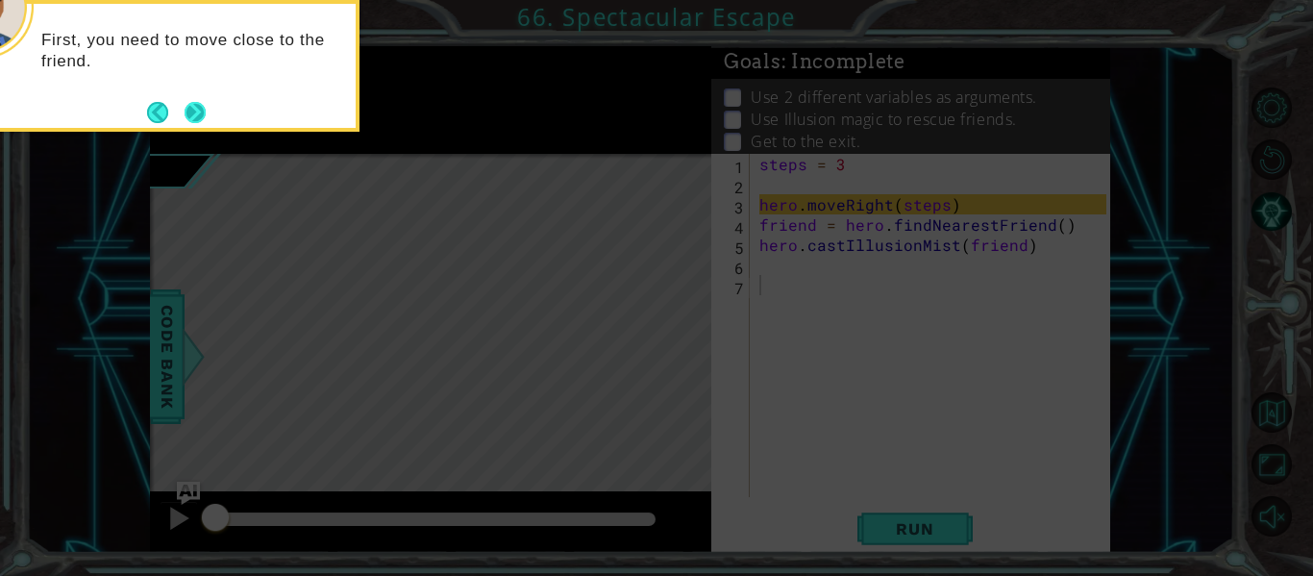
click at [190, 108] on button "Next" at bounding box center [195, 112] width 21 height 21
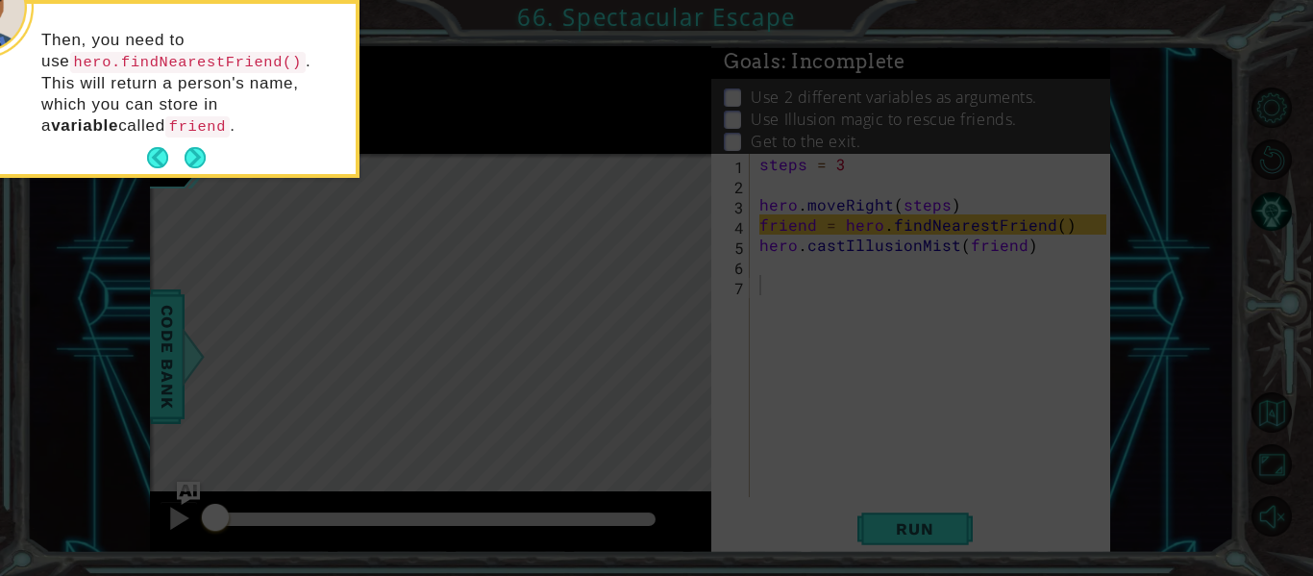
click at [228, 170] on div "Then, you need to use hero.findNearestFriend() . This will return a person's na…" at bounding box center [167, 93] width 377 height 162
click at [207, 158] on div "Then, you need to use hero.findNearestFriend() . This will return a person's na…" at bounding box center [167, 93] width 377 height 162
click at [204, 157] on button "Next" at bounding box center [195, 157] width 21 height 21
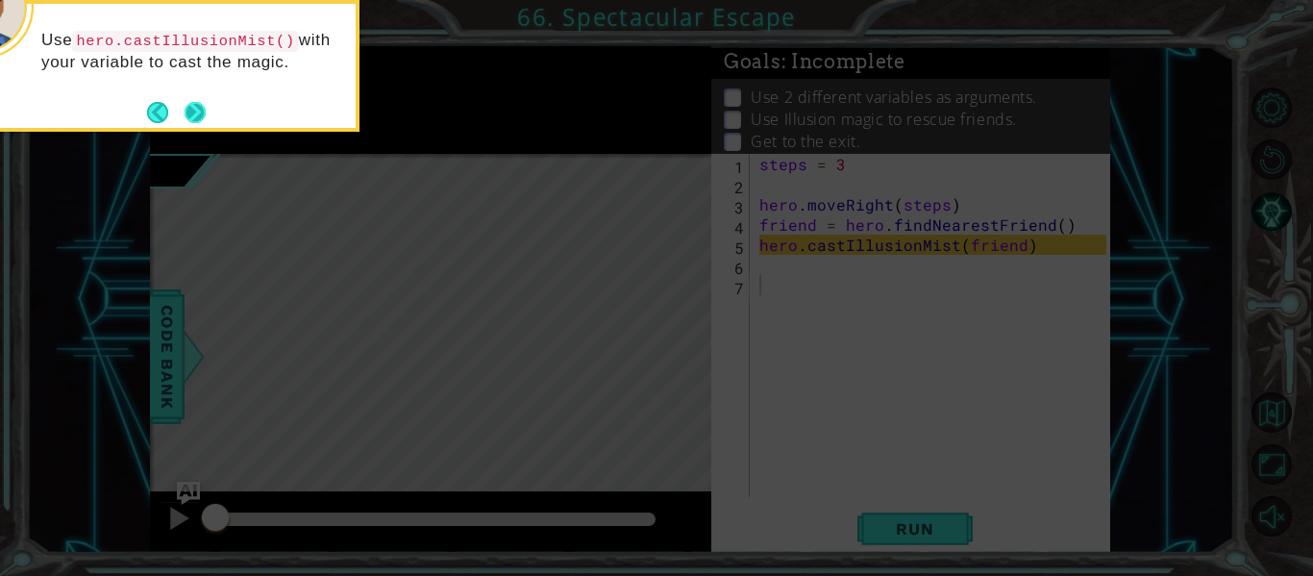
click at [182, 114] on footer at bounding box center [176, 112] width 59 height 29
click at [204, 113] on button "Next" at bounding box center [195, 112] width 21 height 21
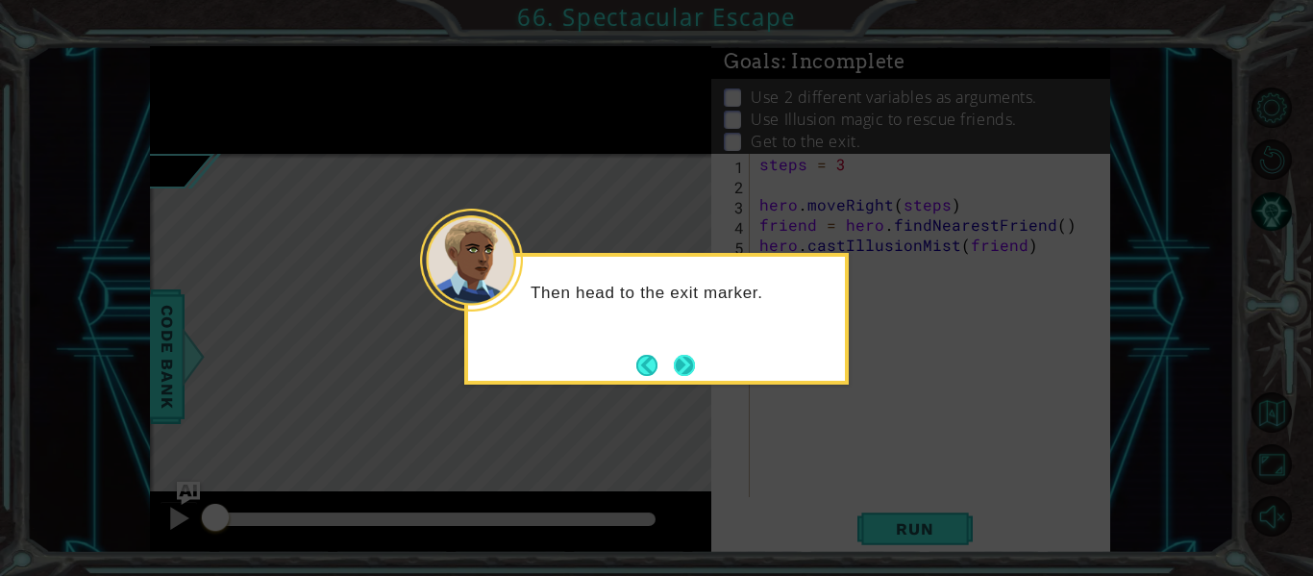
click at [691, 360] on button "Next" at bounding box center [685, 365] width 24 height 24
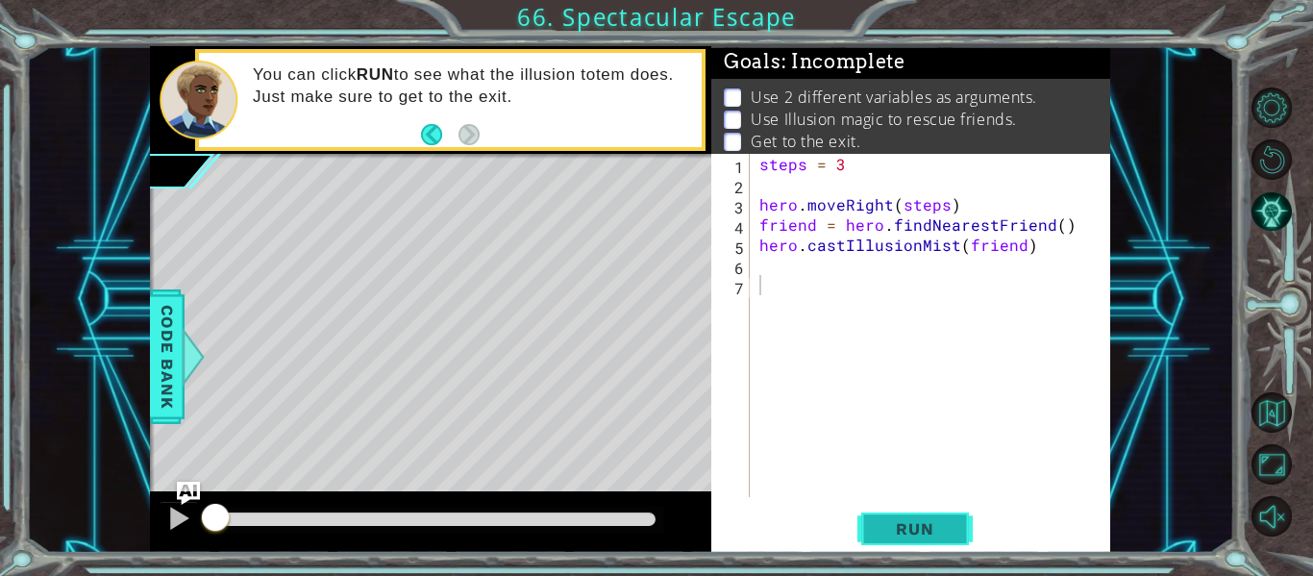
click at [870, 514] on button "Run" at bounding box center [915, 529] width 115 height 39
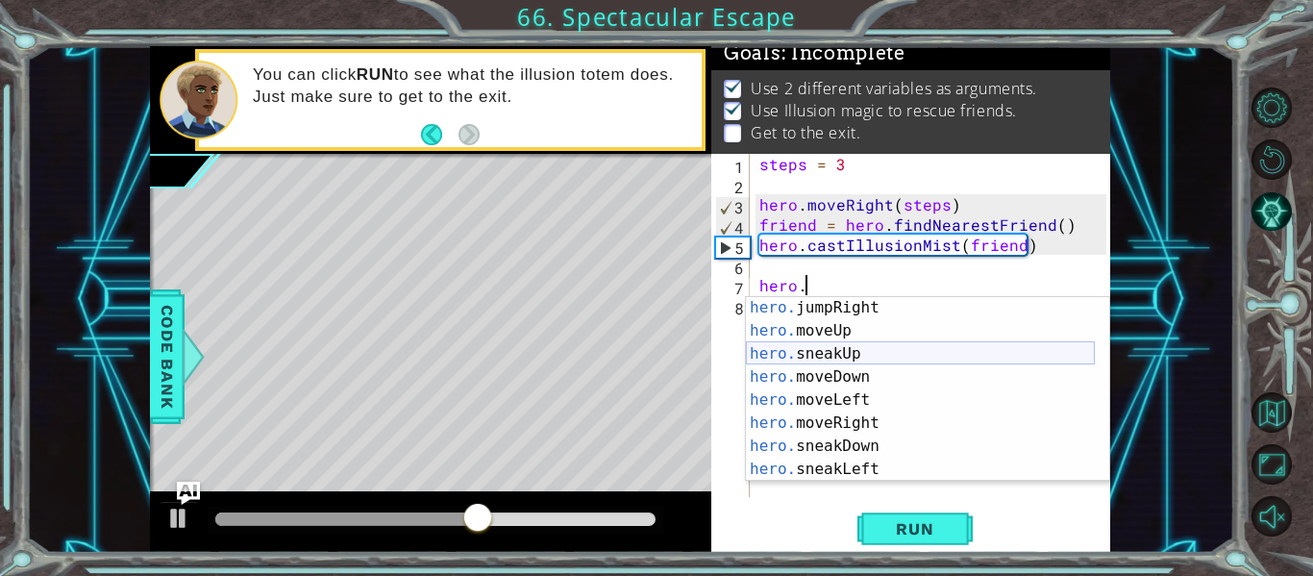
scroll to position [77, 0]
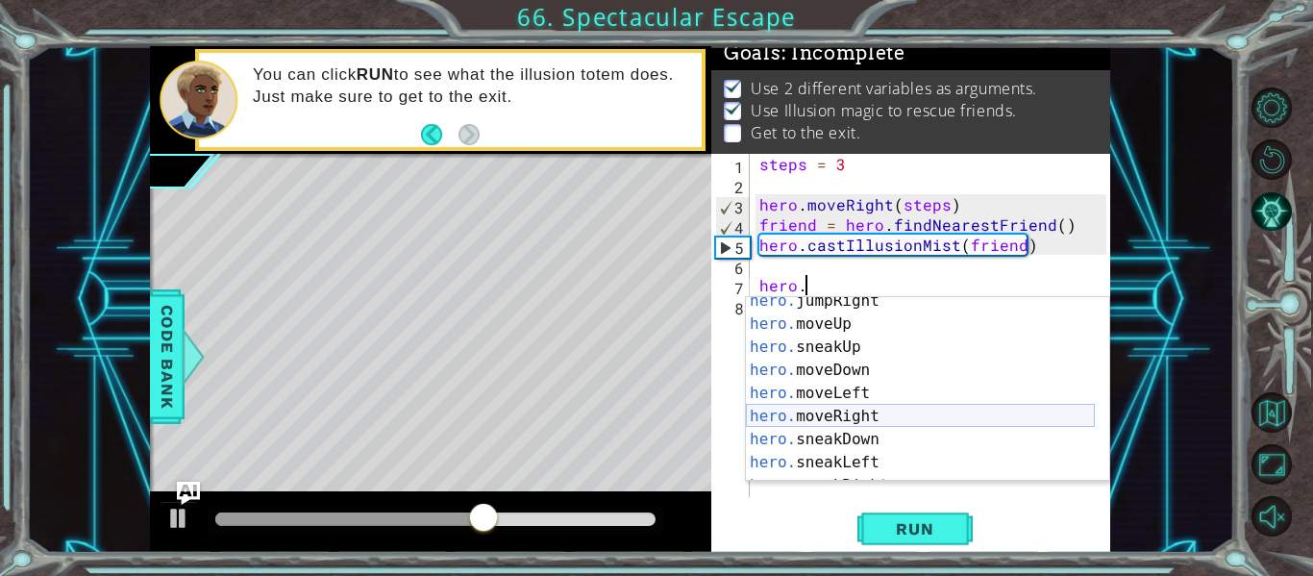
click at [881, 412] on div "hero. jumpRight press enter hero. moveUp press enter hero. sneakUp press enter …" at bounding box center [920, 404] width 349 height 231
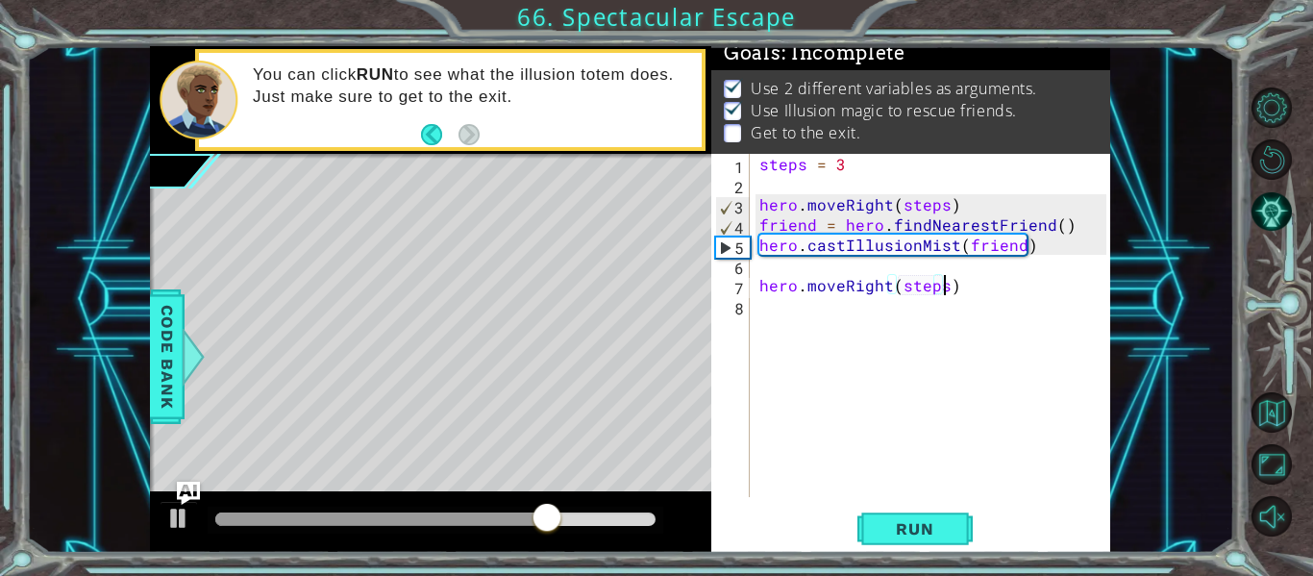
scroll to position [0, 12]
type textarea "hero.moveRight(steps)"
click at [907, 535] on span "Run" at bounding box center [915, 528] width 76 height 19
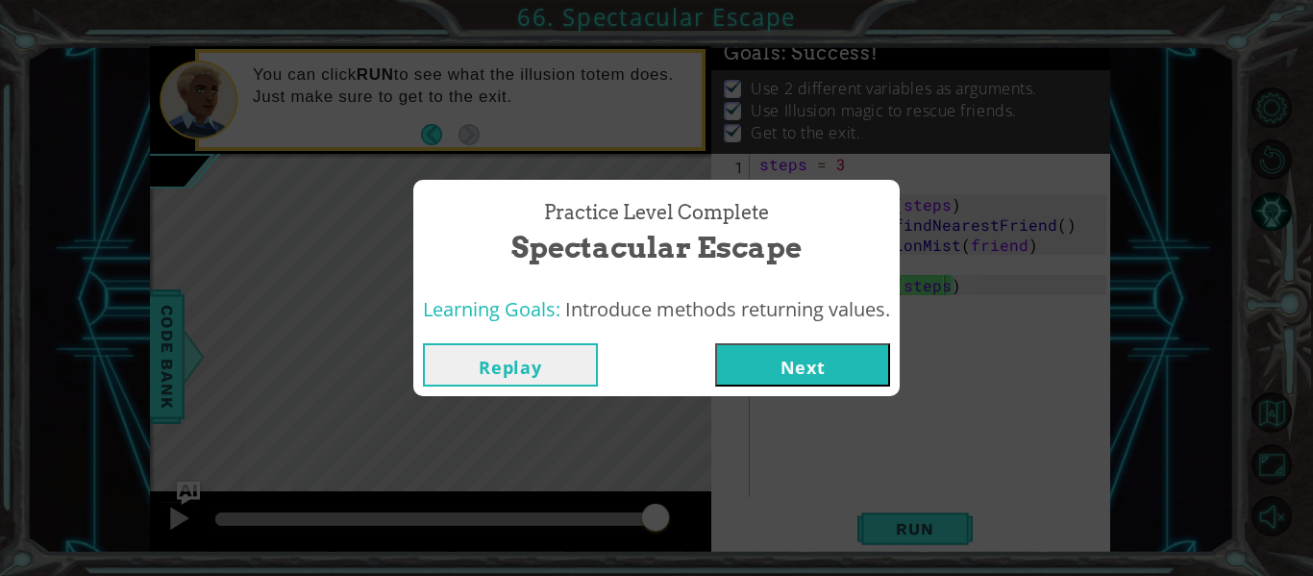
click at [809, 374] on button "Next" at bounding box center [802, 364] width 175 height 43
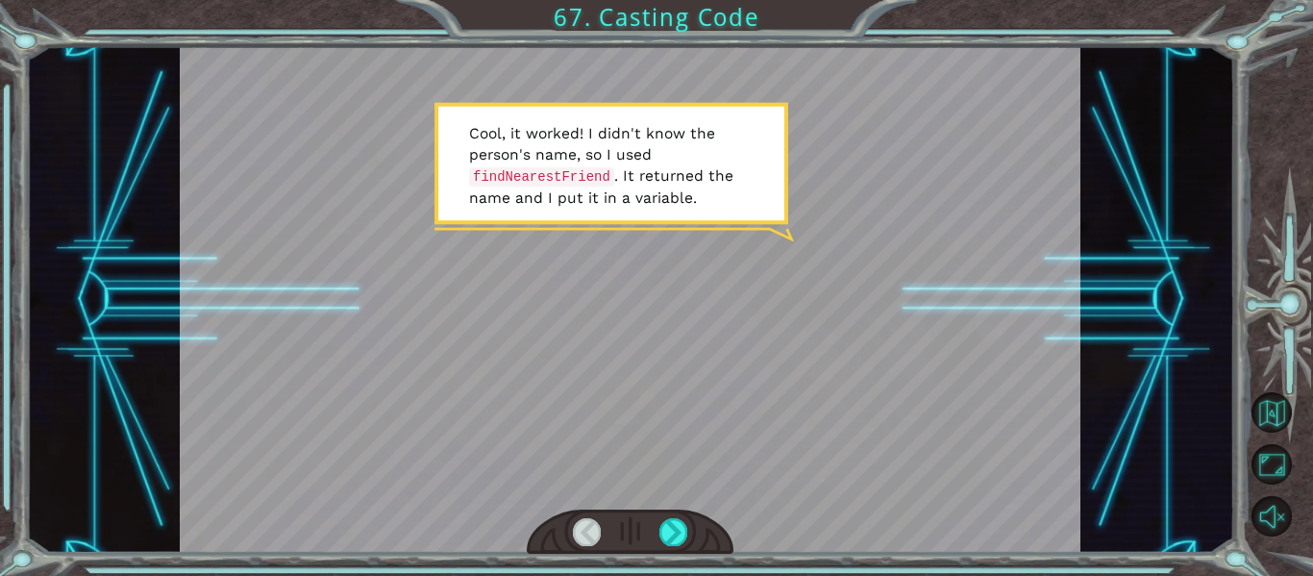
click at [659, 544] on div at bounding box center [631, 532] width 208 height 45
click at [658, 530] on div at bounding box center [631, 532] width 208 height 45
click at [662, 540] on div at bounding box center [674, 531] width 28 height 27
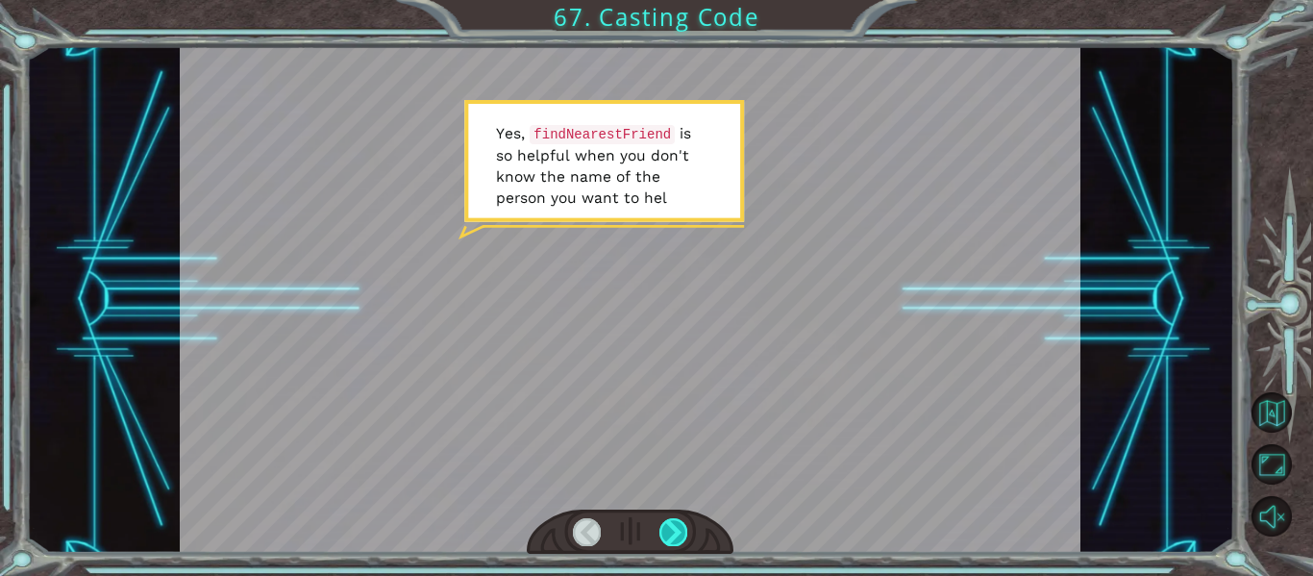
click at [663, 530] on div at bounding box center [674, 531] width 28 height 27
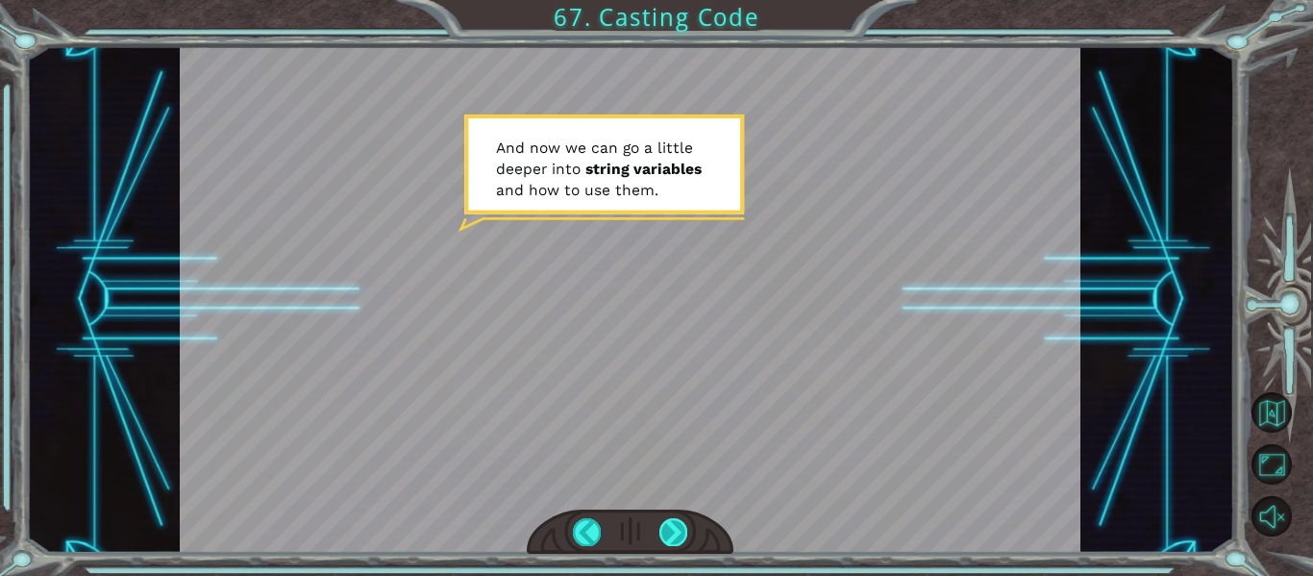
click at [684, 528] on div at bounding box center [674, 531] width 28 height 27
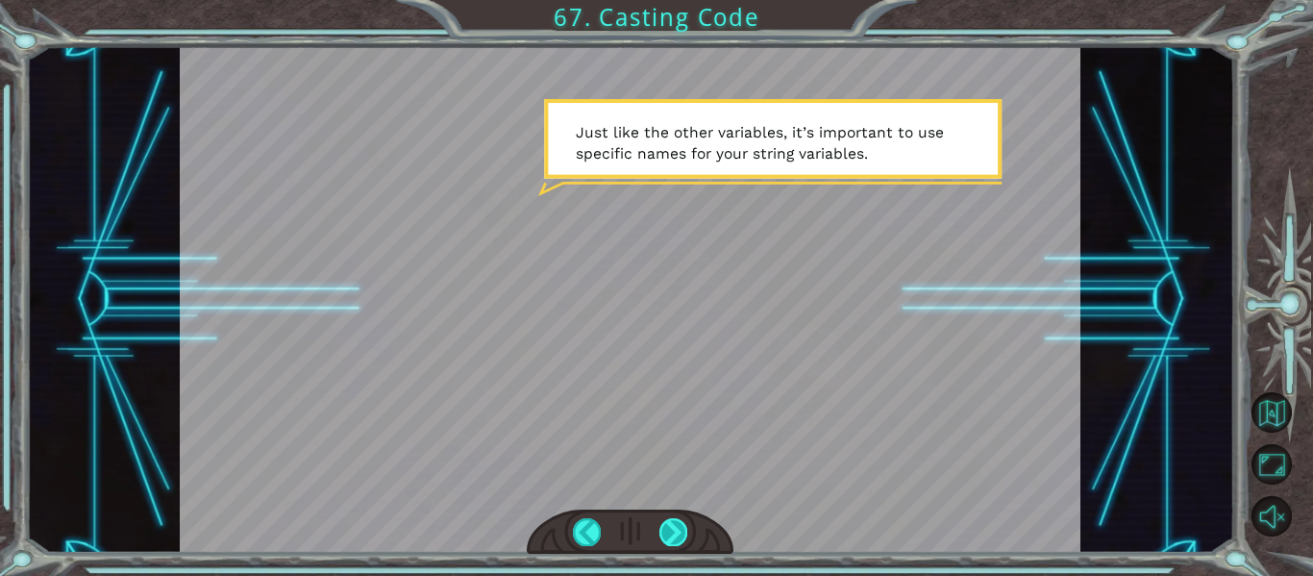
click at [683, 538] on div at bounding box center [674, 531] width 28 height 27
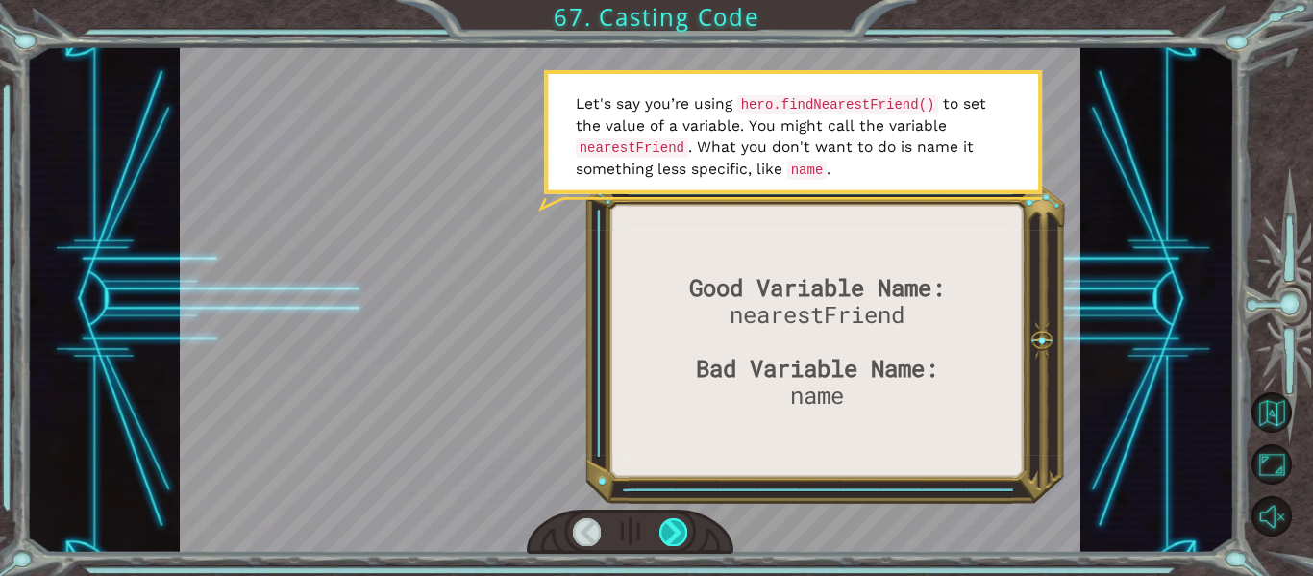
click at [681, 542] on div at bounding box center [674, 531] width 28 height 27
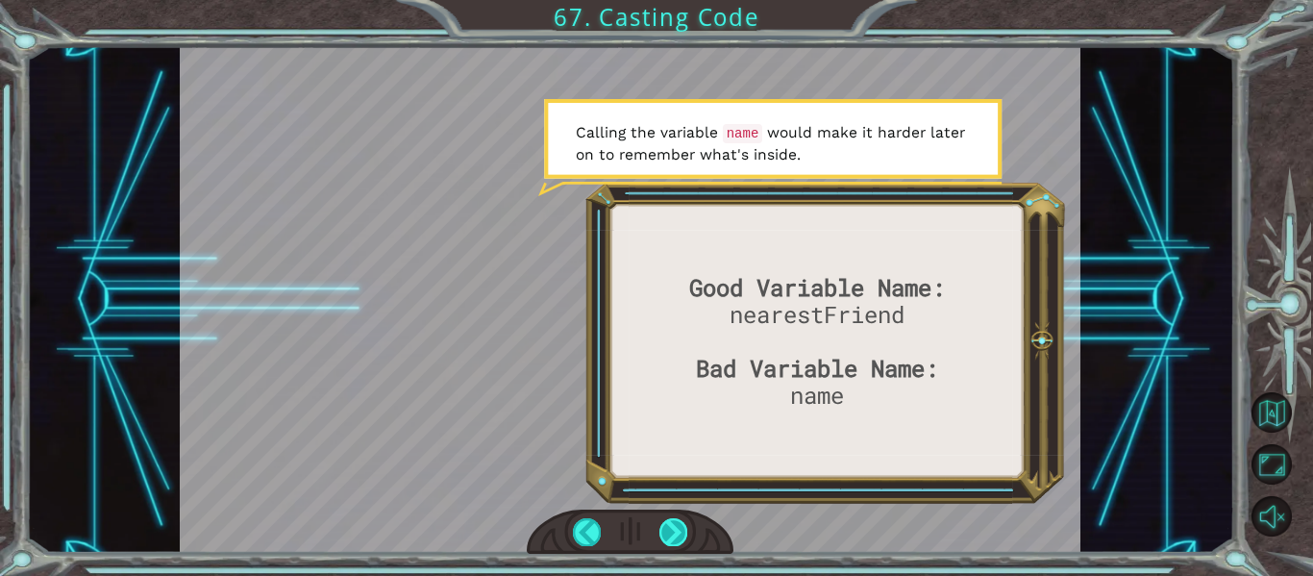
click at [686, 538] on div at bounding box center [674, 531] width 28 height 27
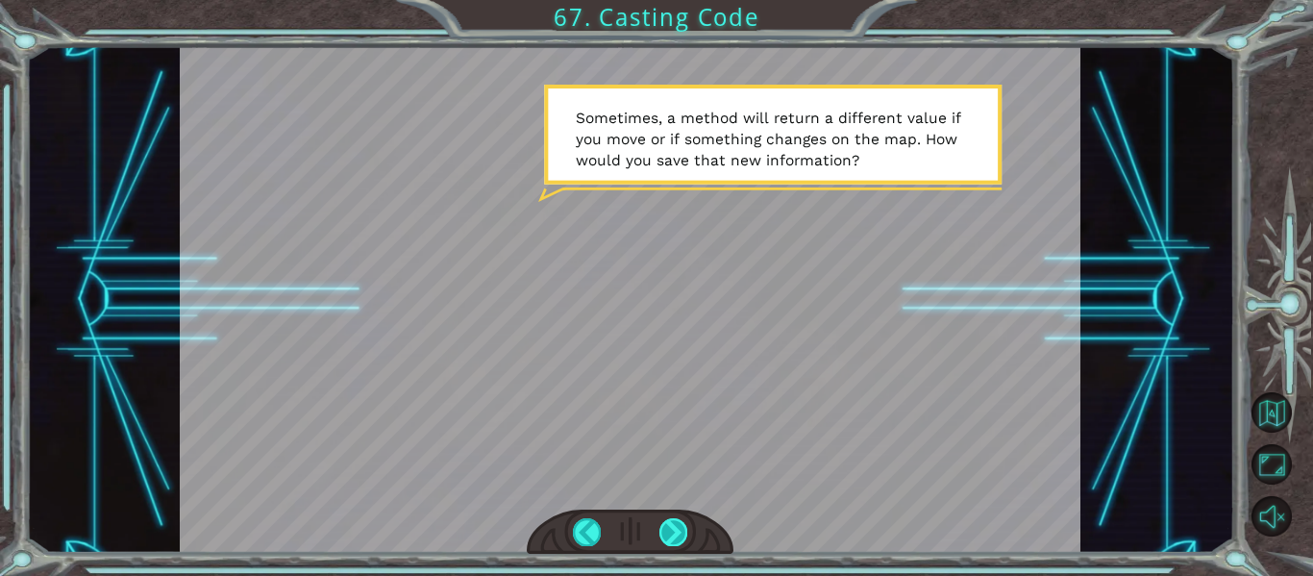
click at [686, 540] on div at bounding box center [674, 531] width 28 height 27
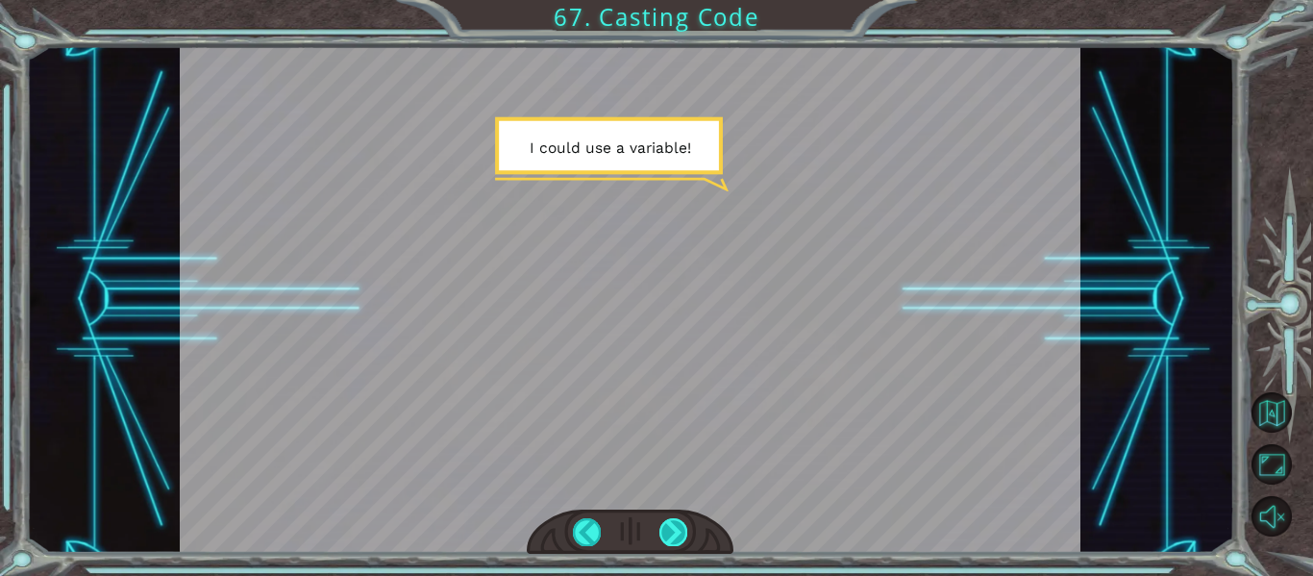
click at [674, 538] on div at bounding box center [674, 531] width 28 height 27
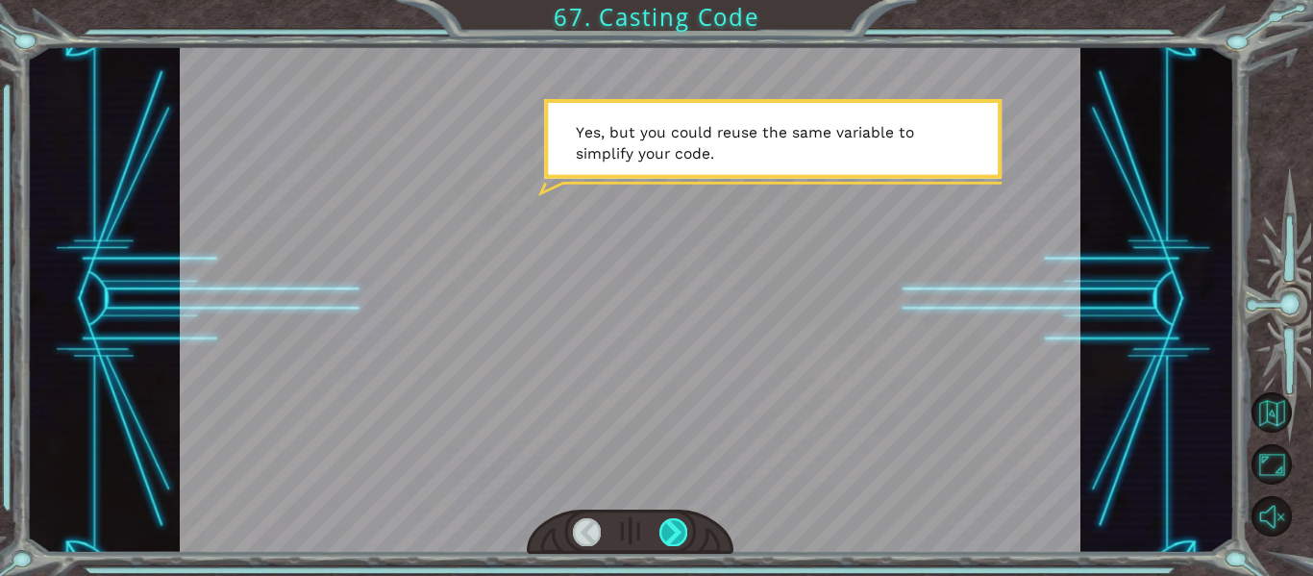
click at [672, 536] on div at bounding box center [674, 531] width 28 height 27
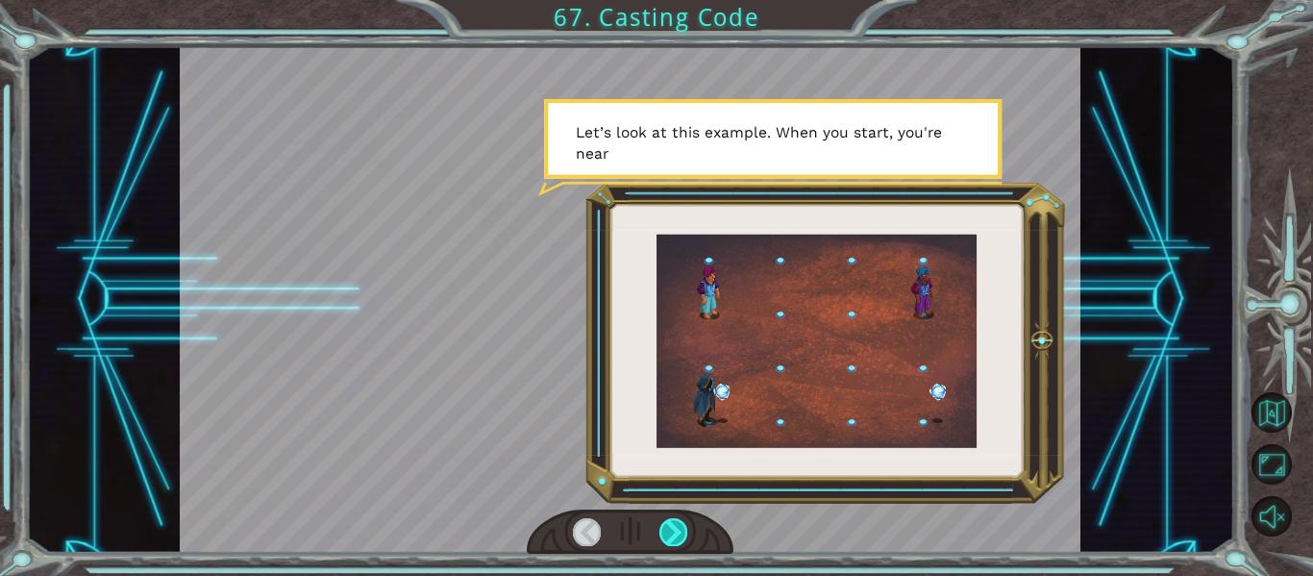
click at [668, 535] on div at bounding box center [674, 531] width 28 height 27
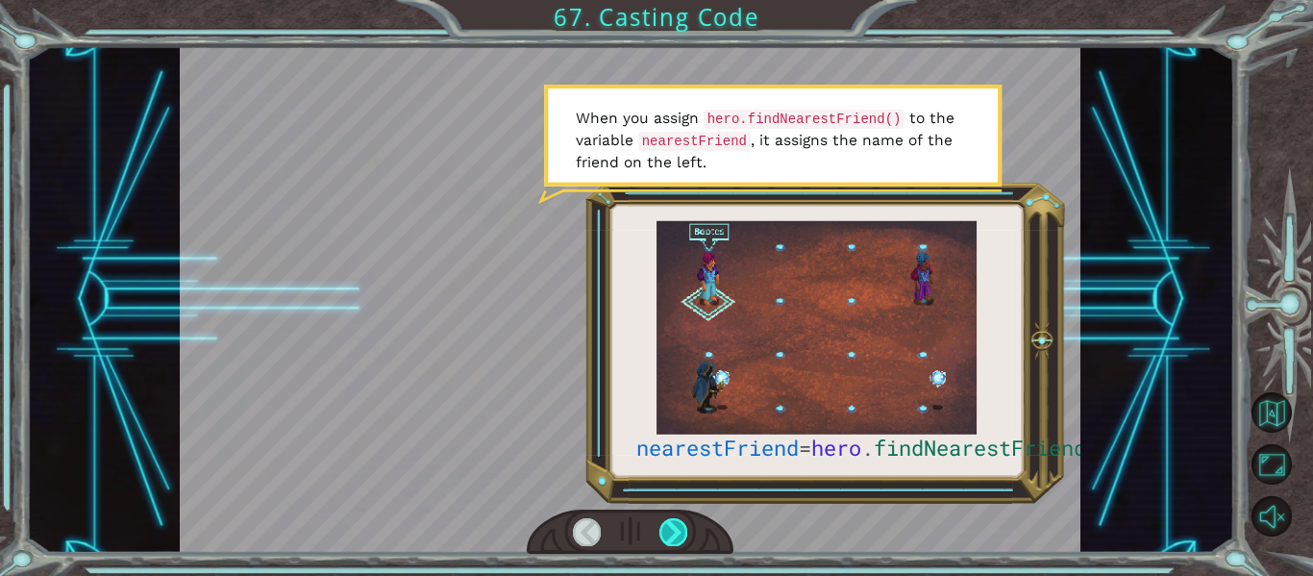
click at [668, 535] on div at bounding box center [674, 531] width 28 height 27
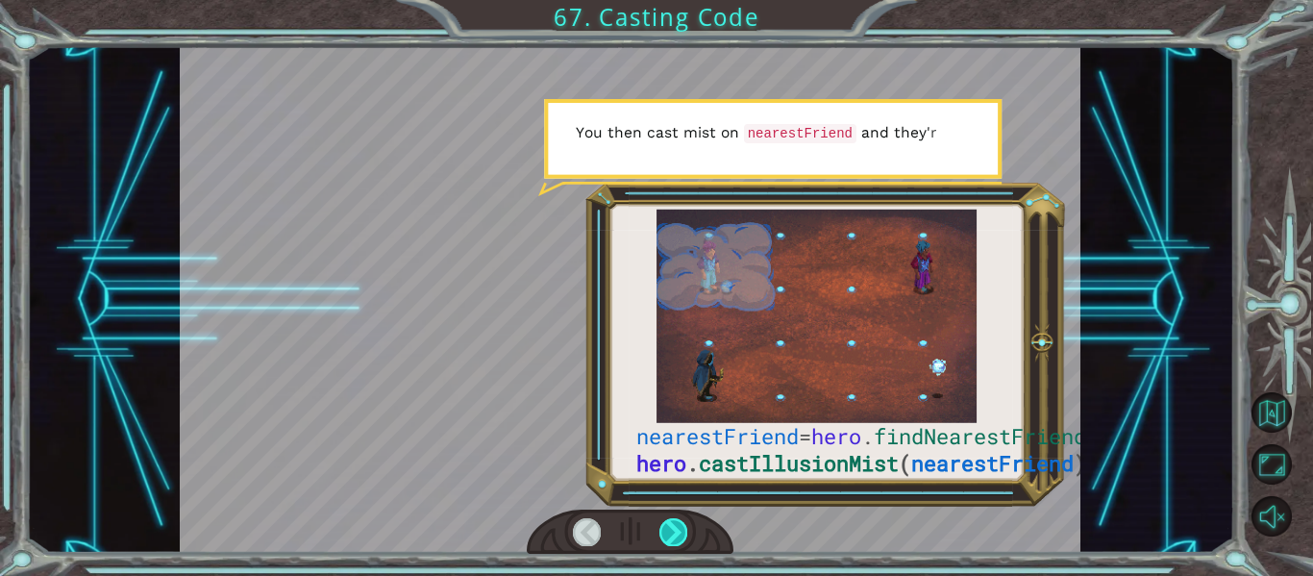
click at [668, 535] on div at bounding box center [674, 531] width 28 height 27
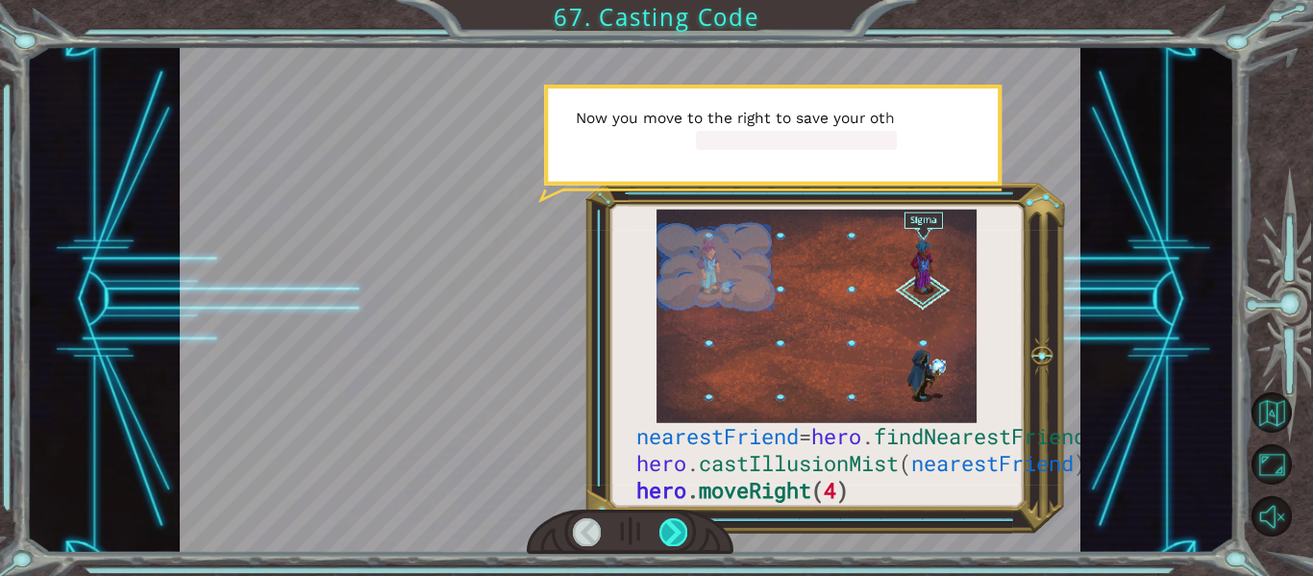
click at [668, 535] on div at bounding box center [674, 531] width 28 height 27
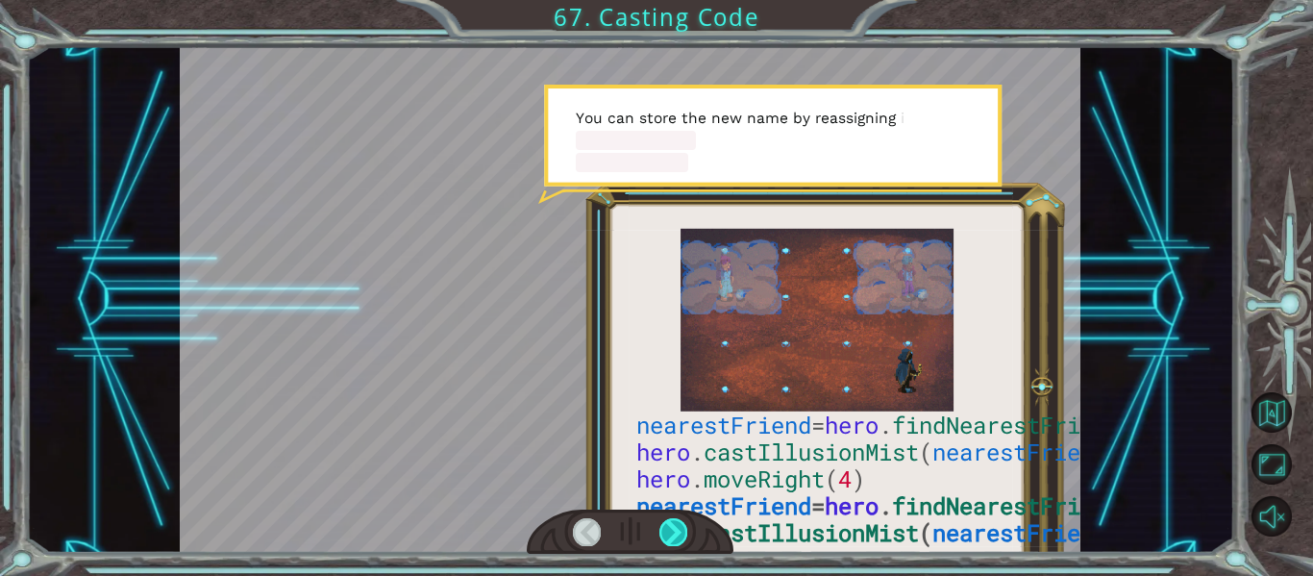
click at [668, 535] on div at bounding box center [674, 531] width 28 height 27
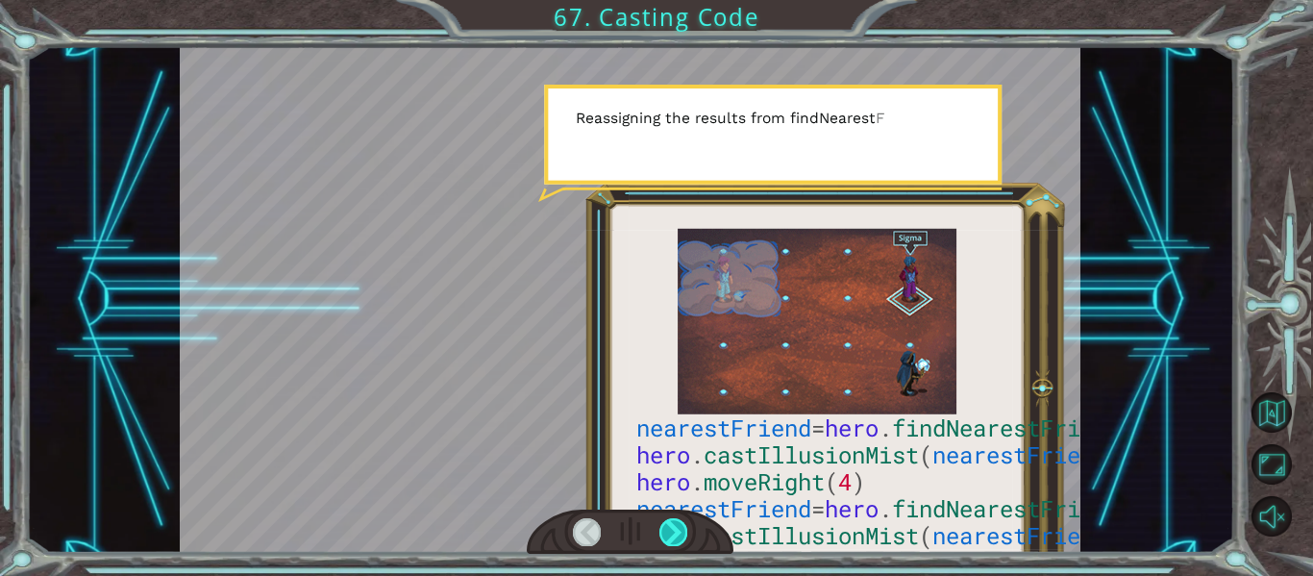
click at [668, 535] on div at bounding box center [674, 531] width 28 height 27
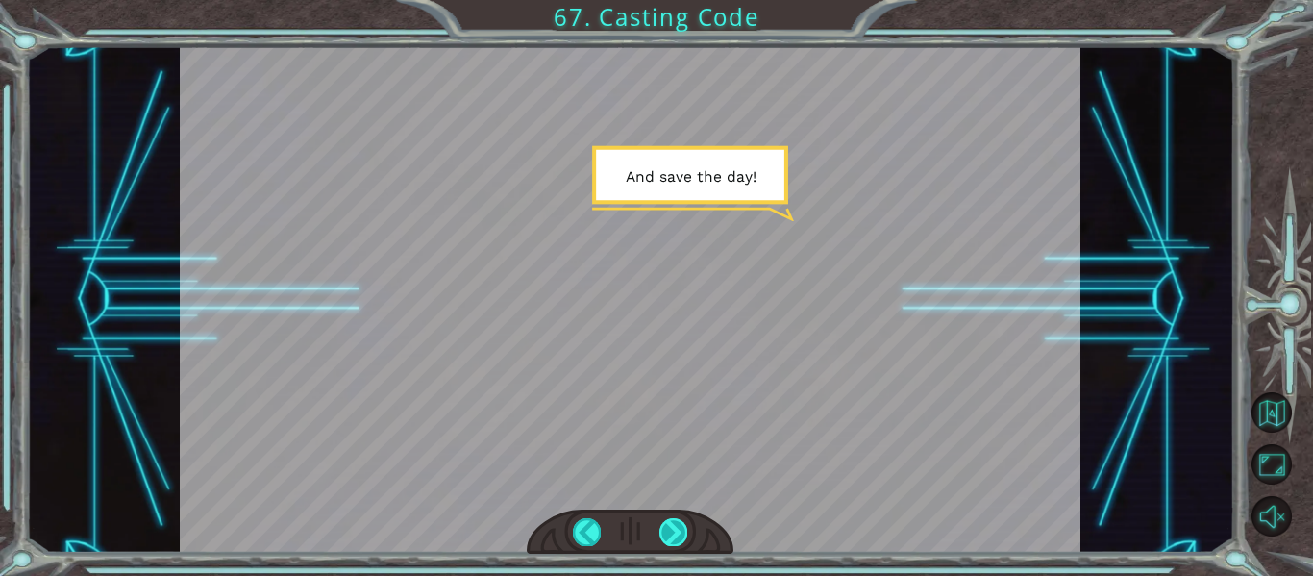
click at [668, 535] on div at bounding box center [674, 531] width 28 height 27
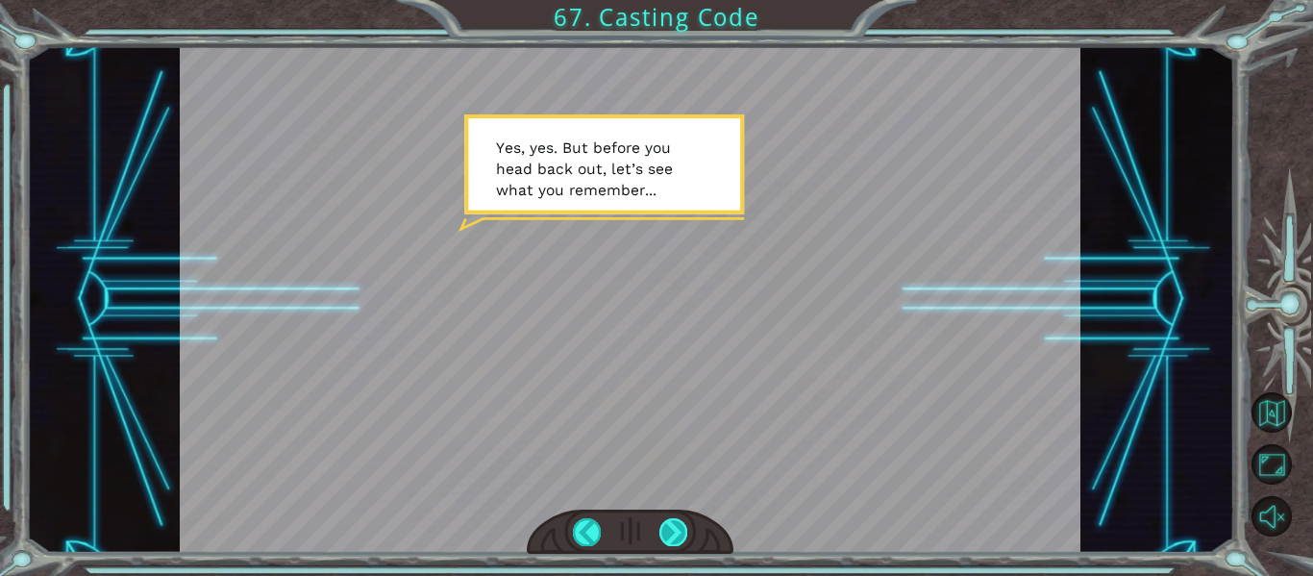
click at [678, 523] on div at bounding box center [674, 531] width 28 height 27
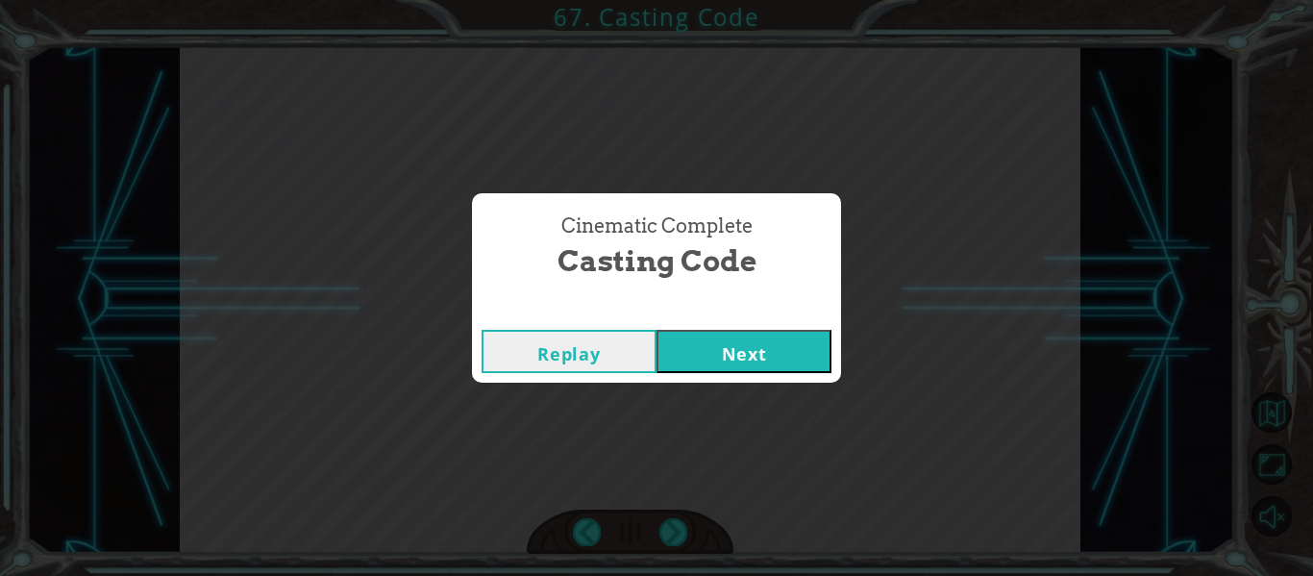
click at [749, 326] on div "Replay Next" at bounding box center [656, 351] width 369 height 62
click at [724, 362] on button "Next" at bounding box center [744, 351] width 175 height 43
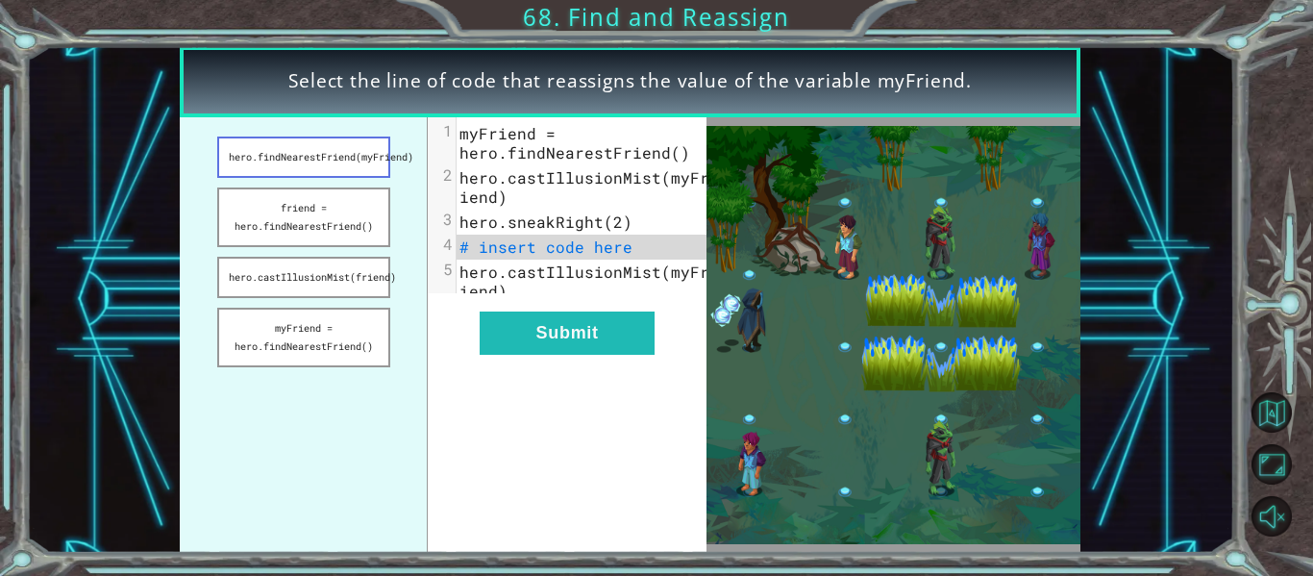
click at [332, 158] on button "hero.findNearestFriend(myFriend)" at bounding box center [303, 157] width 173 height 41
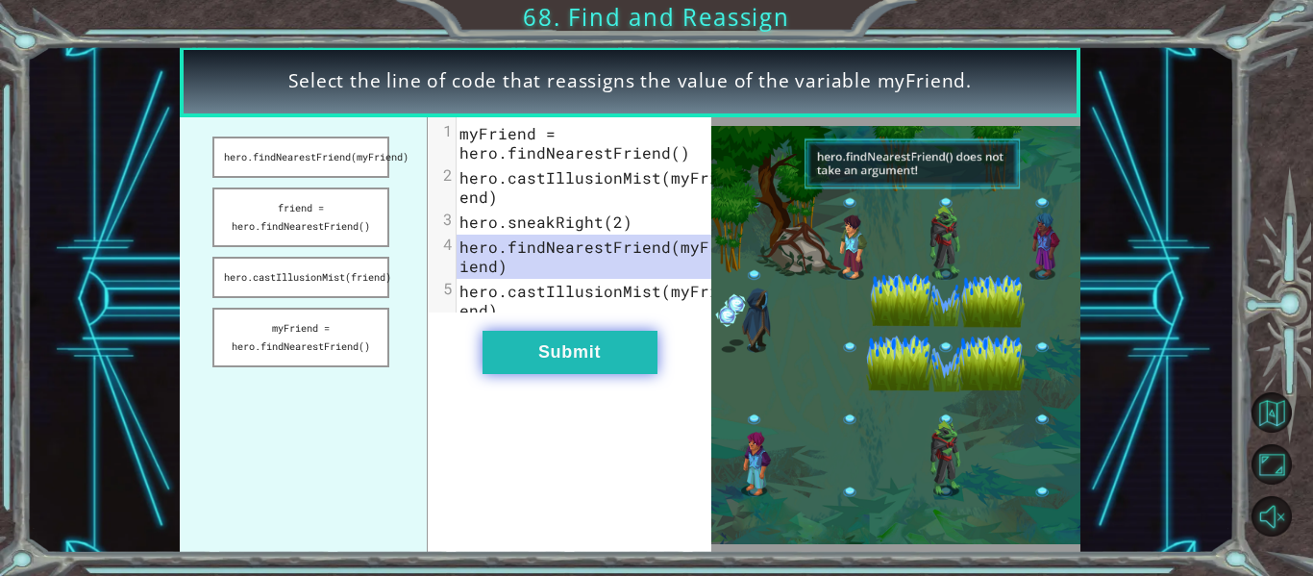
click at [557, 358] on button "Submit" at bounding box center [570, 352] width 175 height 43
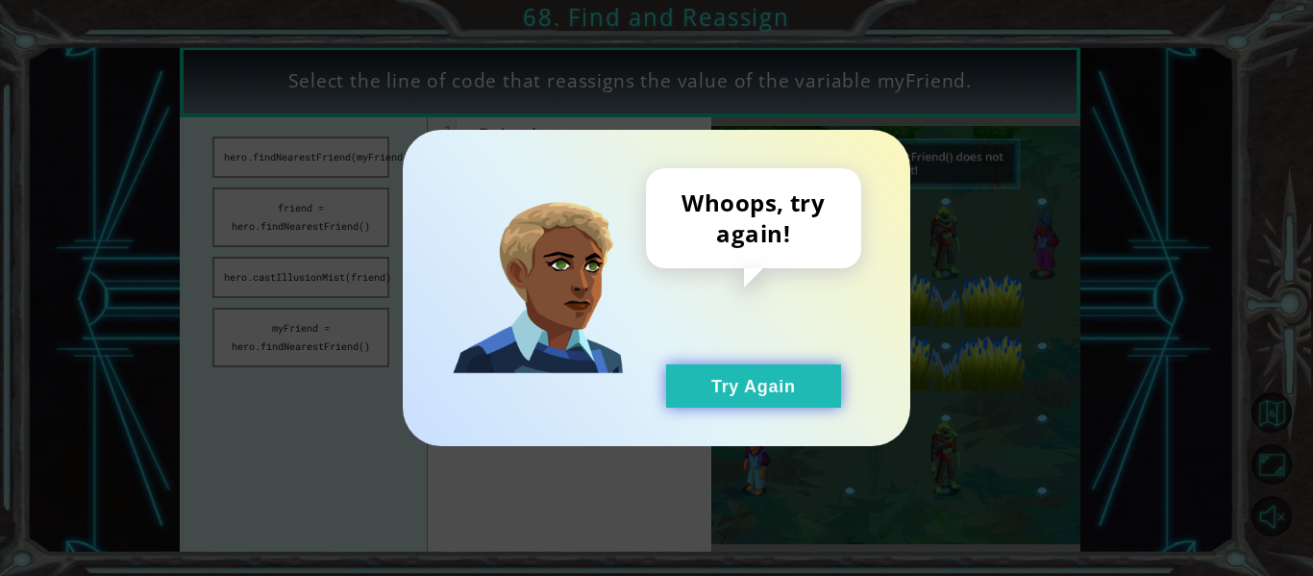
click at [736, 385] on button "Try Again" at bounding box center [753, 385] width 175 height 43
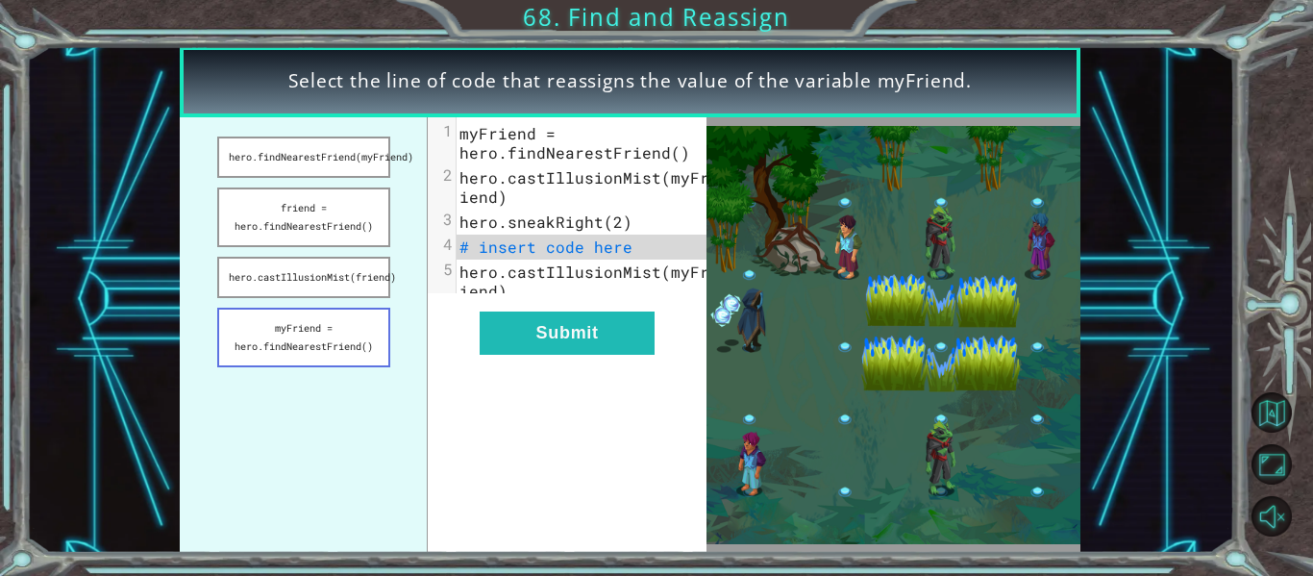
click at [353, 327] on button "myFriend = hero.findNearestFriend()" at bounding box center [303, 338] width 173 height 60
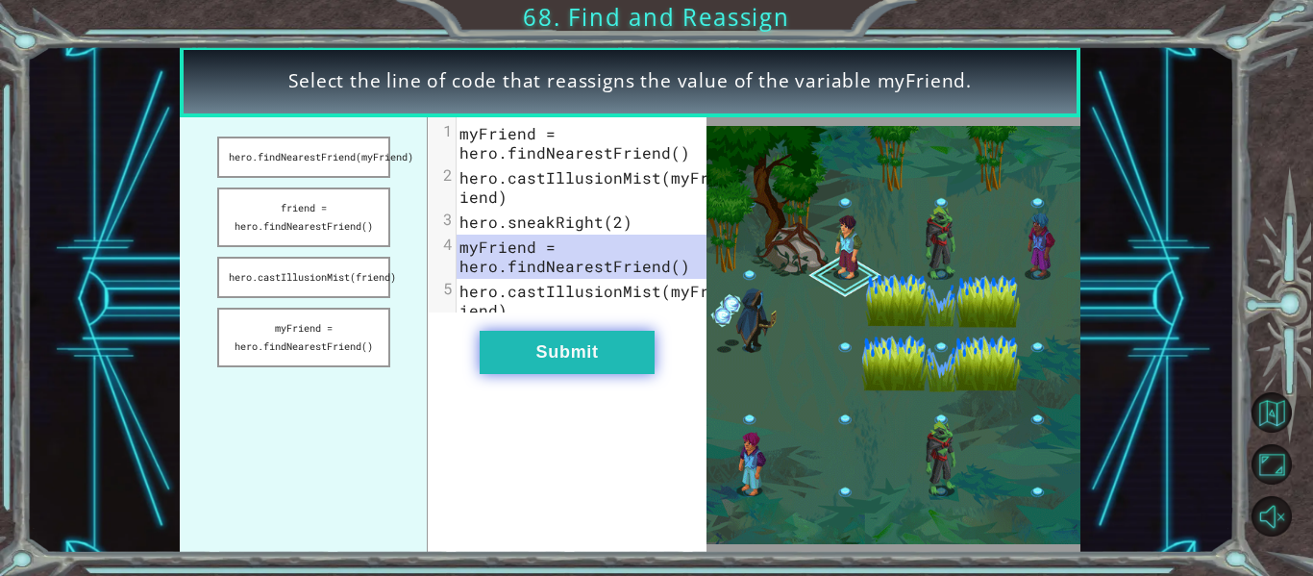
click at [599, 374] on button "Submit" at bounding box center [567, 352] width 175 height 43
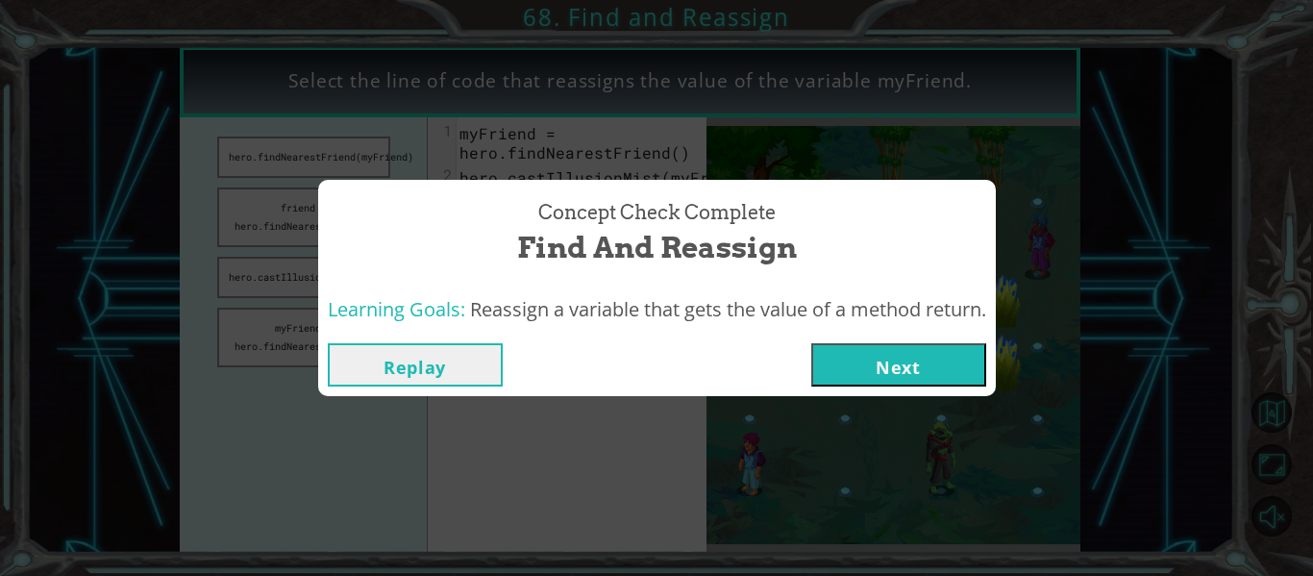
click at [942, 361] on button "Next" at bounding box center [898, 364] width 175 height 43
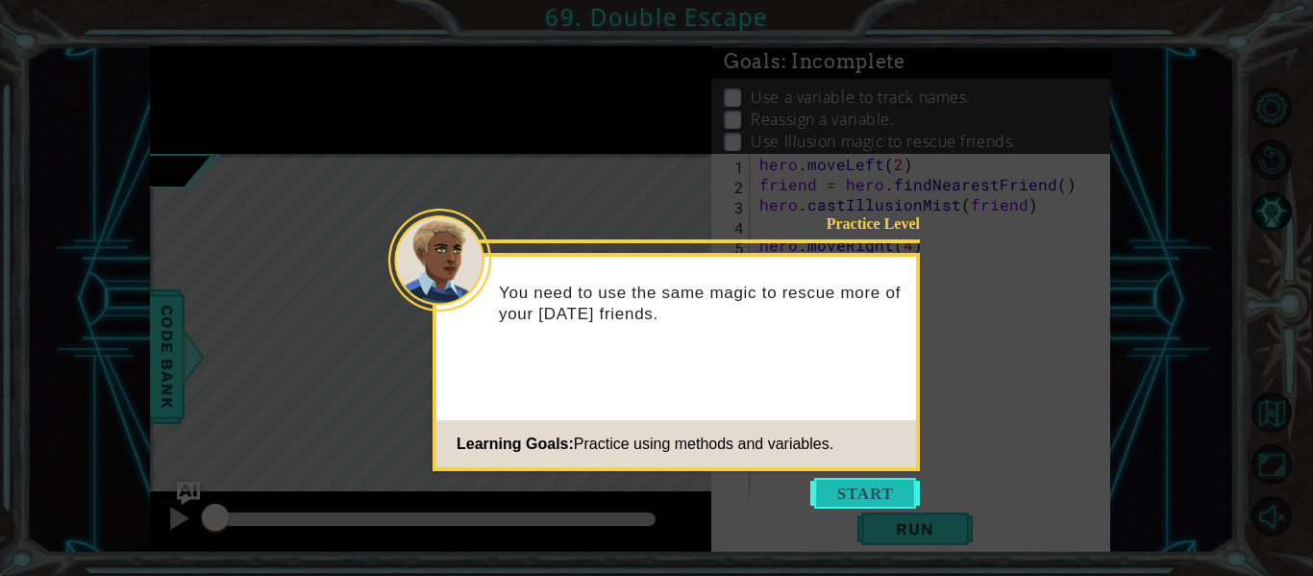
click at [863, 499] on button "Start" at bounding box center [866, 493] width 110 height 31
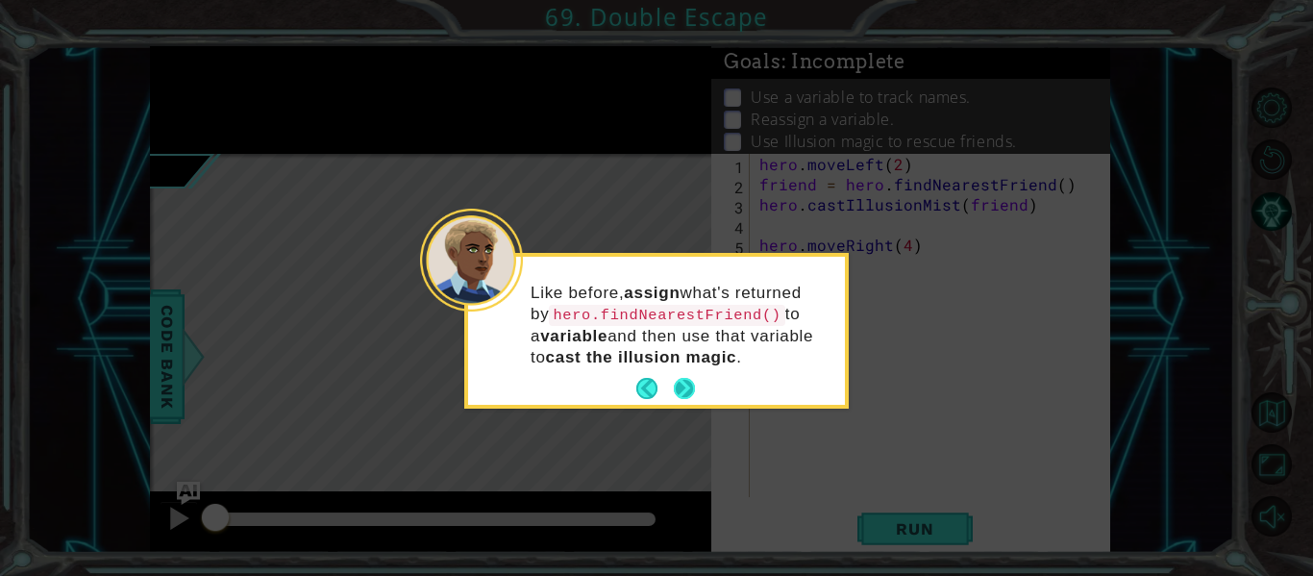
click at [682, 387] on button "Next" at bounding box center [684, 388] width 21 height 21
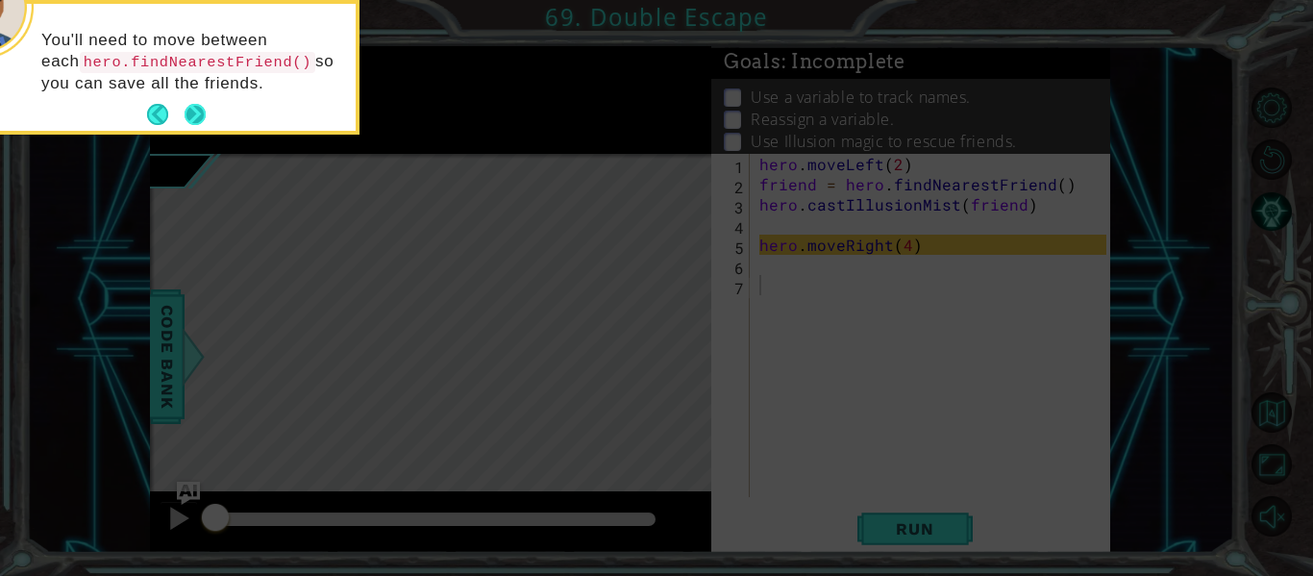
click at [187, 109] on button "Next" at bounding box center [195, 114] width 21 height 21
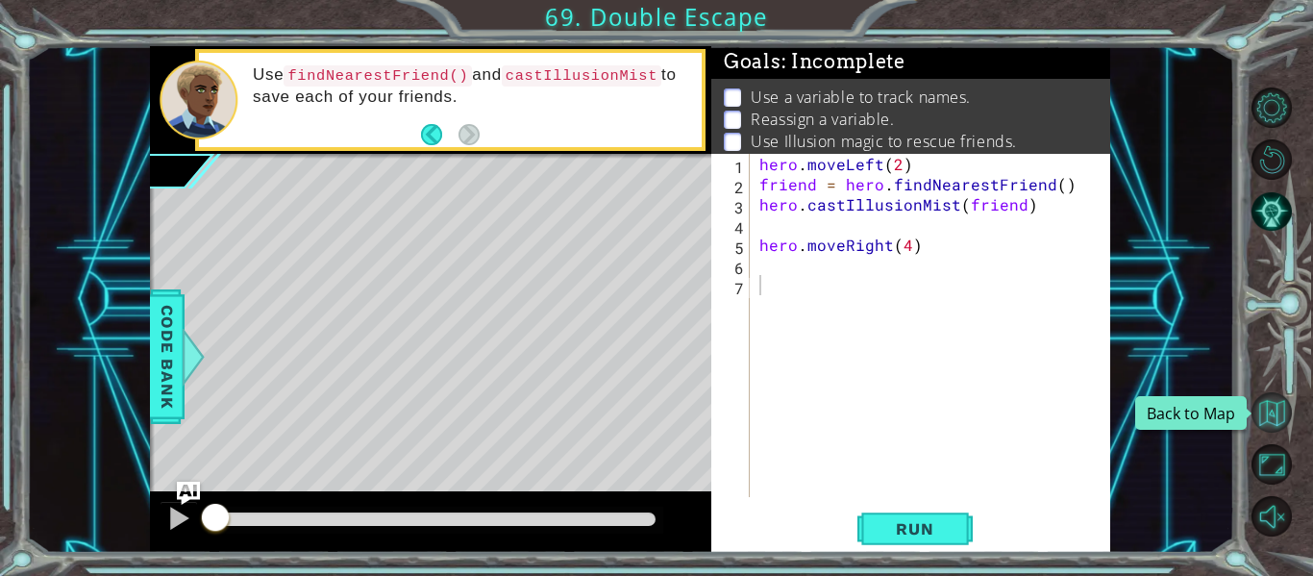
click at [1283, 421] on button "Back to Map" at bounding box center [1272, 412] width 40 height 40
